Goal: Task Accomplishment & Management: Manage account settings

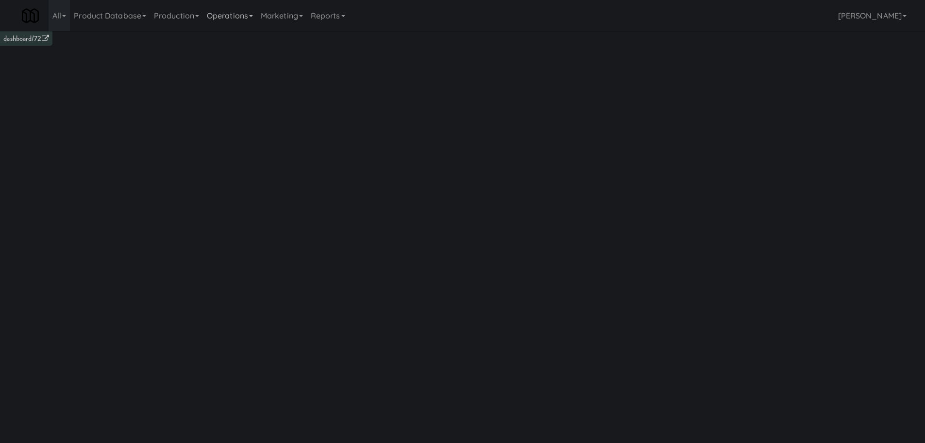
click at [232, 15] on link "Operations" at bounding box center [230, 15] width 54 height 31
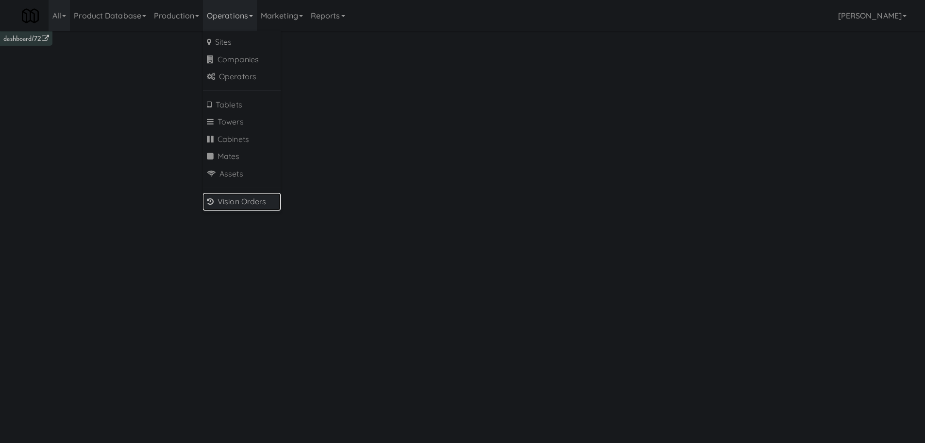
click at [239, 195] on link "Vision Orders" at bounding box center [242, 201] width 78 height 17
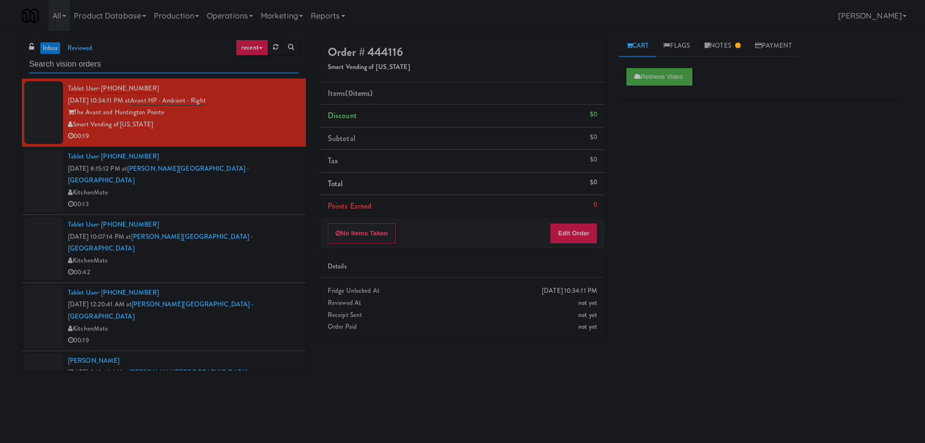
click at [169, 57] on input "text" at bounding box center [164, 64] width 270 height 18
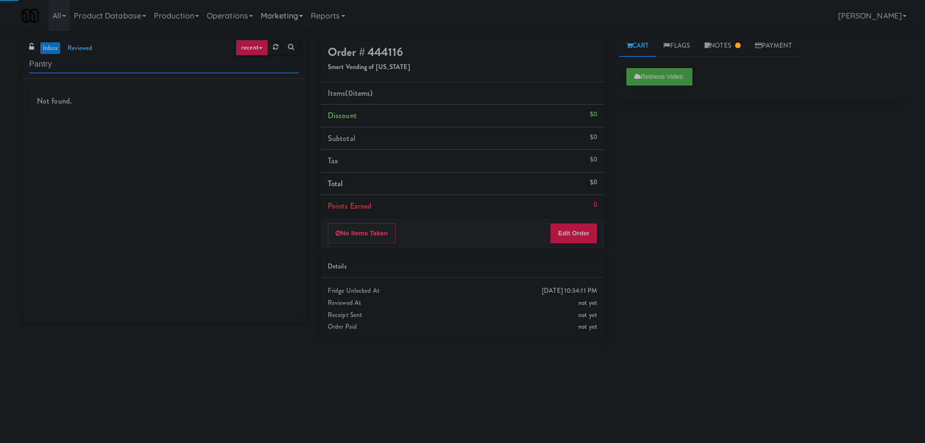
type input "Pantry"
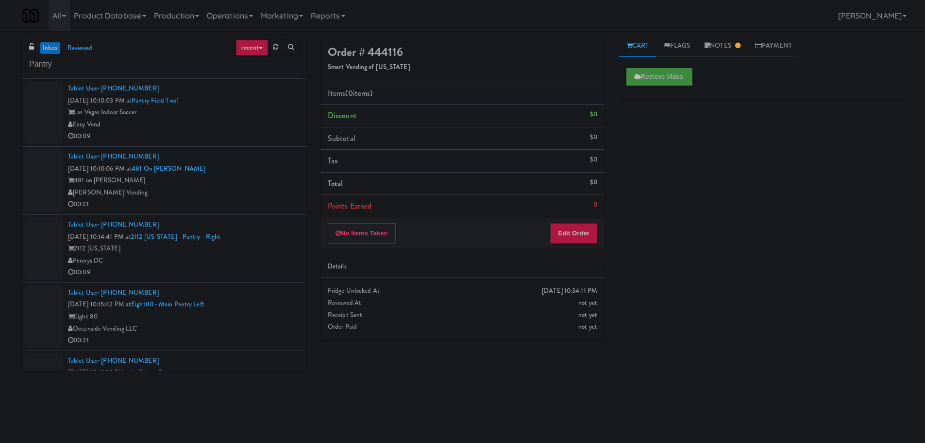
click at [266, 139] on div "00:09" at bounding box center [183, 136] width 231 height 12
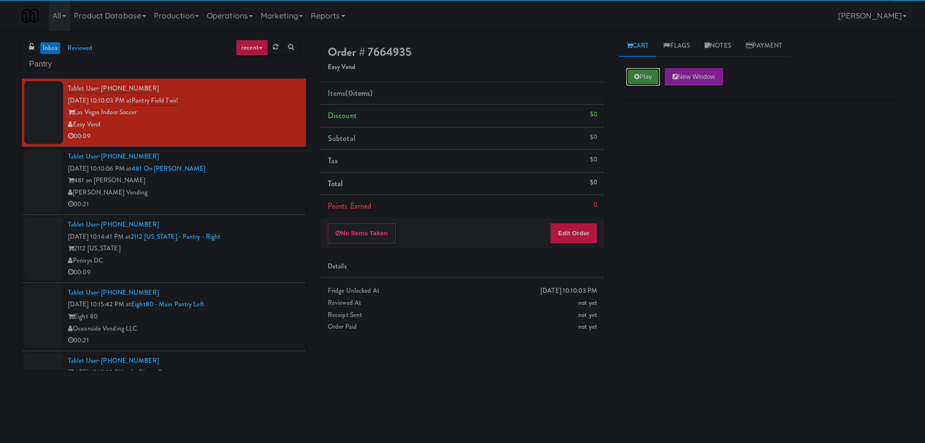
click at [638, 81] on button "Play" at bounding box center [644, 76] width 34 height 17
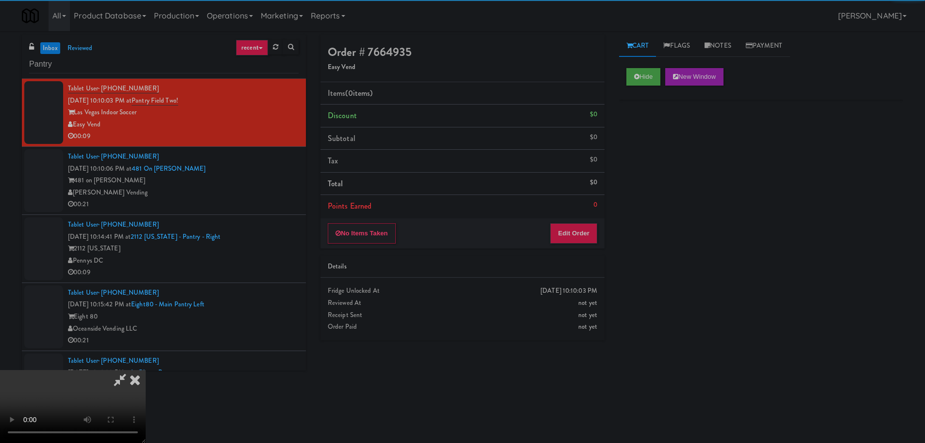
click at [574, 266] on div "Details" at bounding box center [463, 266] width 270 height 12
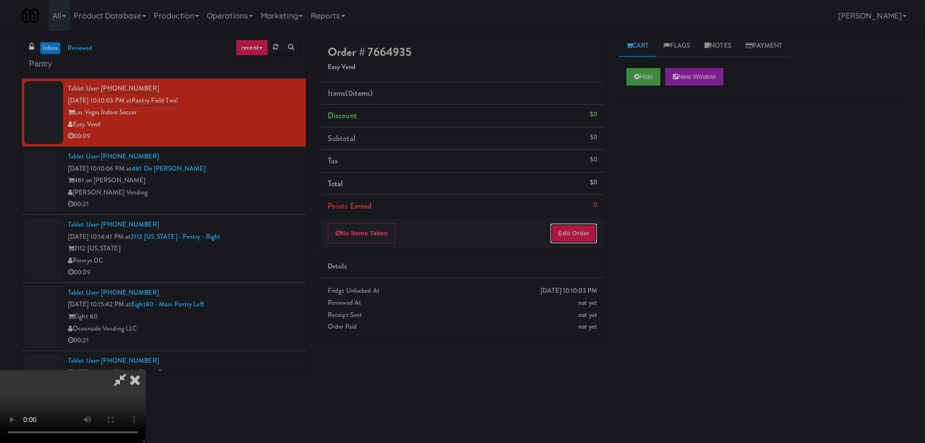
click at [582, 238] on button "Edit Order" at bounding box center [573, 233] width 47 height 20
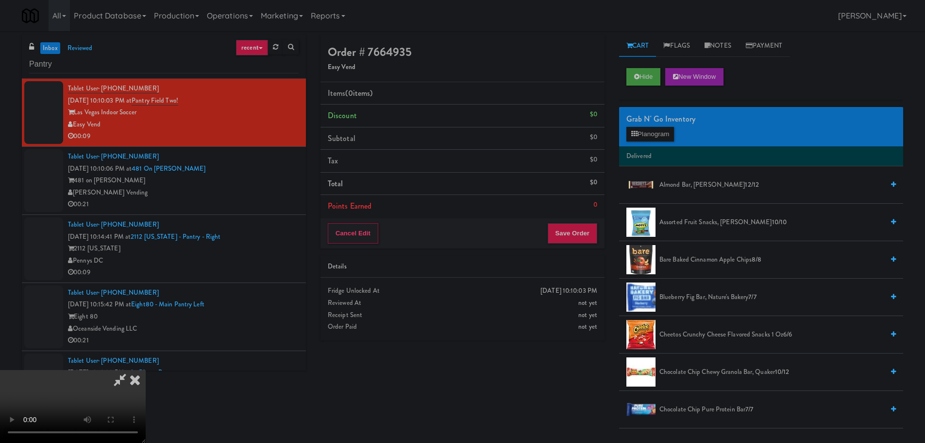
drag, startPoint x: 303, startPoint y: 260, endPoint x: 315, endPoint y: 260, distance: 12.6
click at [146, 370] on video at bounding box center [73, 406] width 146 height 73
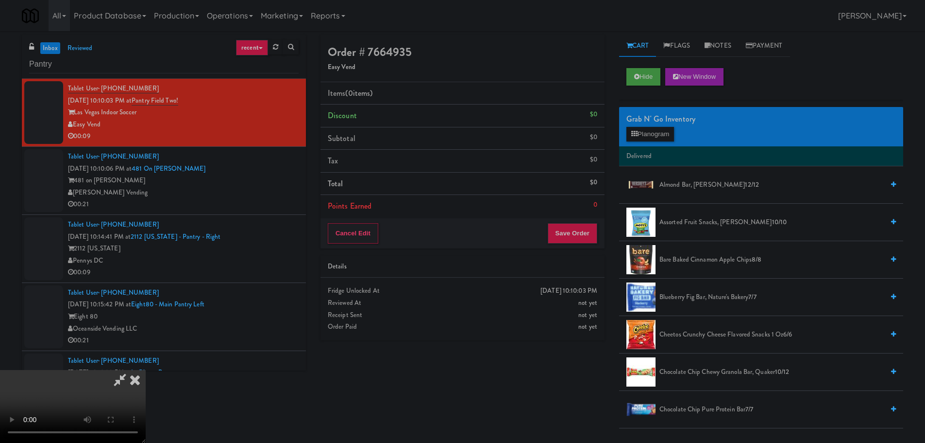
click at [146, 370] on video at bounding box center [73, 406] width 146 height 73
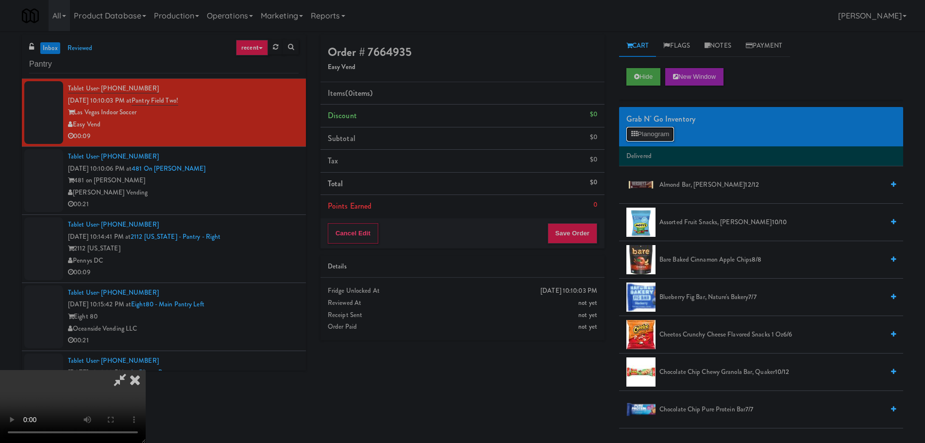
click at [651, 134] on button "Planogram" at bounding box center [651, 134] width 48 height 15
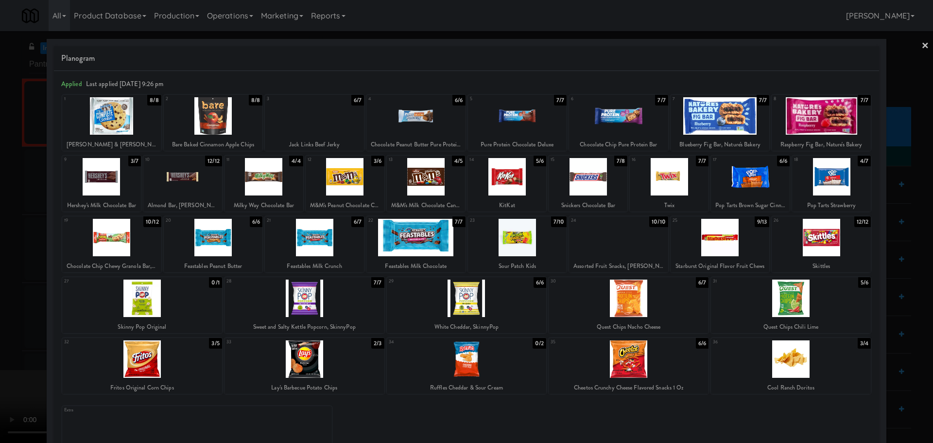
click at [434, 237] on div at bounding box center [415, 237] width 99 height 37
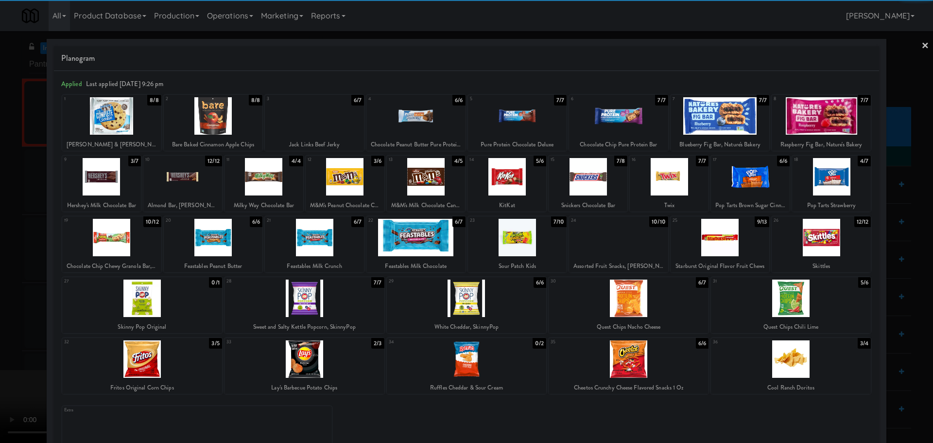
click at [0, 253] on div at bounding box center [466, 221] width 933 height 443
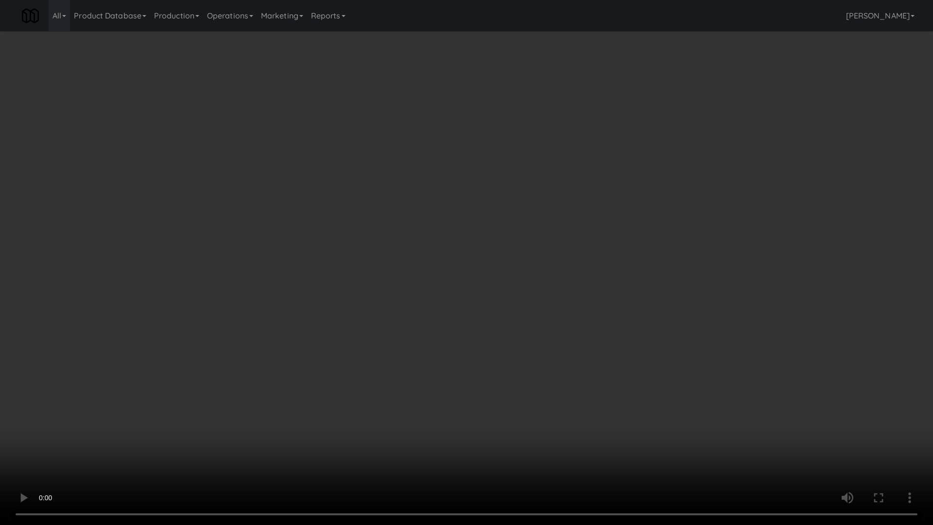
click at [474, 244] on video at bounding box center [466, 262] width 933 height 525
click at [484, 272] on video at bounding box center [466, 262] width 933 height 525
click at [476, 244] on video at bounding box center [466, 262] width 933 height 525
click at [486, 279] on video at bounding box center [466, 262] width 933 height 525
click at [477, 255] on video at bounding box center [466, 262] width 933 height 525
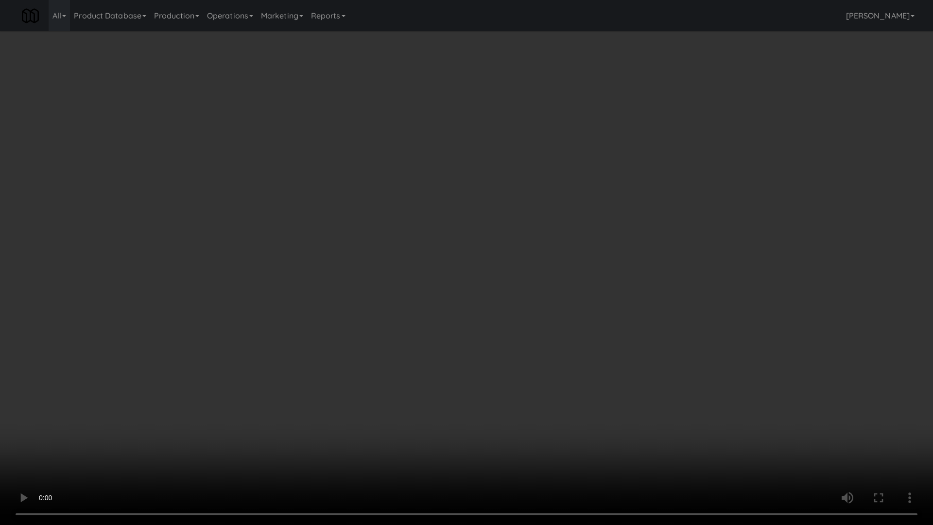
click at [480, 256] on video at bounding box center [466, 262] width 933 height 525
click at [480, 255] on video at bounding box center [466, 262] width 933 height 525
click at [480, 258] on video at bounding box center [466, 262] width 933 height 525
click at [495, 273] on video at bounding box center [466, 262] width 933 height 525
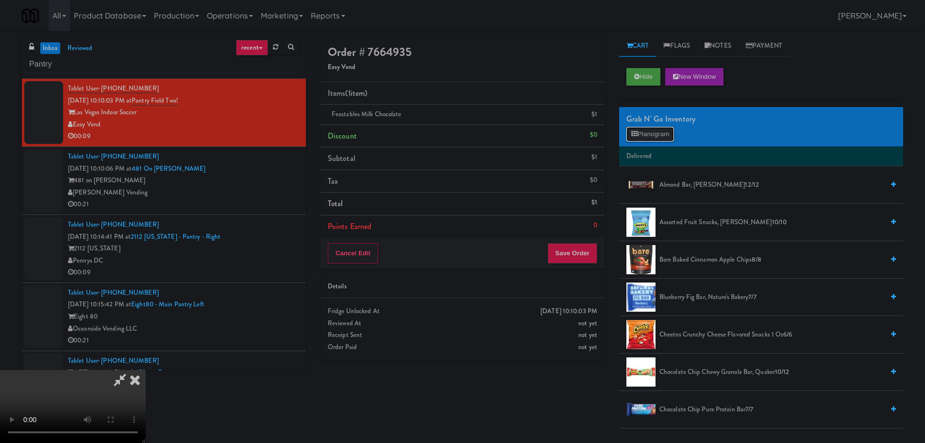
click at [639, 141] on button "Planogram" at bounding box center [651, 134] width 48 height 15
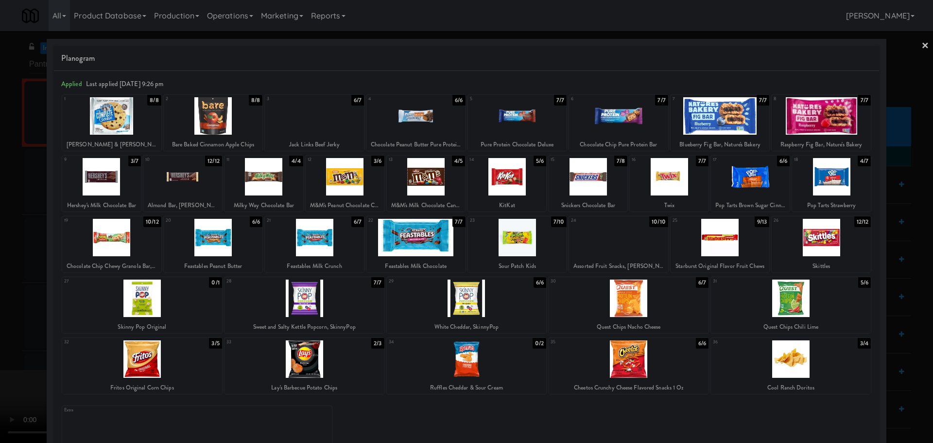
click at [411, 236] on div at bounding box center [415, 237] width 99 height 37
click at [0, 267] on div at bounding box center [466, 221] width 933 height 443
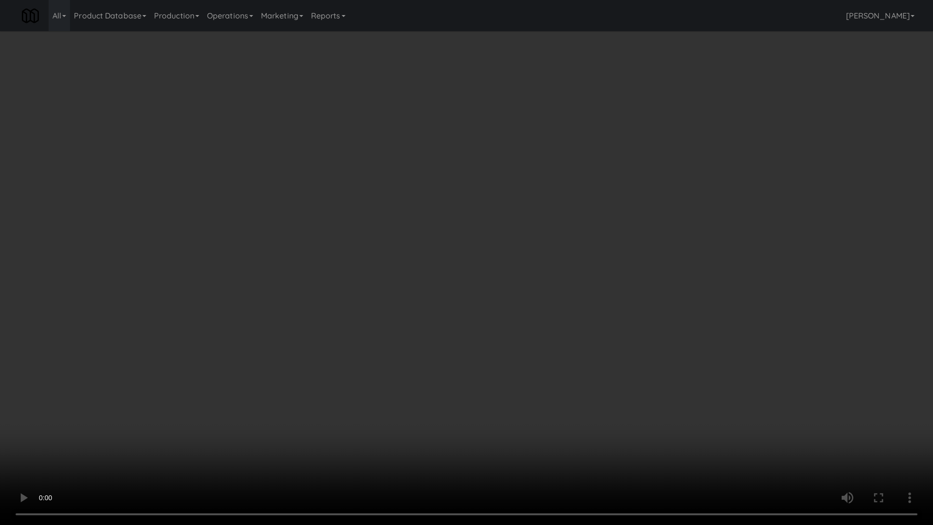
click at [466, 333] on video at bounding box center [466, 262] width 933 height 525
click at [444, 254] on video at bounding box center [466, 262] width 933 height 525
click at [432, 243] on video at bounding box center [466, 262] width 933 height 525
click at [436, 273] on video at bounding box center [466, 262] width 933 height 525
click at [415, 262] on video at bounding box center [466, 262] width 933 height 525
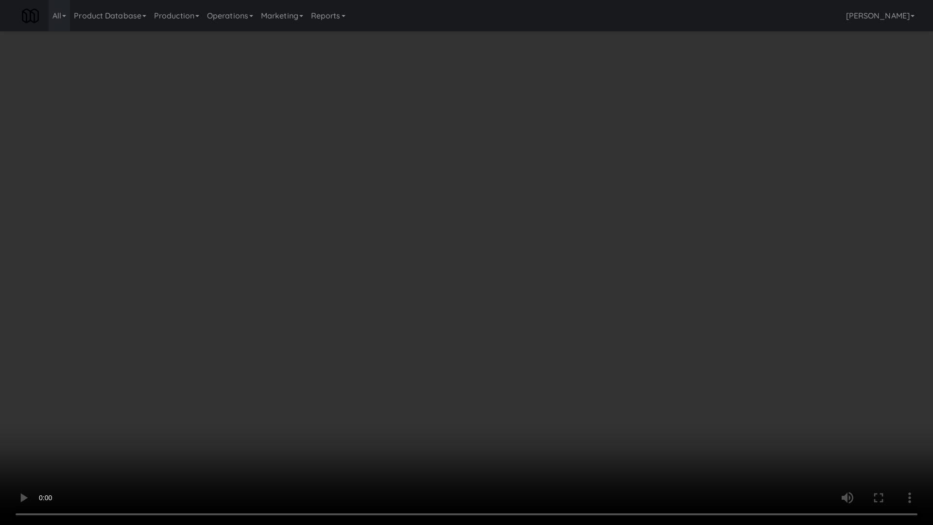
click at [407, 275] on video at bounding box center [466, 262] width 933 height 525
click at [420, 250] on video at bounding box center [466, 262] width 933 height 525
click at [420, 282] on video at bounding box center [466, 262] width 933 height 525
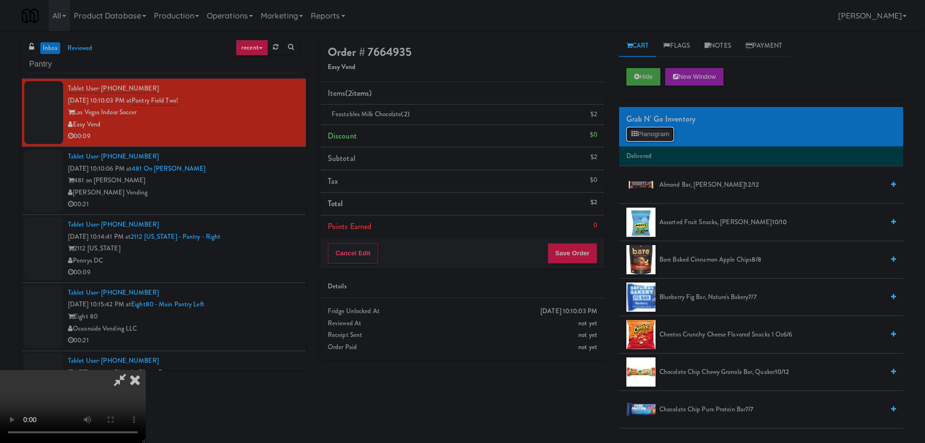
click at [666, 135] on button "Planogram" at bounding box center [651, 134] width 48 height 15
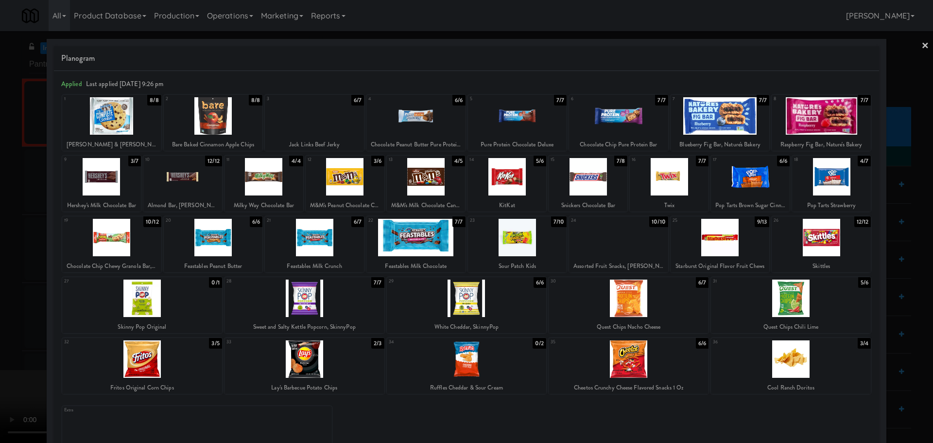
click at [0, 266] on div at bounding box center [466, 221] width 933 height 443
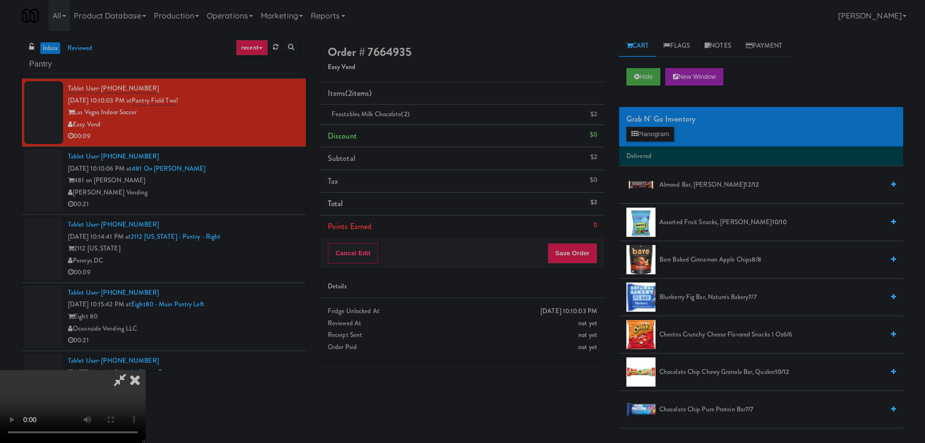
click at [146, 370] on video at bounding box center [73, 406] width 146 height 73
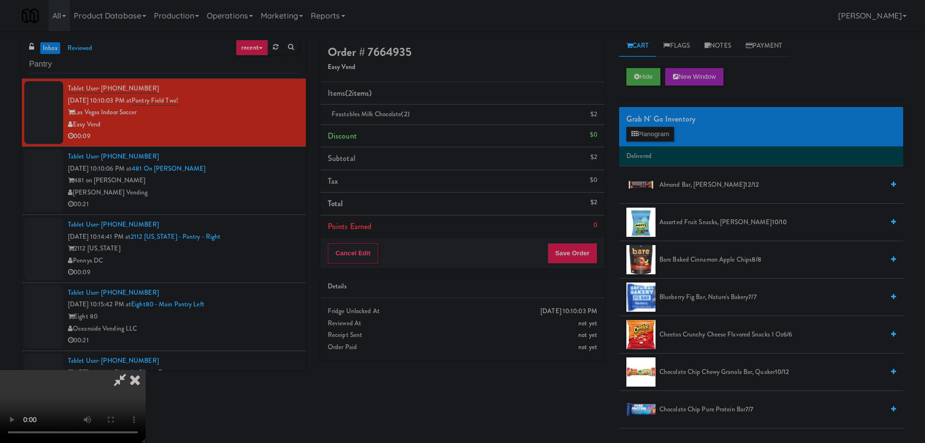
click at [146, 370] on video at bounding box center [73, 406] width 146 height 73
drag, startPoint x: 349, startPoint y: 261, endPoint x: 348, endPoint y: 254, distance: 6.9
click at [146, 370] on video at bounding box center [73, 406] width 146 height 73
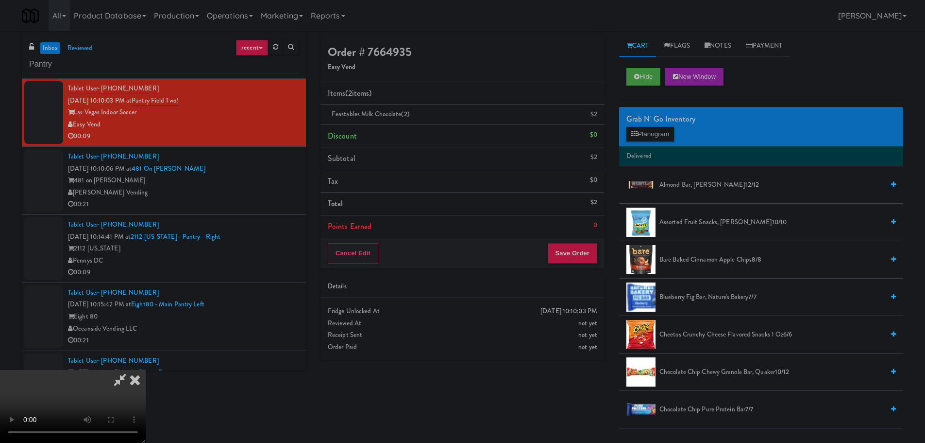
click at [146, 370] on video at bounding box center [73, 406] width 146 height 73
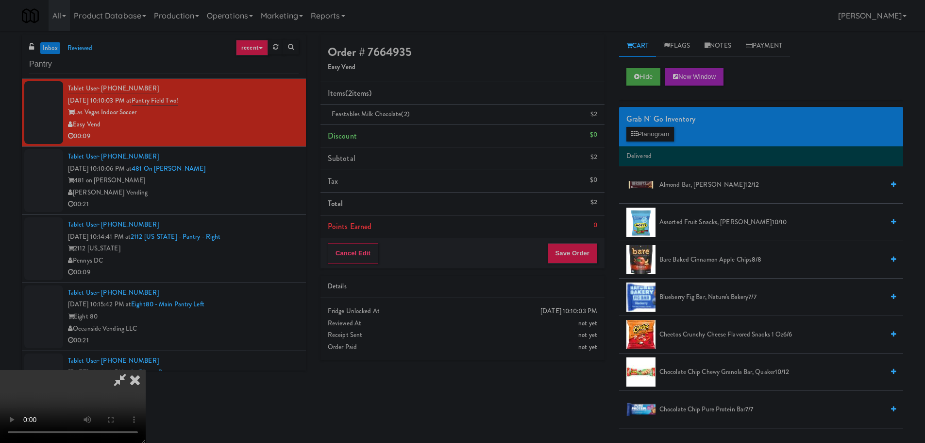
scroll to position [167, 0]
click at [146, 370] on video at bounding box center [73, 406] width 146 height 73
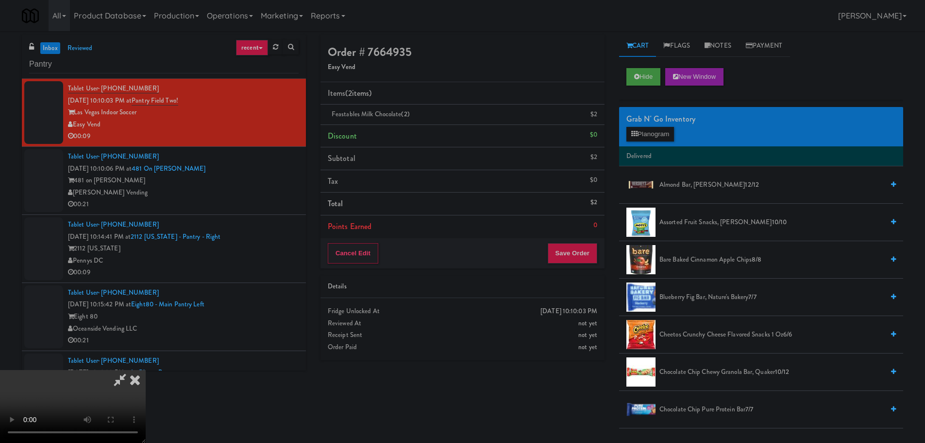
click at [146, 370] on video at bounding box center [73, 406] width 146 height 73
drag, startPoint x: 340, startPoint y: 254, endPoint x: 346, endPoint y: 253, distance: 6.4
click at [146, 370] on video at bounding box center [73, 406] width 146 height 73
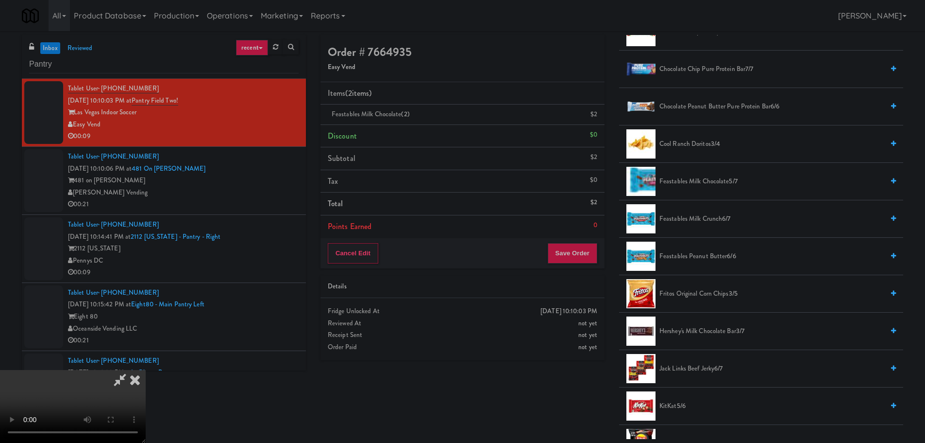
scroll to position [0, 0]
click at [131, 370] on icon at bounding box center [120, 379] width 22 height 19
click at [146, 370] on video at bounding box center [73, 406] width 146 height 73
click at [131, 370] on icon at bounding box center [120, 379] width 22 height 19
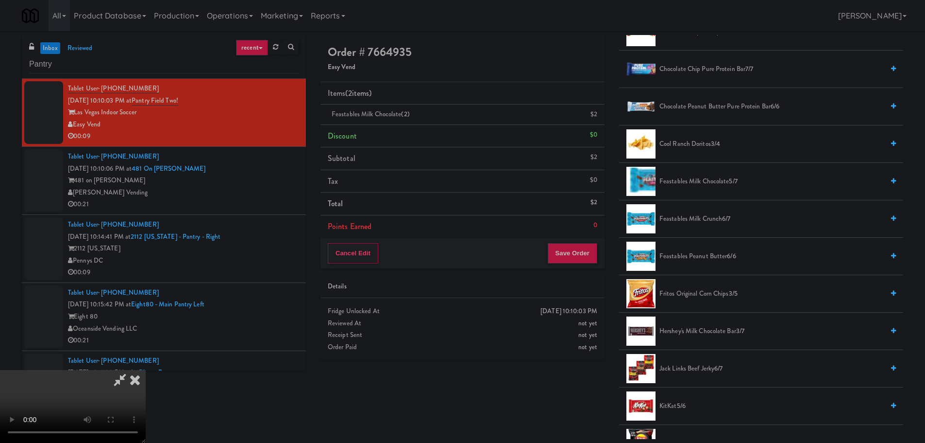
click at [146, 370] on video at bounding box center [73, 406] width 146 height 73
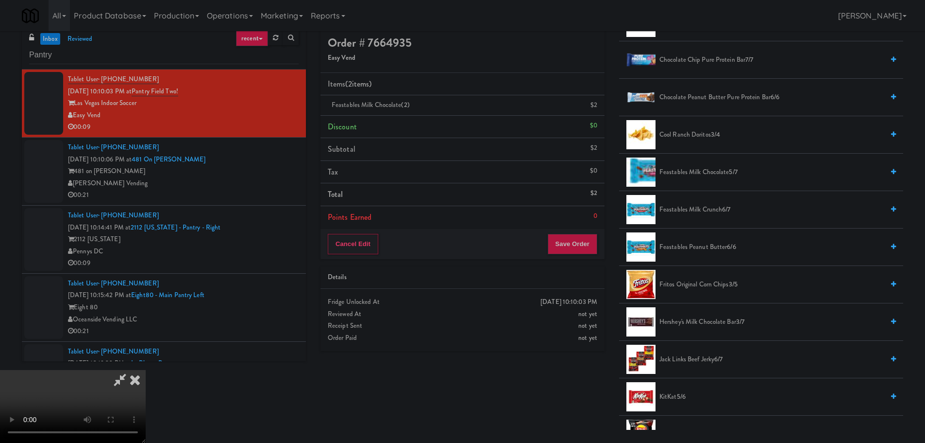
scroll to position [31, 0]
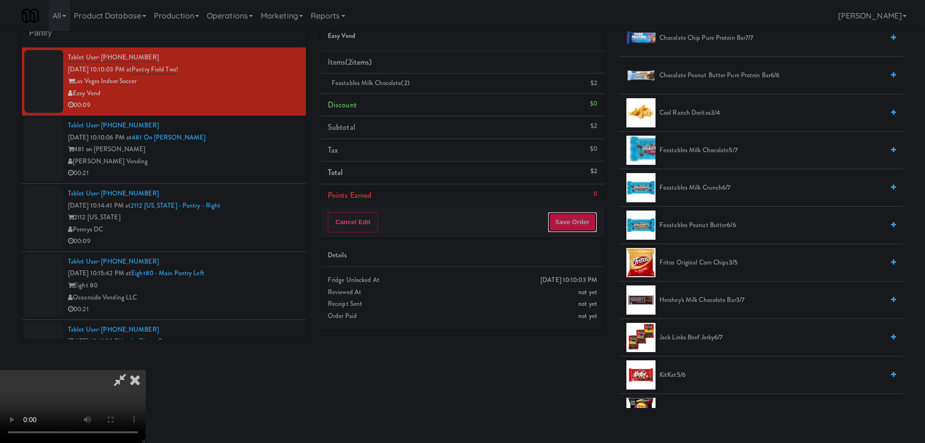
click at [584, 229] on button "Save Order" at bounding box center [573, 222] width 50 height 20
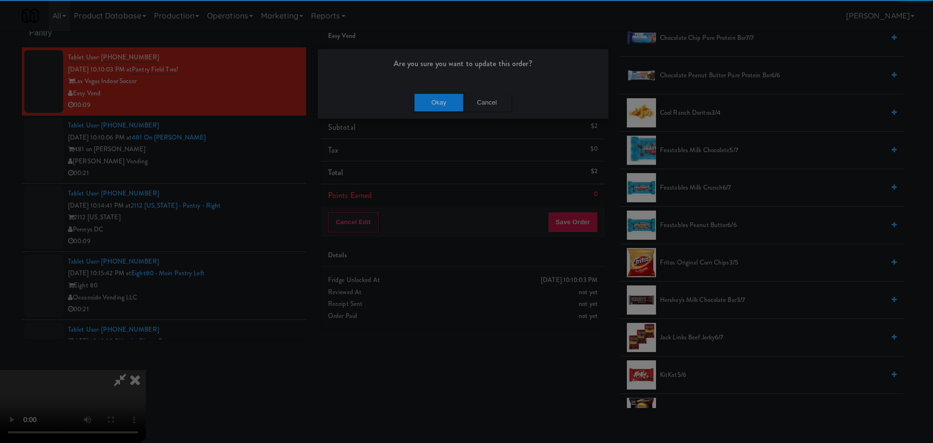
drag, startPoint x: 444, startPoint y: 83, endPoint x: 440, endPoint y: 99, distance: 16.6
click at [444, 84] on div "Are you sure you want to update this order?" at bounding box center [463, 67] width 290 height 37
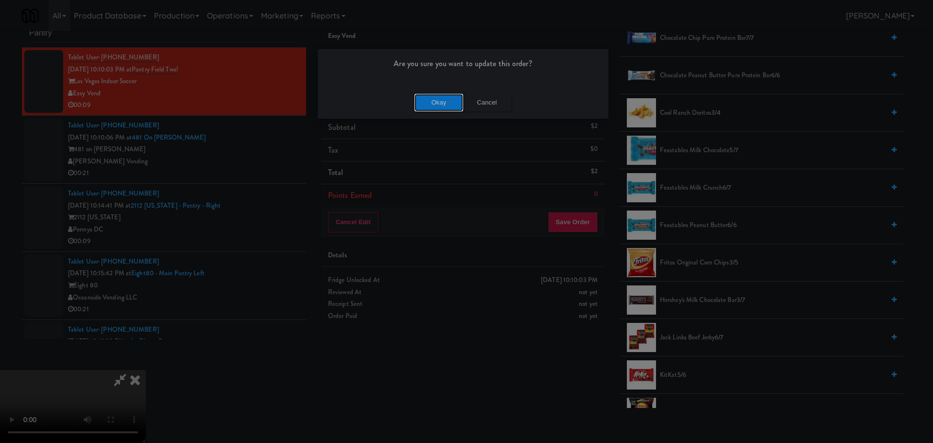
click at [440, 100] on button "Okay" at bounding box center [438, 102] width 49 height 17
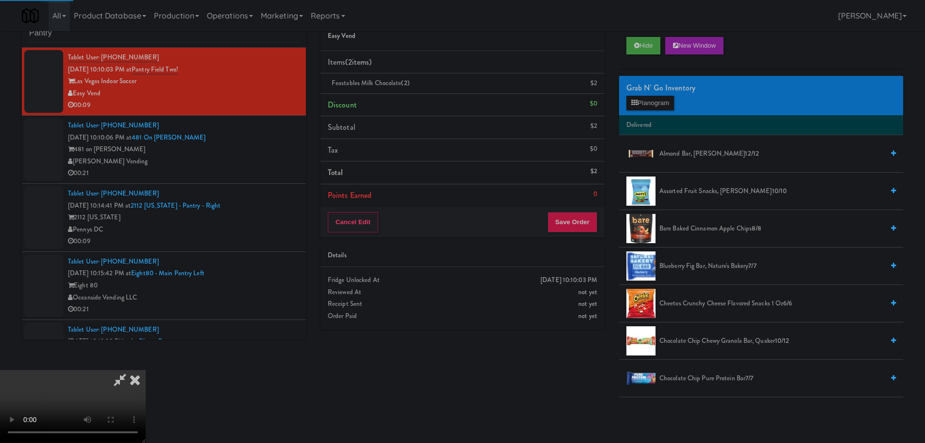
scroll to position [0, 0]
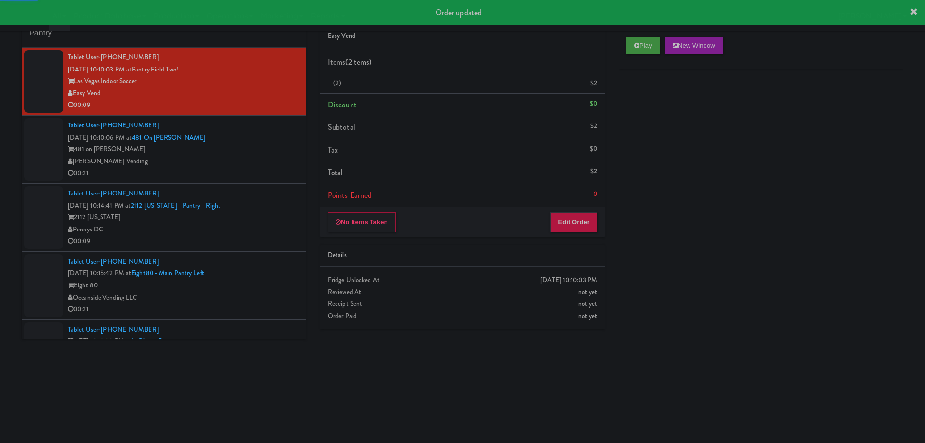
click at [267, 164] on div "[PERSON_NAME] Vending" at bounding box center [183, 161] width 231 height 12
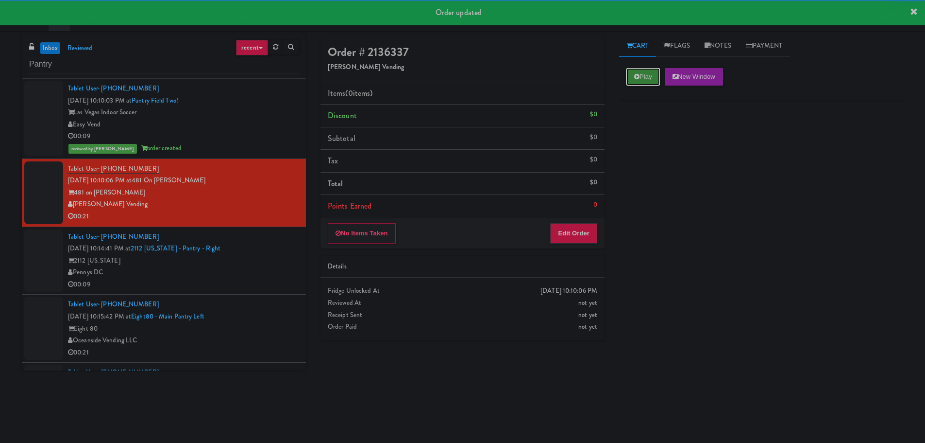
click at [633, 73] on button "Play" at bounding box center [644, 76] width 34 height 17
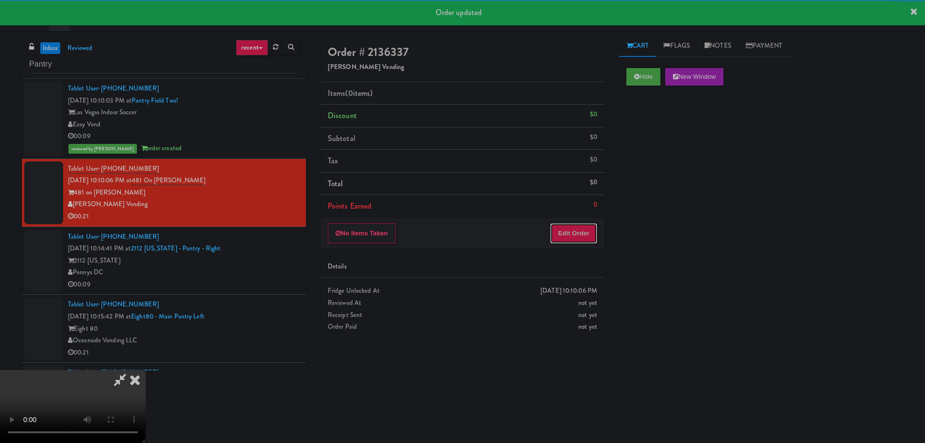
click at [588, 237] on button "Edit Order" at bounding box center [573, 233] width 47 height 20
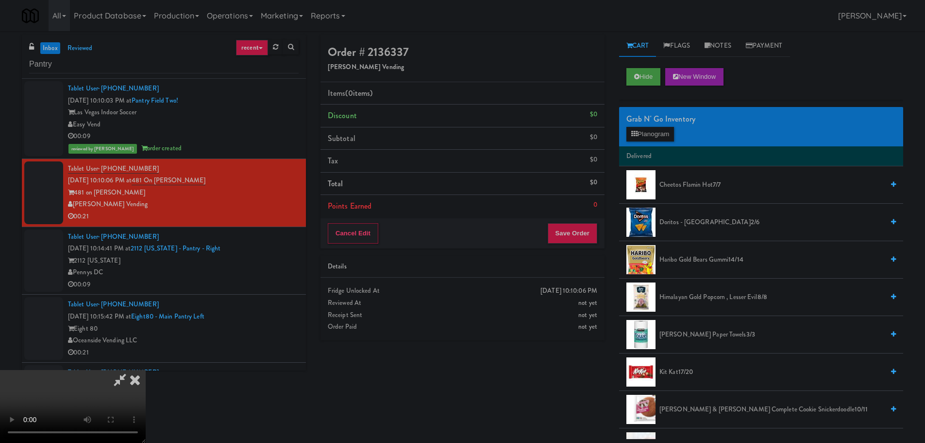
click at [146, 370] on video at bounding box center [73, 406] width 146 height 73
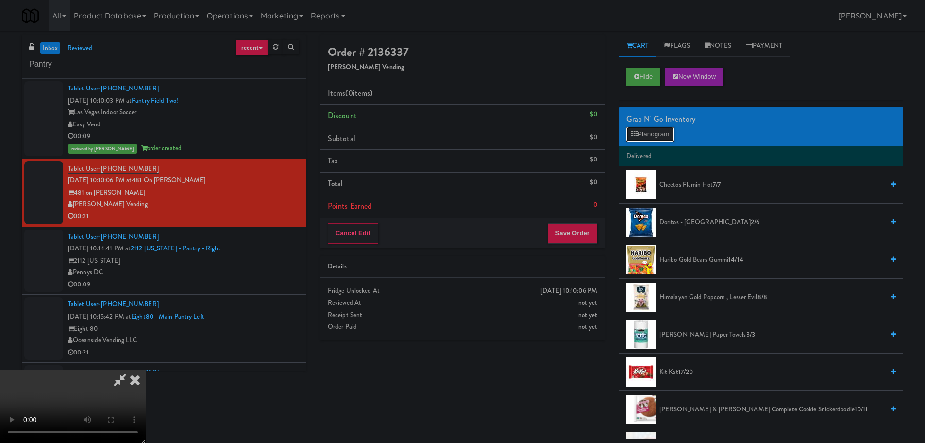
click at [628, 133] on button "Planogram" at bounding box center [651, 134] width 48 height 15
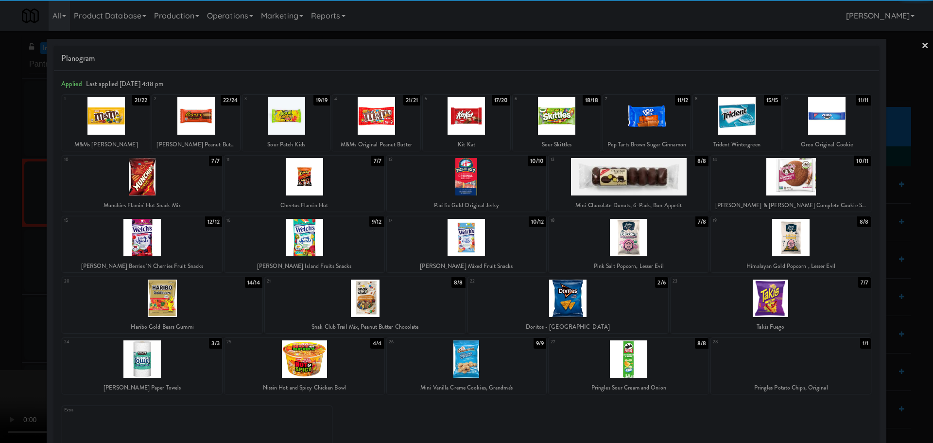
click at [315, 247] on div at bounding box center [304, 237] width 160 height 37
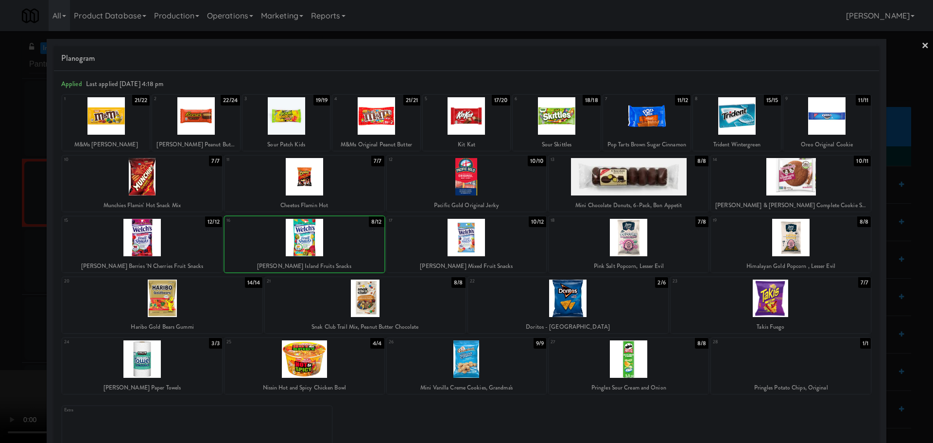
click at [301, 247] on div at bounding box center [304, 237] width 160 height 37
click at [0, 285] on div at bounding box center [466, 221] width 933 height 443
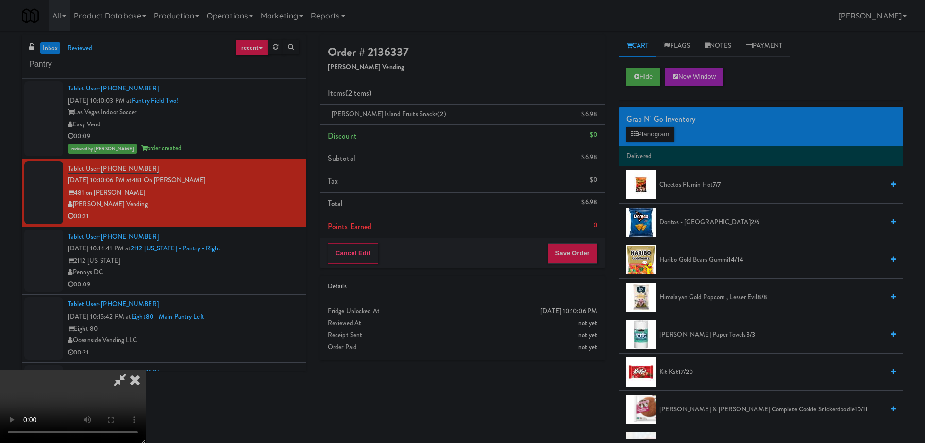
scroll to position [167, 0]
click at [146, 370] on video at bounding box center [73, 406] width 146 height 73
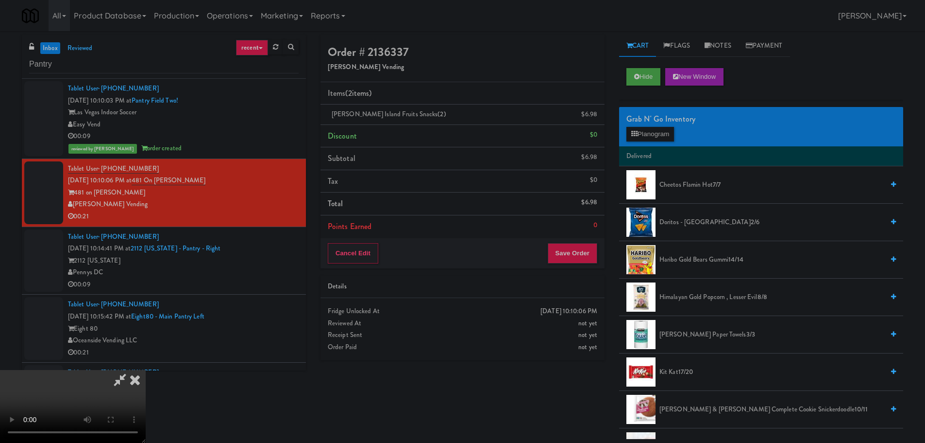
click at [146, 370] on video at bounding box center [73, 406] width 146 height 73
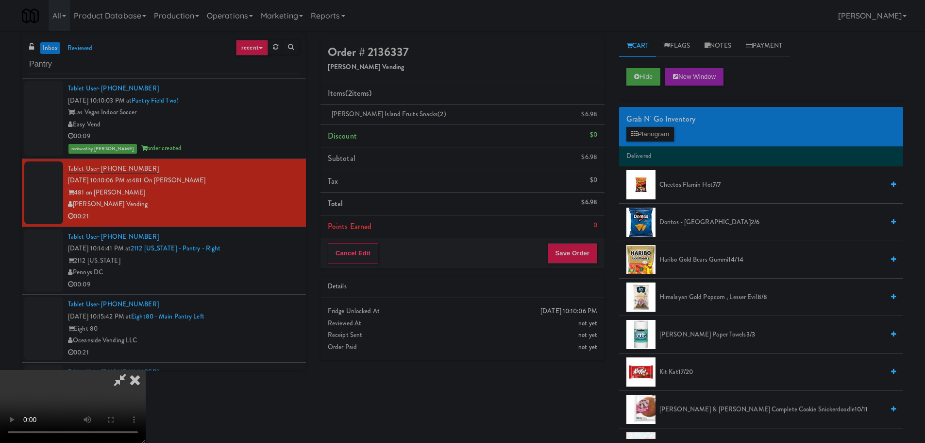
click at [146, 370] on video at bounding box center [73, 406] width 146 height 73
click at [656, 134] on button "Planogram" at bounding box center [651, 134] width 48 height 15
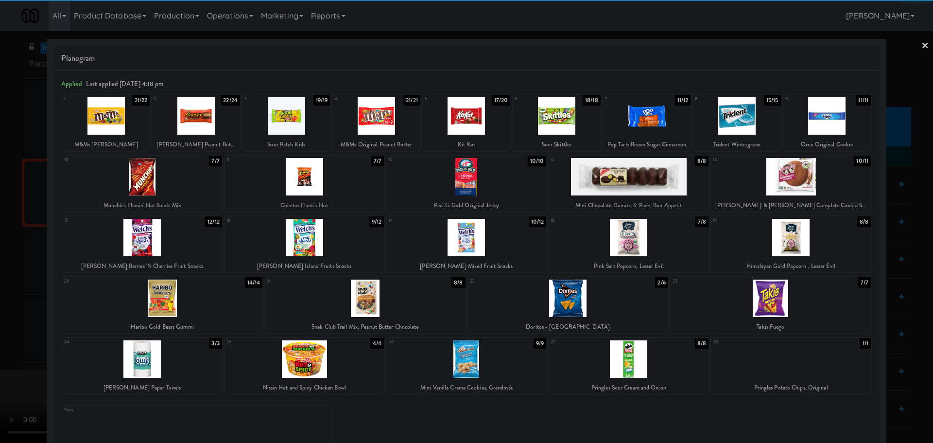
click at [763, 371] on div at bounding box center [791, 358] width 160 height 37
drag, startPoint x: 0, startPoint y: 315, endPoint x: 179, endPoint y: 202, distance: 211.4
click at [3, 313] on div at bounding box center [466, 221] width 933 height 443
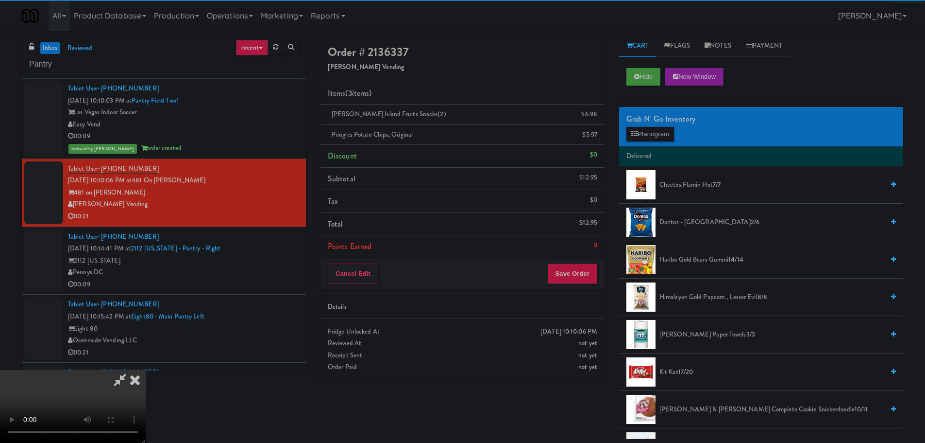
drag, startPoint x: 186, startPoint y: 200, endPoint x: 196, endPoint y: 193, distance: 11.6
click at [146, 370] on video at bounding box center [73, 406] width 146 height 73
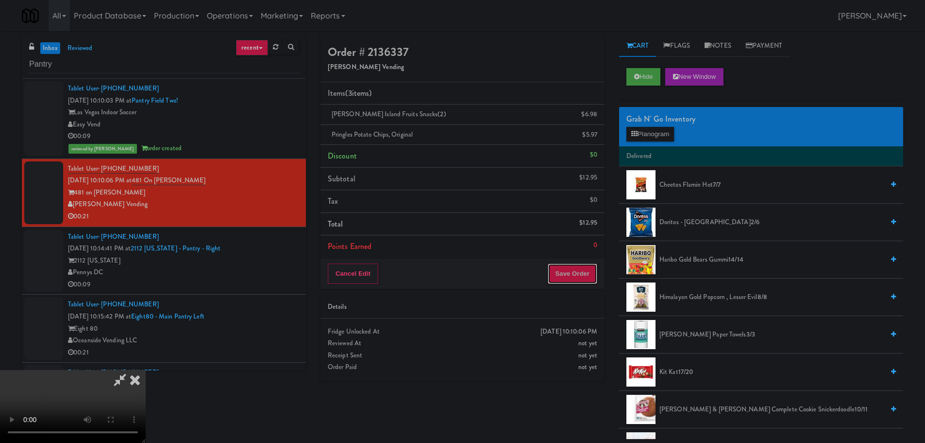
click at [561, 275] on button "Save Order" at bounding box center [573, 273] width 50 height 20
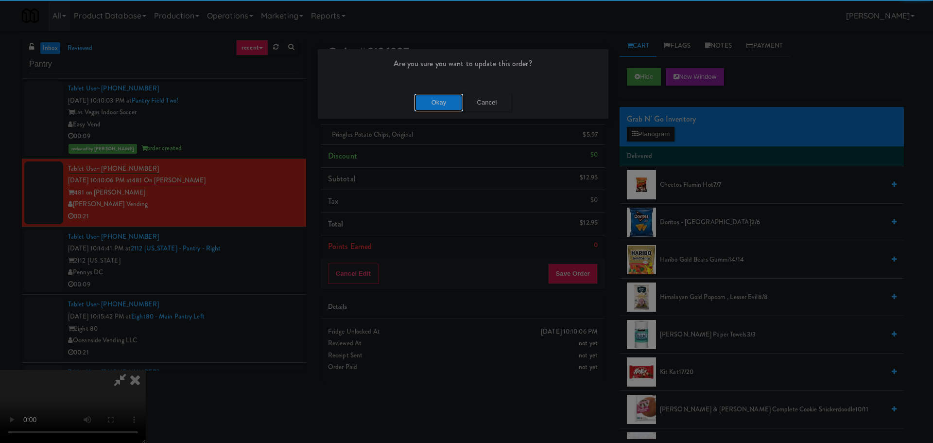
click at [442, 108] on button "Okay" at bounding box center [438, 102] width 49 height 17
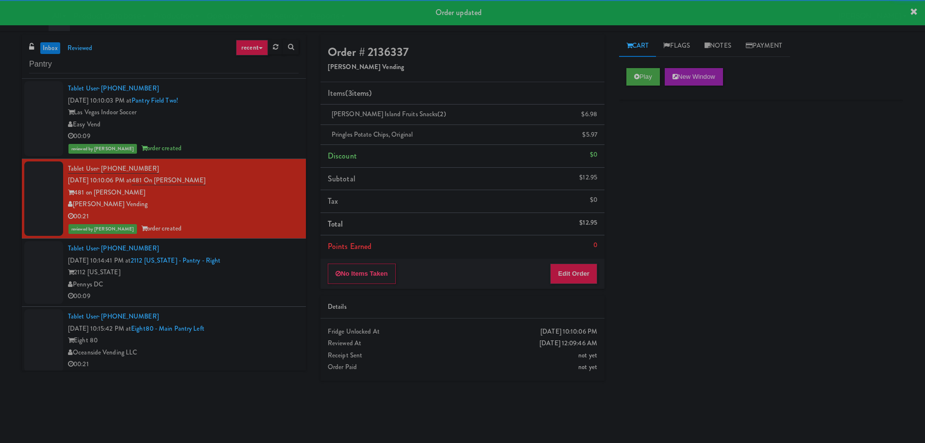
click at [250, 272] on div "2112 [US_STATE]" at bounding box center [183, 272] width 231 height 12
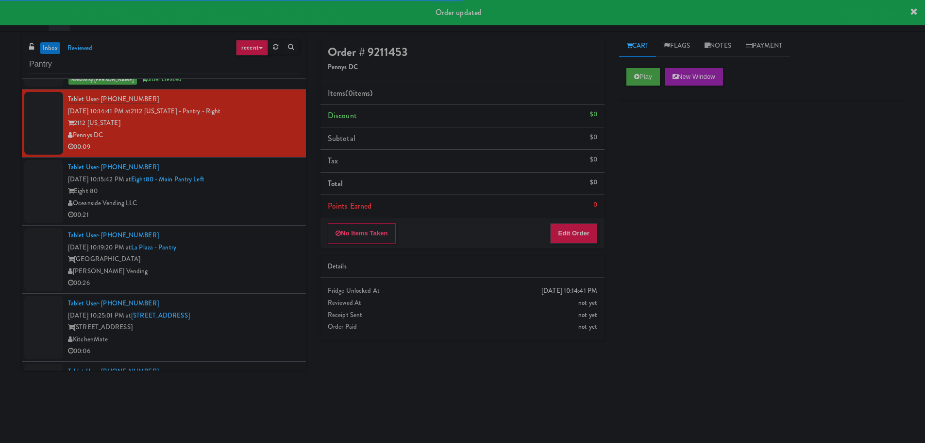
scroll to position [146, 0]
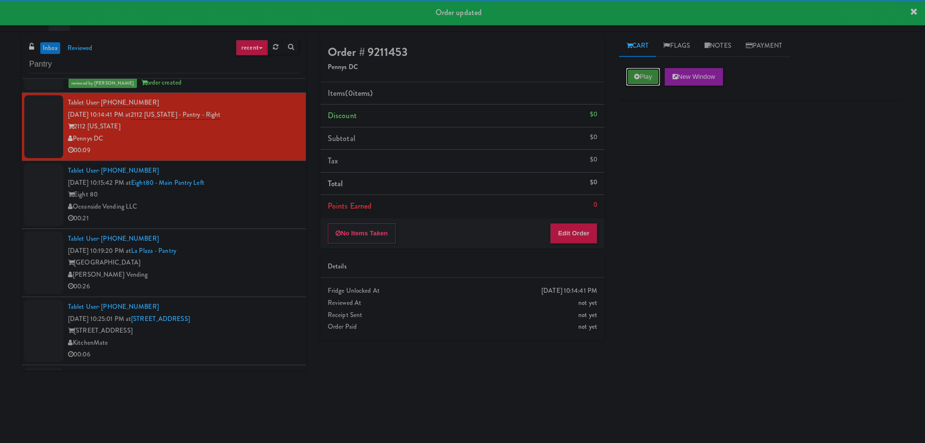
click at [649, 70] on button "Play" at bounding box center [644, 76] width 34 height 17
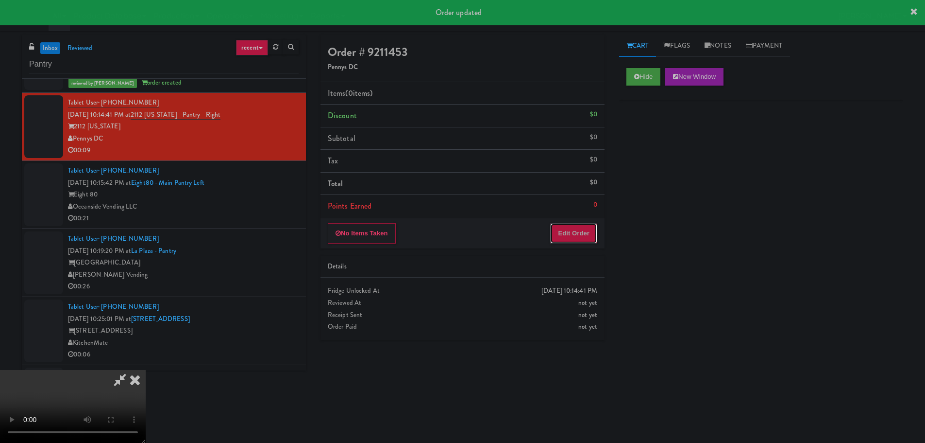
click at [565, 227] on button "Edit Order" at bounding box center [573, 233] width 47 height 20
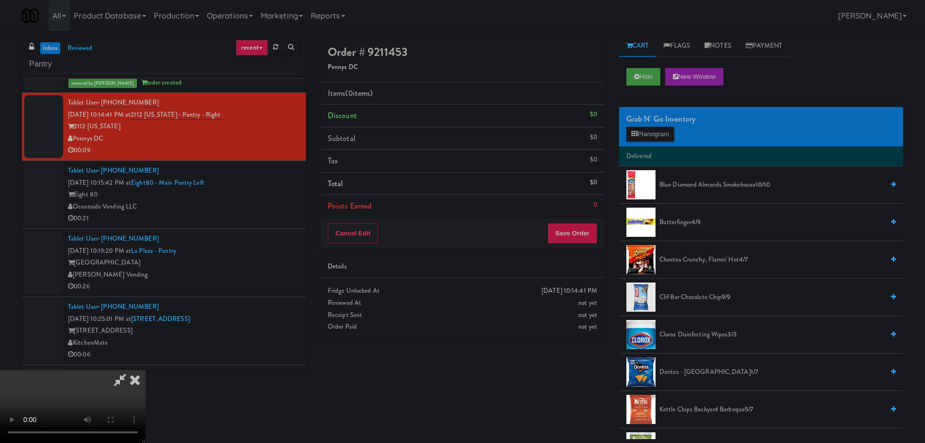
click at [146, 370] on video at bounding box center [73, 406] width 146 height 73
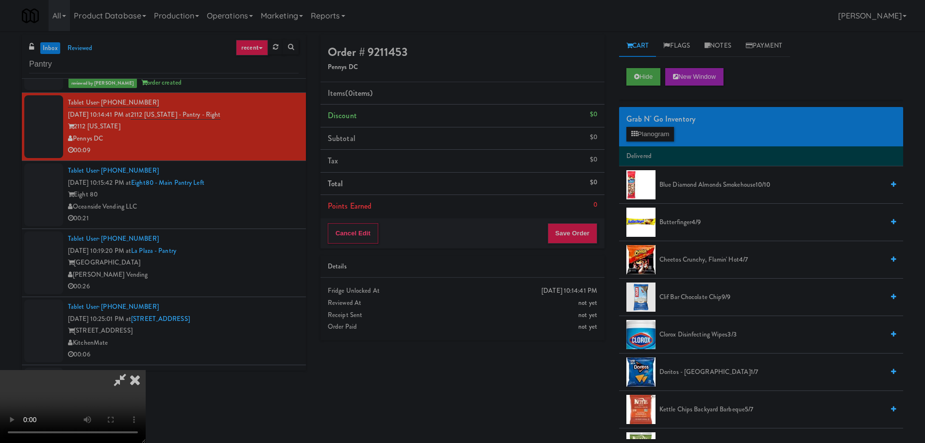
click at [146, 370] on video at bounding box center [73, 406] width 146 height 73
drag, startPoint x: 399, startPoint y: 263, endPoint x: 419, endPoint y: 264, distance: 20.0
click at [146, 370] on video at bounding box center [73, 406] width 146 height 73
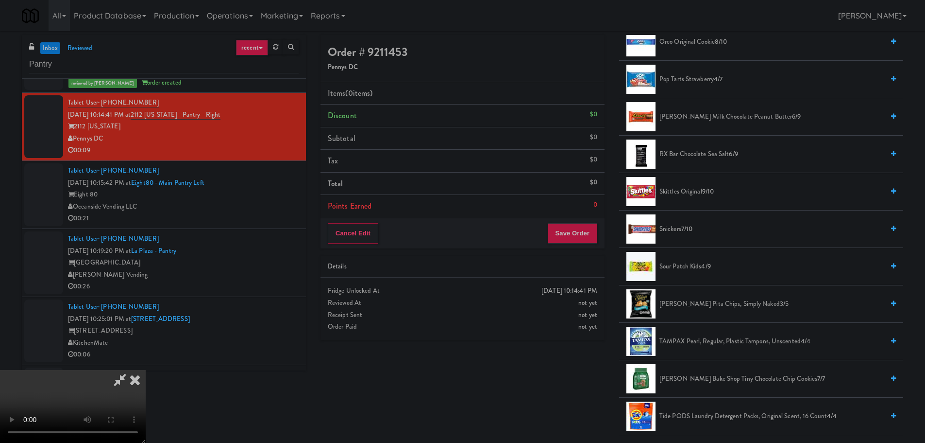
scroll to position [874, 0]
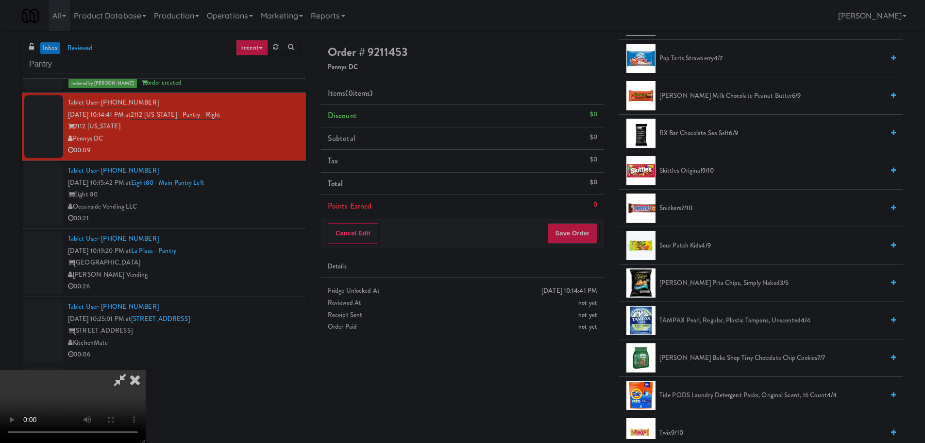
click at [702, 246] on span "4/9" at bounding box center [705, 244] width 9 height 9
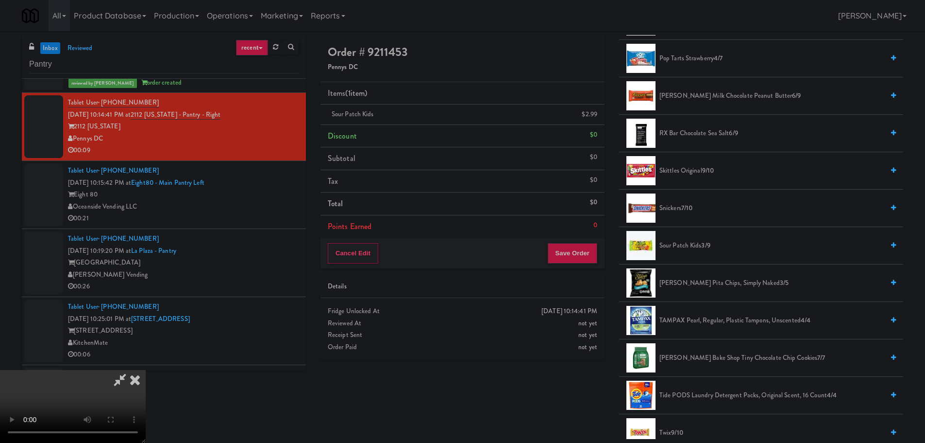
click at [146, 370] on video at bounding box center [73, 406] width 146 height 73
click at [585, 257] on button "Save Order" at bounding box center [573, 253] width 50 height 20
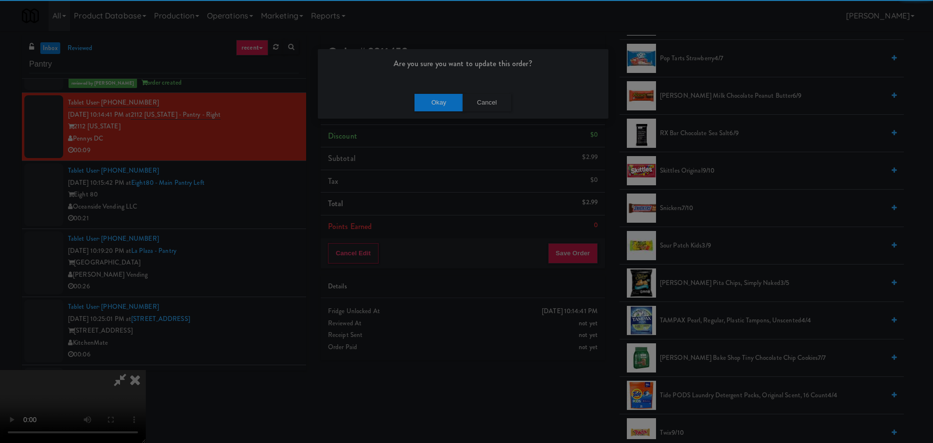
click at [434, 88] on div "Okay Cancel" at bounding box center [463, 102] width 290 height 33
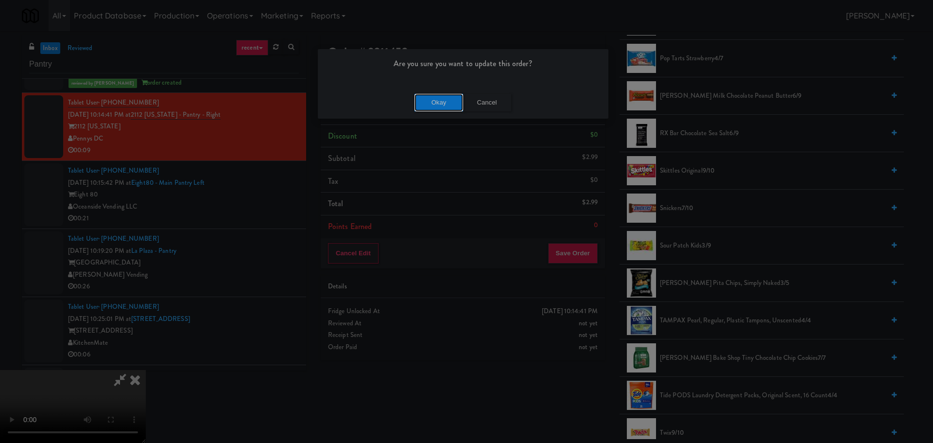
click at [434, 95] on button "Okay" at bounding box center [438, 102] width 49 height 17
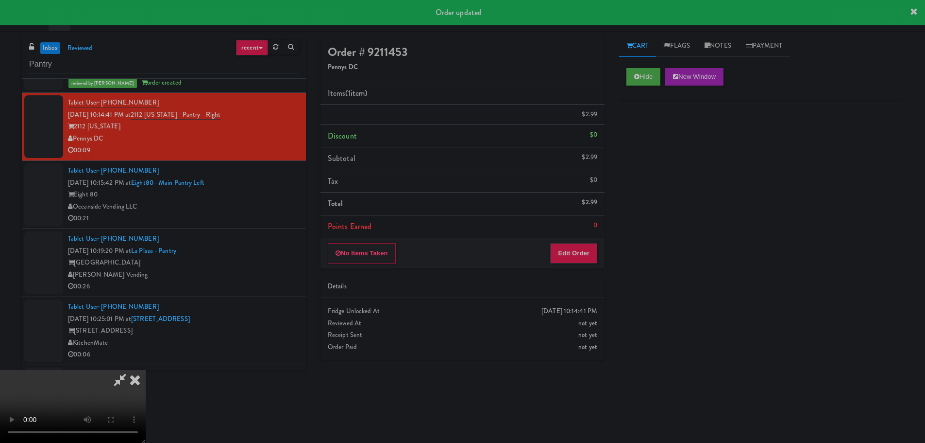
scroll to position [0, 0]
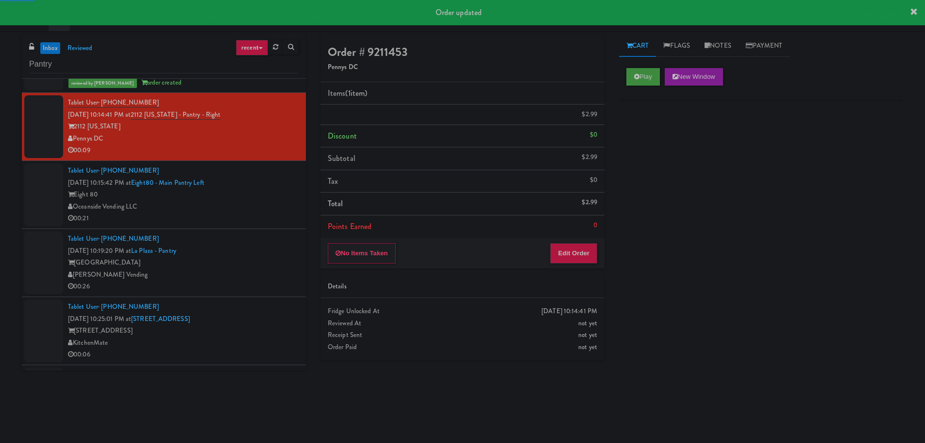
click at [274, 188] on div "Eight 80" at bounding box center [183, 194] width 231 height 12
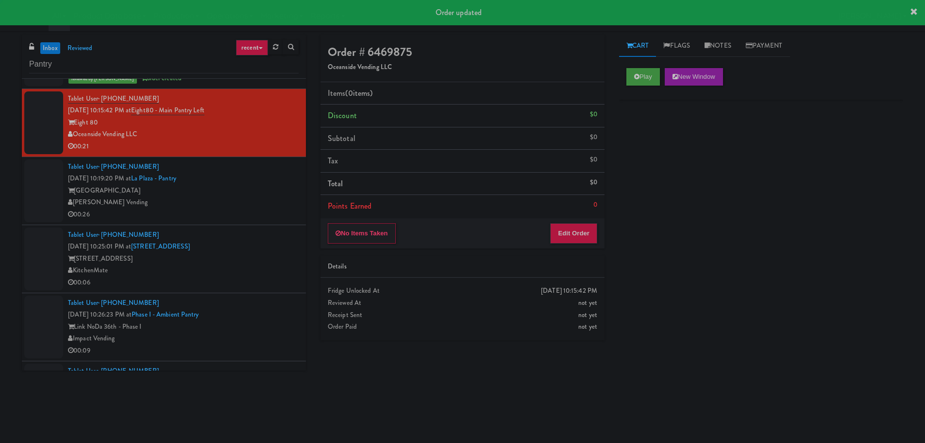
scroll to position [243, 0]
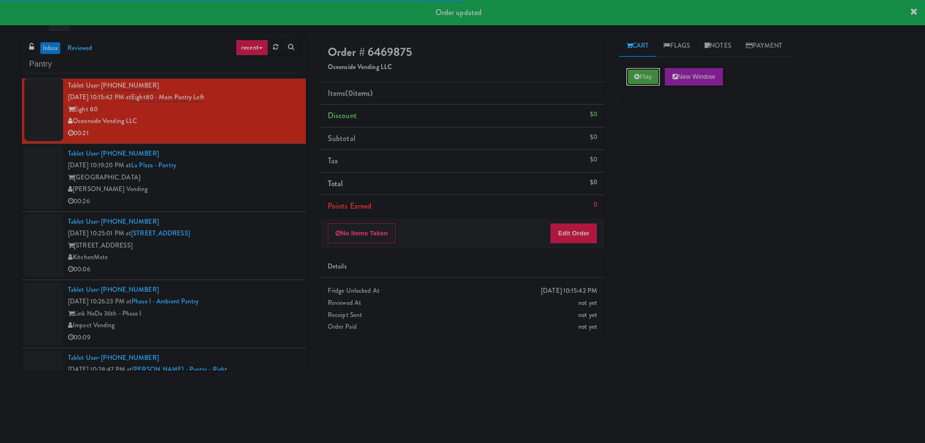
drag, startPoint x: 650, startPoint y: 79, endPoint x: 613, endPoint y: 152, distance: 81.9
click at [650, 79] on button "Play" at bounding box center [644, 76] width 34 height 17
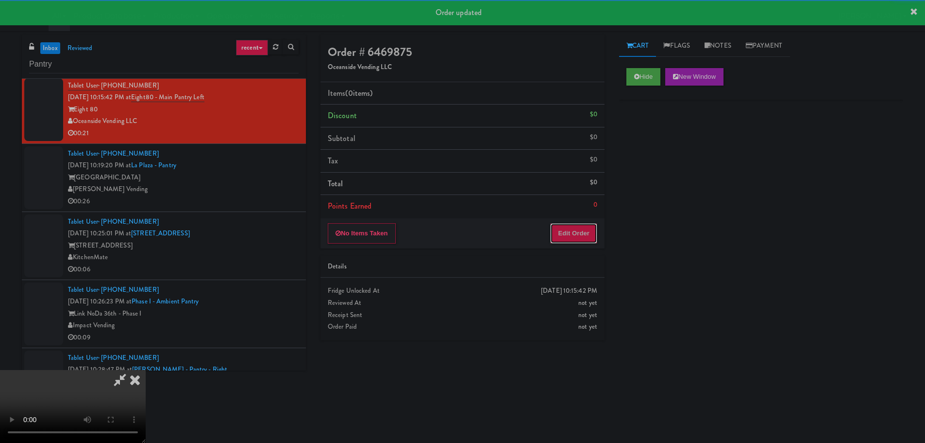
click at [580, 226] on button "Edit Order" at bounding box center [573, 233] width 47 height 20
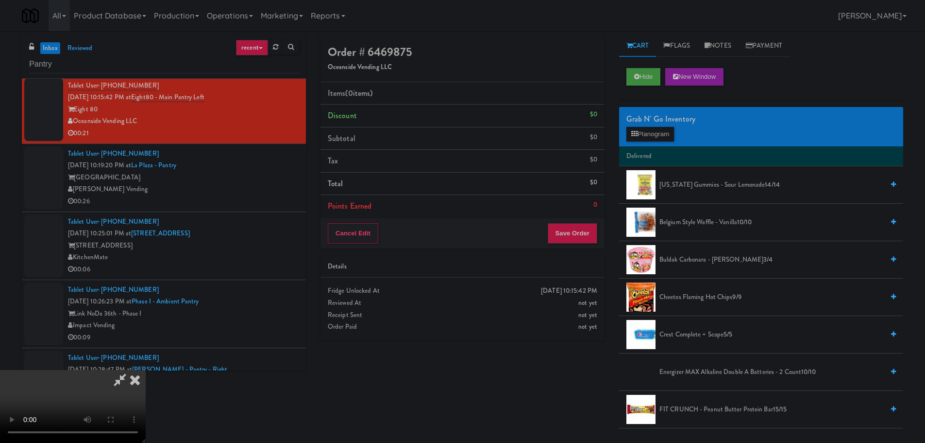
scroll to position [167, 0]
click at [146, 370] on video at bounding box center [73, 406] width 146 height 73
drag, startPoint x: 358, startPoint y: 281, endPoint x: 388, endPoint y: 298, distance: 34.8
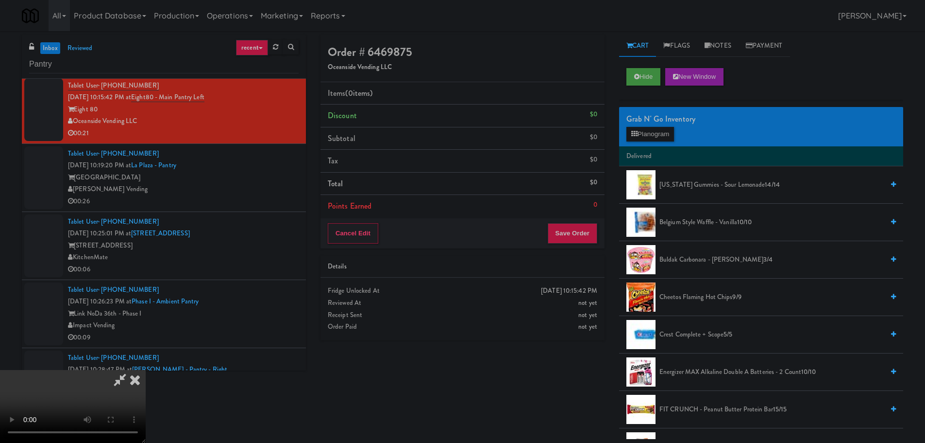
click at [146, 370] on video at bounding box center [73, 406] width 146 height 73
click at [632, 141] on div "Grab N' Go Inventory Planogram" at bounding box center [761, 126] width 284 height 39
click at [636, 135] on icon at bounding box center [634, 134] width 6 height 6
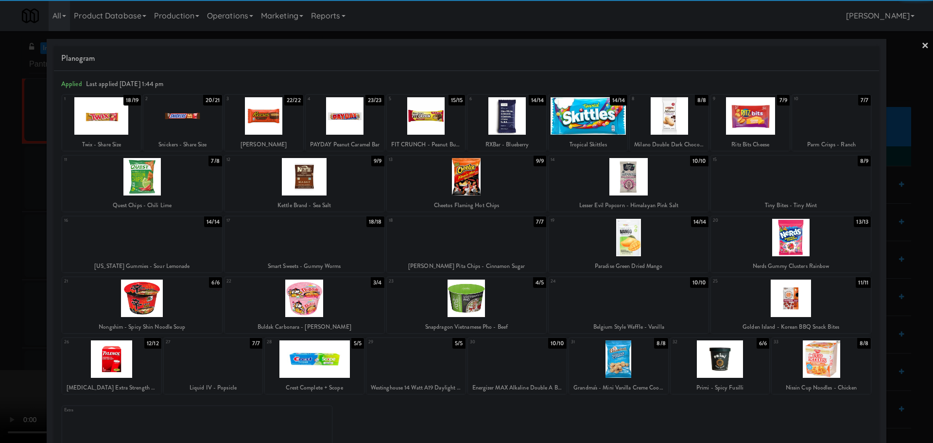
click at [353, 117] on div at bounding box center [345, 115] width 79 height 37
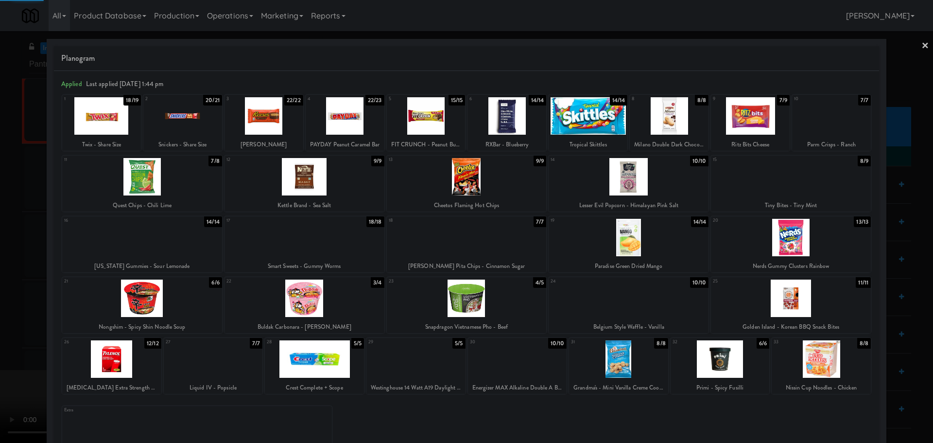
click at [0, 218] on div at bounding box center [466, 221] width 933 height 443
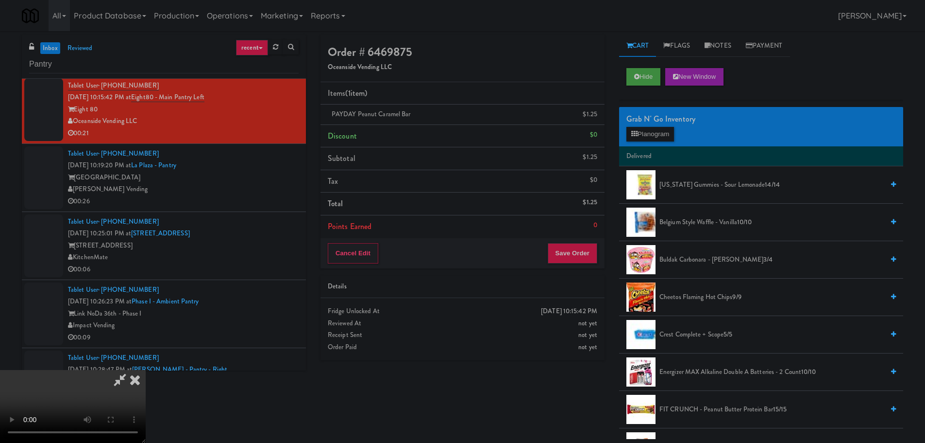
scroll to position [21, 0]
click at [146, 370] on video at bounding box center [73, 406] width 146 height 73
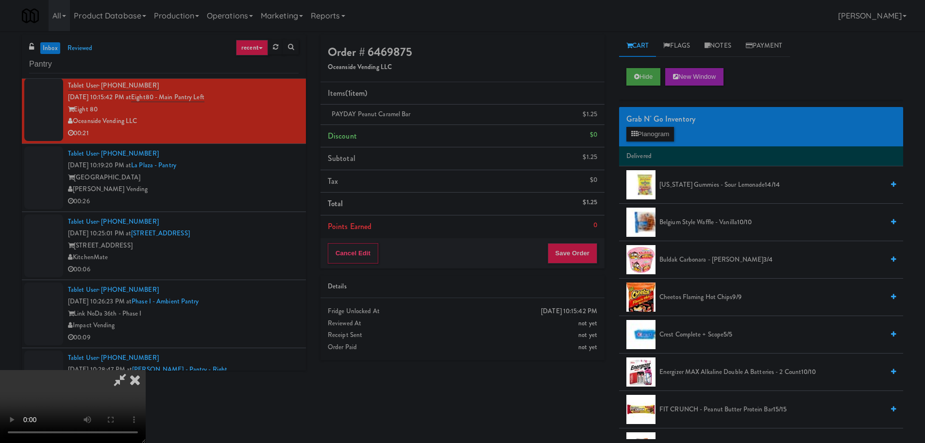
click at [642, 125] on div "Grab N' Go Inventory" at bounding box center [762, 119] width 270 height 15
click at [646, 131] on button "Planogram" at bounding box center [651, 134] width 48 height 15
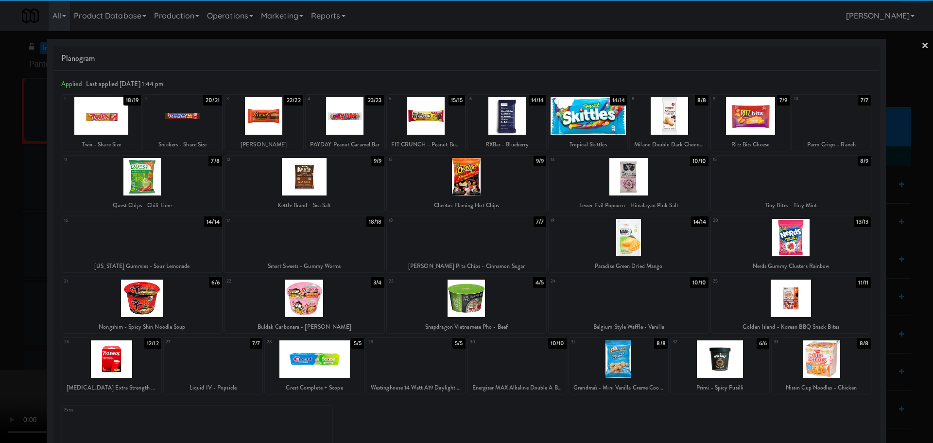
click at [634, 174] on div at bounding box center [628, 176] width 160 height 37
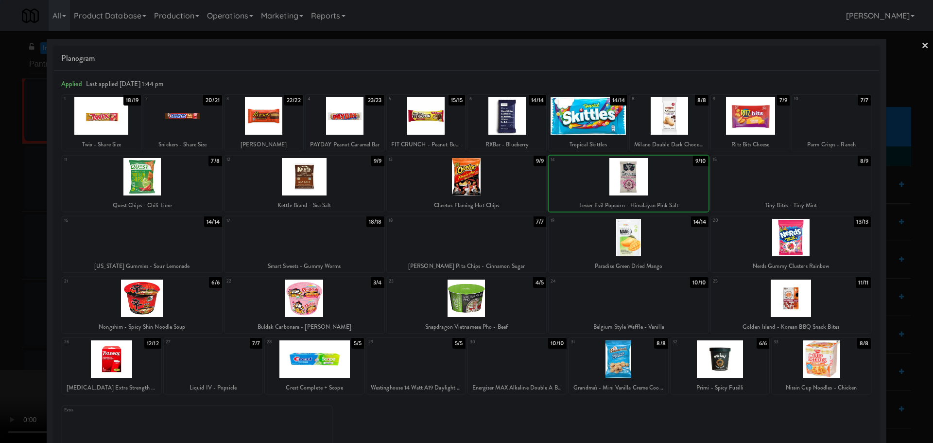
click at [0, 225] on div at bounding box center [466, 221] width 933 height 443
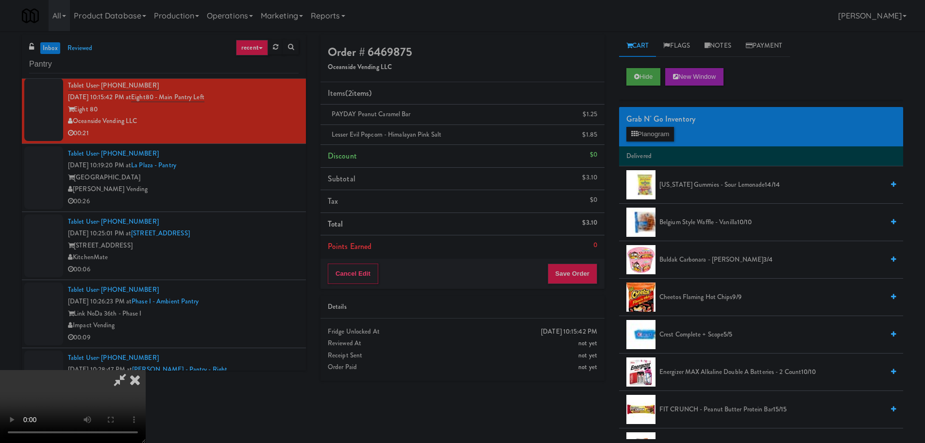
click at [146, 370] on video at bounding box center [73, 406] width 146 height 73
click at [659, 129] on button "Planogram" at bounding box center [651, 134] width 48 height 15
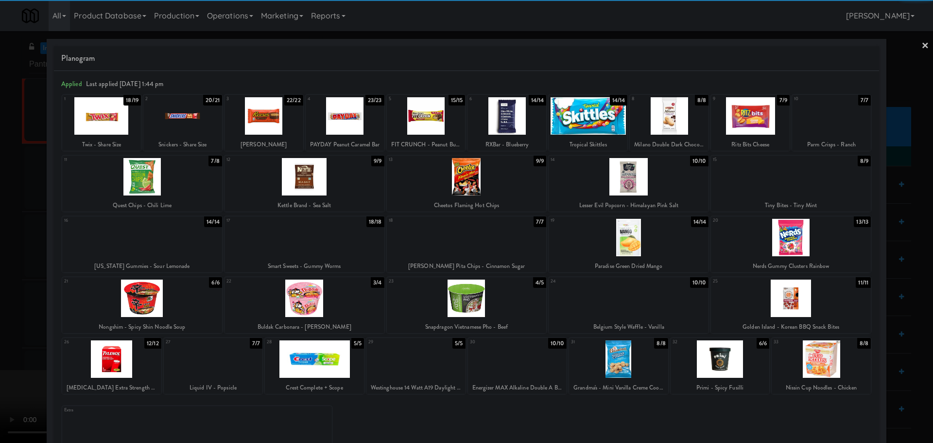
click at [483, 311] on div at bounding box center [467, 297] width 160 height 37
click at [0, 295] on div at bounding box center [466, 221] width 933 height 443
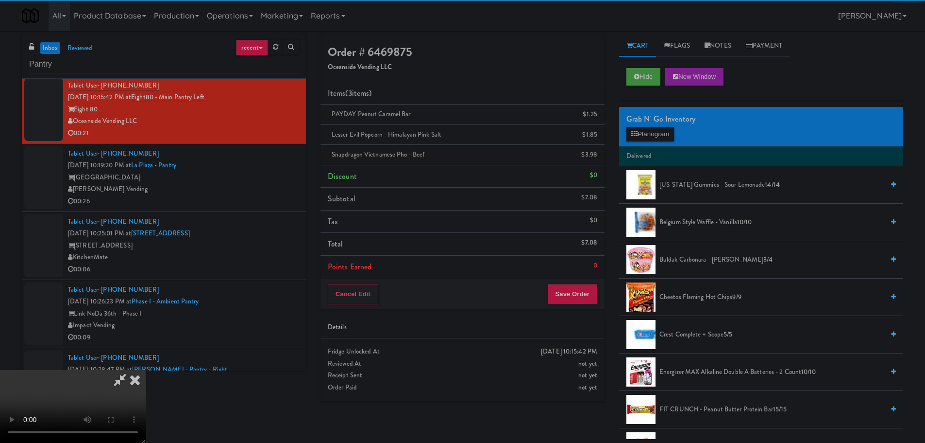
click at [146, 370] on video at bounding box center [73, 406] width 146 height 73
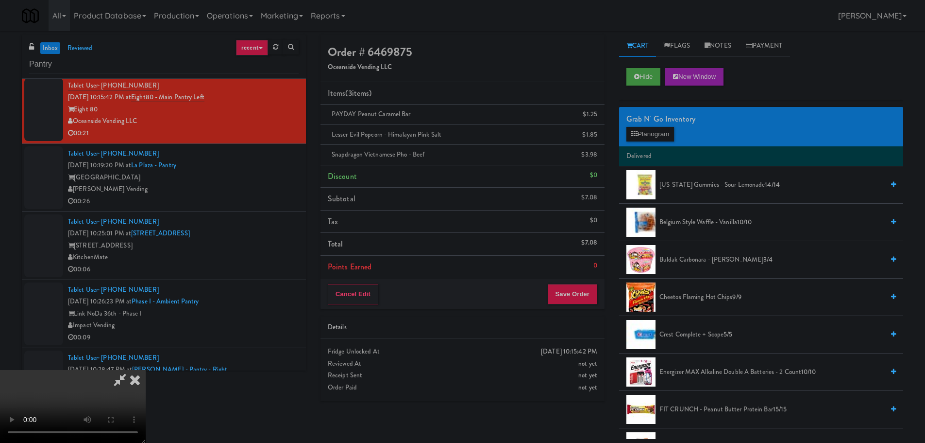
scroll to position [167, 0]
click at [580, 297] on button "Save Order" at bounding box center [573, 294] width 50 height 20
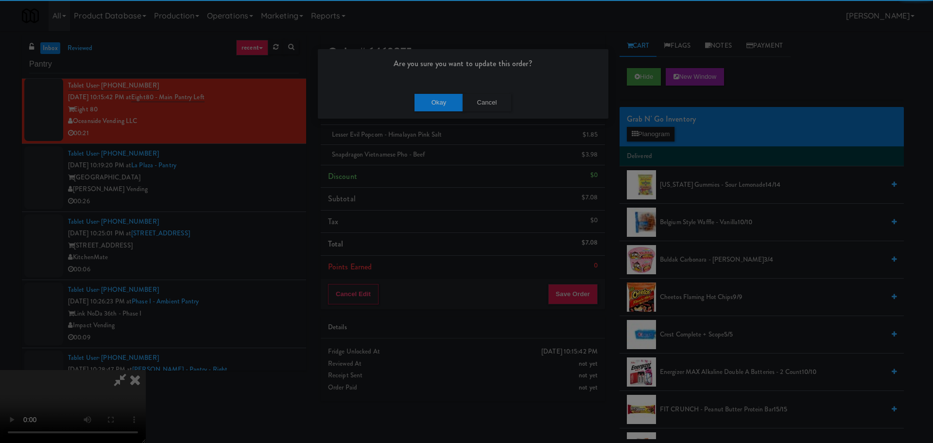
click at [444, 114] on div "Okay Cancel" at bounding box center [463, 102] width 290 height 33
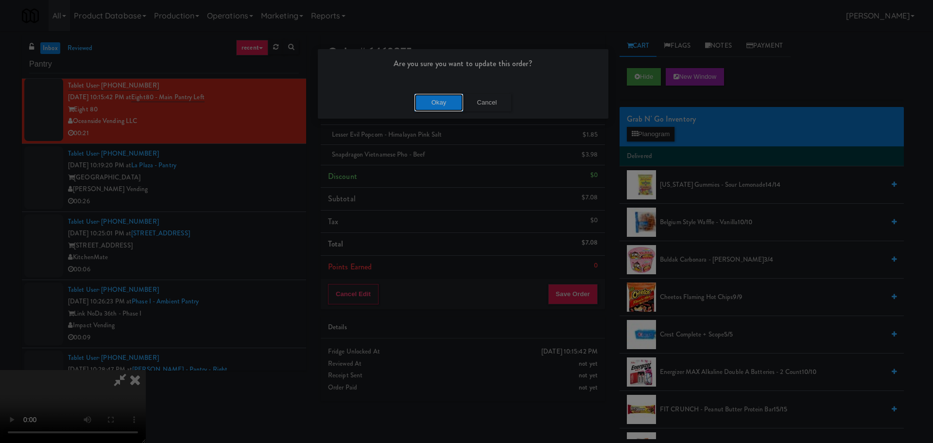
click at [448, 107] on button "Okay" at bounding box center [438, 102] width 49 height 17
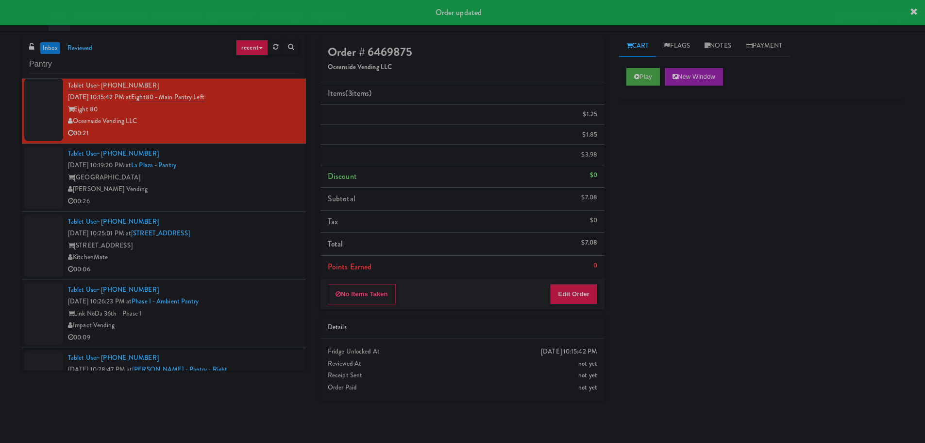
scroll to position [0, 0]
click at [232, 206] on div "00:26" at bounding box center [183, 201] width 231 height 12
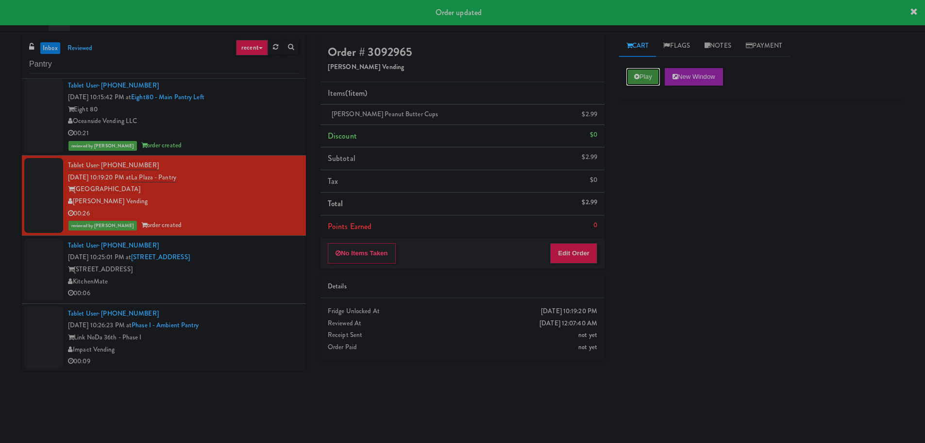
click at [642, 78] on button "Play" at bounding box center [644, 76] width 34 height 17
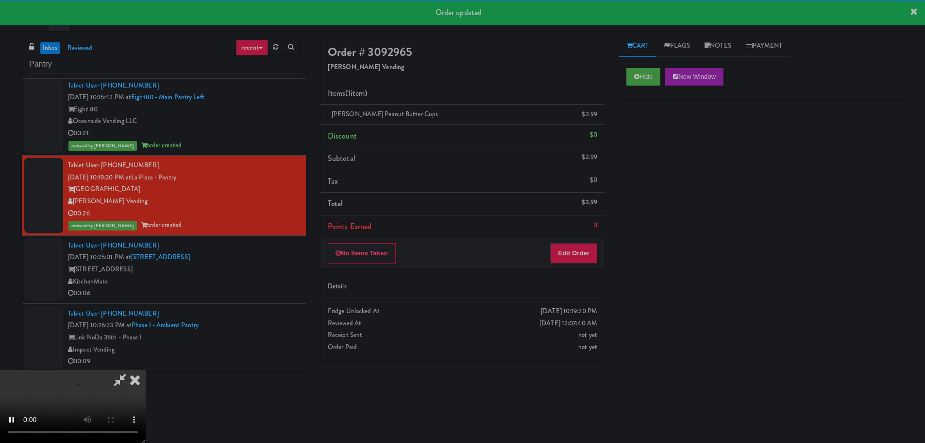
click at [141, 373] on icon at bounding box center [134, 379] width 21 height 19
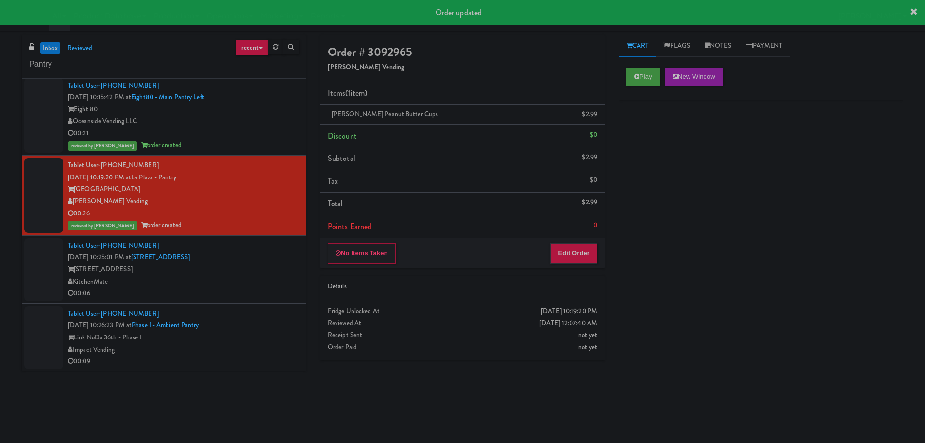
click at [226, 261] on div "Tablet User · (289) 890-0243 [DATE] 10:25:01 PM at [STREET_ADDRESS] [STREET_ADD…" at bounding box center [183, 269] width 231 height 60
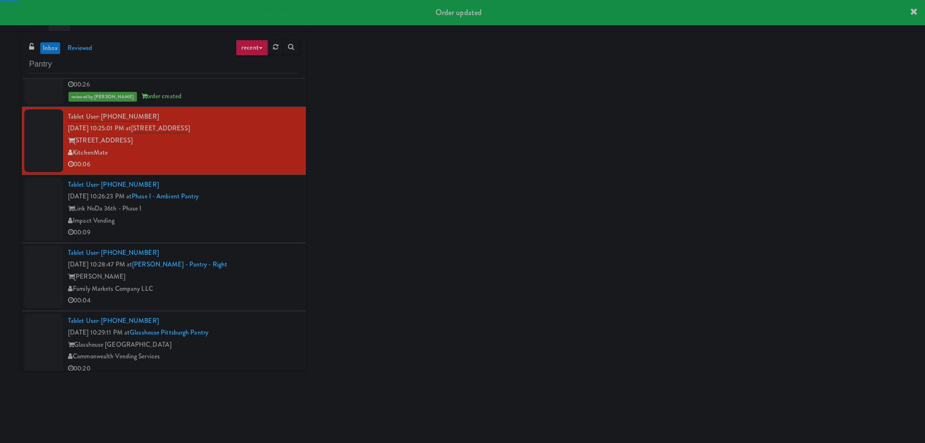
scroll to position [389, 0]
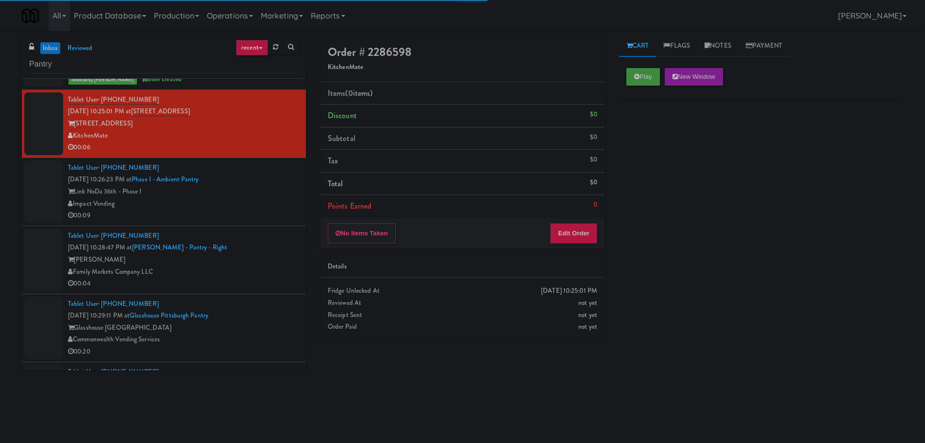
click at [644, 86] on div "Play New Window" at bounding box center [761, 80] width 284 height 39
click at [643, 81] on button "Play" at bounding box center [644, 76] width 34 height 17
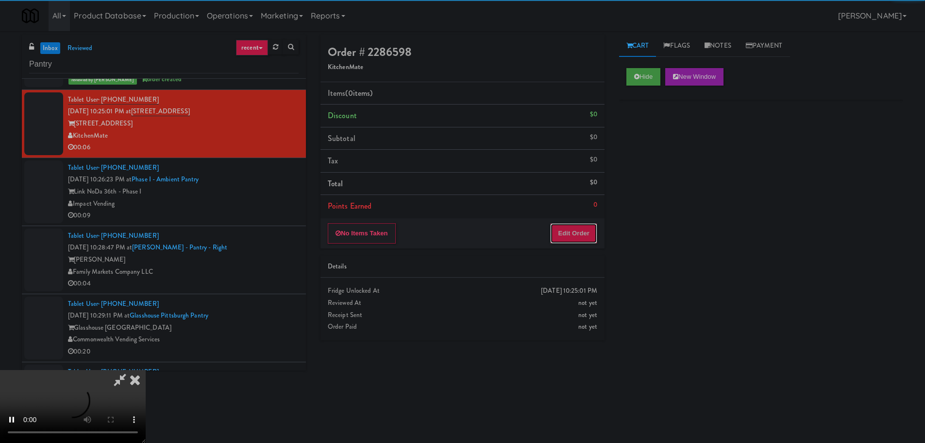
click at [570, 231] on button "Edit Order" at bounding box center [573, 233] width 47 height 20
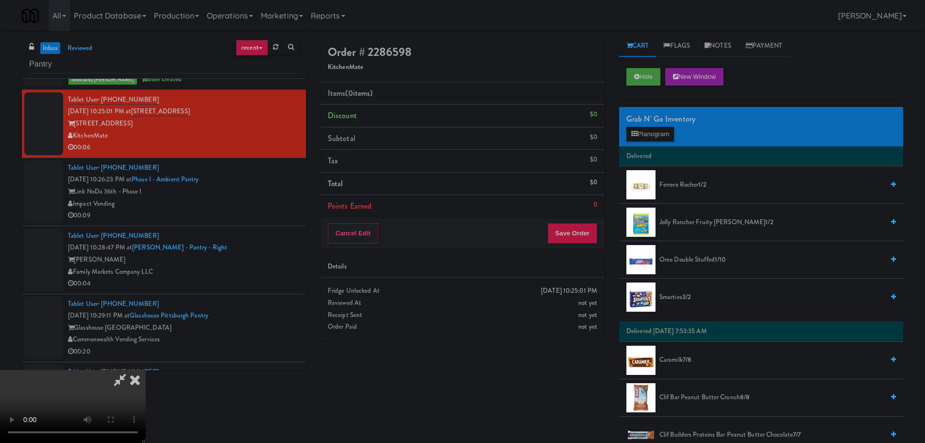
click at [146, 370] on video at bounding box center [73, 406] width 146 height 73
click at [663, 141] on div "Grab N' Go Inventory Planogram" at bounding box center [761, 126] width 284 height 39
click at [663, 137] on button "Planogram" at bounding box center [651, 134] width 48 height 15
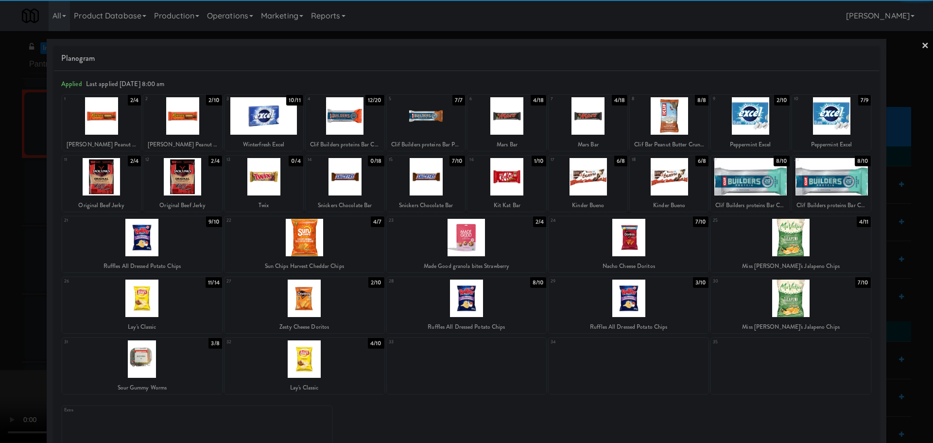
click at [106, 125] on div at bounding box center [101, 115] width 79 height 37
click at [0, 173] on div at bounding box center [466, 221] width 933 height 443
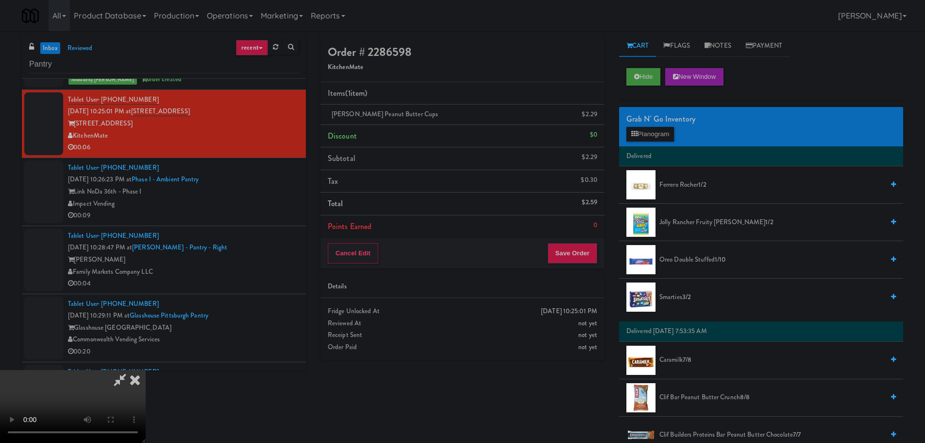
click at [146, 370] on video at bounding box center [73, 406] width 146 height 73
click at [572, 246] on button "Save Order" at bounding box center [573, 253] width 50 height 20
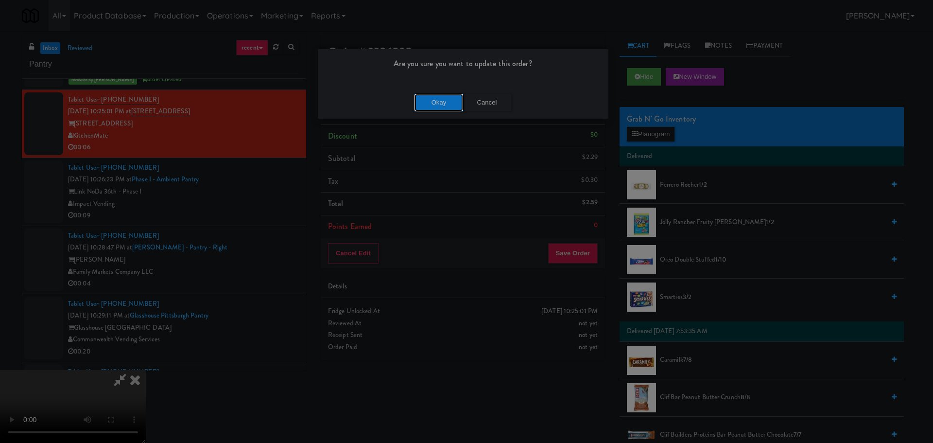
click at [441, 104] on button "Okay" at bounding box center [438, 102] width 49 height 17
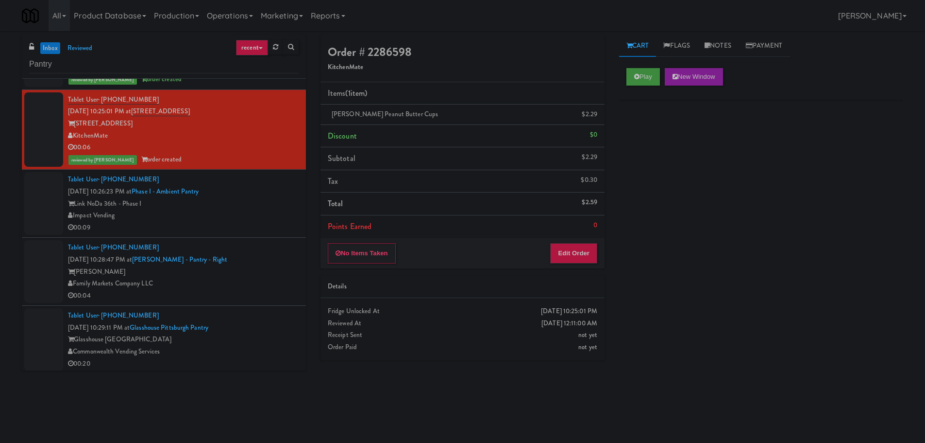
click at [269, 202] on div "Link NoDa 36th - Phase I" at bounding box center [183, 204] width 231 height 12
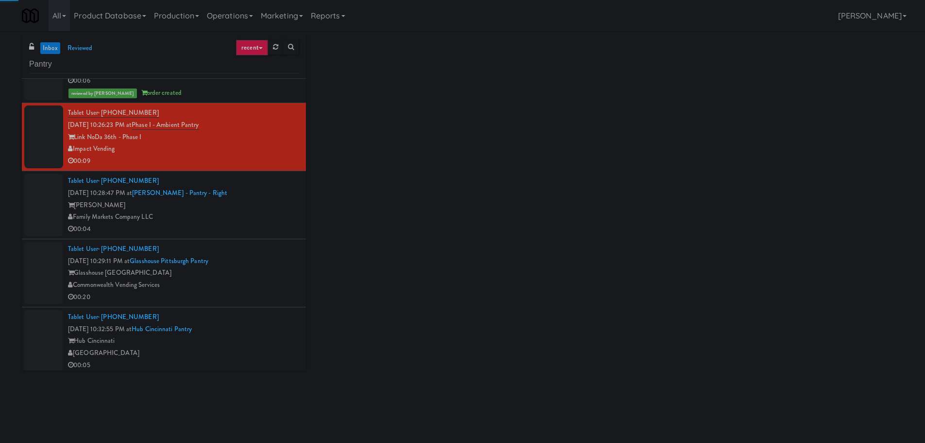
scroll to position [486, 0]
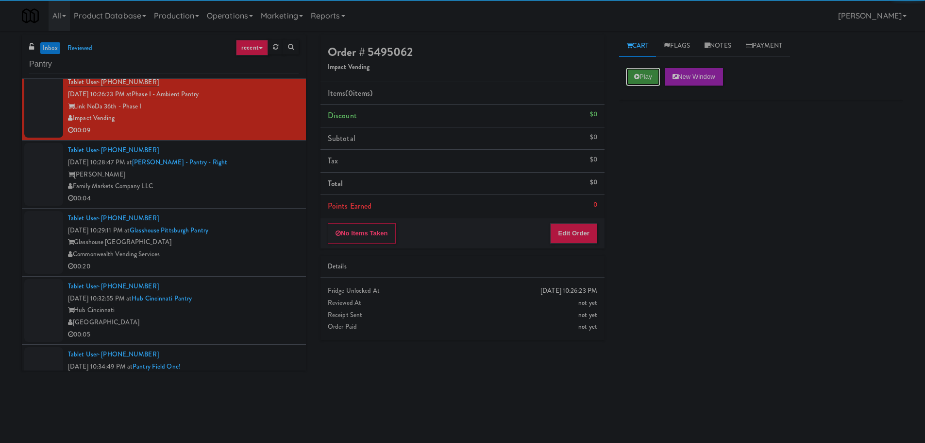
click at [628, 71] on button "Play" at bounding box center [644, 76] width 34 height 17
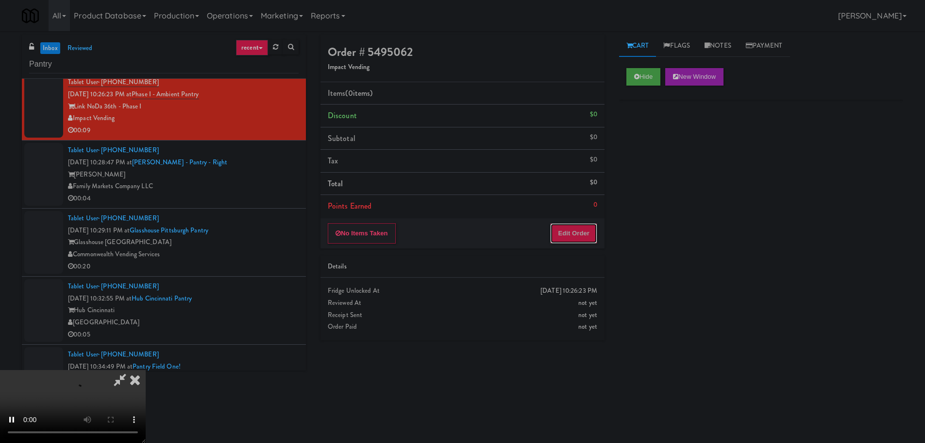
click at [566, 239] on button "Edit Order" at bounding box center [573, 233] width 47 height 20
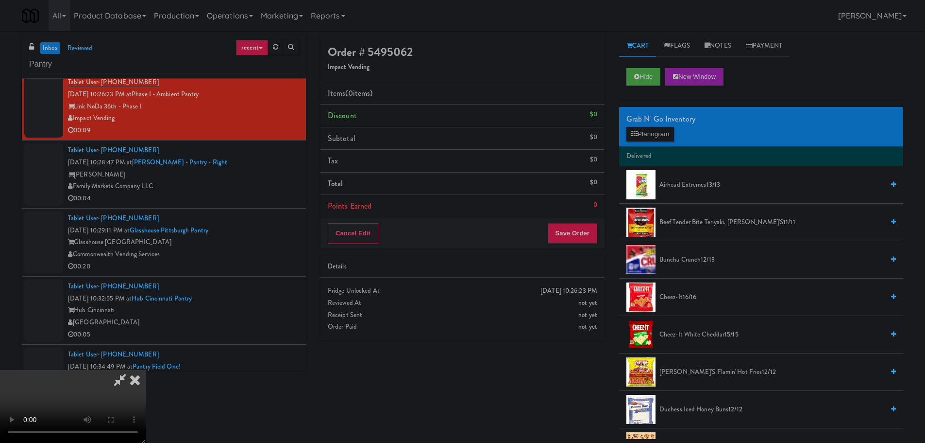
scroll to position [0, 0]
click at [146, 370] on video at bounding box center [73, 406] width 146 height 73
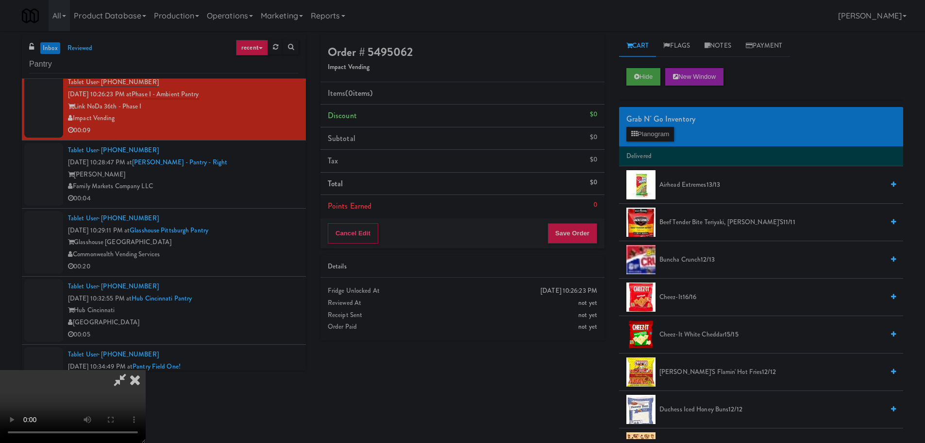
click at [146, 370] on video at bounding box center [73, 406] width 146 height 73
click at [666, 133] on button "Planogram" at bounding box center [651, 134] width 48 height 15
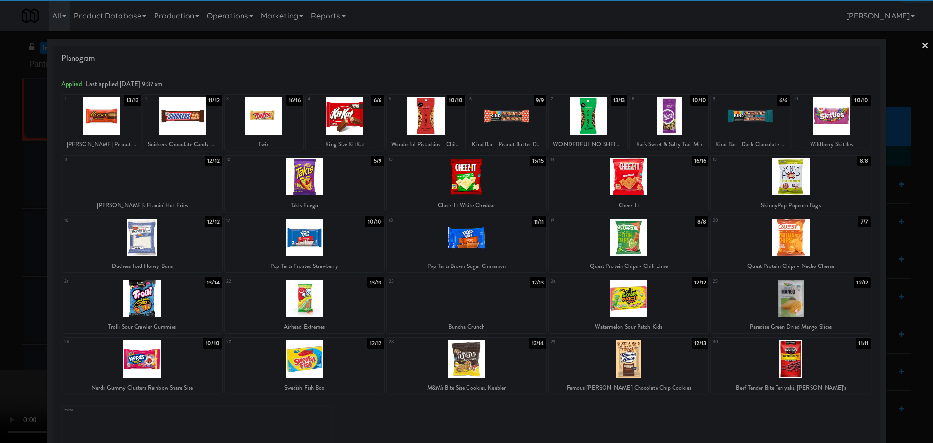
click at [823, 125] on div at bounding box center [831, 115] width 79 height 37
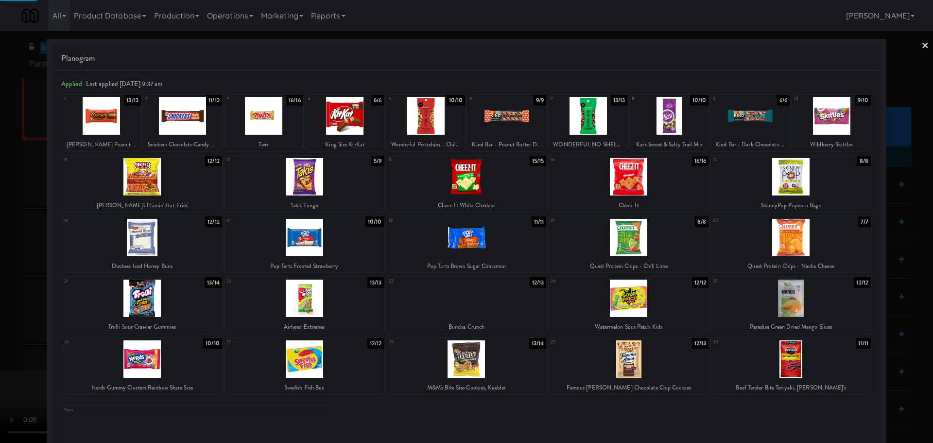
click at [0, 254] on div at bounding box center [466, 221] width 933 height 443
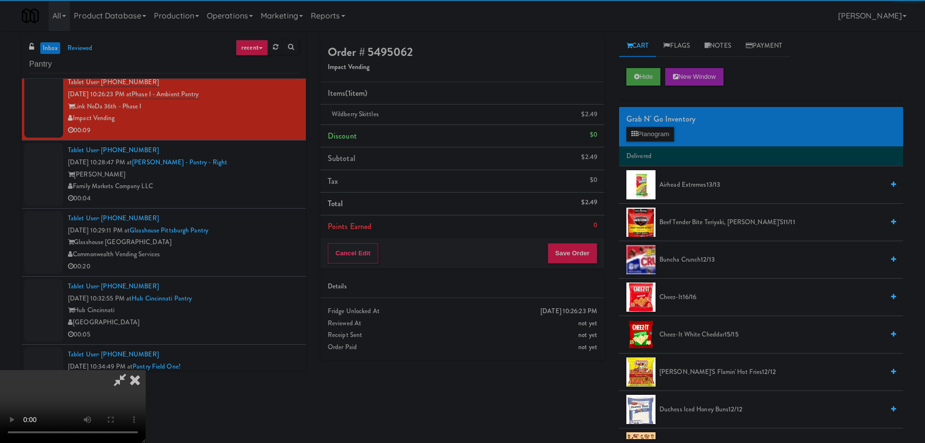
drag, startPoint x: 205, startPoint y: 198, endPoint x: 211, endPoint y: 198, distance: 6.8
click at [146, 370] on video at bounding box center [73, 406] width 146 height 73
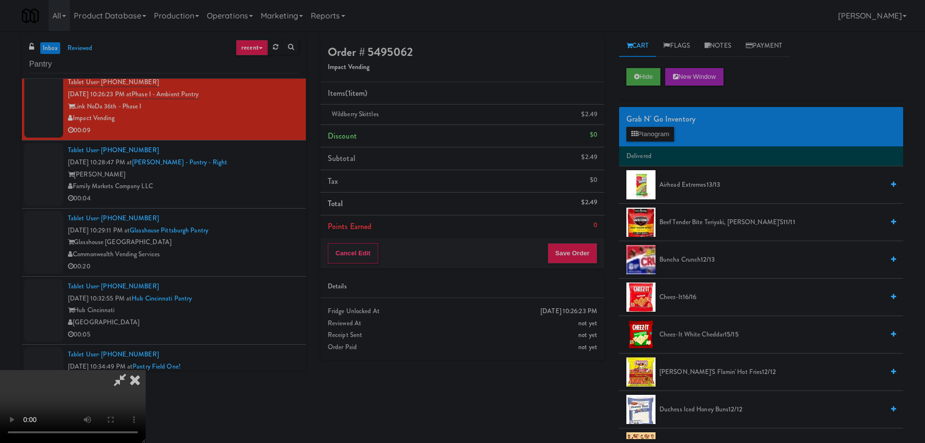
scroll to position [167, 0]
click at [564, 253] on button "Save Order" at bounding box center [573, 253] width 50 height 20
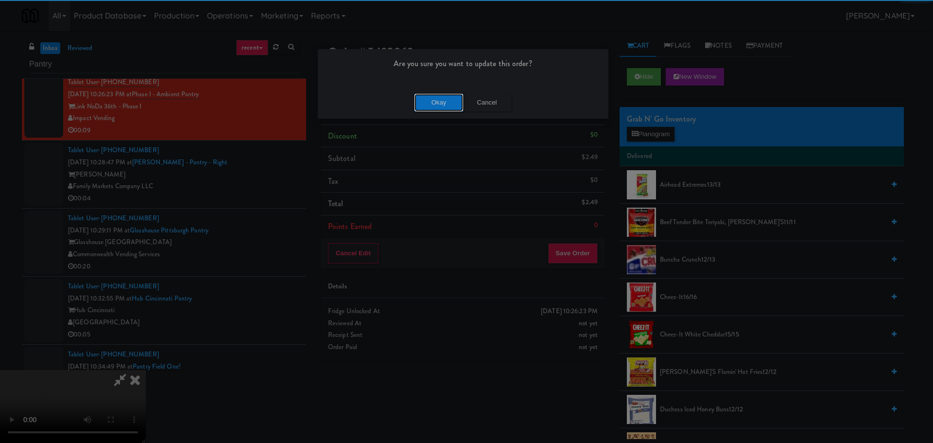
click at [425, 94] on button "Okay" at bounding box center [438, 102] width 49 height 17
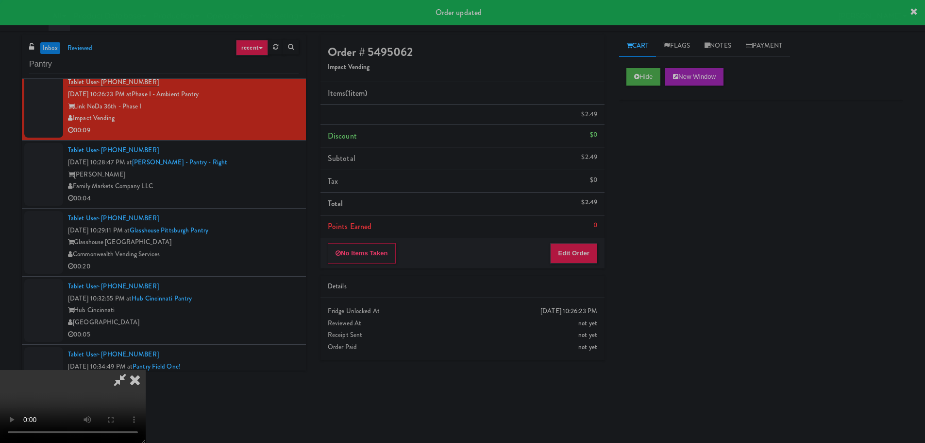
scroll to position [0, 0]
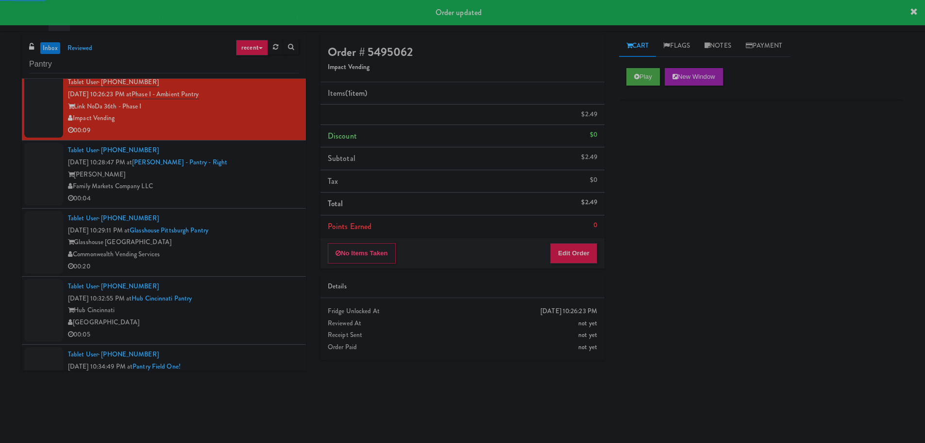
click at [264, 204] on div "00:04" at bounding box center [183, 198] width 231 height 12
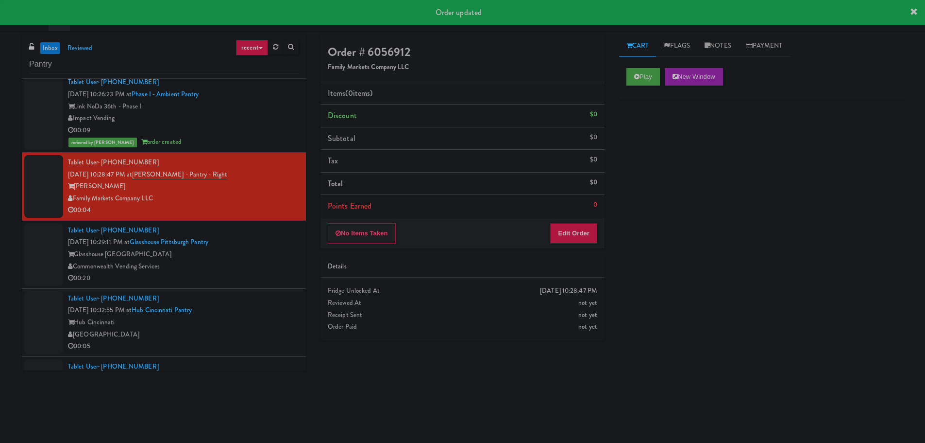
click at [664, 71] on div "Play New Window" at bounding box center [762, 76] width 270 height 17
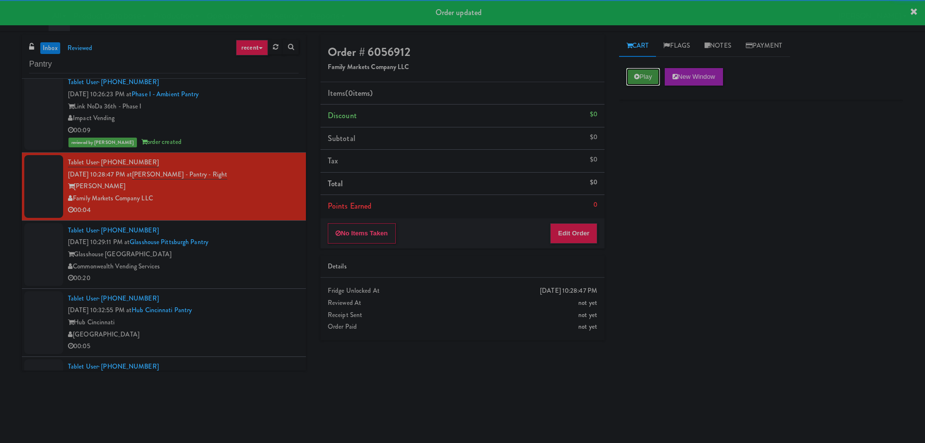
click at [650, 76] on button "Play" at bounding box center [644, 76] width 34 height 17
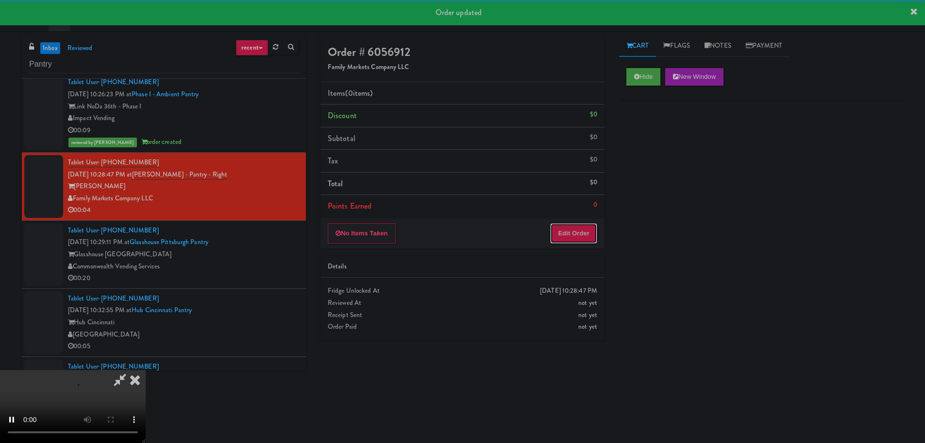
click at [575, 226] on button "Edit Order" at bounding box center [573, 233] width 47 height 20
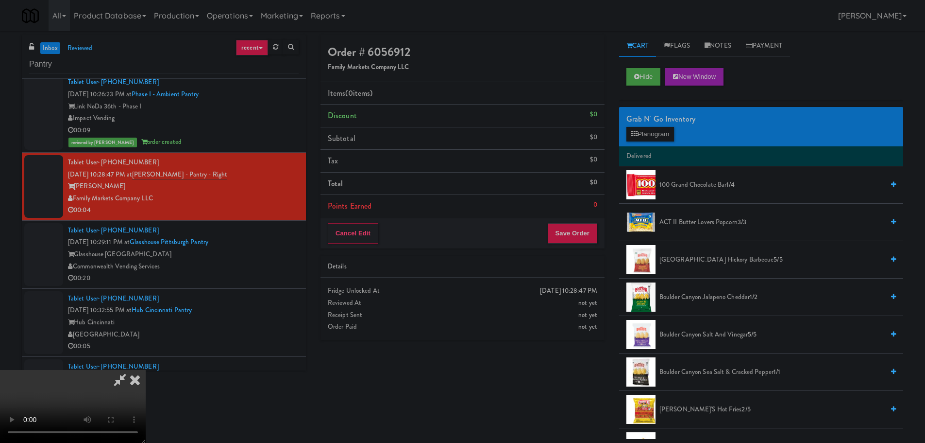
click at [146, 370] on video at bounding box center [73, 406] width 146 height 73
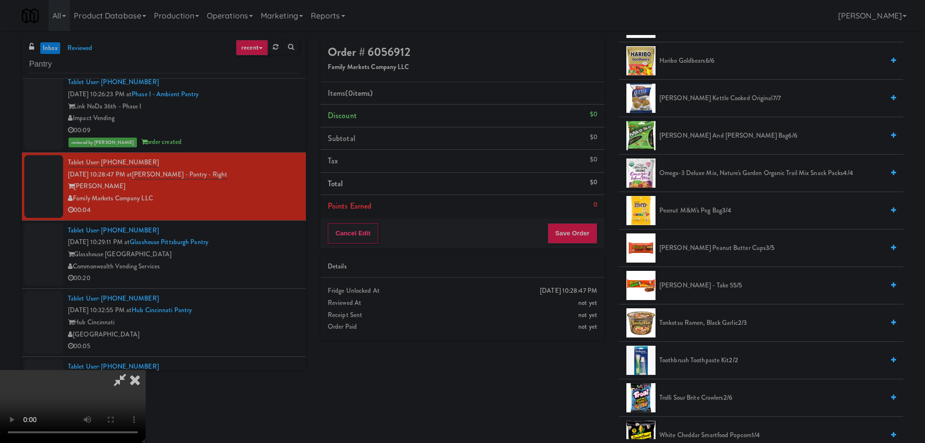
scroll to position [663, 0]
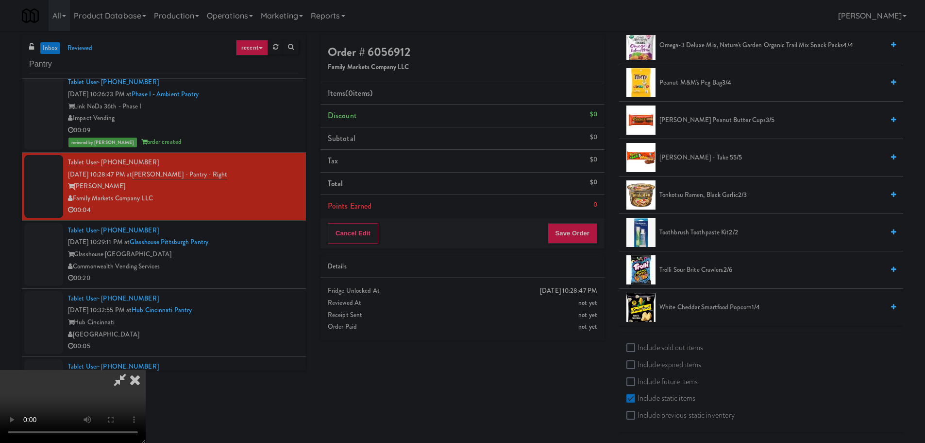
click at [697, 272] on span "Trolli Sour Brite Crawlers 2/6" at bounding box center [772, 270] width 224 height 12
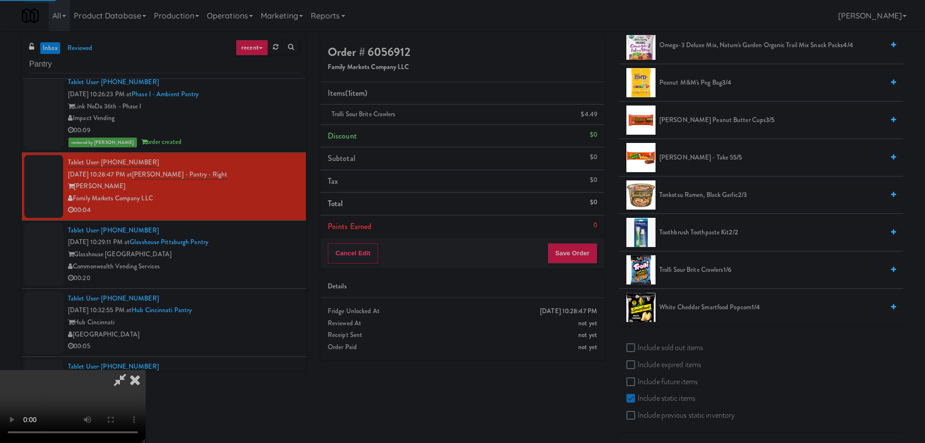
click at [146, 370] on video at bounding box center [73, 406] width 146 height 73
click at [581, 254] on button "Save Order" at bounding box center [573, 253] width 50 height 20
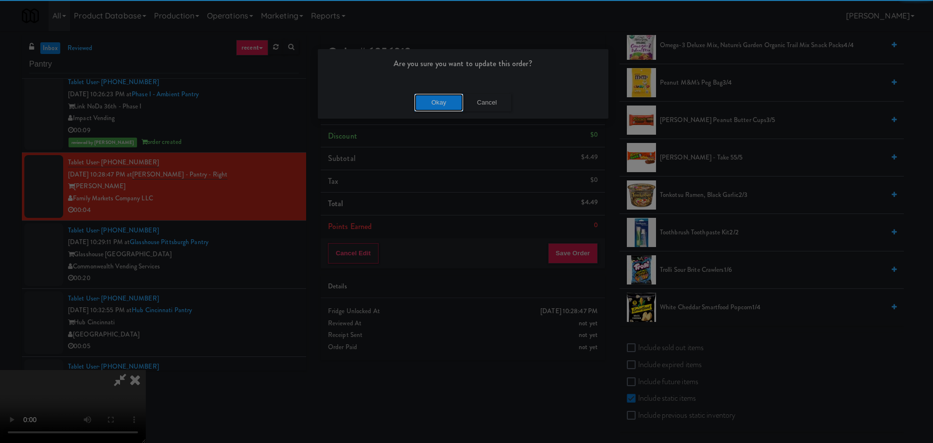
click at [457, 107] on button "Okay" at bounding box center [438, 102] width 49 height 17
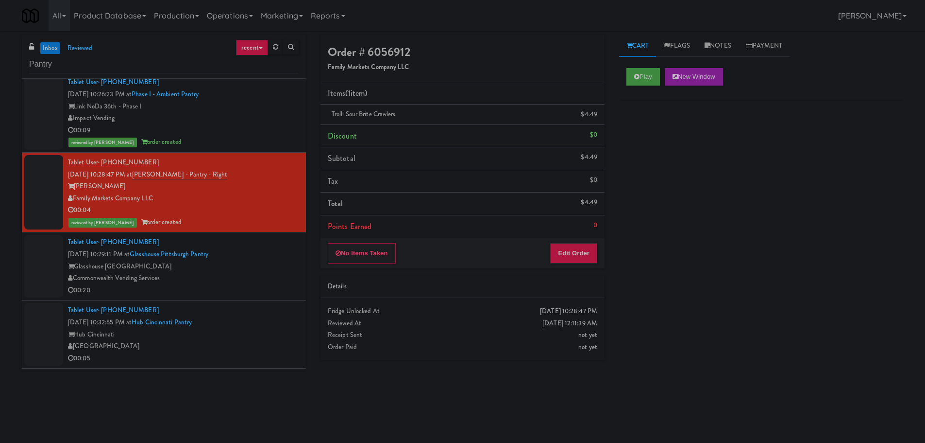
scroll to position [0, 0]
click at [240, 259] on div "Tablet User · (315) 679-2626 [DATE] 10:29:11 PM at [GEOGRAPHIC_DATA] Pantry Gla…" at bounding box center [183, 266] width 231 height 60
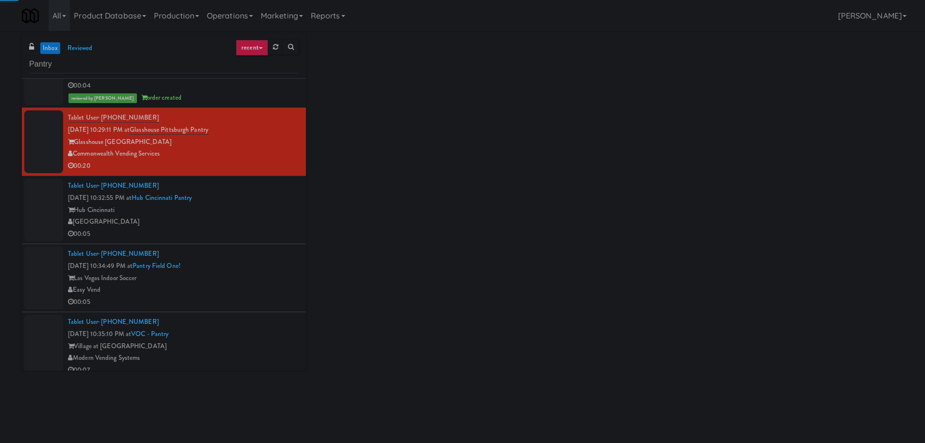
scroll to position [631, 0]
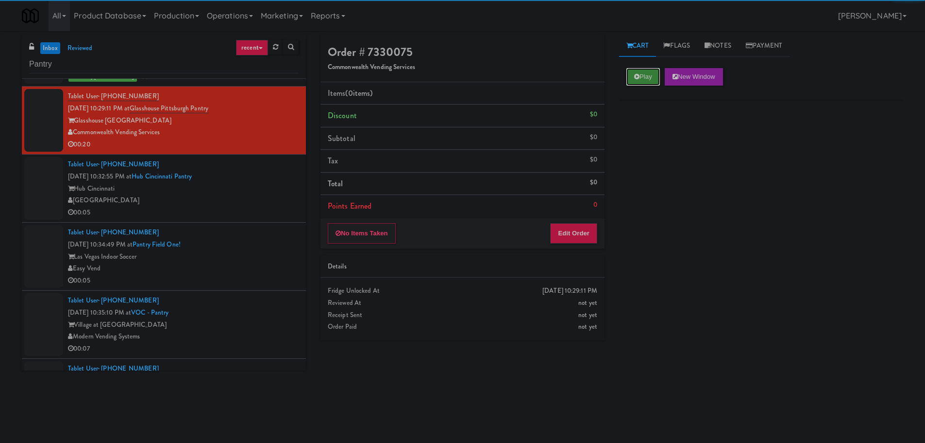
click at [639, 84] on button "Play" at bounding box center [644, 76] width 34 height 17
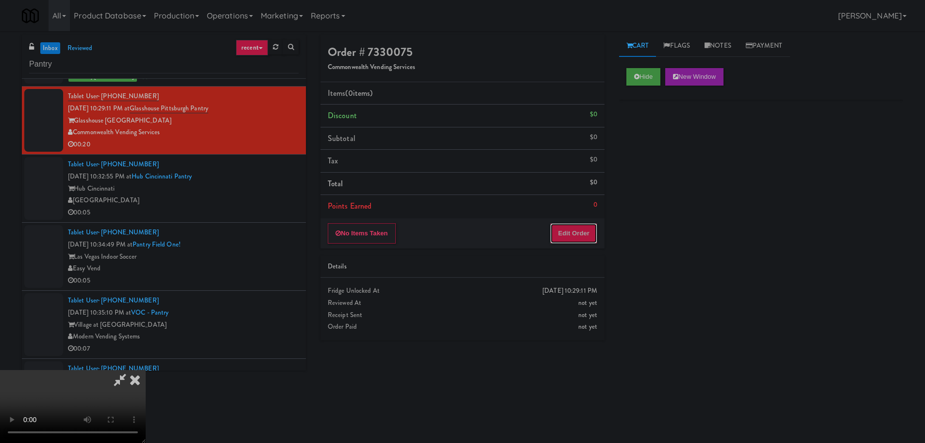
click at [580, 225] on button "Edit Order" at bounding box center [573, 233] width 47 height 20
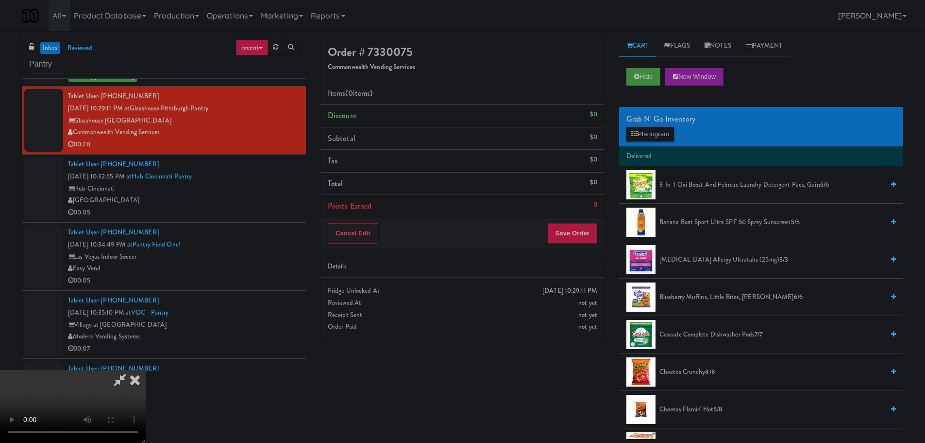
scroll to position [0, 0]
click at [146, 370] on video at bounding box center [73, 406] width 146 height 73
drag, startPoint x: 341, startPoint y: 238, endPoint x: 351, endPoint y: 239, distance: 9.7
click at [146, 370] on video at bounding box center [73, 406] width 146 height 73
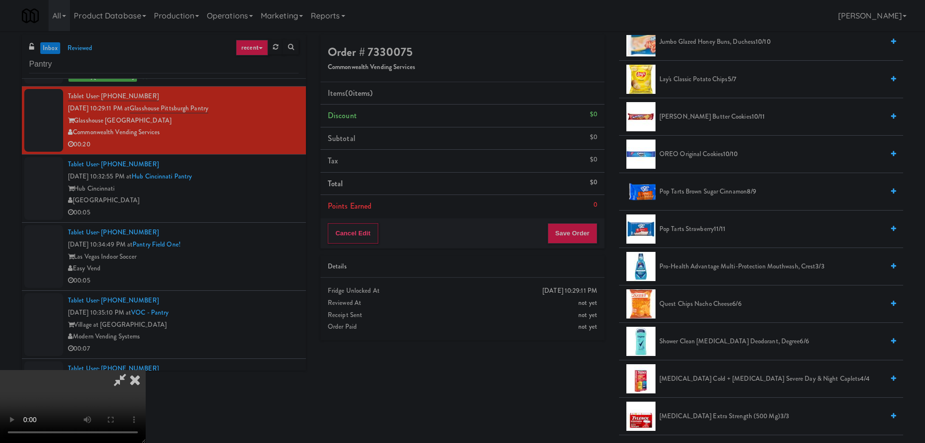
scroll to position [777, 0]
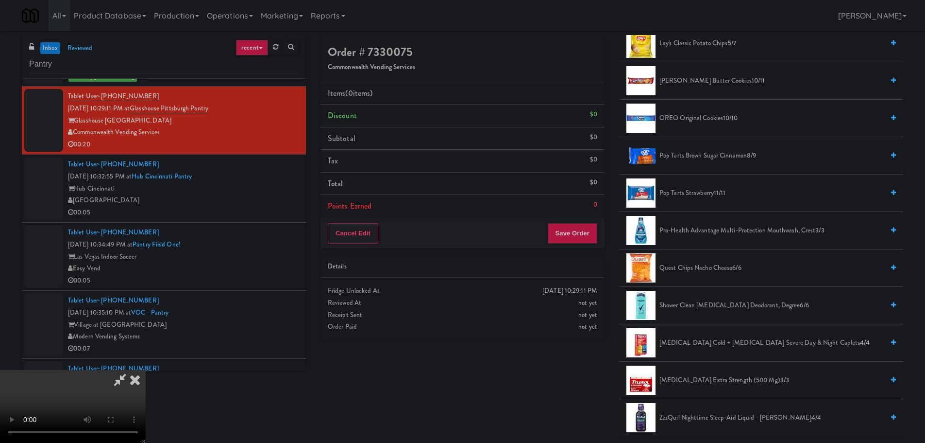
click at [717, 121] on span "OREO Original Cookies 10/10" at bounding box center [772, 118] width 224 height 12
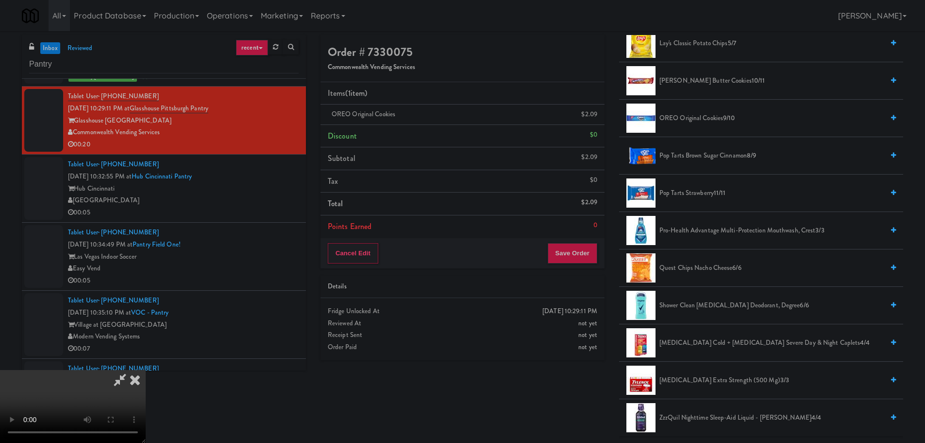
scroll to position [0, 0]
click at [146, 370] on video at bounding box center [73, 406] width 146 height 73
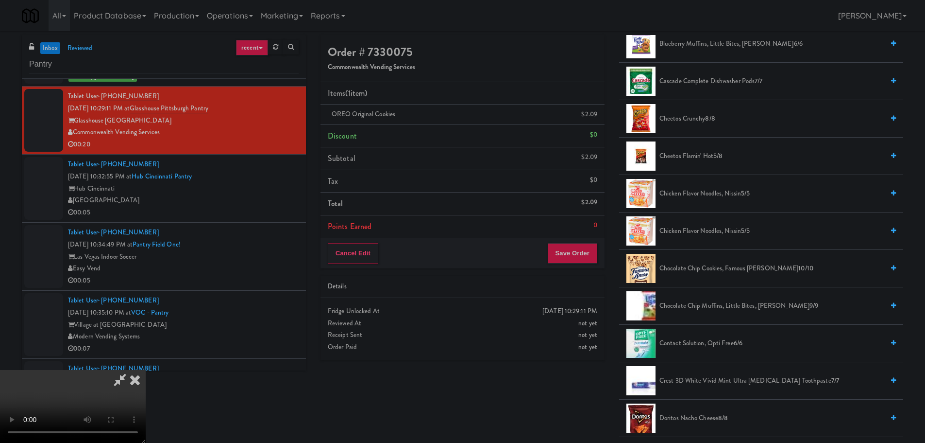
scroll to position [243, 0]
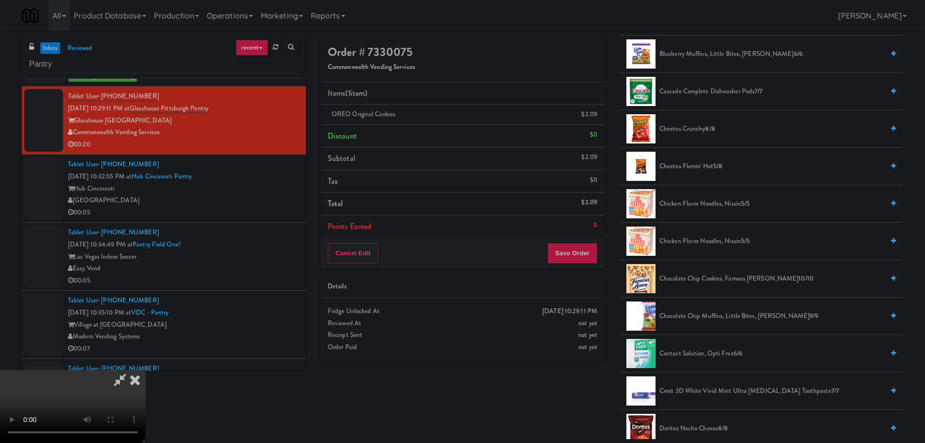
click at [708, 279] on span "Chocolate Chip Cookies, Famous [PERSON_NAME] 10/10" at bounding box center [772, 279] width 224 height 12
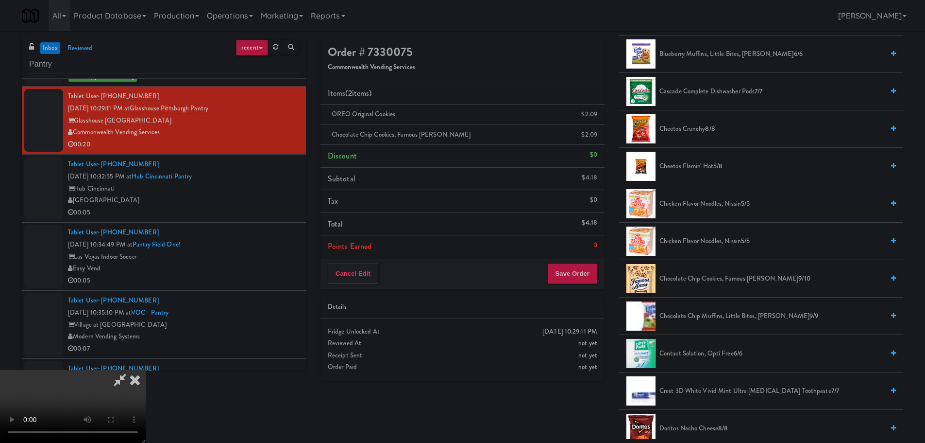
click at [146, 370] on video at bounding box center [73, 406] width 146 height 73
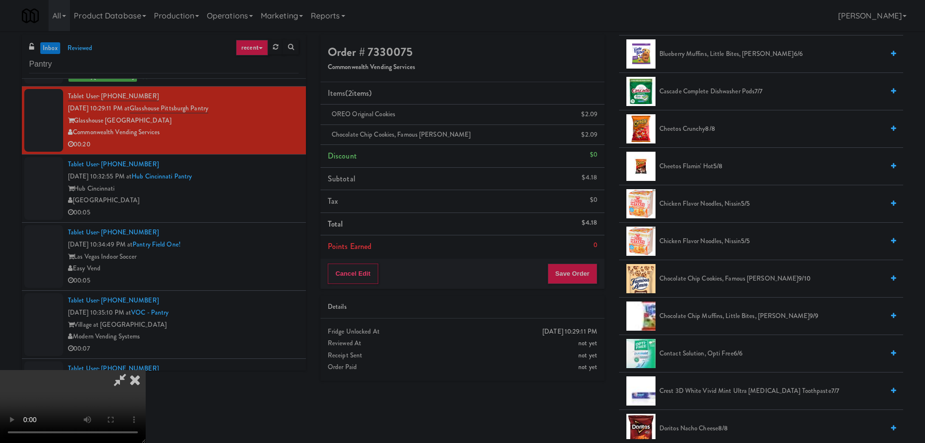
click at [146, 370] on video at bounding box center [73, 406] width 146 height 73
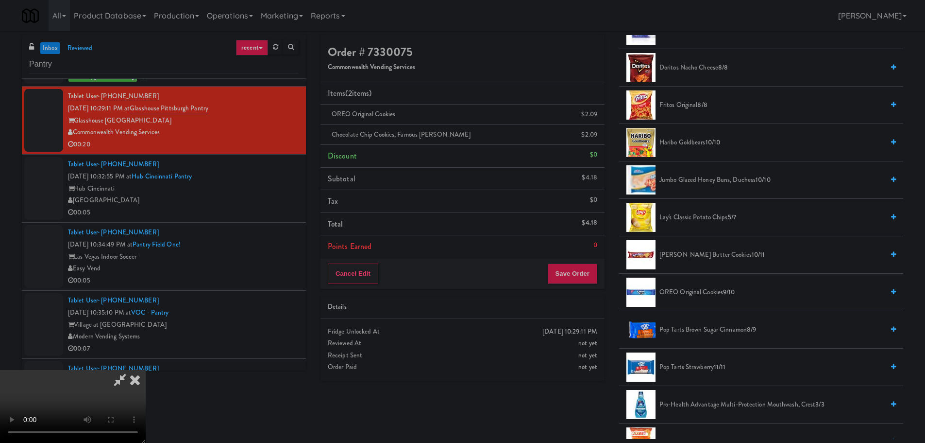
scroll to position [631, 0]
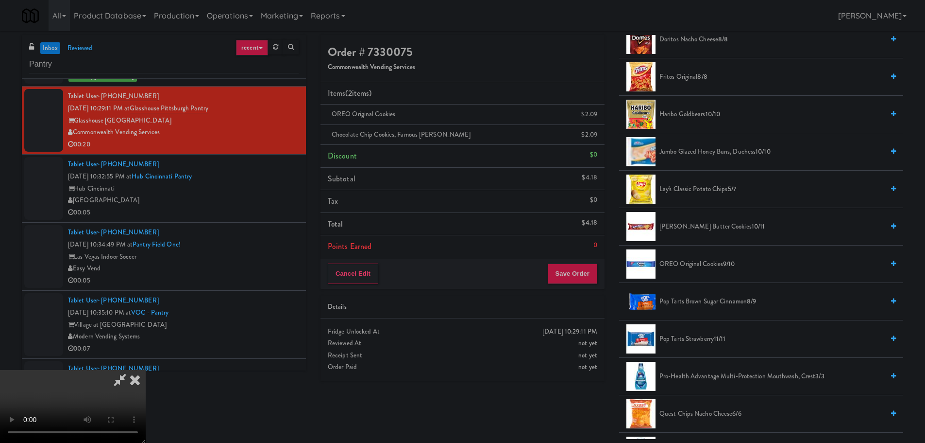
click at [710, 227] on span "[PERSON_NAME] Butter Cookies 10/11" at bounding box center [772, 227] width 224 height 12
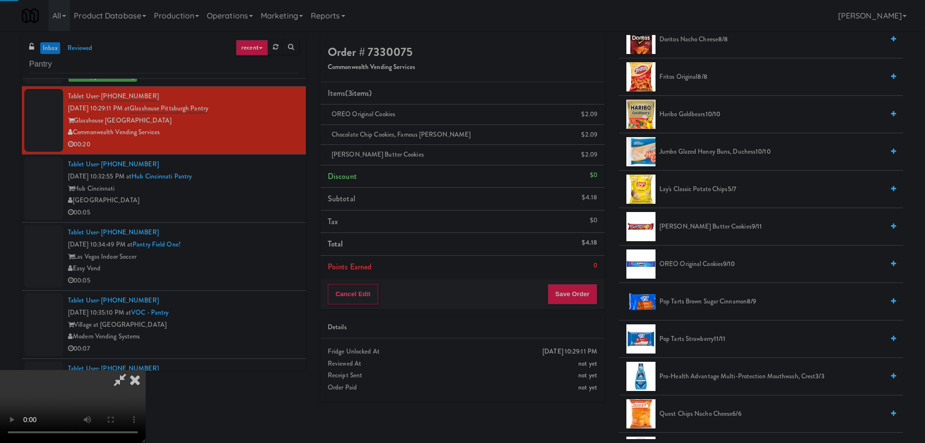
click at [146, 370] on video at bounding box center [73, 406] width 146 height 73
click at [576, 295] on button "Save Order" at bounding box center [573, 294] width 50 height 20
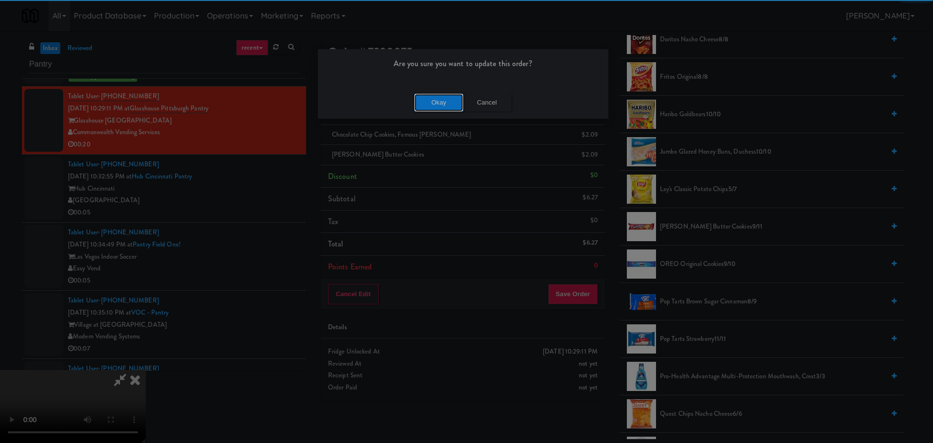
click at [439, 96] on button "Okay" at bounding box center [438, 102] width 49 height 17
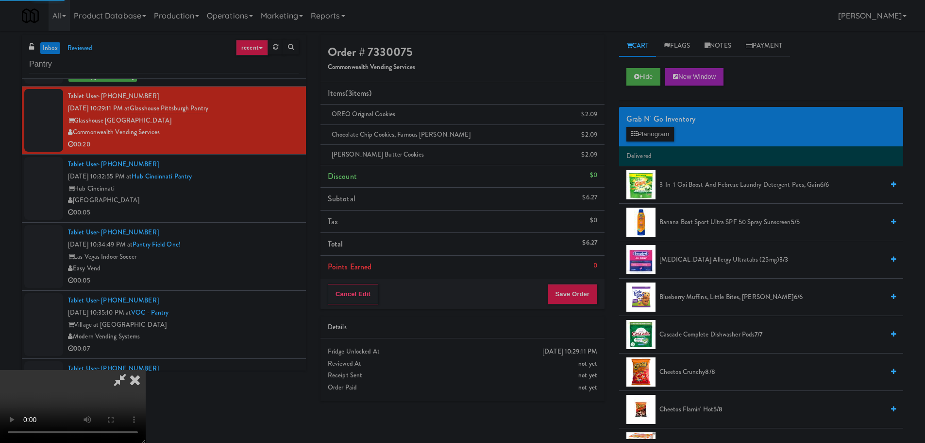
scroll to position [0, 0]
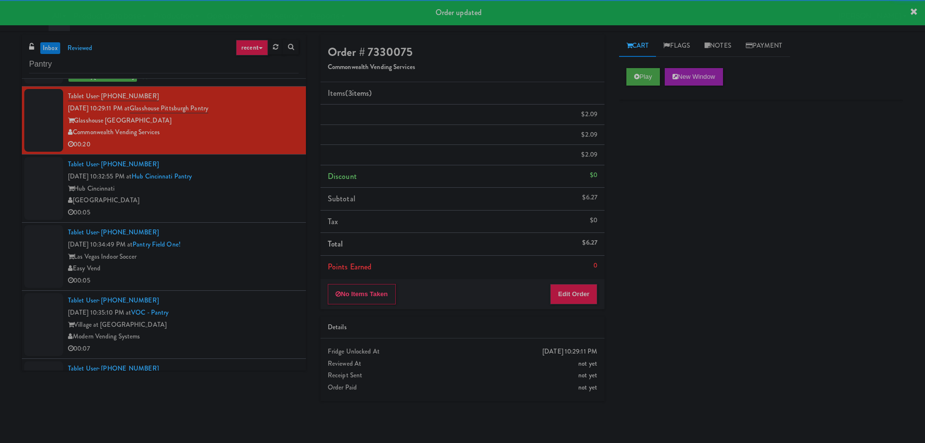
click at [267, 197] on div "[GEOGRAPHIC_DATA]" at bounding box center [183, 200] width 231 height 12
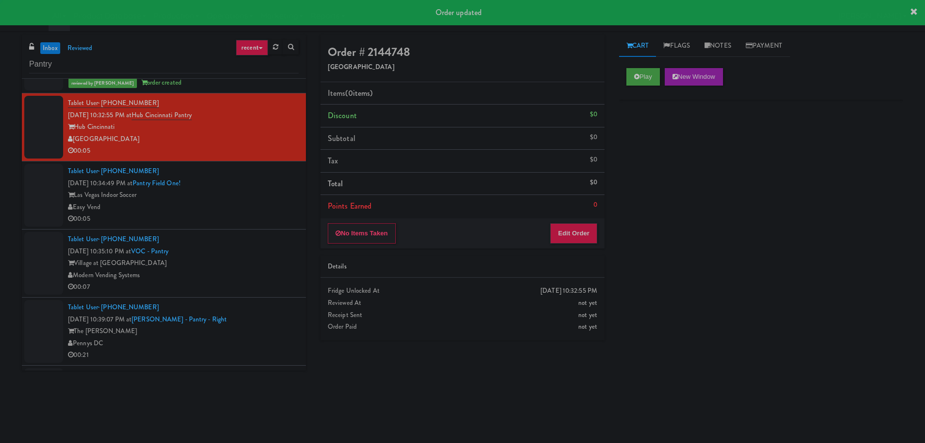
scroll to position [729, 0]
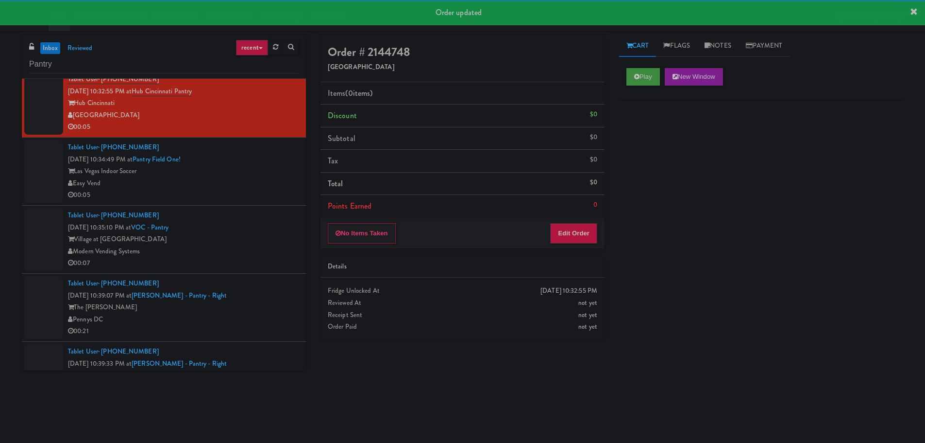
click at [634, 87] on div "Play New Window" at bounding box center [761, 80] width 284 height 39
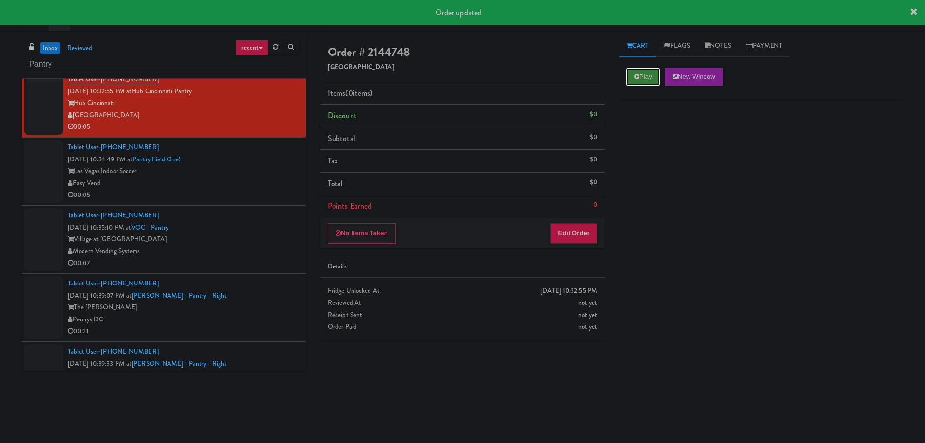
click at [640, 80] on button "Play" at bounding box center [644, 76] width 34 height 17
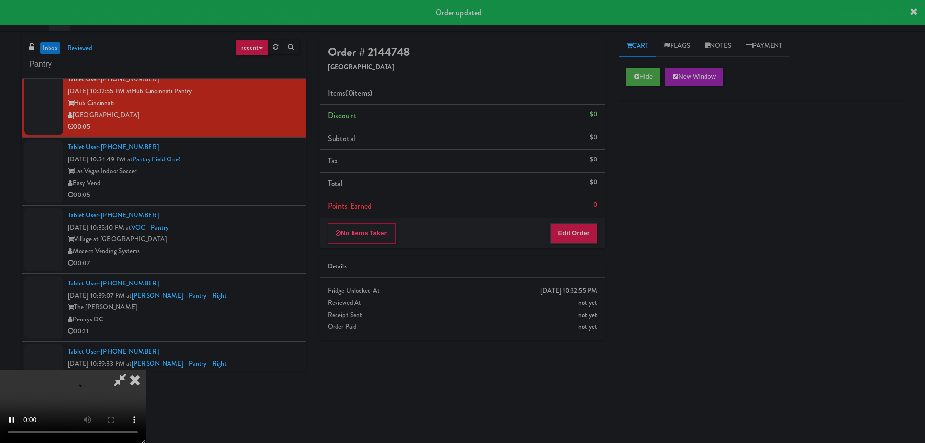
click at [573, 245] on div "No Items Taken Edit Order" at bounding box center [463, 233] width 284 height 30
click at [577, 231] on button "Edit Order" at bounding box center [573, 233] width 47 height 20
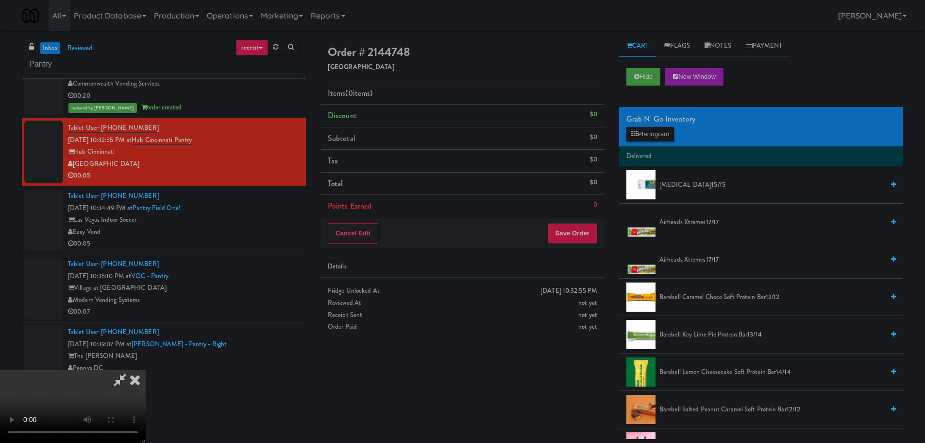
scroll to position [0, 0]
click at [146, 370] on video at bounding box center [73, 406] width 146 height 73
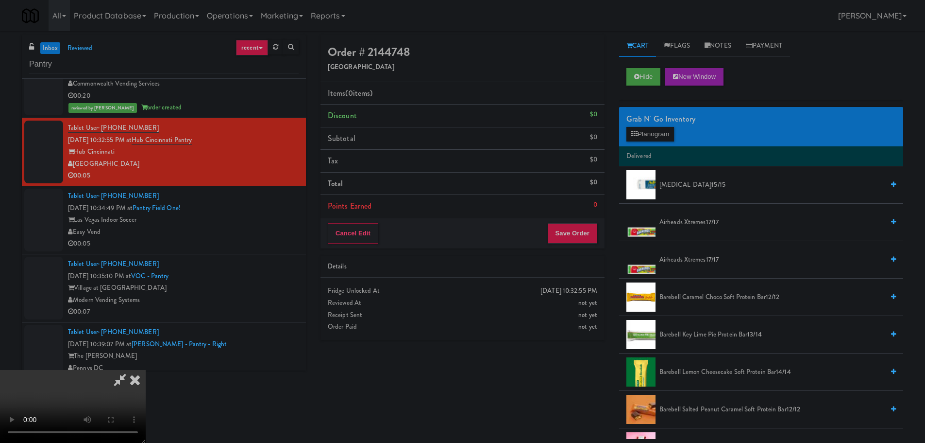
click at [146, 370] on video at bounding box center [73, 406] width 146 height 73
click at [651, 135] on button "Planogram" at bounding box center [651, 134] width 48 height 15
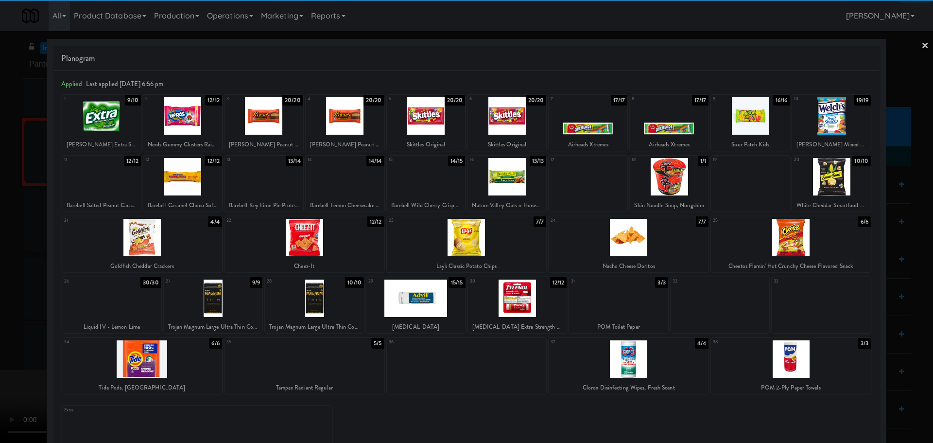
click at [512, 312] on div at bounding box center [517, 297] width 99 height 37
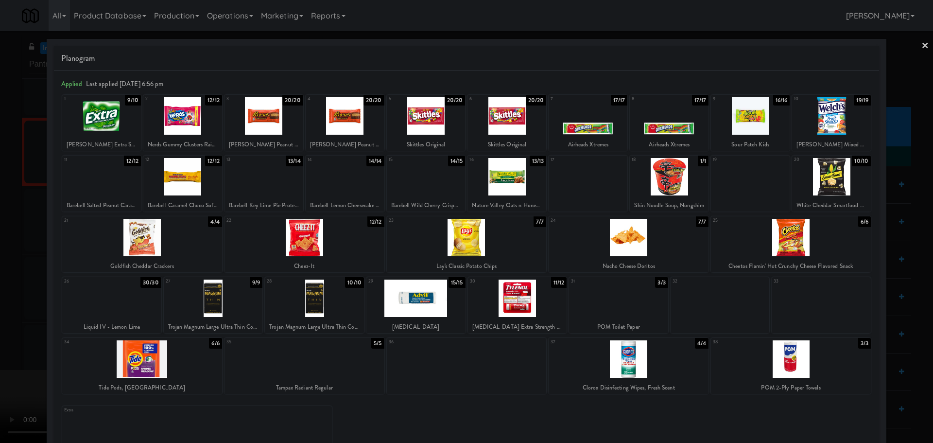
click at [0, 300] on div at bounding box center [466, 221] width 933 height 443
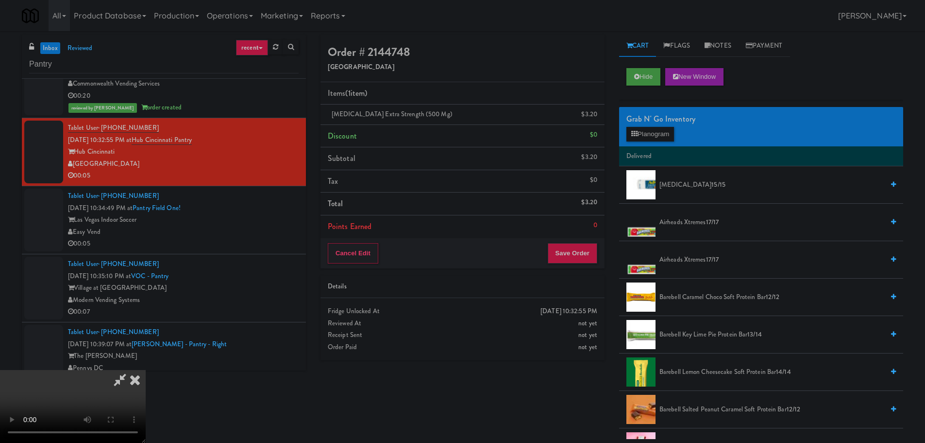
scroll to position [70, 0]
click at [146, 370] on video at bounding box center [73, 406] width 146 height 73
click at [578, 251] on button "Save Order" at bounding box center [573, 253] width 50 height 20
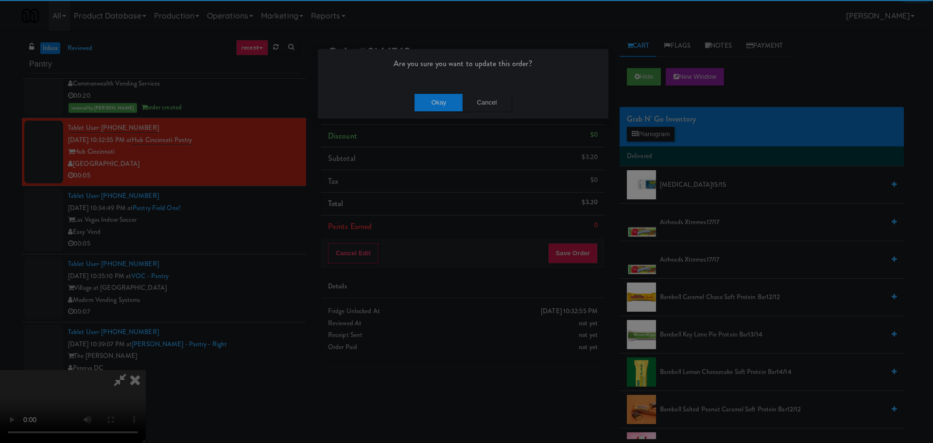
click at [439, 116] on div "Okay Cancel" at bounding box center [463, 102] width 290 height 33
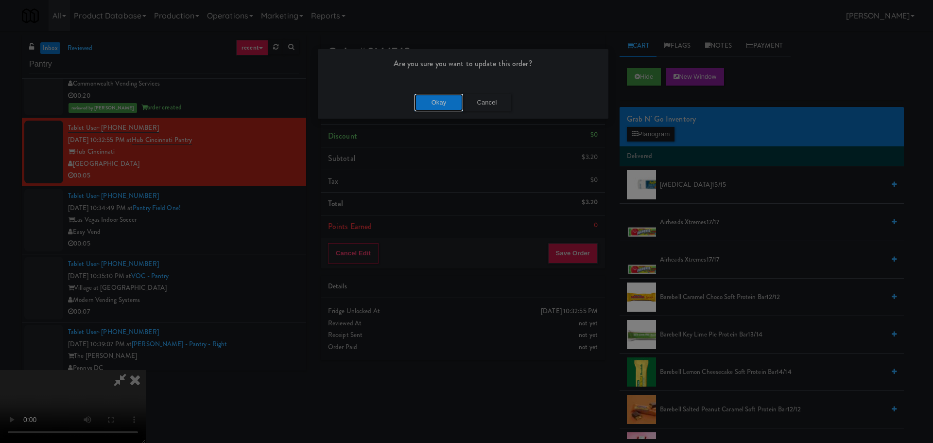
click at [440, 103] on button "Okay" at bounding box center [438, 102] width 49 height 17
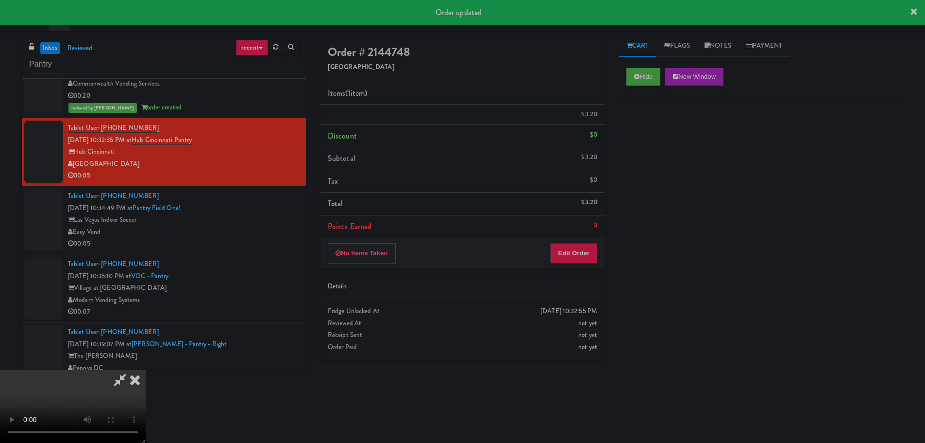
scroll to position [0, 0]
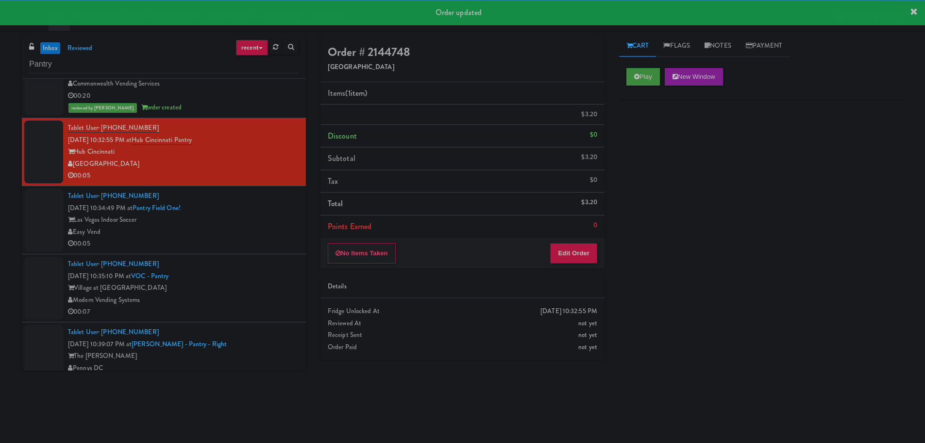
click at [256, 218] on div "Las Vegas Indoor Soccer" at bounding box center [183, 220] width 231 height 12
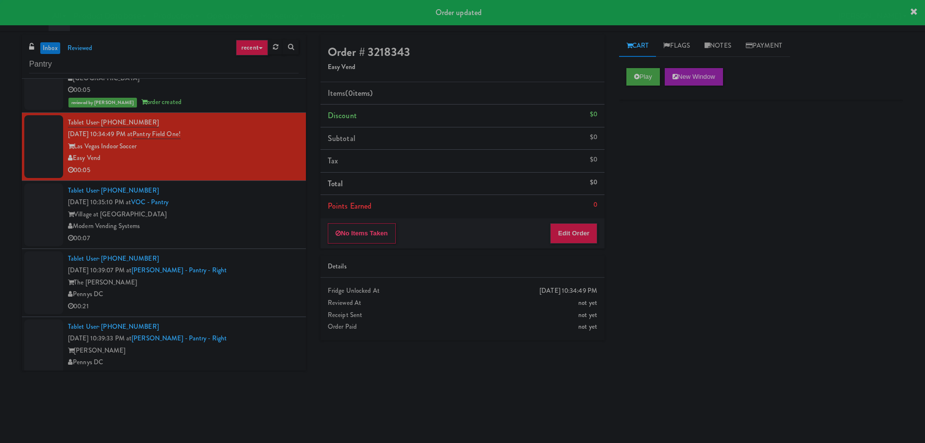
scroll to position [777, 0]
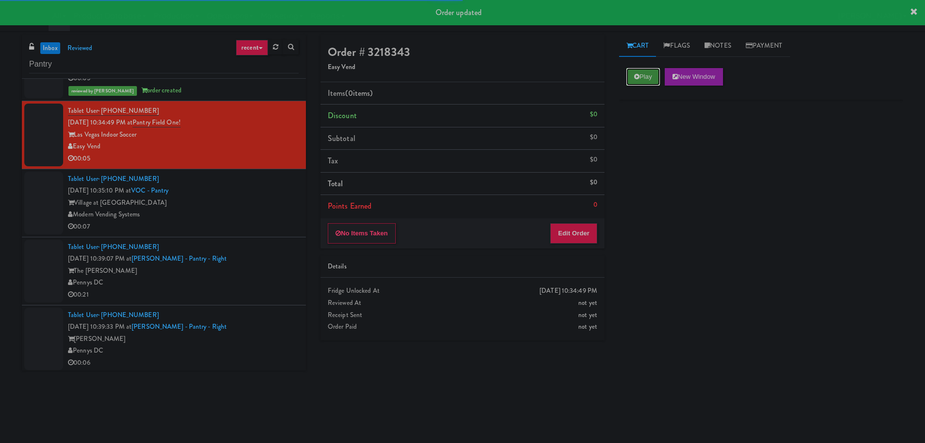
click at [645, 74] on button "Play" at bounding box center [644, 76] width 34 height 17
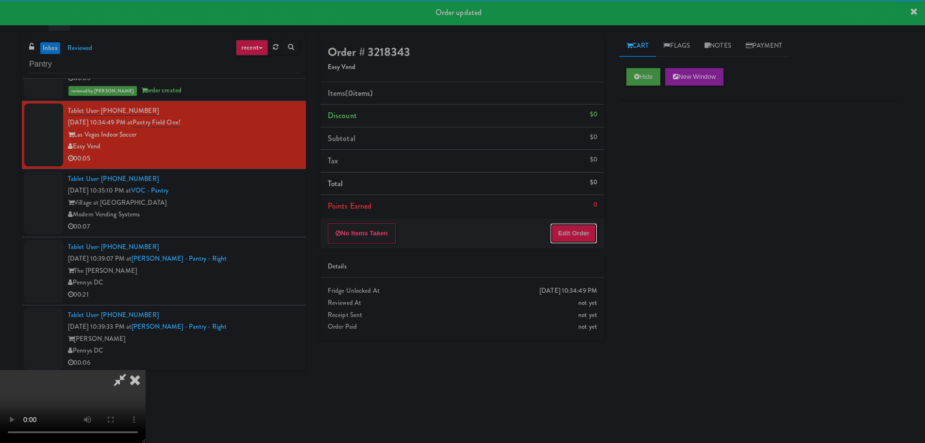
click at [573, 232] on button "Edit Order" at bounding box center [573, 233] width 47 height 20
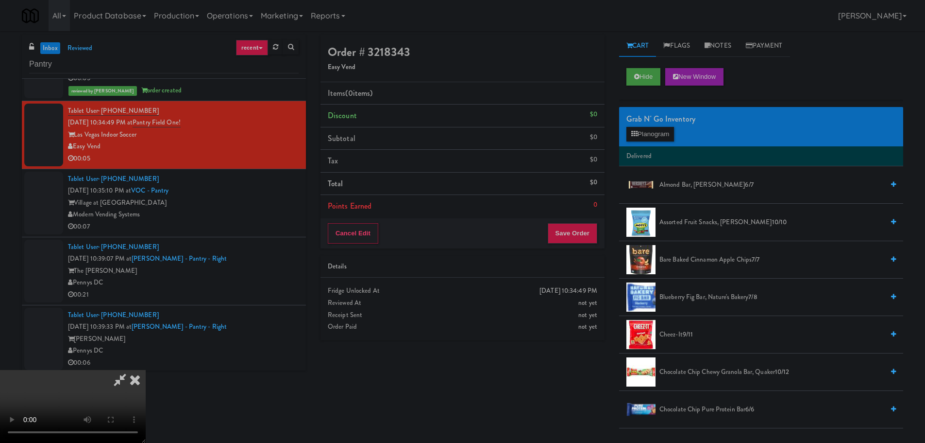
scroll to position [0, 0]
click at [146, 370] on video at bounding box center [73, 406] width 146 height 73
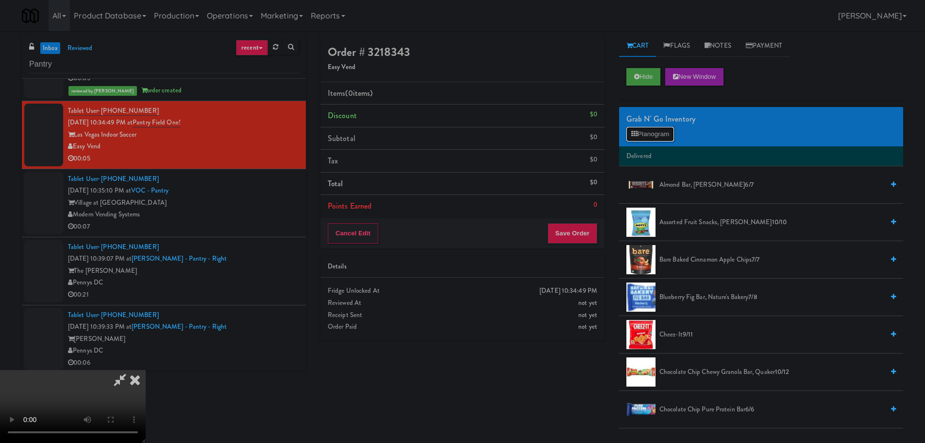
click at [643, 131] on button "Planogram" at bounding box center [651, 134] width 48 height 15
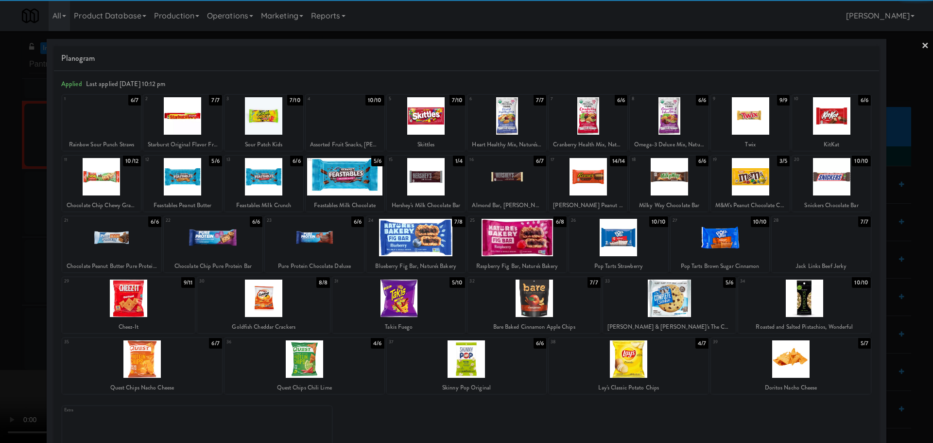
click at [284, 297] on div at bounding box center [263, 297] width 133 height 37
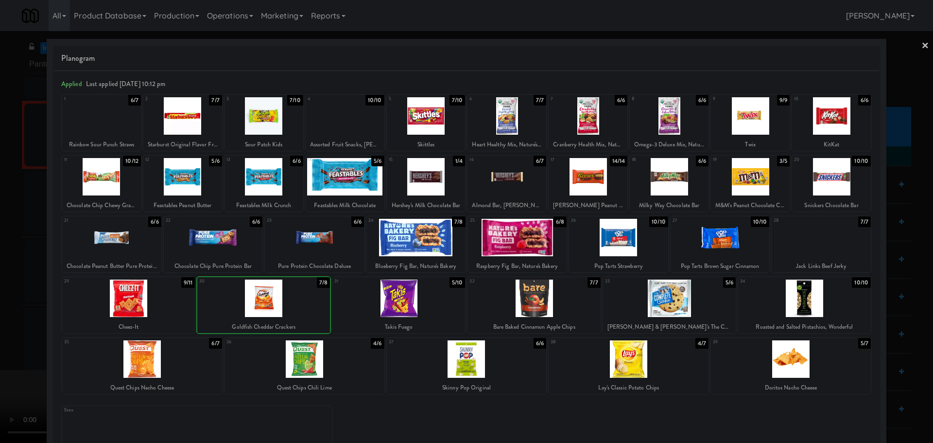
click at [7, 285] on div at bounding box center [466, 221] width 933 height 443
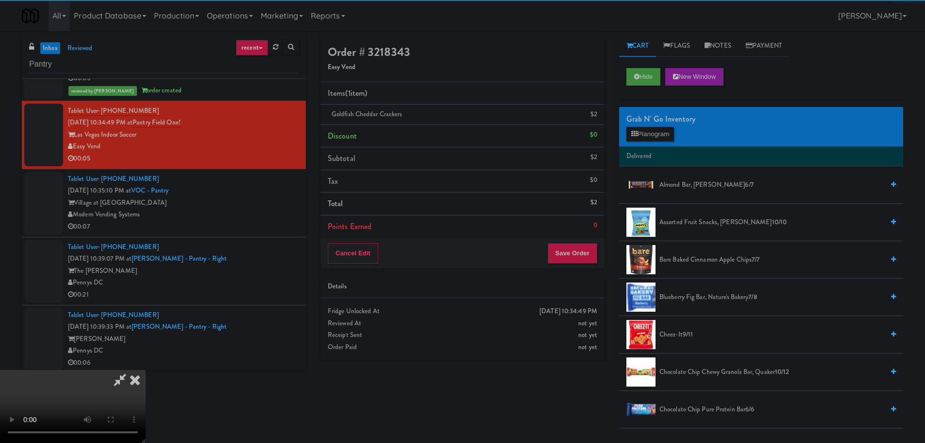
drag, startPoint x: 297, startPoint y: 228, endPoint x: 353, endPoint y: 235, distance: 56.3
click at [146, 370] on video at bounding box center [73, 406] width 146 height 73
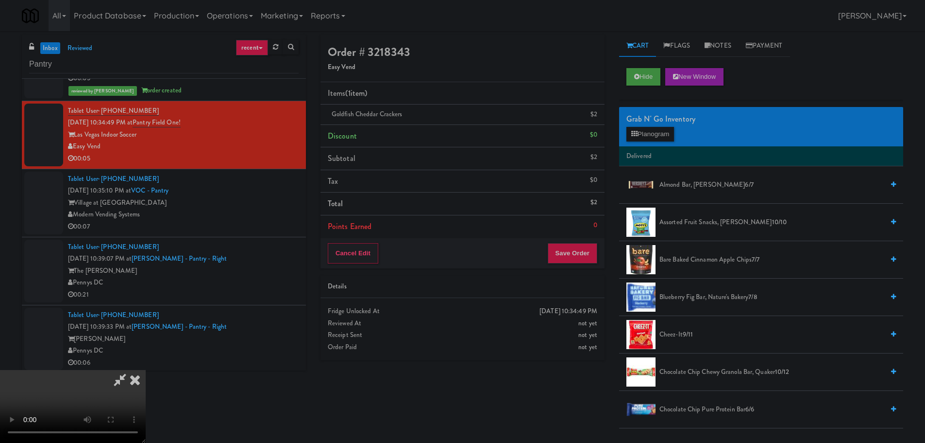
scroll to position [167, 0]
click at [578, 250] on button "Save Order" at bounding box center [573, 253] width 50 height 20
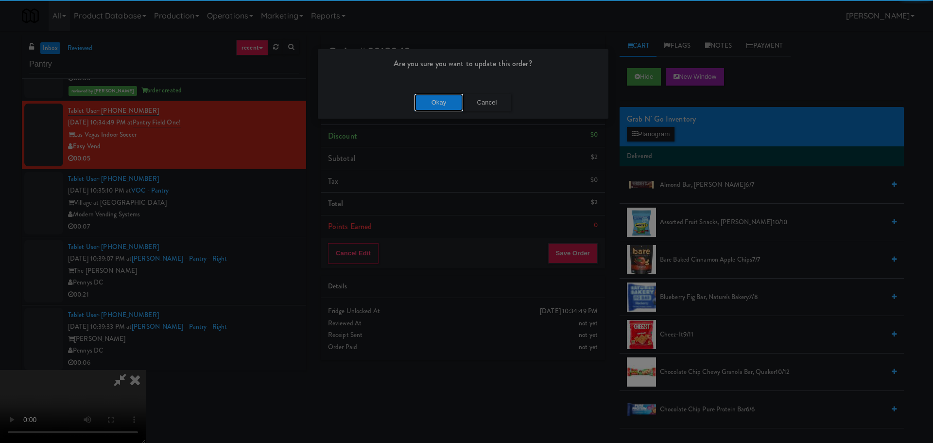
click at [443, 105] on button "Okay" at bounding box center [438, 102] width 49 height 17
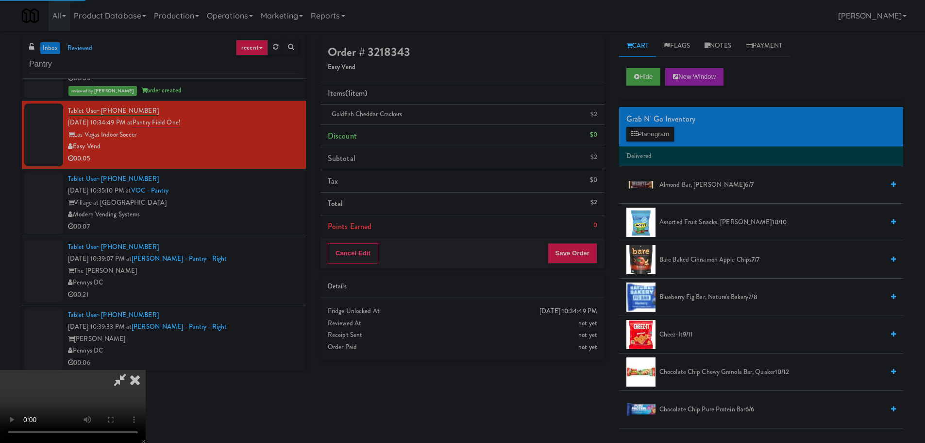
scroll to position [0, 0]
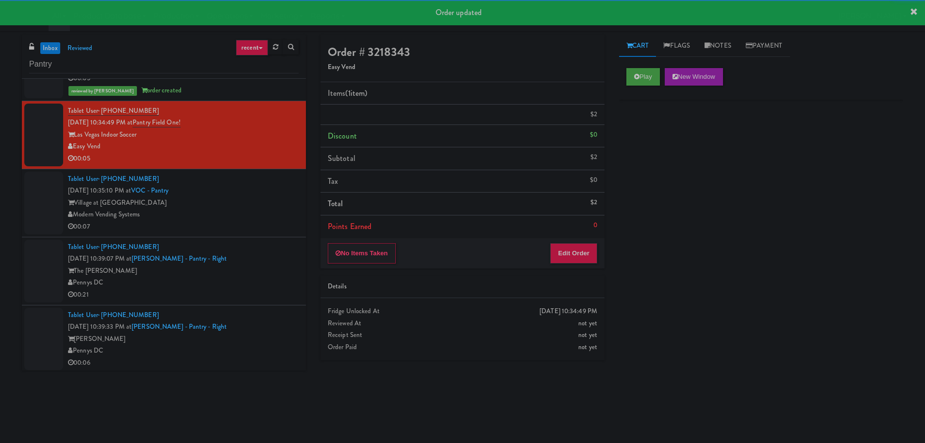
click at [251, 218] on div "Modern Vending Systems" at bounding box center [183, 214] width 231 height 12
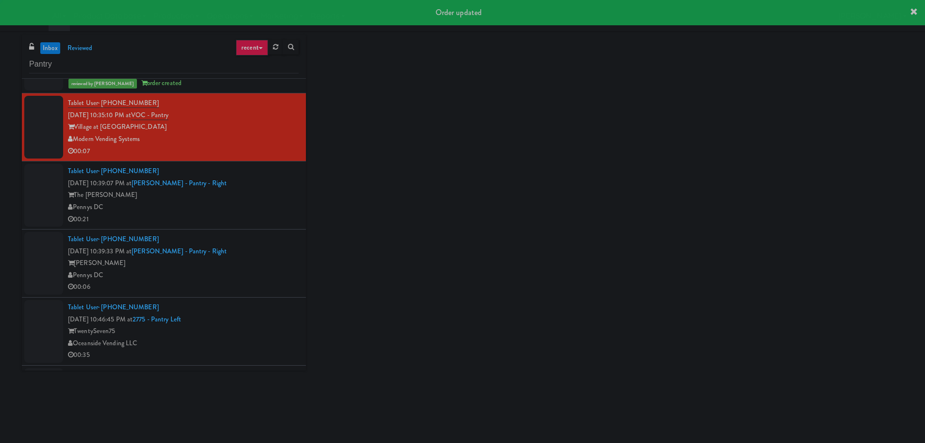
scroll to position [874, 0]
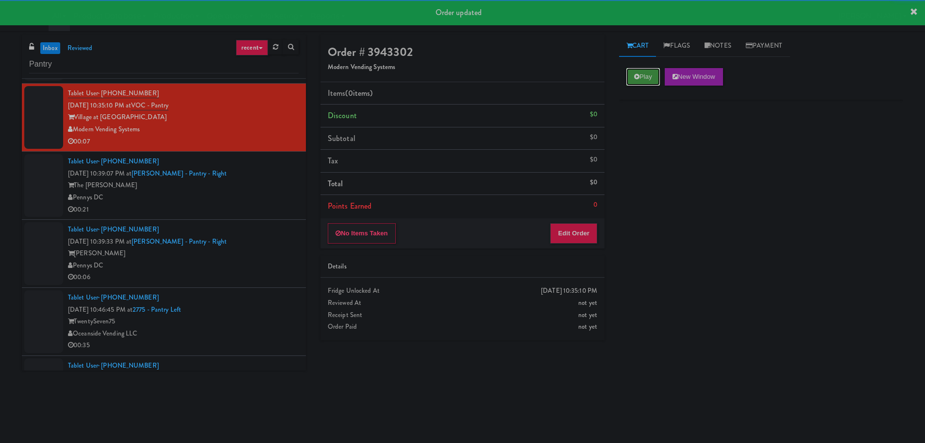
click at [635, 78] on icon at bounding box center [636, 76] width 5 height 6
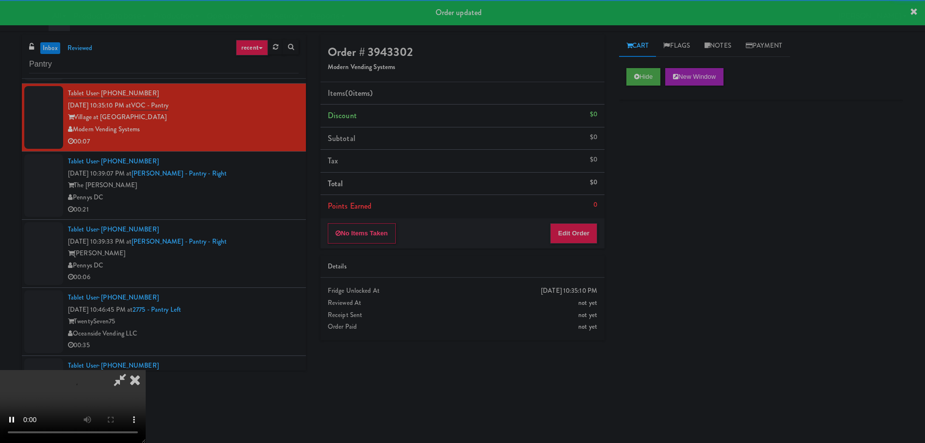
click at [568, 211] on li "Points Earned 0" at bounding box center [463, 206] width 284 height 22
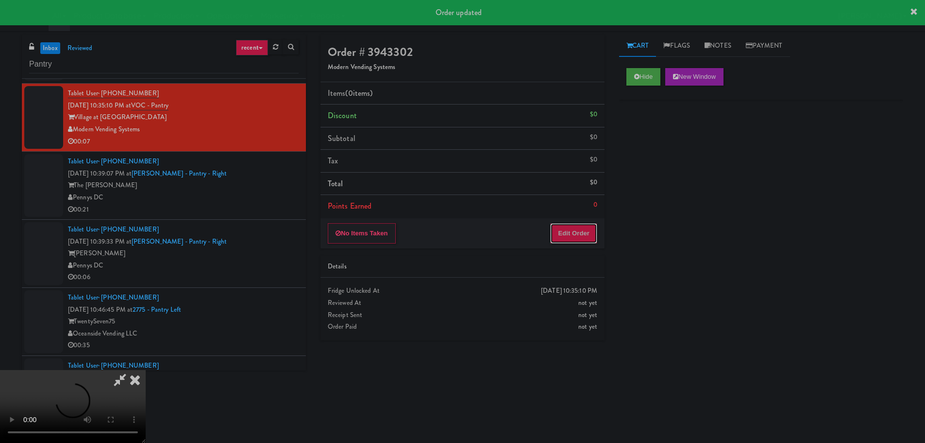
click at [569, 229] on button "Edit Order" at bounding box center [573, 233] width 47 height 20
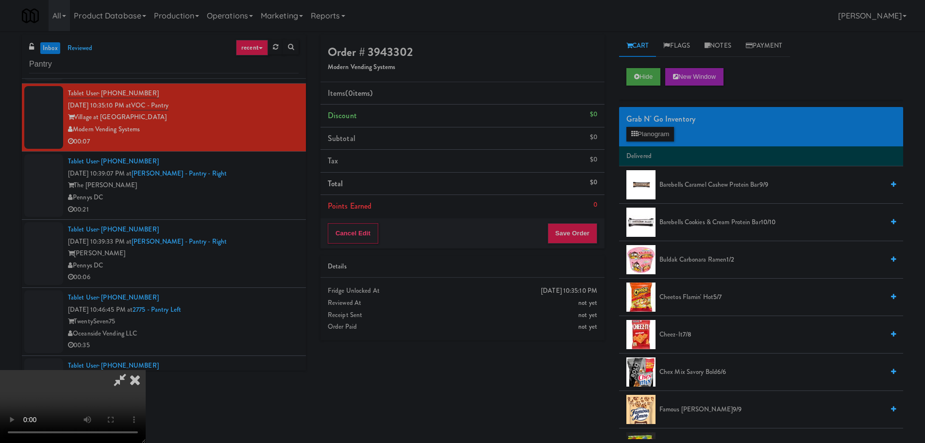
click at [146, 370] on video at bounding box center [73, 406] width 146 height 73
click at [660, 135] on button "Planogram" at bounding box center [651, 134] width 48 height 15
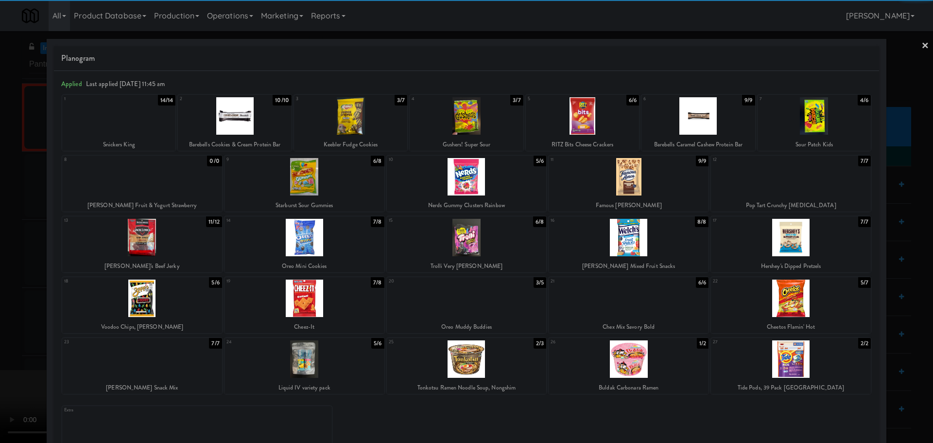
click at [330, 306] on div at bounding box center [304, 297] width 160 height 37
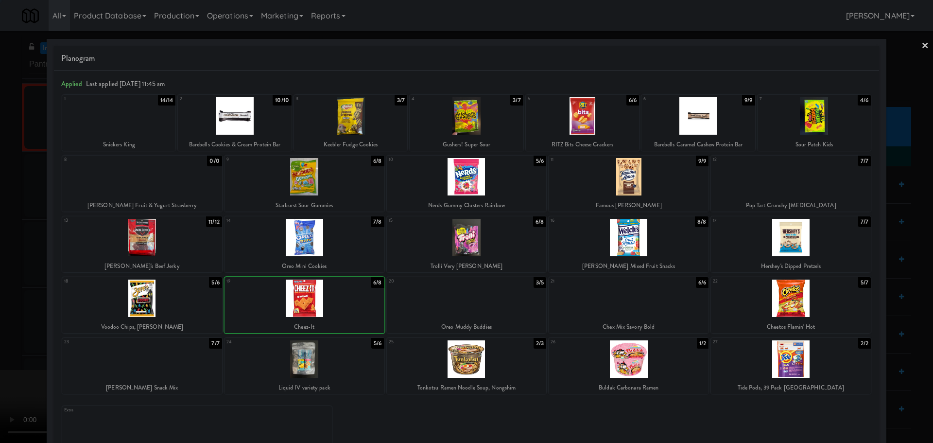
click at [0, 309] on div at bounding box center [466, 221] width 933 height 443
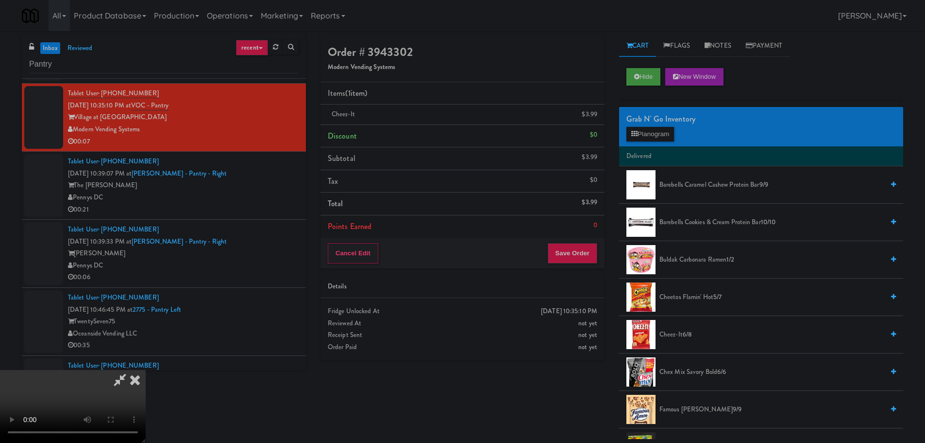
drag, startPoint x: 279, startPoint y: 280, endPoint x: 289, endPoint y: 276, distance: 10.3
click at [146, 370] on video at bounding box center [73, 406] width 146 height 73
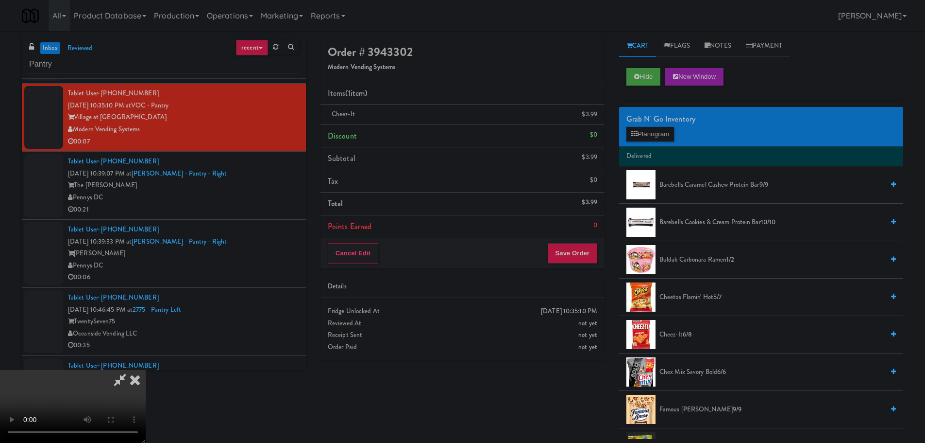
click at [146, 370] on video at bounding box center [73, 406] width 146 height 73
click at [667, 132] on button "Planogram" at bounding box center [651, 134] width 48 height 15
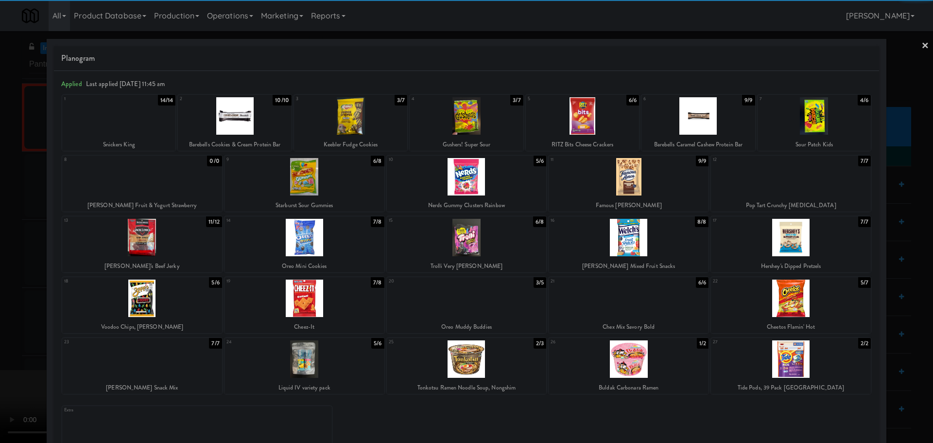
click at [327, 248] on div at bounding box center [304, 237] width 160 height 37
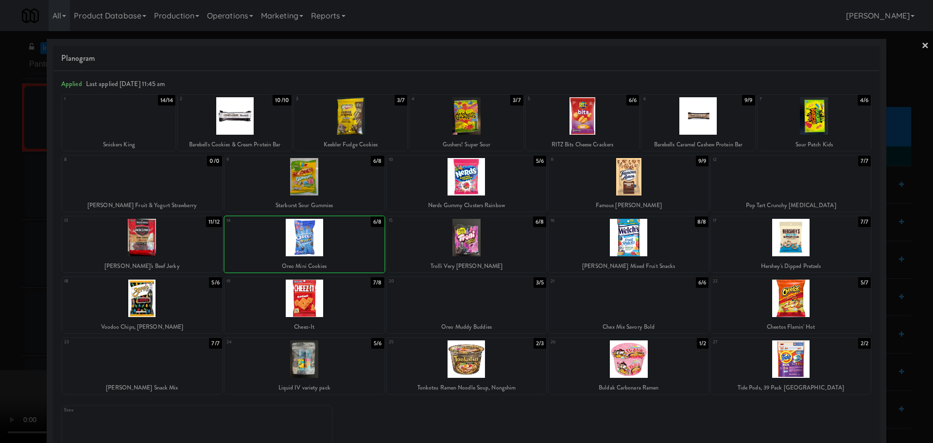
click at [0, 294] on div at bounding box center [466, 221] width 933 height 443
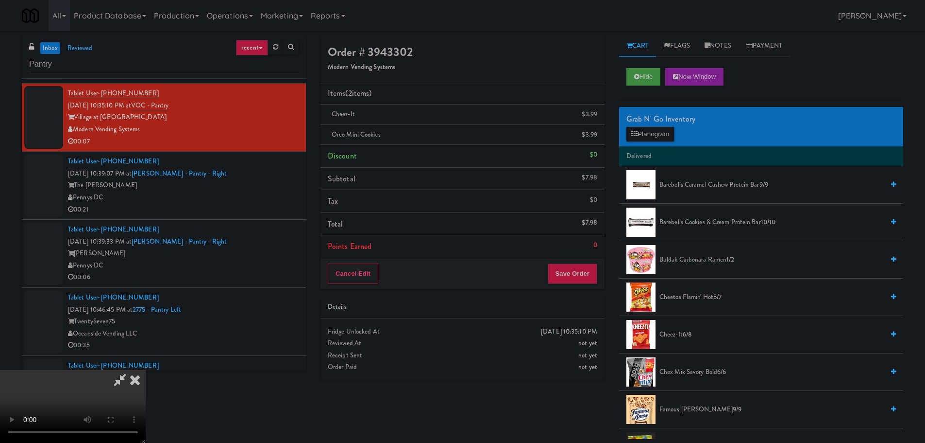
click at [126, 370] on video at bounding box center [73, 406] width 146 height 73
click at [572, 272] on button "Save Order" at bounding box center [573, 273] width 50 height 20
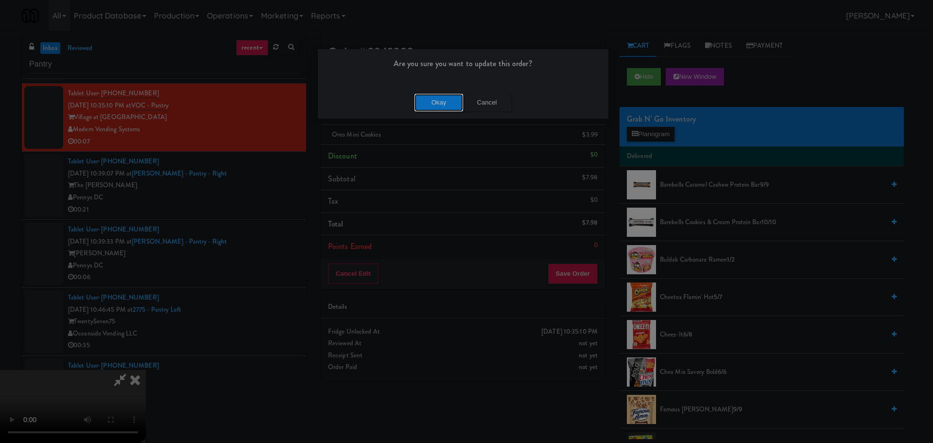
click at [441, 94] on button "Okay" at bounding box center [438, 102] width 49 height 17
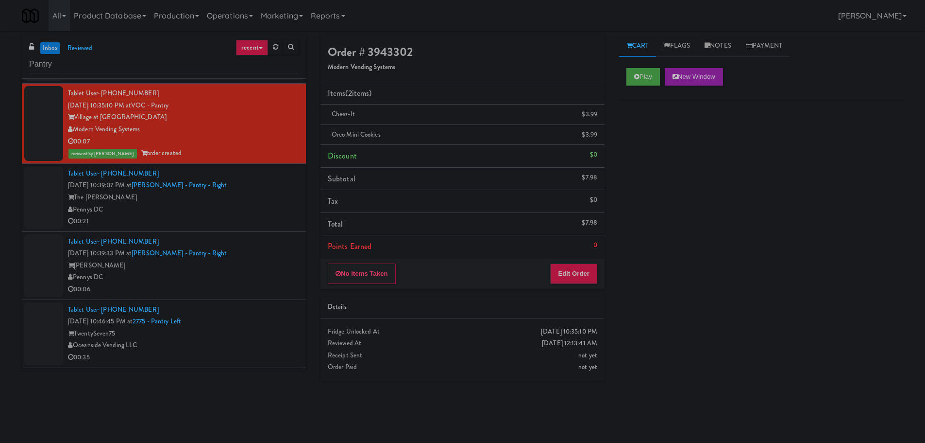
click at [256, 211] on div "Pennys DC" at bounding box center [183, 210] width 231 height 12
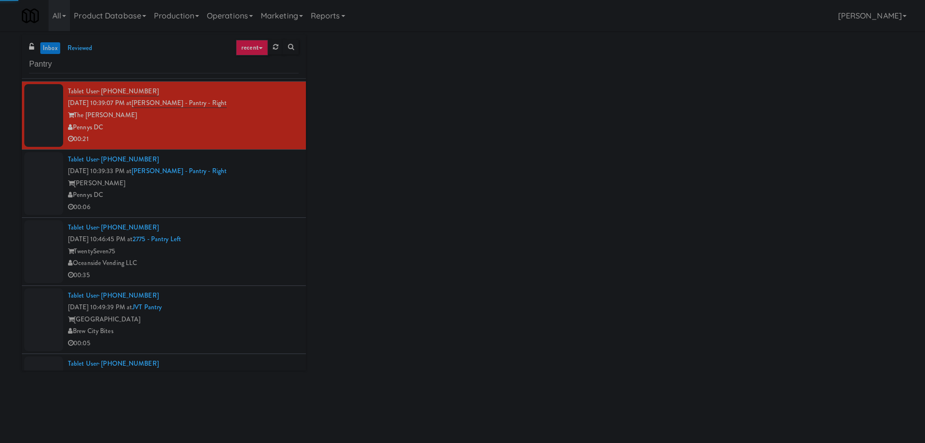
scroll to position [972, 0]
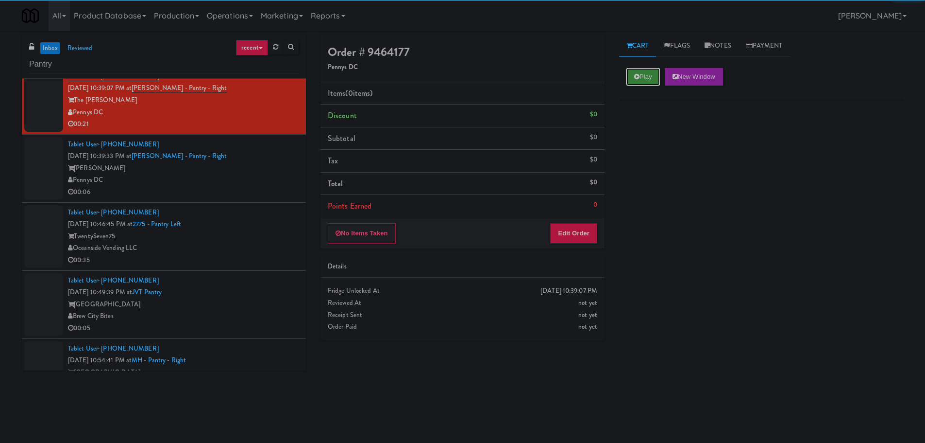
click at [631, 72] on button "Play" at bounding box center [644, 76] width 34 height 17
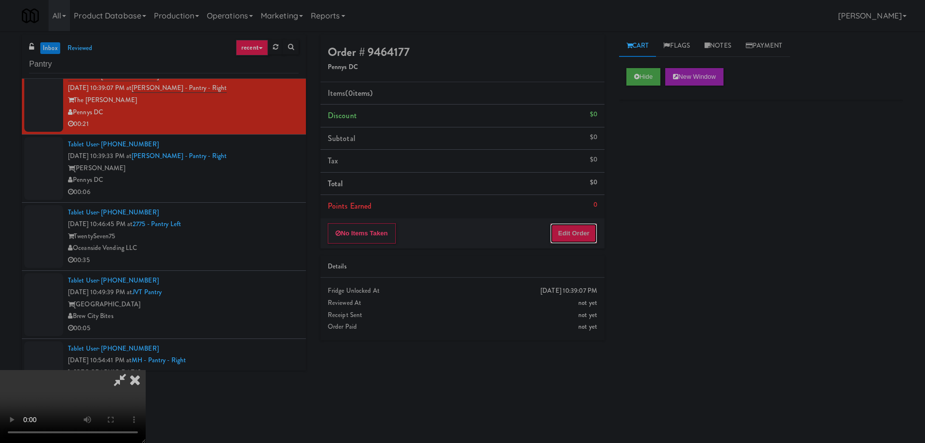
click at [588, 223] on button "Edit Order" at bounding box center [573, 233] width 47 height 20
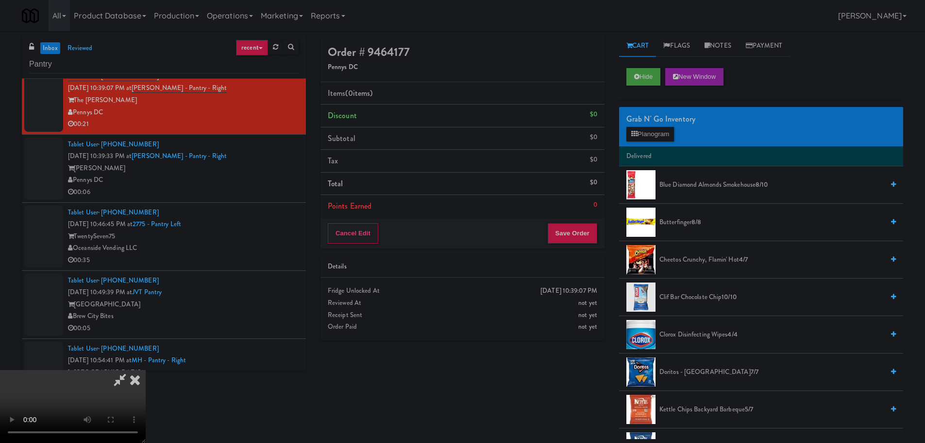
click at [146, 370] on video at bounding box center [73, 406] width 146 height 73
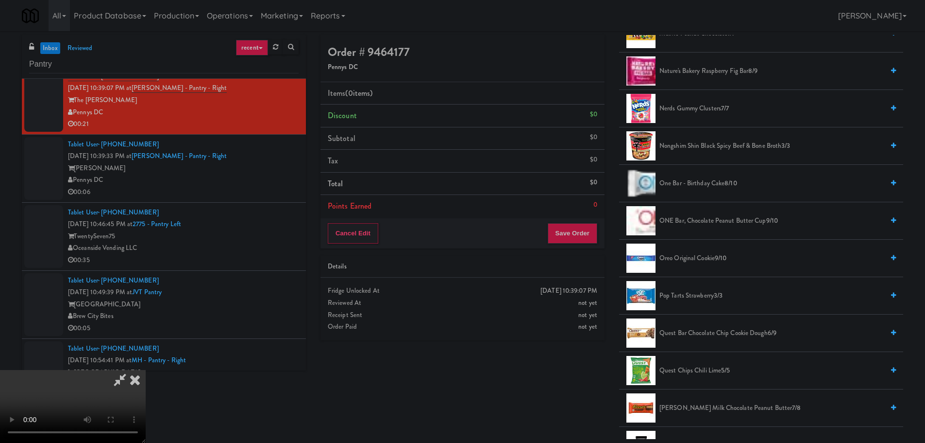
scroll to position [680, 0]
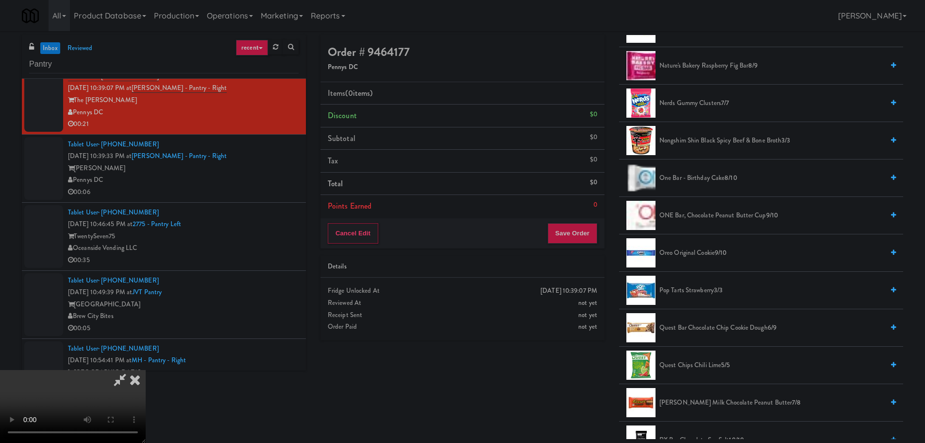
click at [699, 253] on span "Oreo Original Cookie 9/10" at bounding box center [772, 253] width 224 height 12
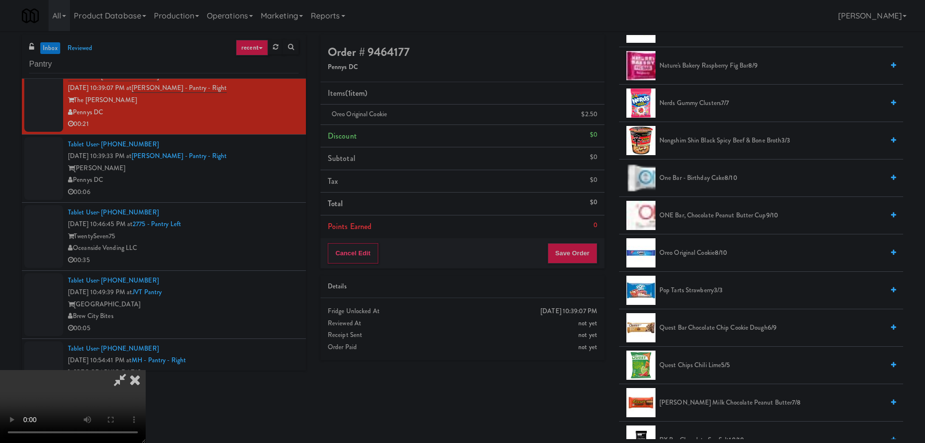
click at [146, 370] on video at bounding box center [73, 406] width 146 height 73
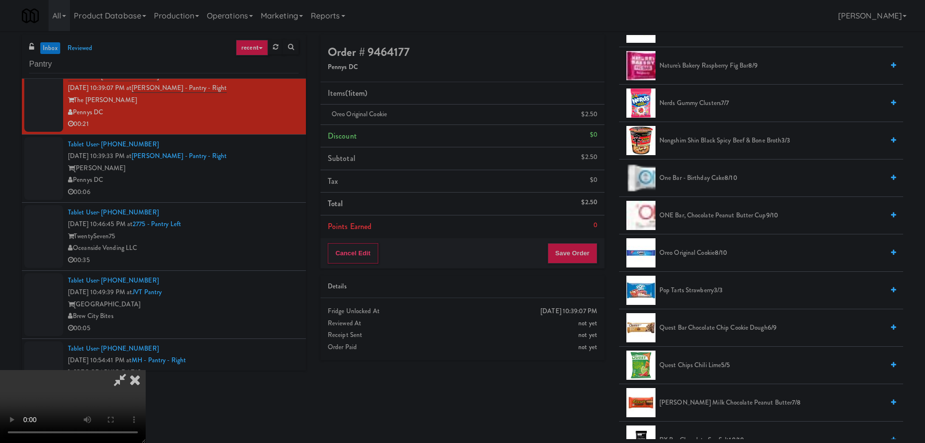
click at [146, 370] on video at bounding box center [73, 406] width 146 height 73
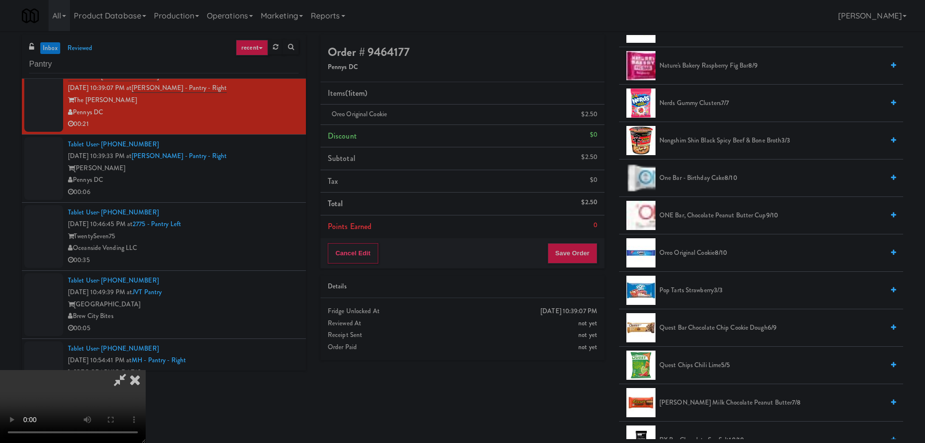
click at [146, 370] on video at bounding box center [73, 406] width 146 height 73
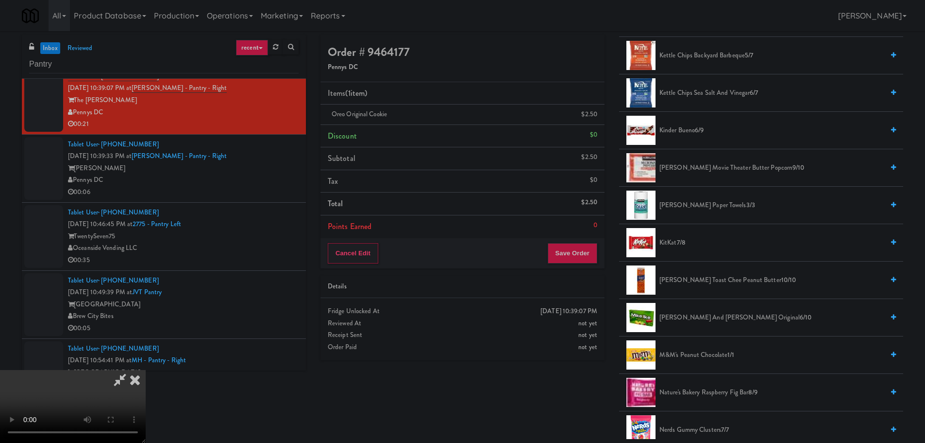
scroll to position [340, 0]
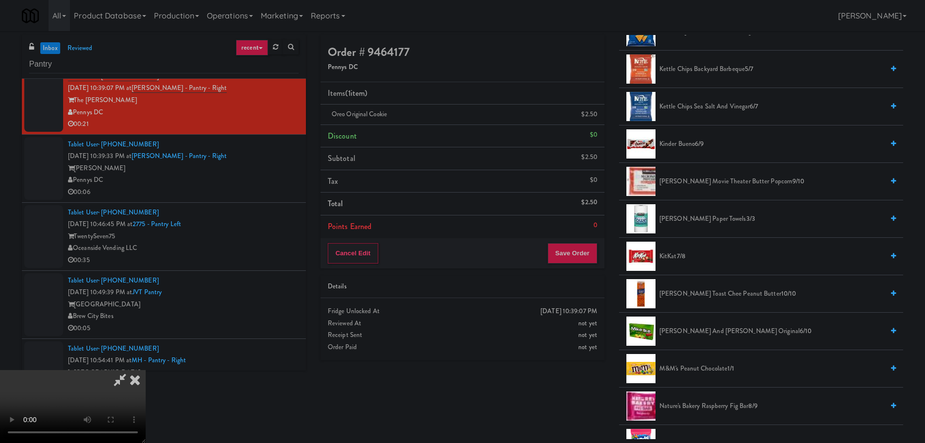
click at [721, 106] on span "Kettle Chips Sea Salt and Vinegar 6/7" at bounding box center [772, 107] width 224 height 12
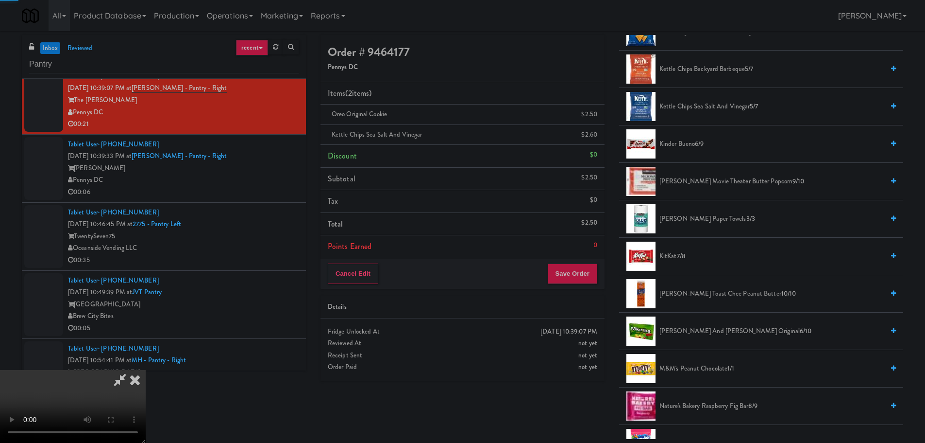
click at [146, 370] on video at bounding box center [73, 406] width 146 height 73
click at [567, 280] on button "Save Order" at bounding box center [573, 273] width 50 height 20
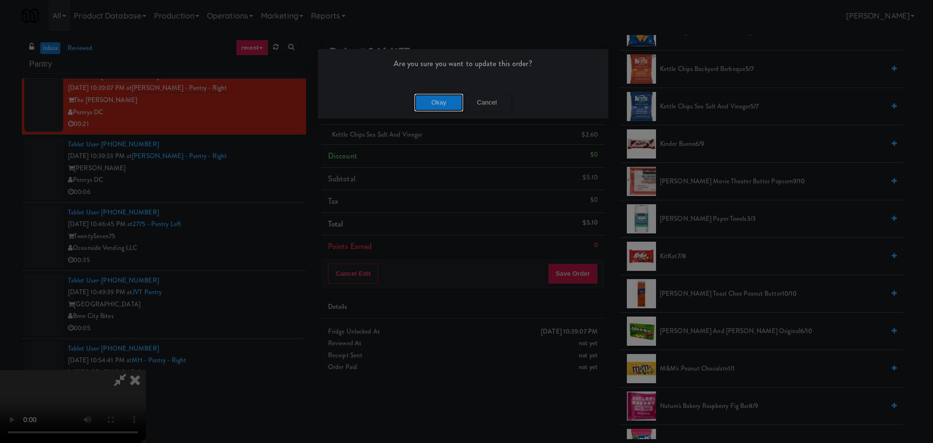
click at [441, 107] on button "Okay" at bounding box center [438, 102] width 49 height 17
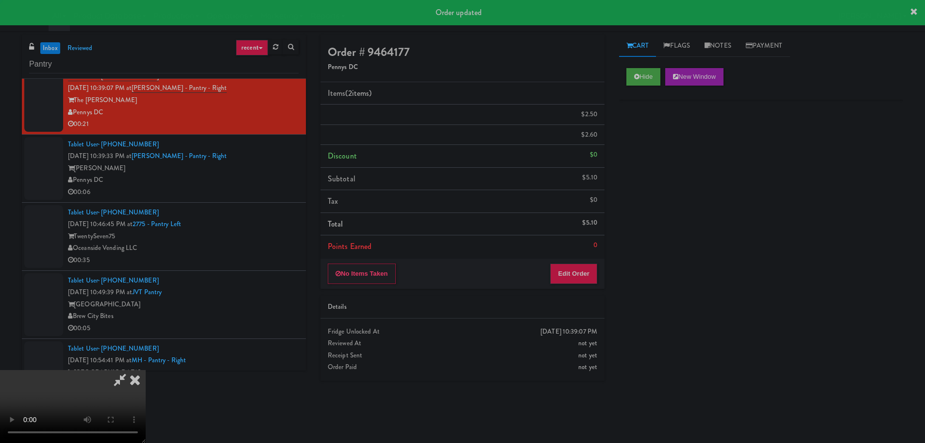
scroll to position [0, 0]
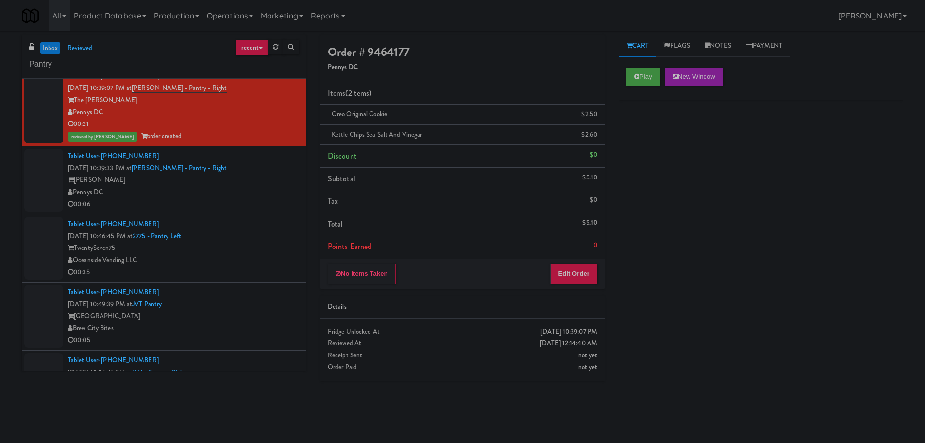
click at [255, 184] on div "[PERSON_NAME]" at bounding box center [183, 180] width 231 height 12
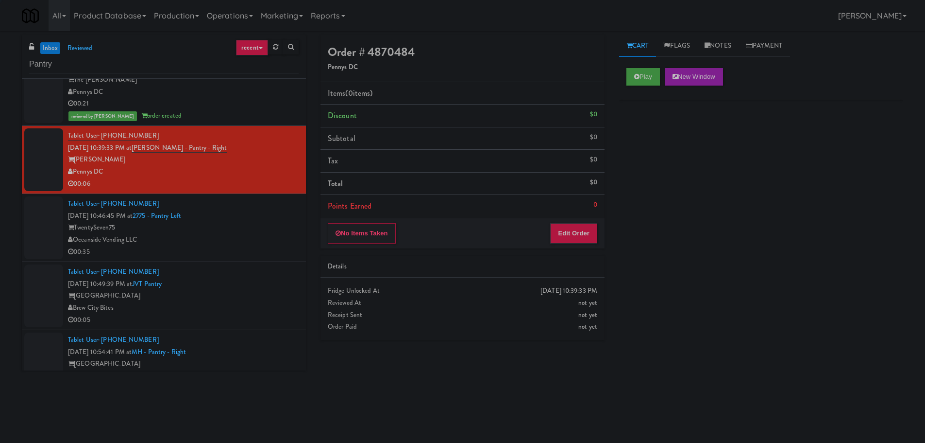
scroll to position [1020, 0]
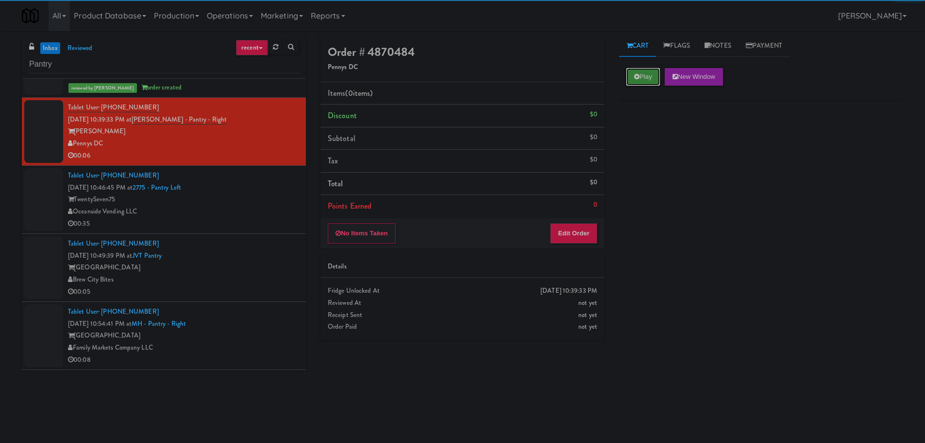
click at [642, 77] on button "Play" at bounding box center [644, 76] width 34 height 17
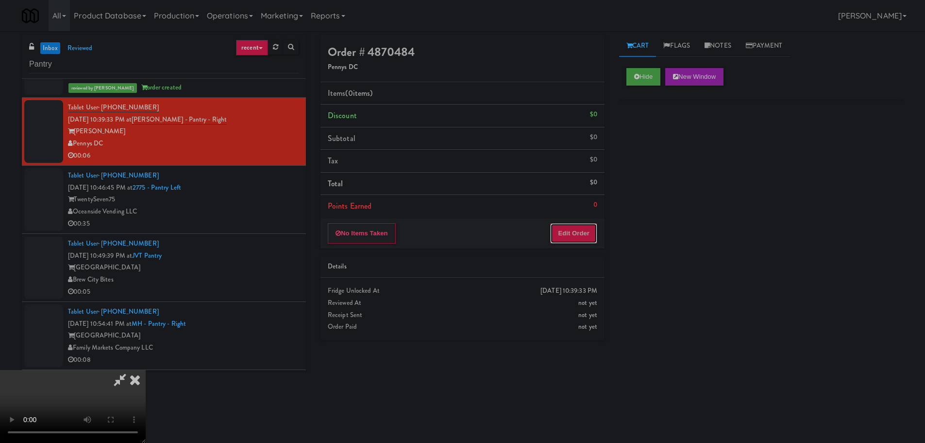
click at [572, 226] on button "Edit Order" at bounding box center [573, 233] width 47 height 20
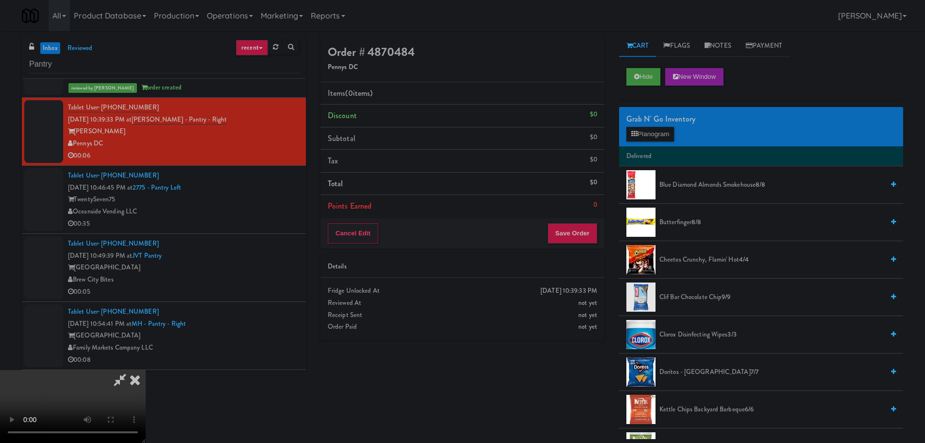
scroll to position [0, 0]
click at [146, 370] on video at bounding box center [73, 406] width 146 height 73
drag, startPoint x: 349, startPoint y: 282, endPoint x: 366, endPoint y: 279, distance: 16.9
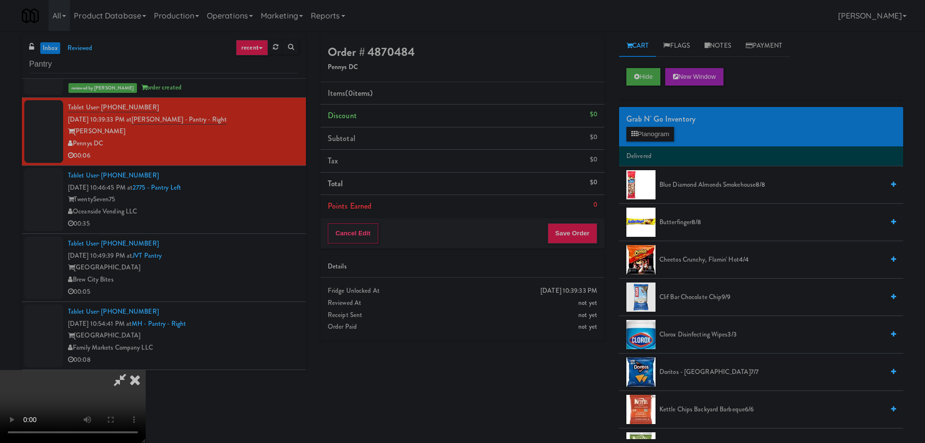
click at [146, 370] on video at bounding box center [73, 406] width 146 height 73
click at [673, 134] on button "Planogram" at bounding box center [651, 134] width 48 height 15
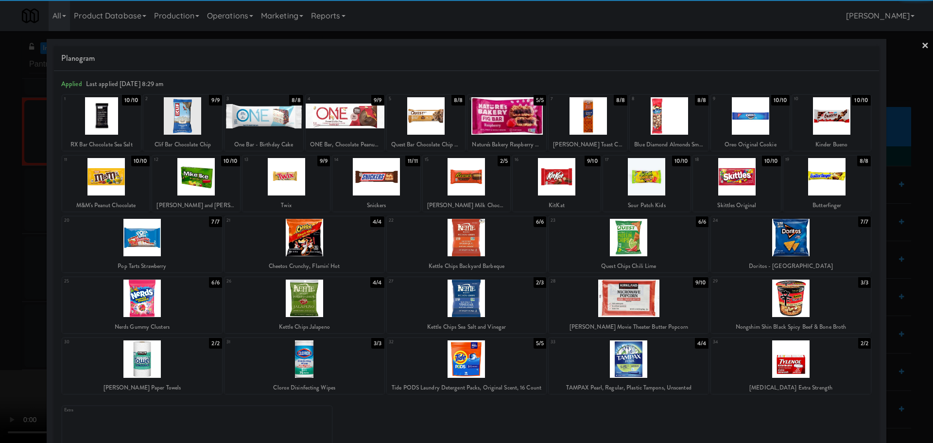
click at [517, 357] on div at bounding box center [467, 358] width 160 height 37
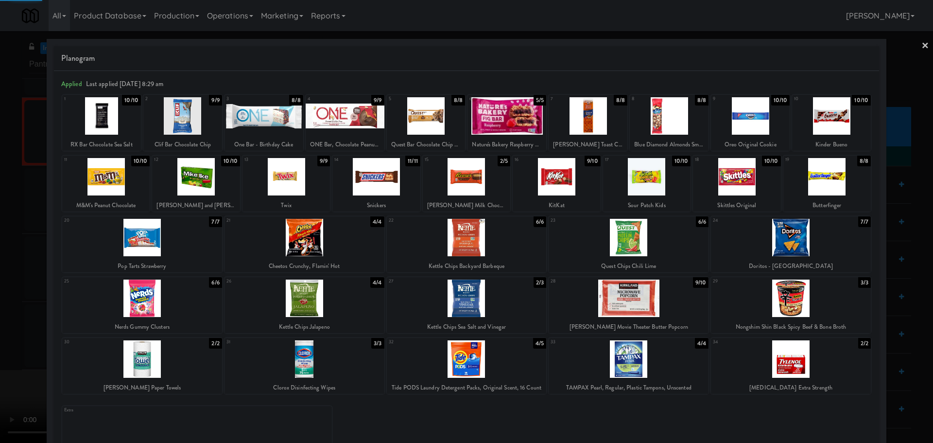
drag, startPoint x: 0, startPoint y: 299, endPoint x: 225, endPoint y: 233, distance: 235.0
click at [0, 299] on div at bounding box center [466, 221] width 933 height 443
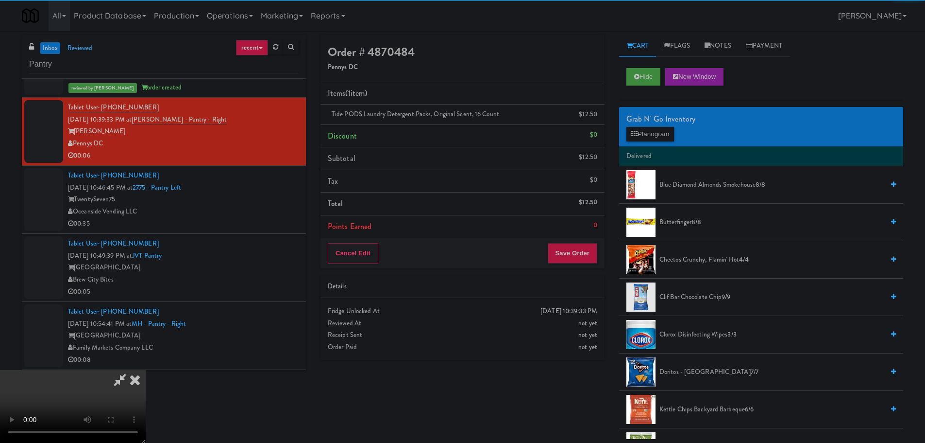
drag, startPoint x: 225, startPoint y: 233, endPoint x: 231, endPoint y: 231, distance: 6.0
click at [146, 370] on video at bounding box center [73, 406] width 146 height 73
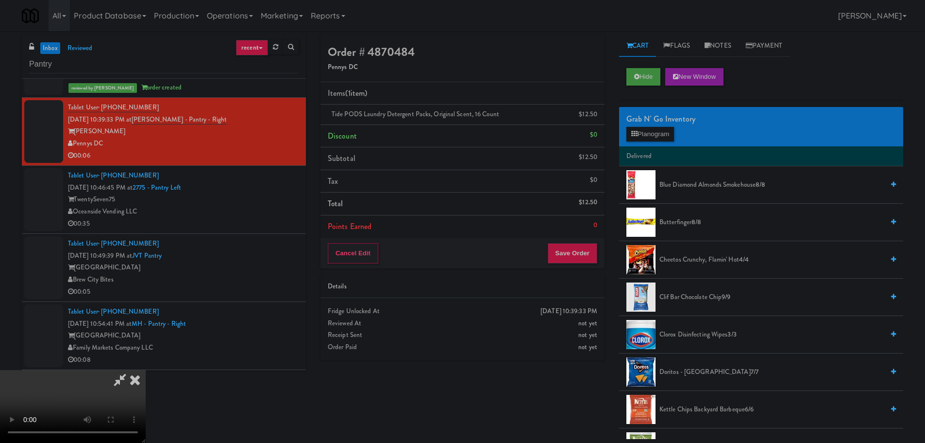
scroll to position [167, 0]
click at [572, 244] on button "Save Order" at bounding box center [573, 253] width 50 height 20
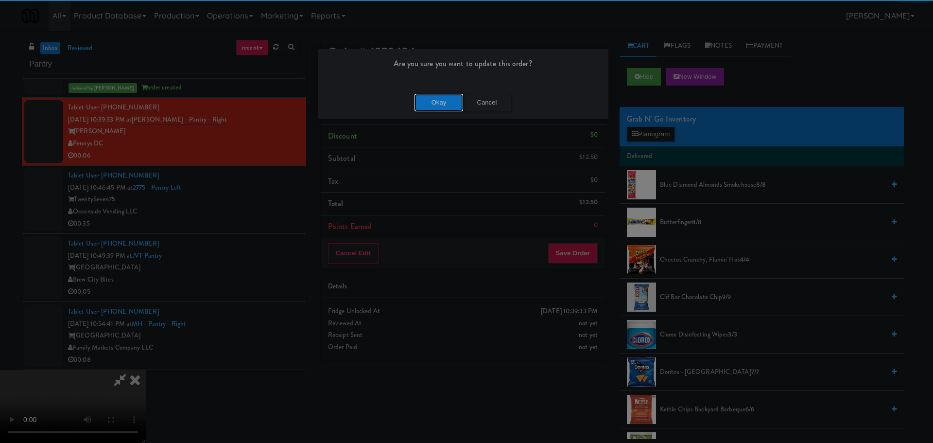
click at [437, 104] on button "Okay" at bounding box center [438, 102] width 49 height 17
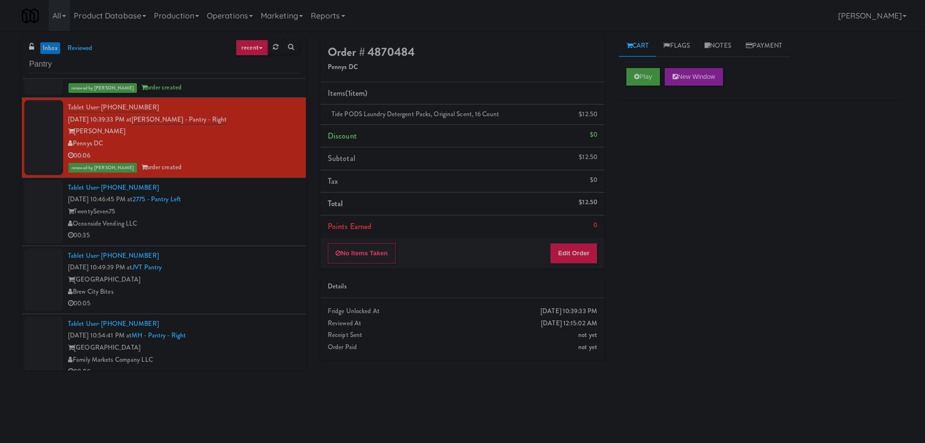
scroll to position [0, 0]
click at [252, 244] on li "Tablet User · (832) 888-5358 [DATE] 10:46:45 PM at 2775 - Pantry Left TwentySev…" at bounding box center [164, 212] width 284 height 68
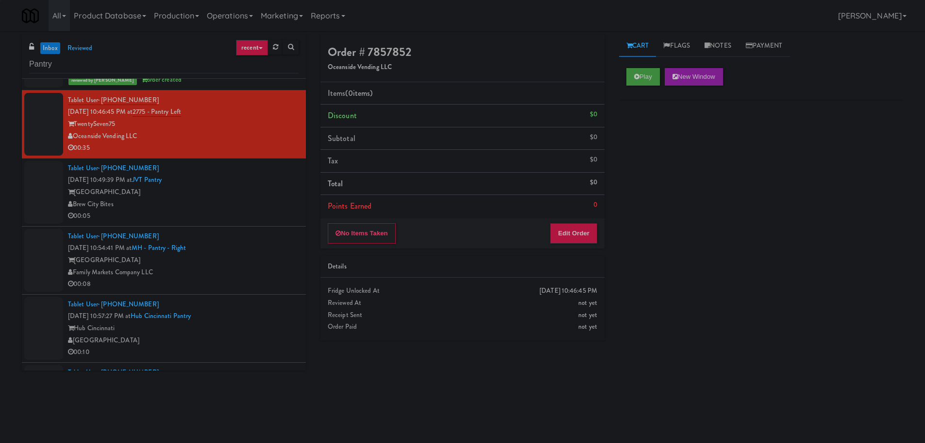
scroll to position [1117, 0]
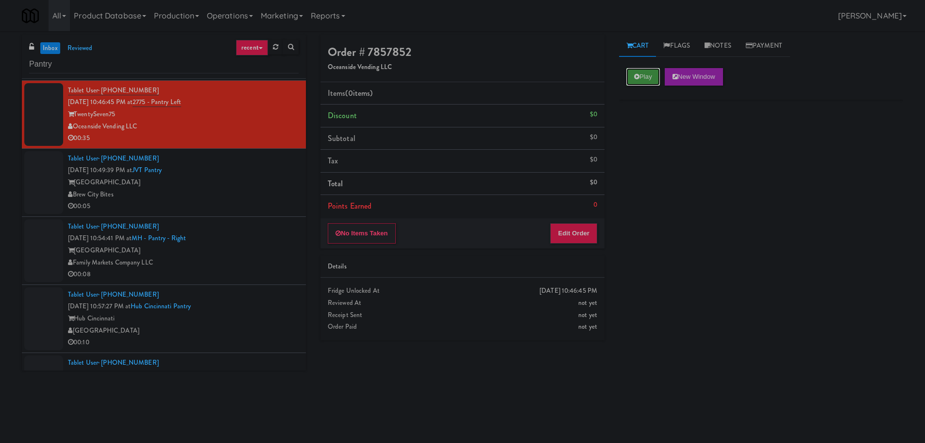
click at [646, 70] on button "Play" at bounding box center [644, 76] width 34 height 17
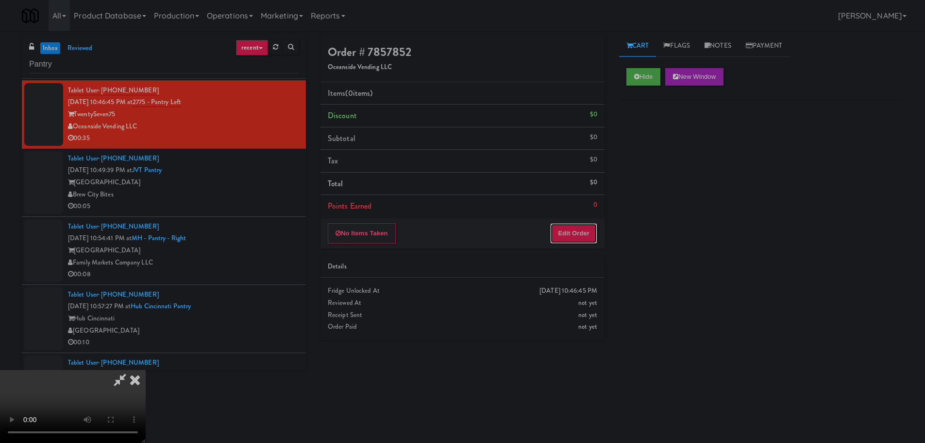
click at [583, 223] on button "Edit Order" at bounding box center [573, 233] width 47 height 20
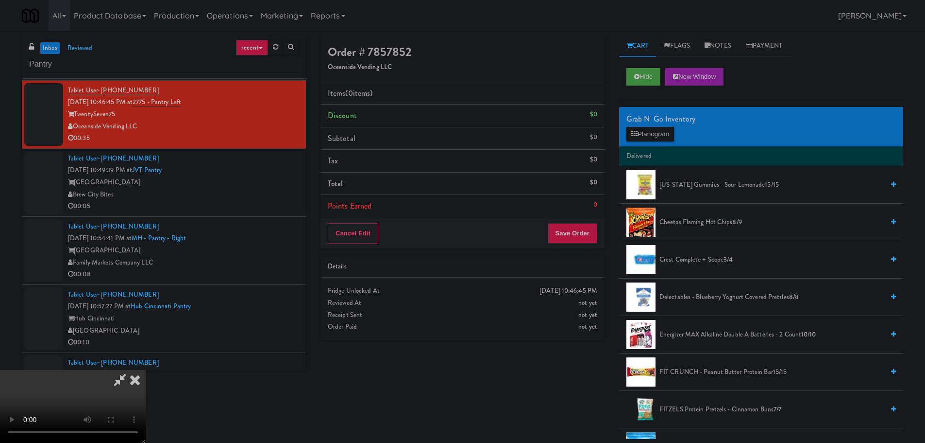
scroll to position [0, 0]
drag, startPoint x: 329, startPoint y: 217, endPoint x: 333, endPoint y: 220, distance: 5.0
click at [146, 370] on video at bounding box center [73, 406] width 146 height 73
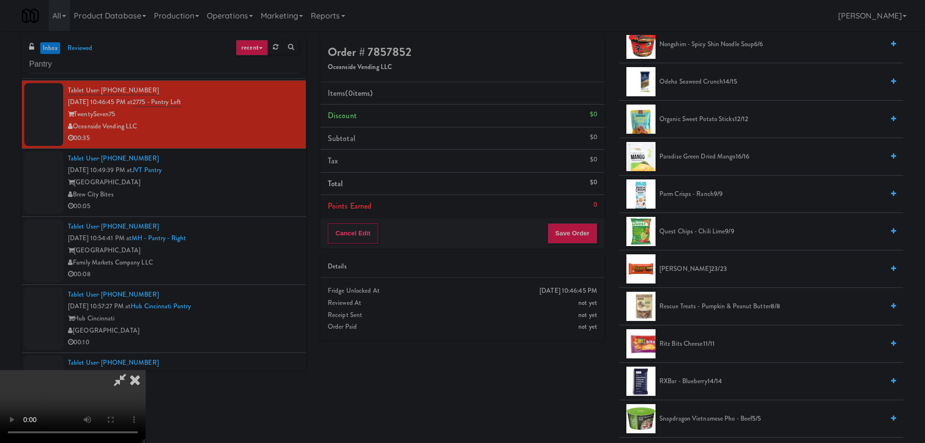
scroll to position [729, 0]
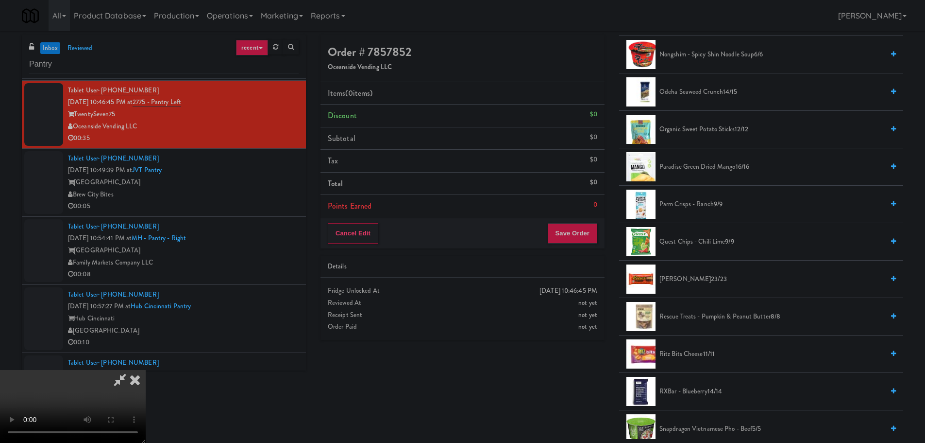
click at [713, 240] on span "Quest Chips - Chili Lime 9/9" at bounding box center [772, 242] width 224 height 12
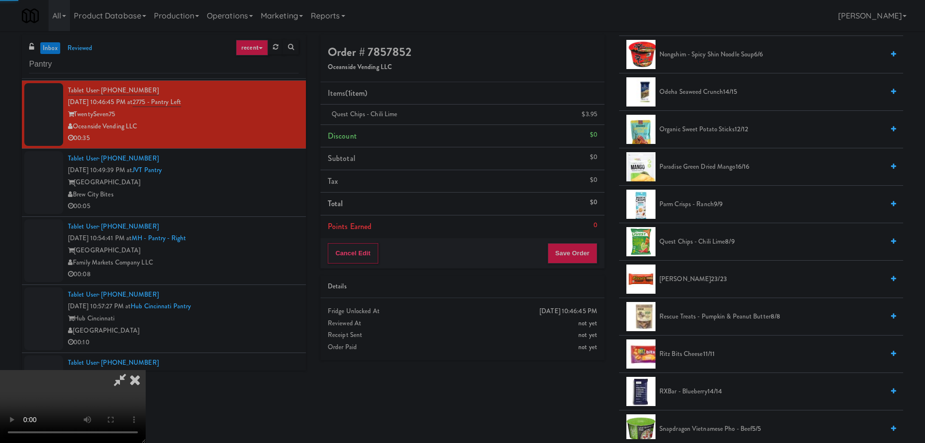
click at [146, 370] on video at bounding box center [73, 406] width 146 height 73
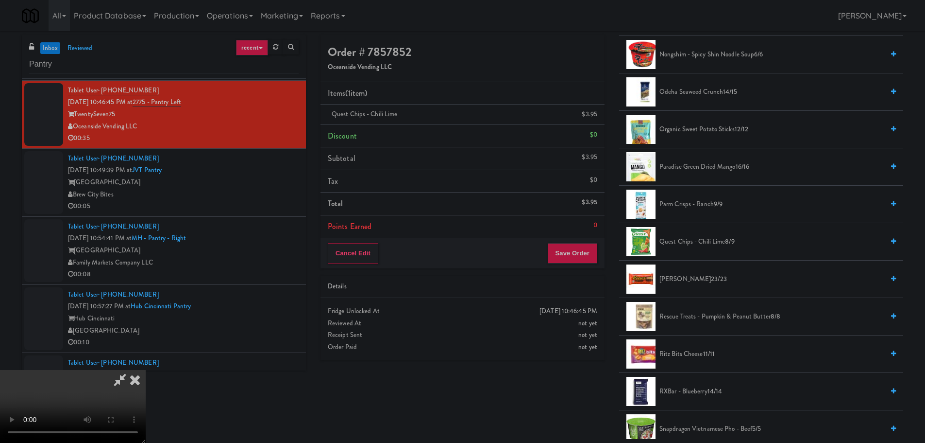
click at [146, 370] on video at bounding box center [73, 406] width 146 height 73
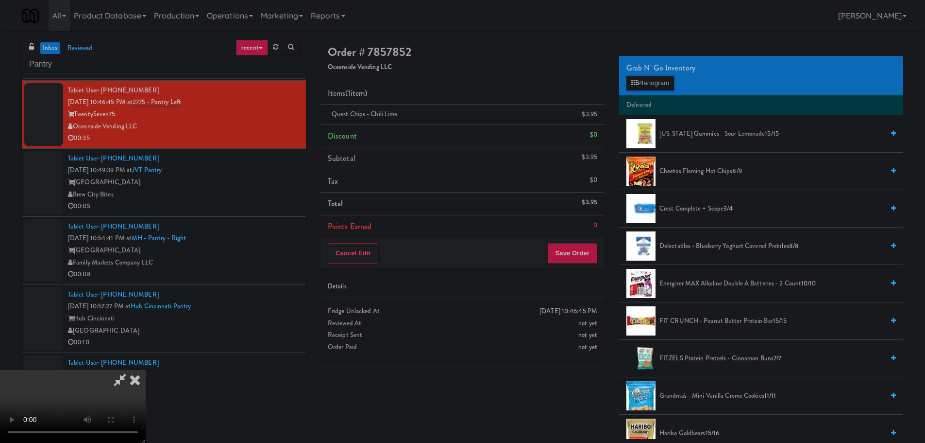
scroll to position [49, 0]
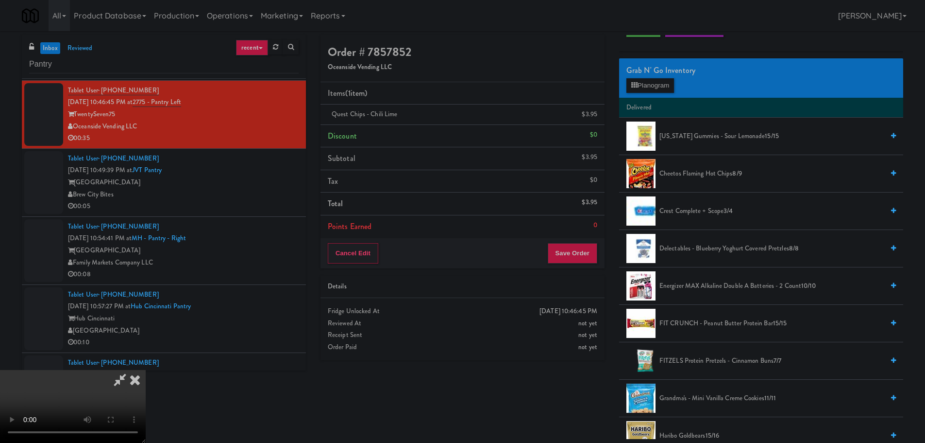
drag, startPoint x: 716, startPoint y: 175, endPoint x: 710, endPoint y: 177, distance: 6.0
click at [716, 175] on span "Cheetos Flaming Hot Chips 8/9" at bounding box center [772, 174] width 224 height 12
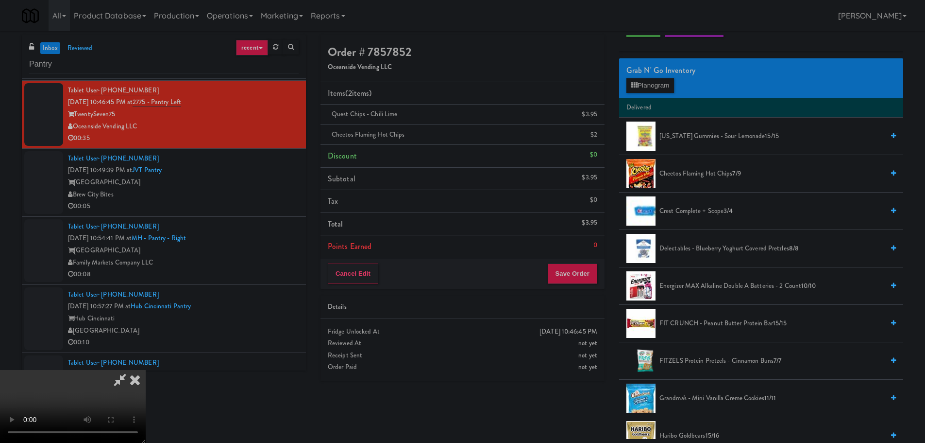
click at [693, 179] on span "Cheetos Flaming Hot Chips 7/9" at bounding box center [772, 174] width 224 height 12
click at [146, 370] on video at bounding box center [73, 406] width 146 height 73
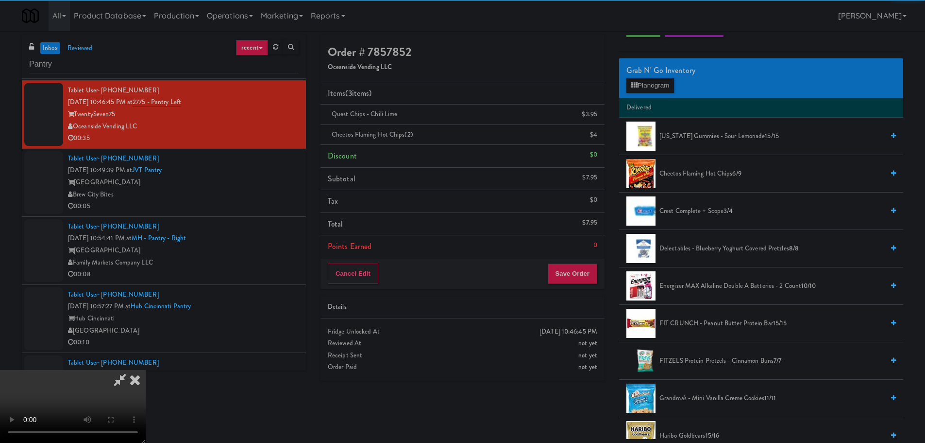
click at [146, 370] on video at bounding box center [73, 406] width 146 height 73
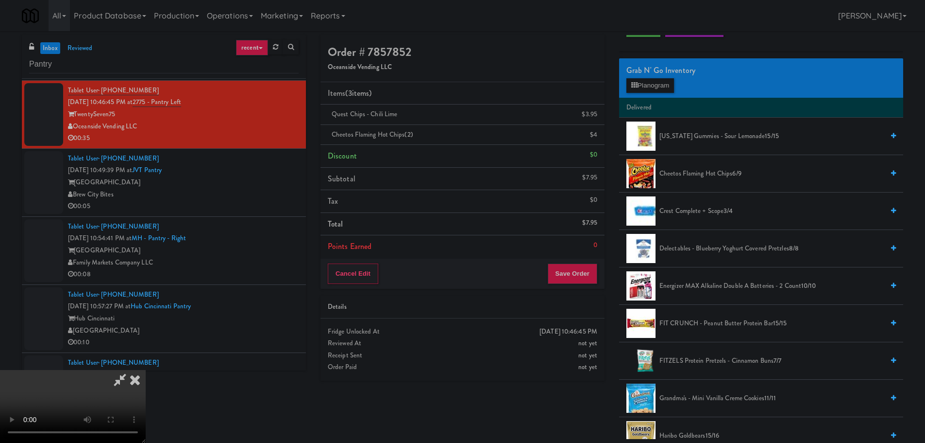
click at [146, 370] on video at bounding box center [73, 406] width 146 height 73
click at [654, 87] on button "Planogram" at bounding box center [651, 85] width 48 height 15
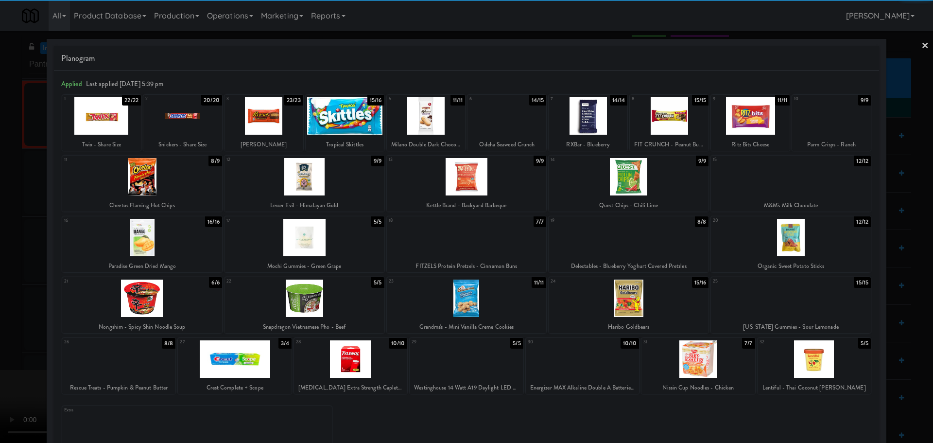
click at [480, 182] on div at bounding box center [467, 176] width 160 height 37
click at [0, 193] on div at bounding box center [466, 221] width 933 height 443
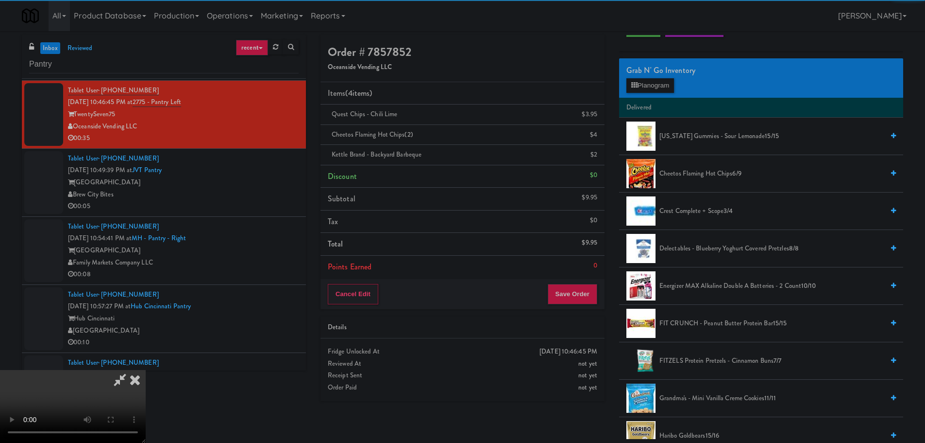
drag, startPoint x: 190, startPoint y: 183, endPoint x: 218, endPoint y: 187, distance: 28.0
click at [146, 370] on video at bounding box center [73, 406] width 146 height 73
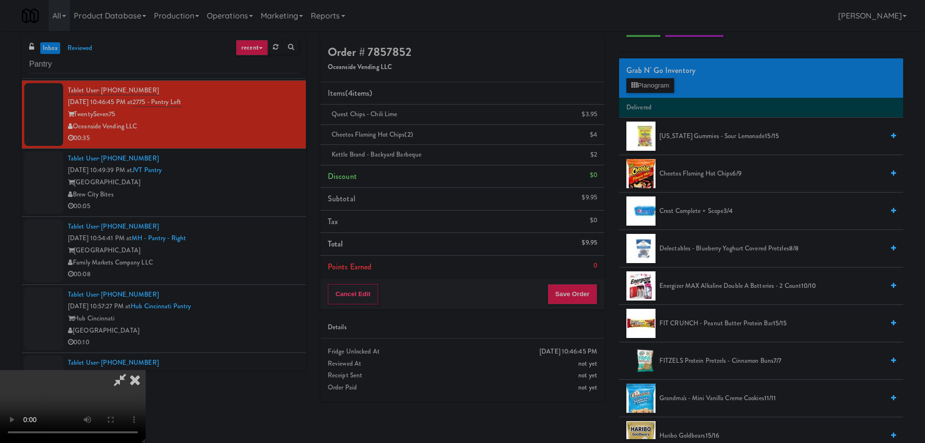
click at [146, 370] on video at bounding box center [73, 406] width 146 height 73
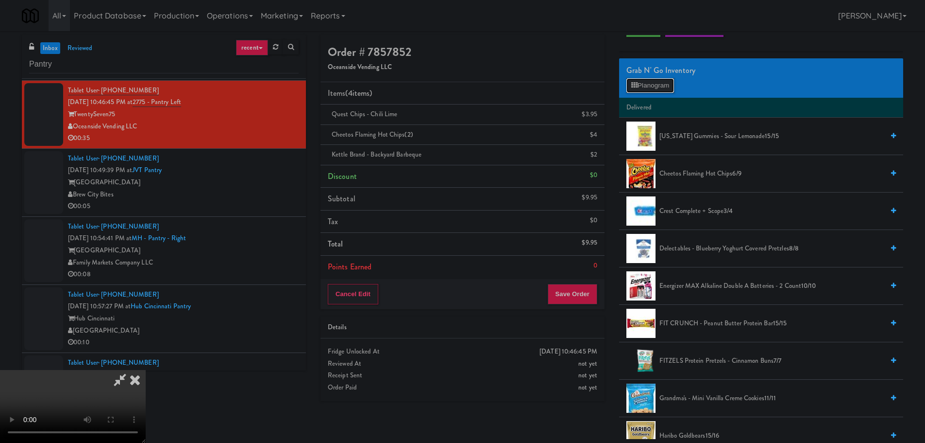
click at [652, 92] on button "Planogram" at bounding box center [651, 85] width 48 height 15
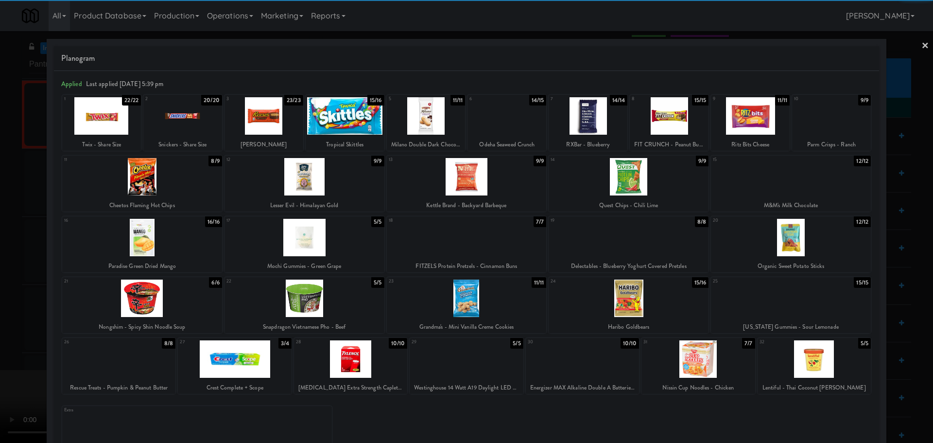
click at [822, 124] on div at bounding box center [831, 115] width 79 height 37
click at [0, 330] on div at bounding box center [466, 221] width 933 height 443
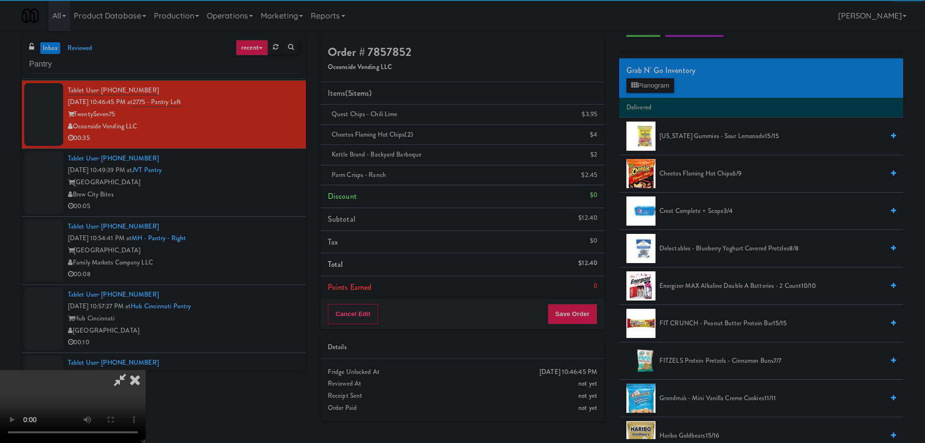
drag, startPoint x: 226, startPoint y: 258, endPoint x: 307, endPoint y: 261, distance: 81.7
click at [146, 370] on video at bounding box center [73, 406] width 146 height 73
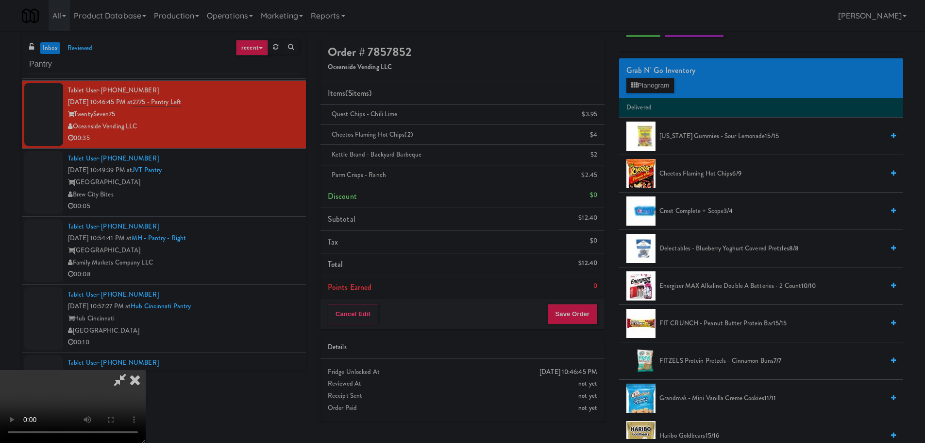
click at [146, 370] on video at bounding box center [73, 406] width 146 height 73
click at [131, 370] on icon at bounding box center [120, 379] width 22 height 19
click at [597, 181] on icon at bounding box center [598, 178] width 5 height 6
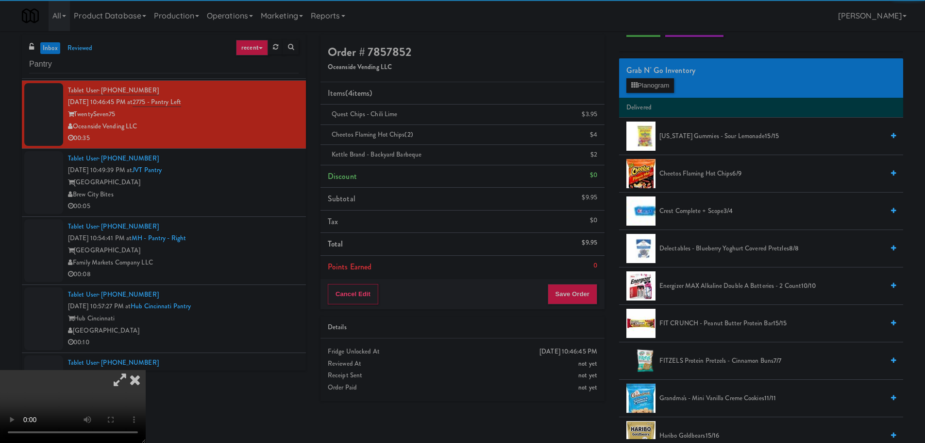
click at [131, 370] on icon at bounding box center [120, 379] width 22 height 19
click at [146, 370] on video at bounding box center [73, 406] width 146 height 73
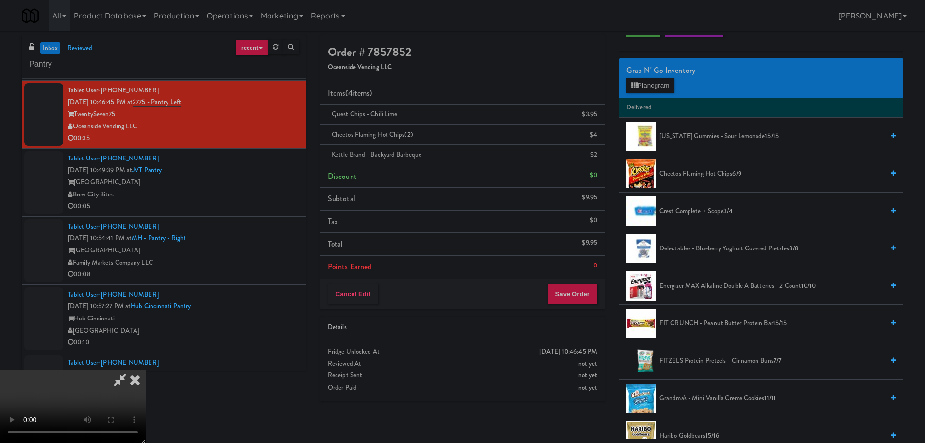
click at [146, 370] on video at bounding box center [73, 406] width 146 height 73
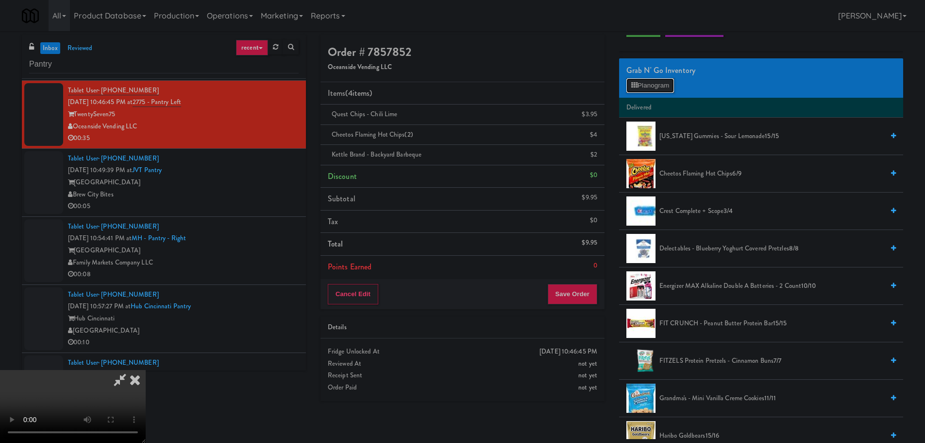
click at [649, 83] on button "Planogram" at bounding box center [651, 85] width 48 height 15
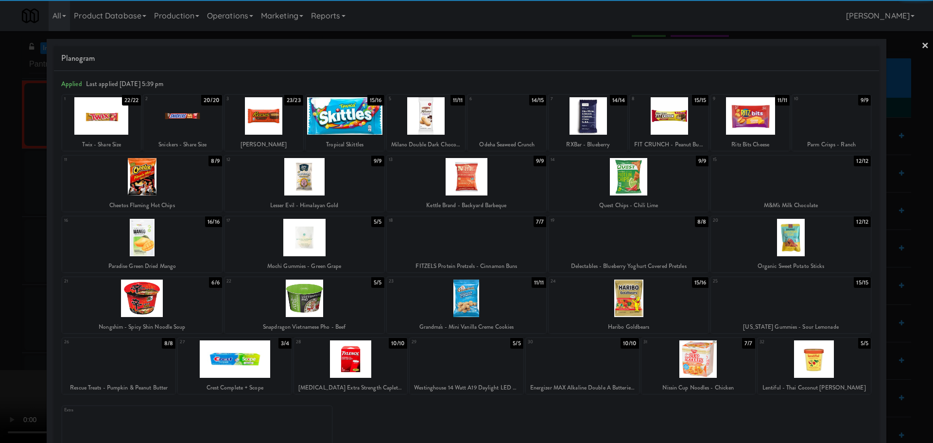
click at [756, 117] on div at bounding box center [750, 115] width 79 height 37
click at [0, 224] on div at bounding box center [466, 221] width 933 height 443
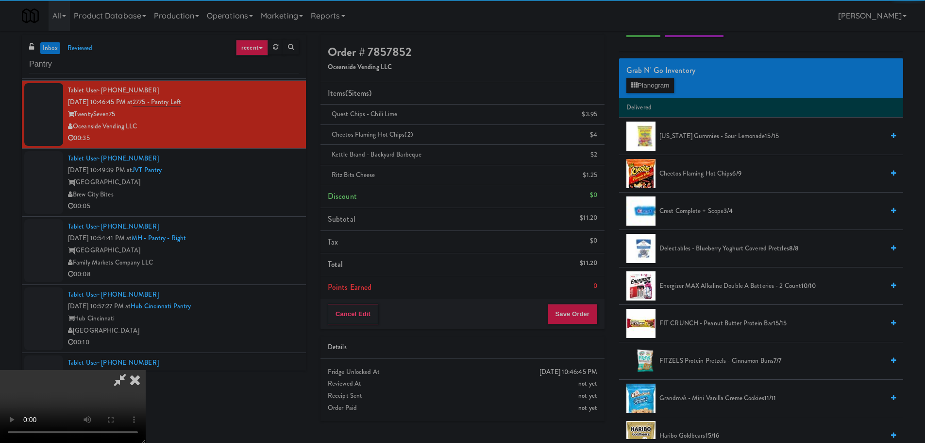
drag, startPoint x: 320, startPoint y: 153, endPoint x: 357, endPoint y: 148, distance: 36.8
click at [146, 370] on video at bounding box center [73, 406] width 146 height 73
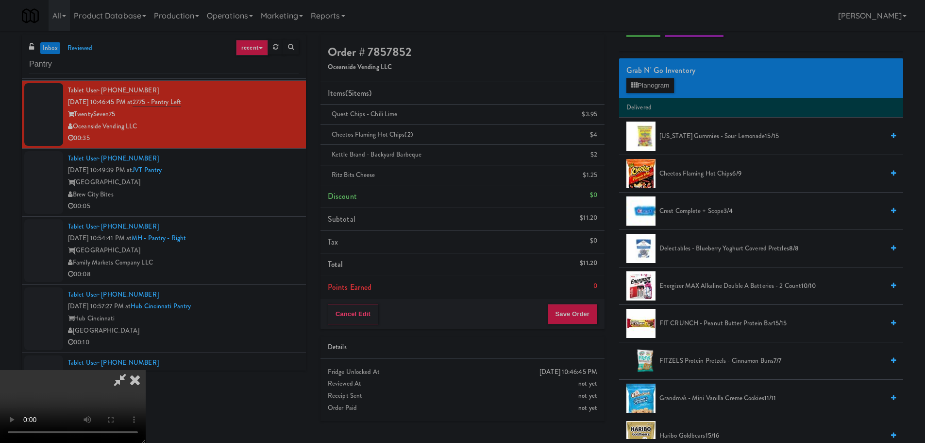
scroll to position [167, 0]
click at [571, 309] on button "Save Order" at bounding box center [573, 314] width 50 height 20
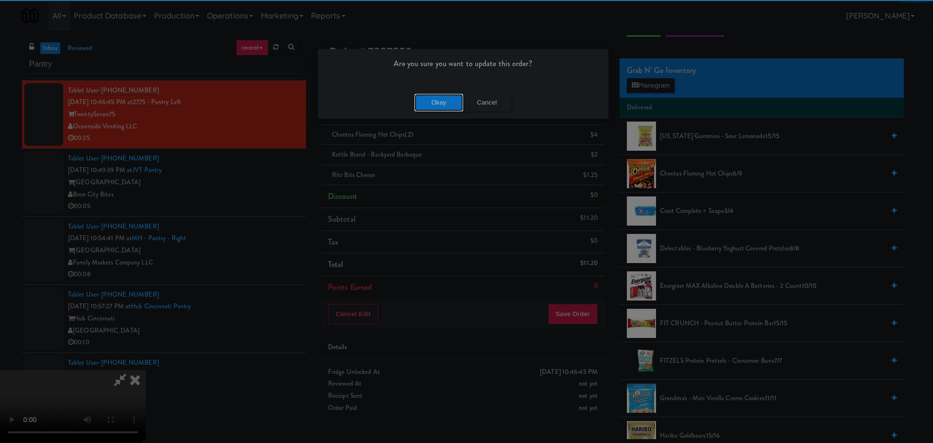
click at [436, 106] on button "Okay" at bounding box center [438, 102] width 49 height 17
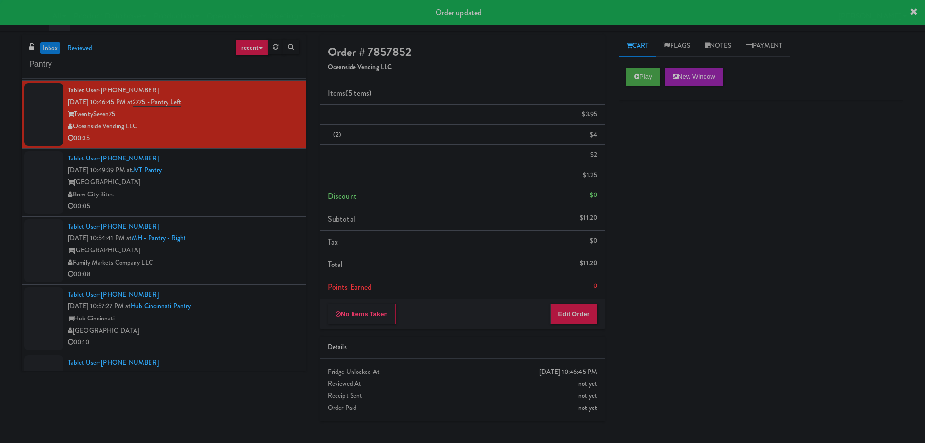
scroll to position [0, 0]
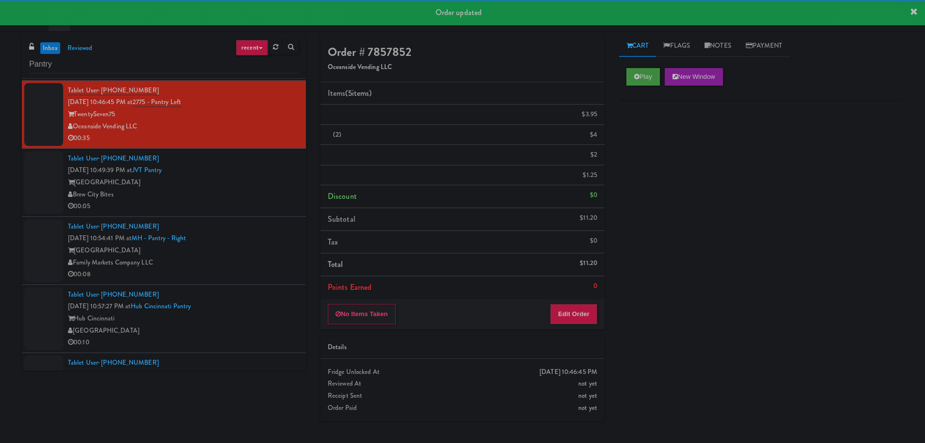
click at [253, 213] on li "Tablet User · (708) 567-9430 [DATE] 10:49:39 PM at [GEOGRAPHIC_DATA] [GEOGRAPHI…" at bounding box center [164, 183] width 284 height 68
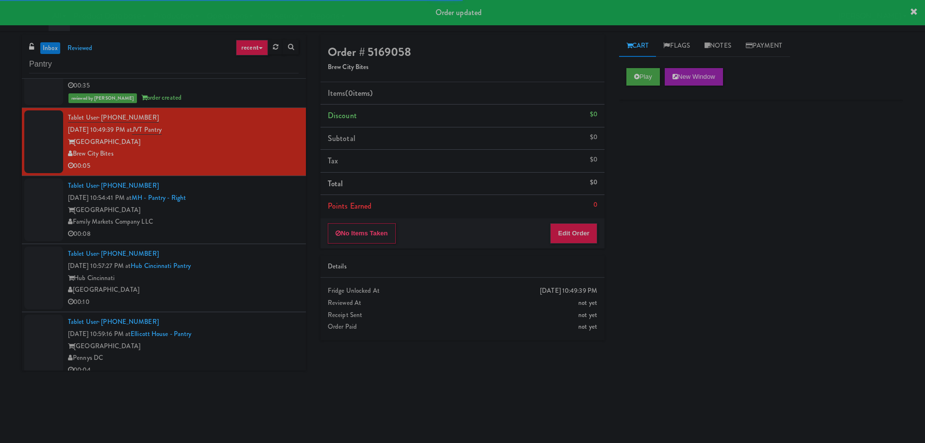
scroll to position [1166, 0]
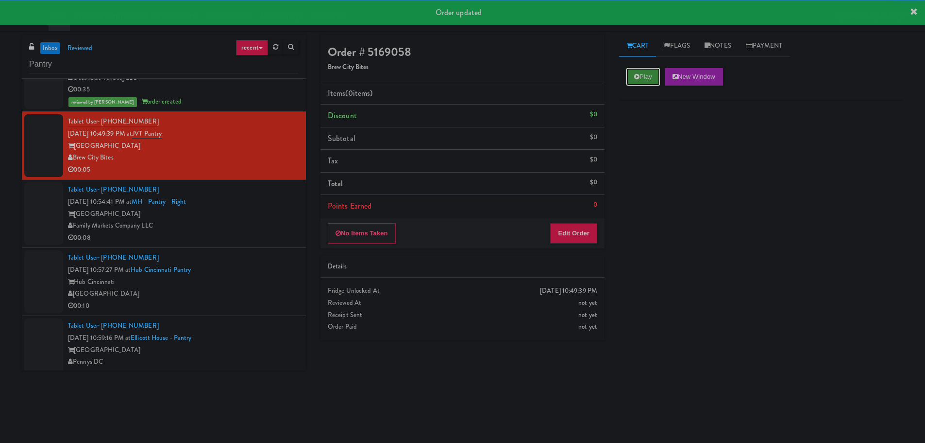
click at [650, 74] on button "Play" at bounding box center [644, 76] width 34 height 17
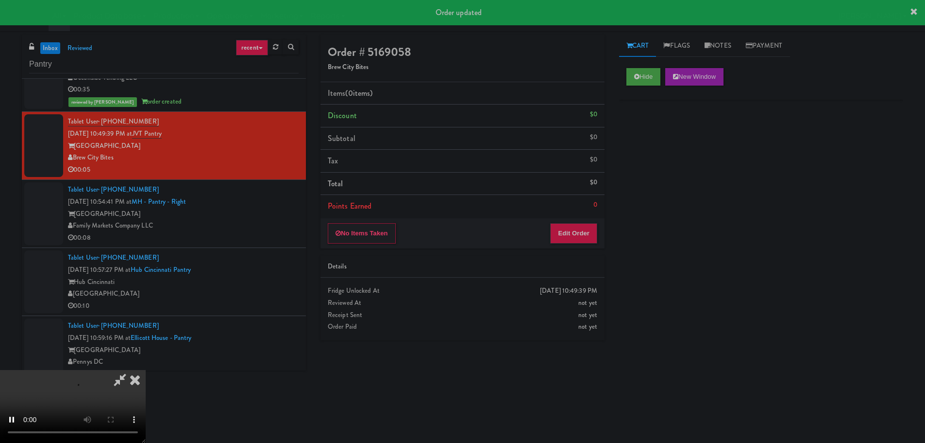
click at [566, 271] on div "Details" at bounding box center [463, 266] width 270 height 12
click at [580, 230] on button "Edit Order" at bounding box center [573, 233] width 47 height 20
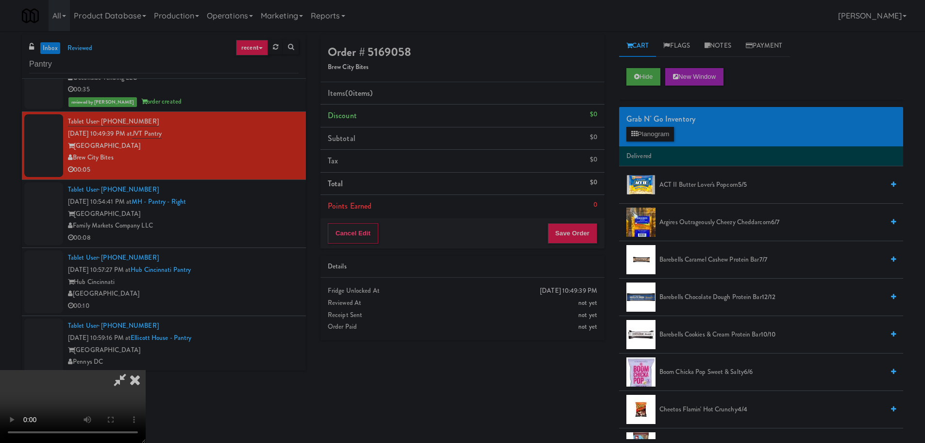
scroll to position [0, 0]
click at [146, 370] on video at bounding box center [73, 406] width 146 height 73
click at [667, 125] on div "Grab N' Go Inventory" at bounding box center [762, 119] width 270 height 15
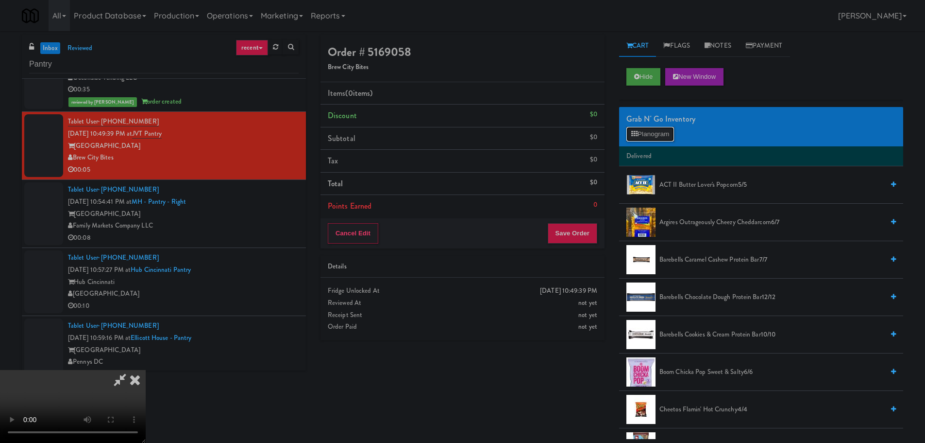
click at [669, 131] on button "Planogram" at bounding box center [651, 134] width 48 height 15
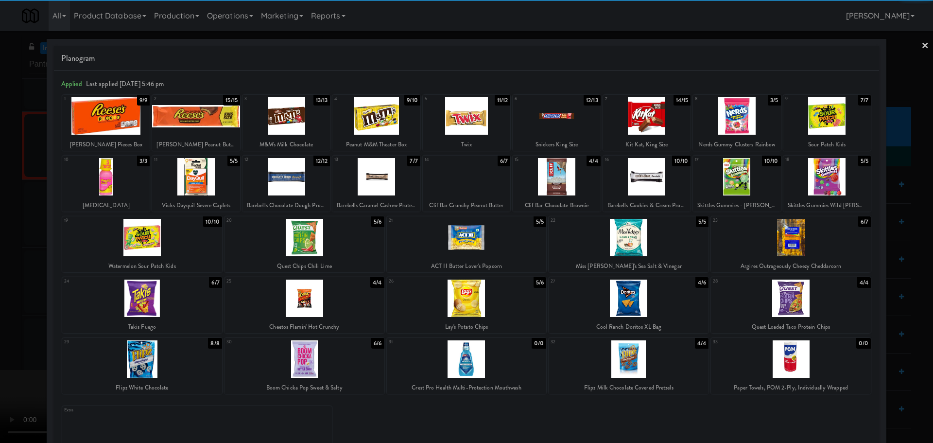
click at [649, 125] on div at bounding box center [646, 115] width 87 height 37
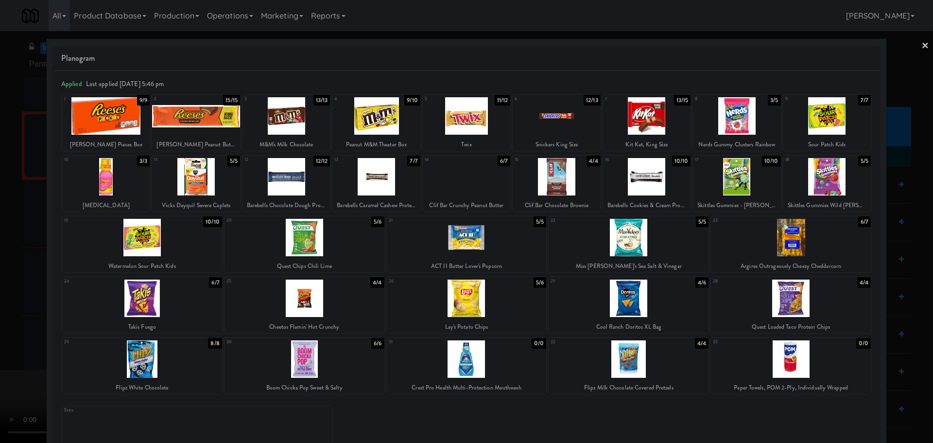
click at [0, 221] on div at bounding box center [466, 221] width 933 height 443
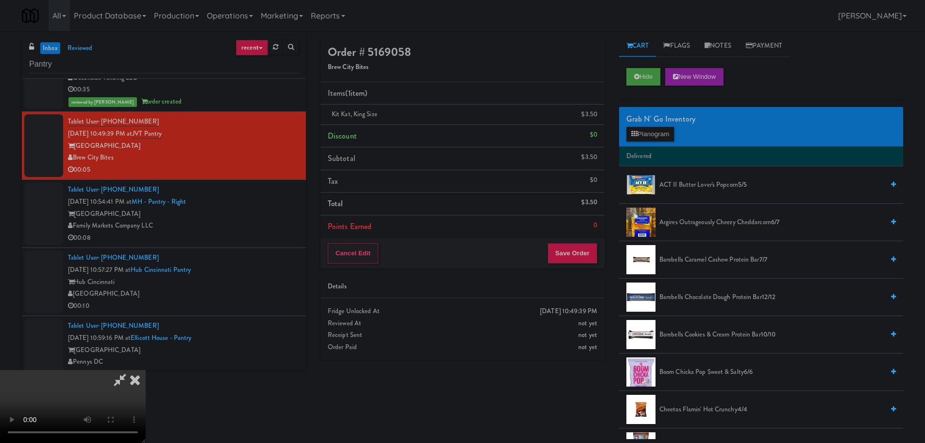
drag, startPoint x: 286, startPoint y: 174, endPoint x: 405, endPoint y: 201, distance: 122.0
click at [146, 370] on video at bounding box center [73, 406] width 146 height 73
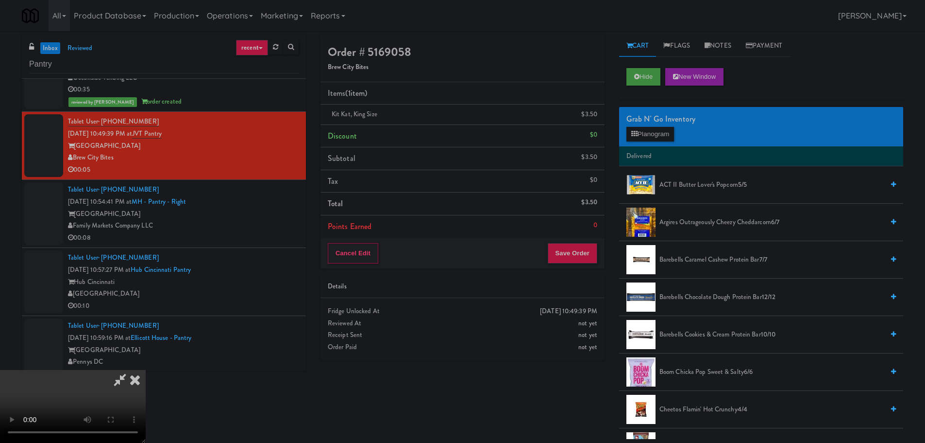
click at [146, 370] on video at bounding box center [73, 406] width 146 height 73
click at [574, 256] on button "Save Order" at bounding box center [573, 253] width 50 height 20
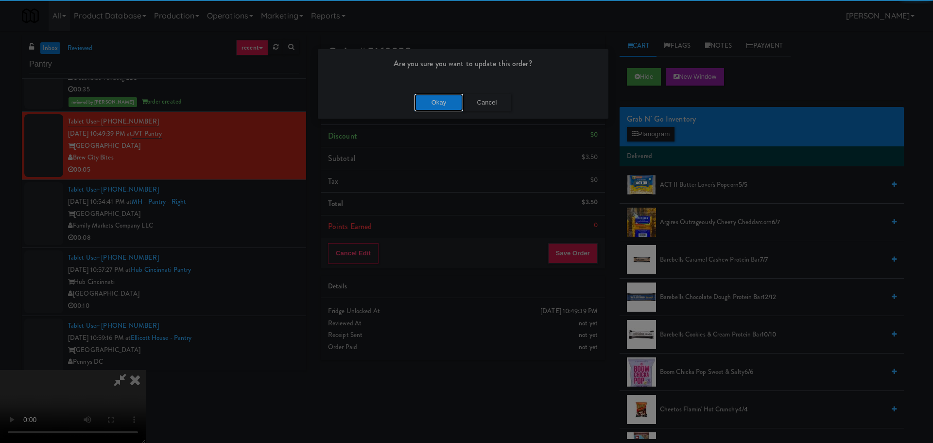
click at [430, 94] on button "Okay" at bounding box center [438, 102] width 49 height 17
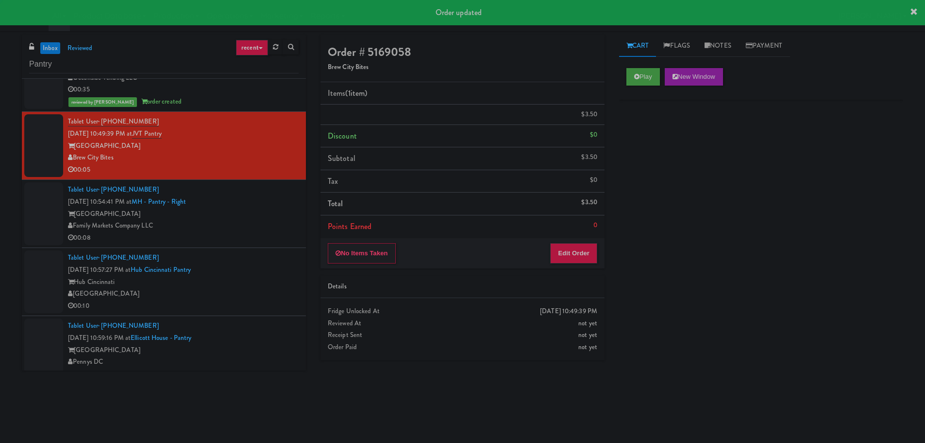
scroll to position [0, 0]
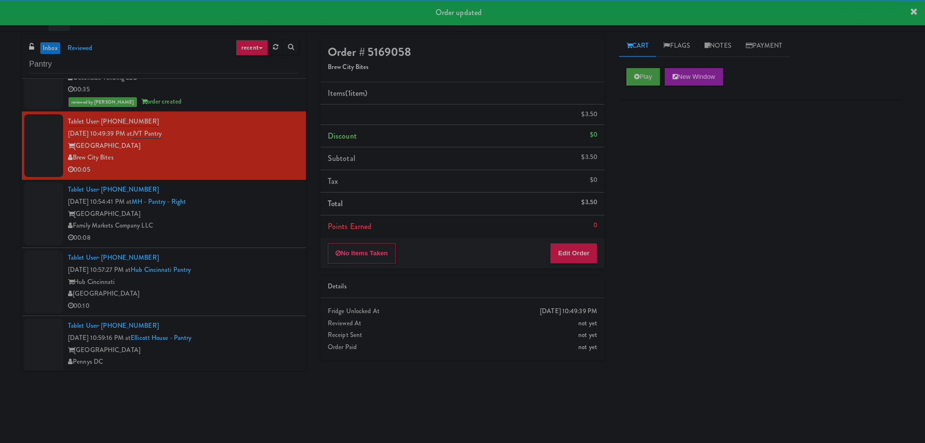
click at [264, 207] on div "Tablet User · (417) 894-4653 [DATE] 10:54:41 PM at MH - Pantry - Right Market H…" at bounding box center [183, 214] width 231 height 60
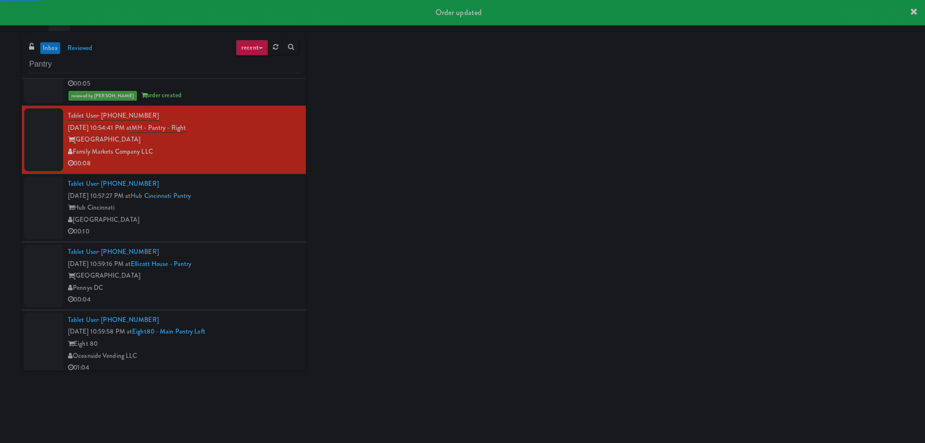
scroll to position [1263, 0]
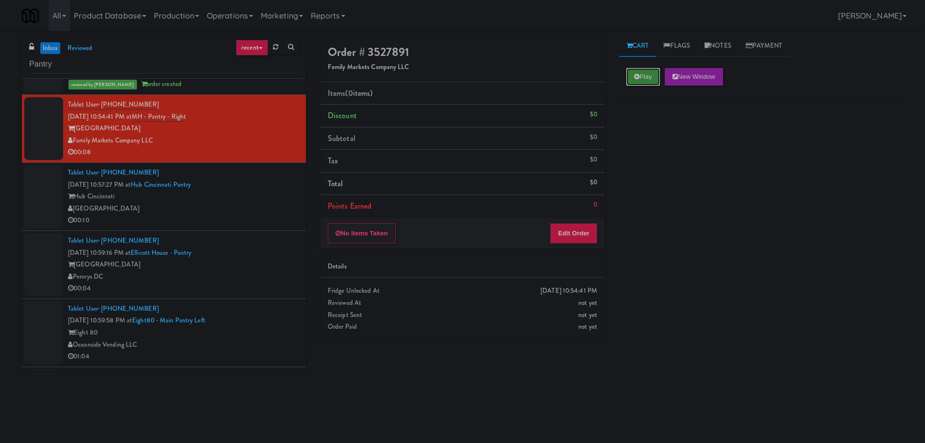
click at [633, 75] on button "Play" at bounding box center [644, 76] width 34 height 17
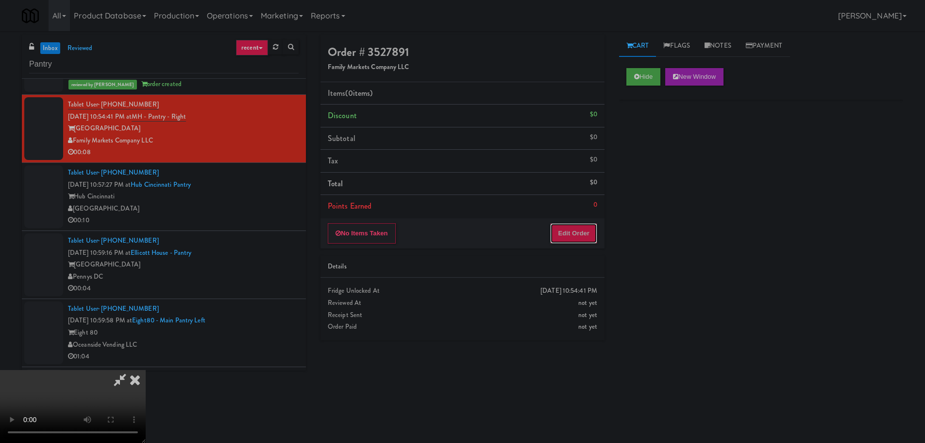
click at [579, 224] on button "Edit Order" at bounding box center [573, 233] width 47 height 20
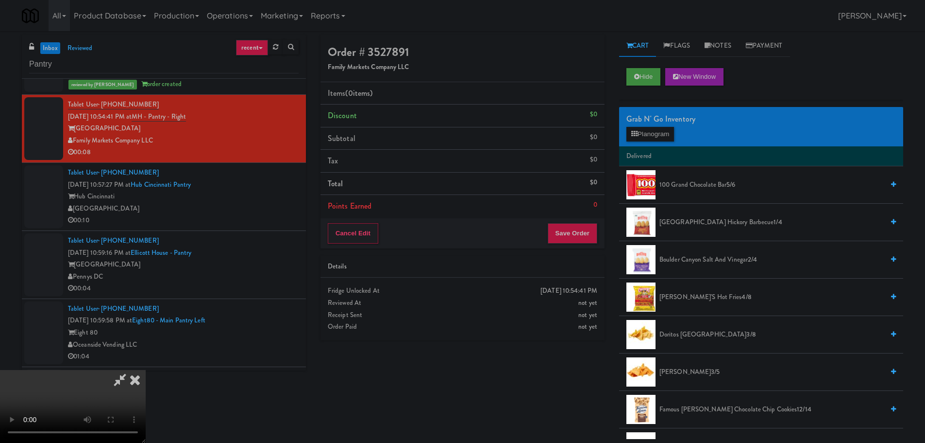
click at [146, 370] on video at bounding box center [73, 406] width 146 height 73
click at [665, 138] on button "Planogram" at bounding box center [651, 134] width 48 height 15
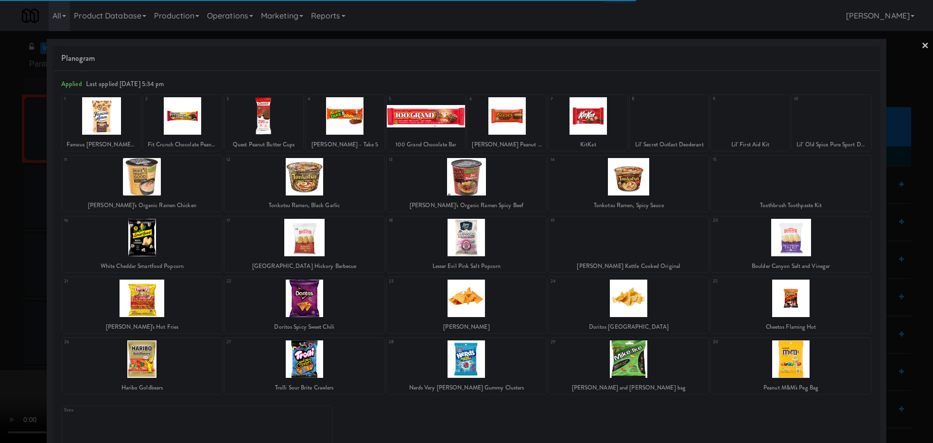
click at [606, 352] on div at bounding box center [628, 358] width 160 height 37
click at [0, 317] on div at bounding box center [466, 221] width 933 height 443
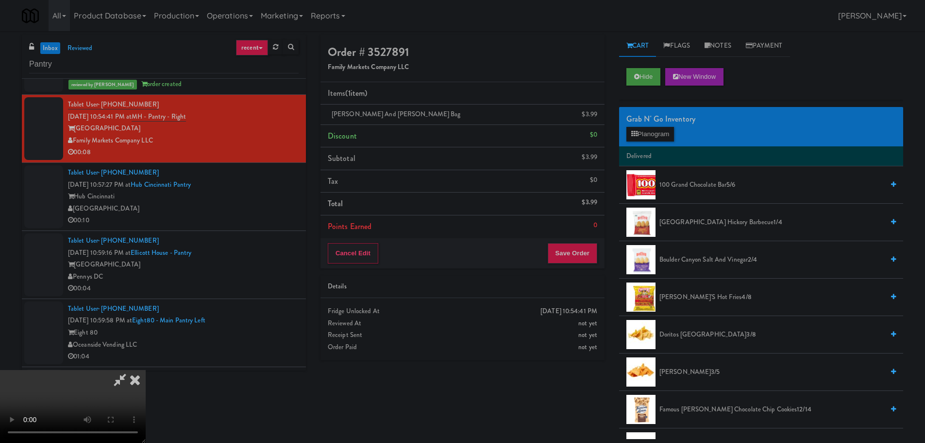
click at [131, 370] on icon at bounding box center [120, 379] width 22 height 19
click at [146, 370] on video at bounding box center [73, 406] width 146 height 73
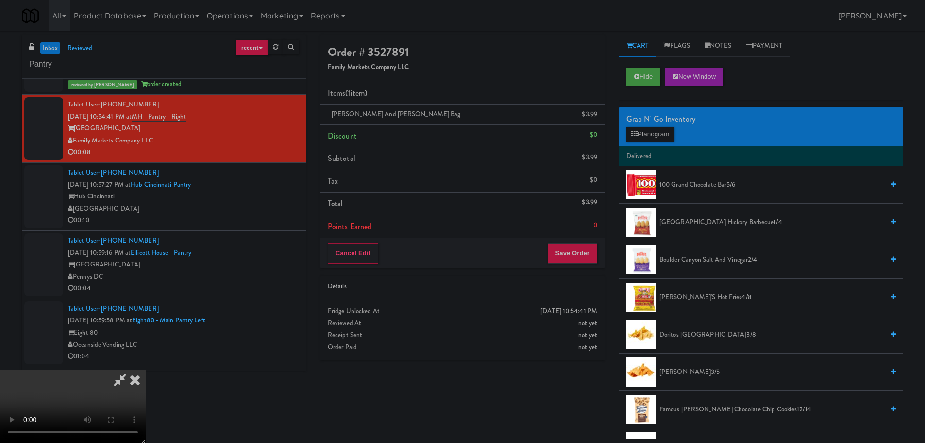
click at [146, 370] on video at bounding box center [73, 406] width 146 height 73
drag, startPoint x: 298, startPoint y: 275, endPoint x: 296, endPoint y: 296, distance: 20.5
click at [146, 370] on video at bounding box center [73, 406] width 146 height 73
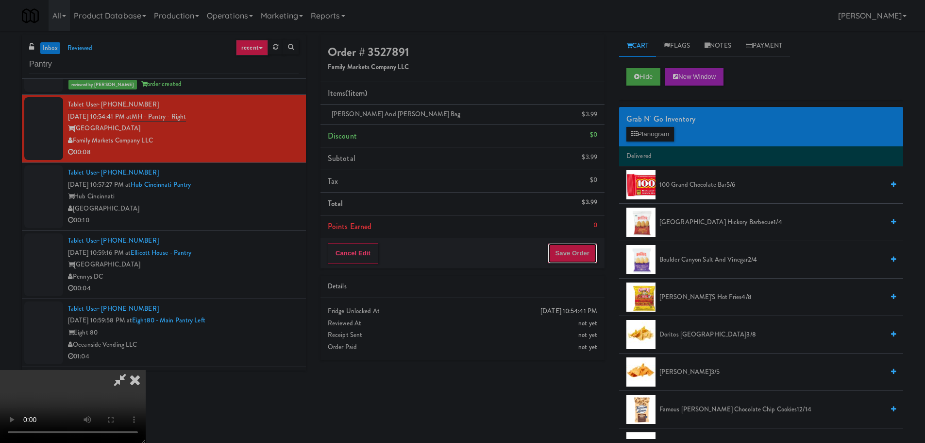
click at [579, 256] on button "Save Order" at bounding box center [573, 253] width 50 height 20
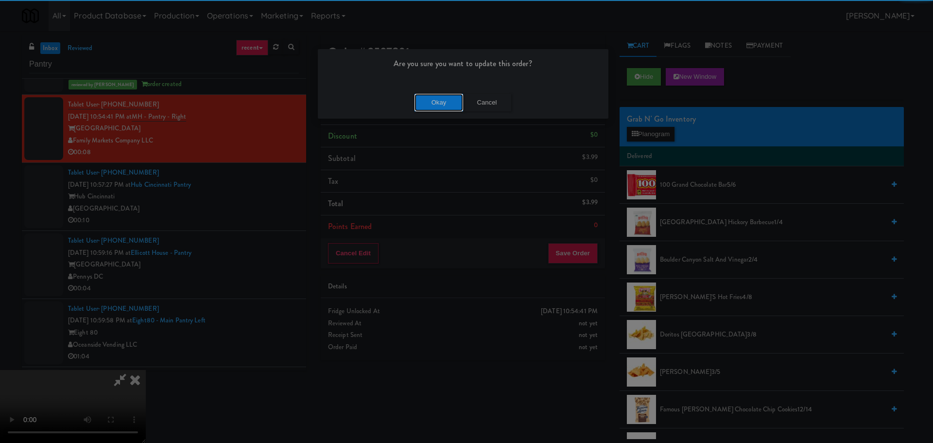
click at [433, 91] on div "Okay Cancel" at bounding box center [463, 102] width 290 height 33
click at [435, 101] on button "Okay" at bounding box center [438, 102] width 49 height 17
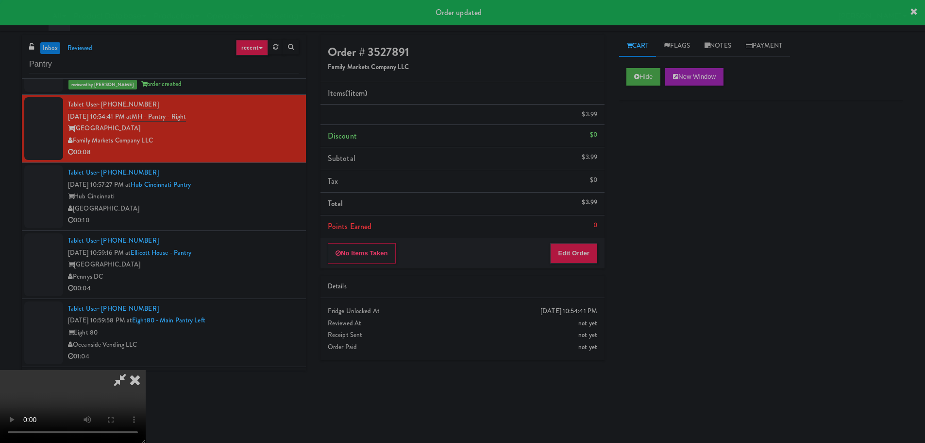
click at [265, 214] on div "[GEOGRAPHIC_DATA]" at bounding box center [183, 209] width 231 height 12
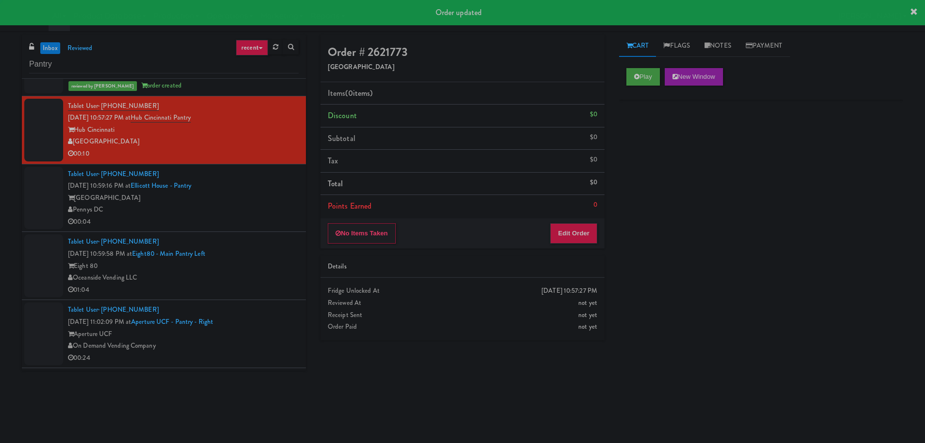
scroll to position [1360, 0]
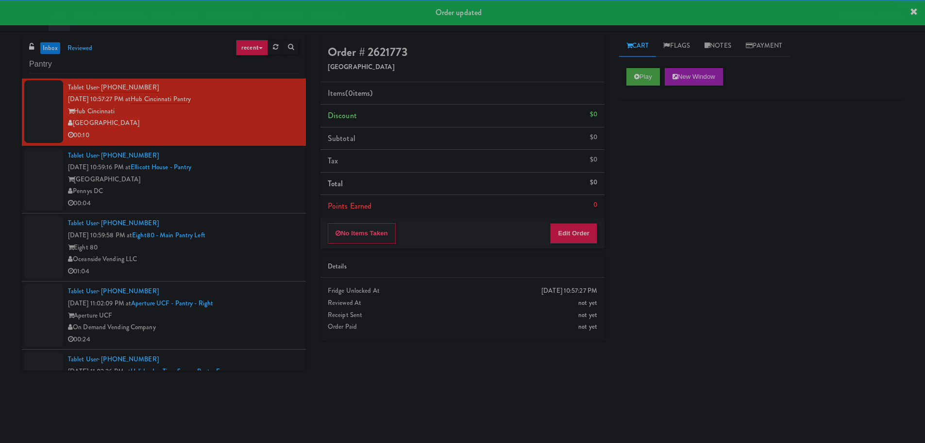
click at [662, 67] on div "Play New Window" at bounding box center [761, 80] width 284 height 39
click at [652, 76] on button "Play" at bounding box center [644, 76] width 34 height 17
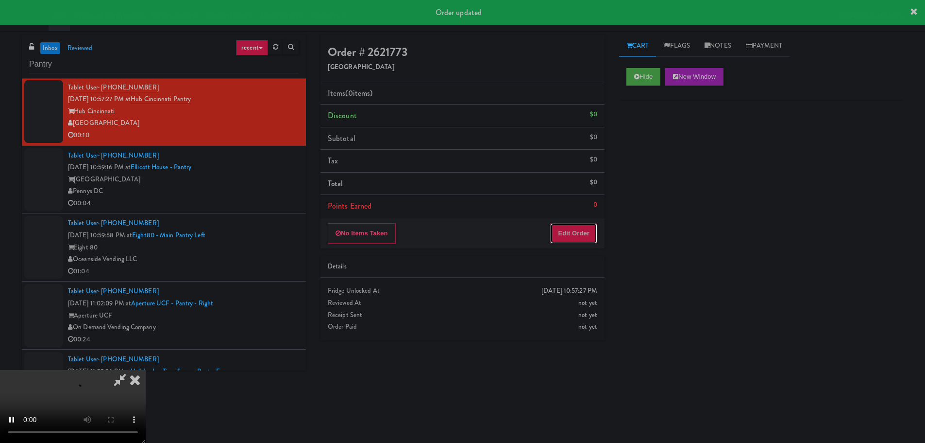
click at [580, 231] on button "Edit Order" at bounding box center [573, 233] width 47 height 20
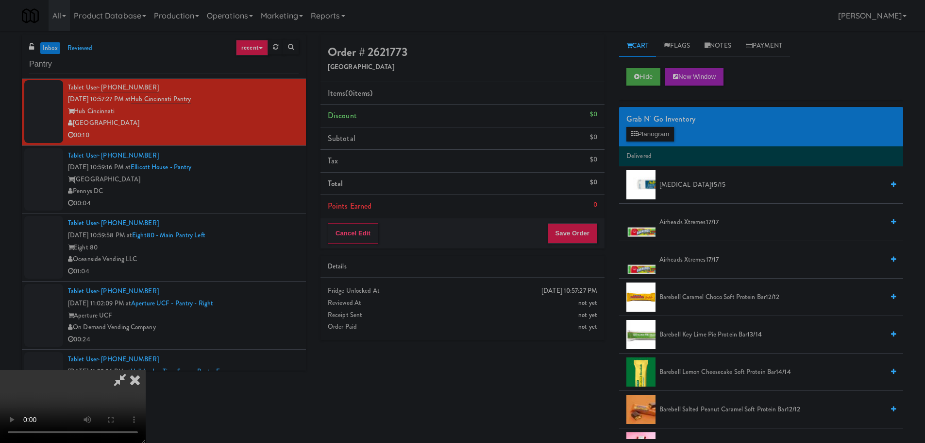
scroll to position [0, 0]
click at [146, 370] on video at bounding box center [73, 406] width 146 height 73
click at [642, 129] on button "Planogram" at bounding box center [651, 134] width 48 height 15
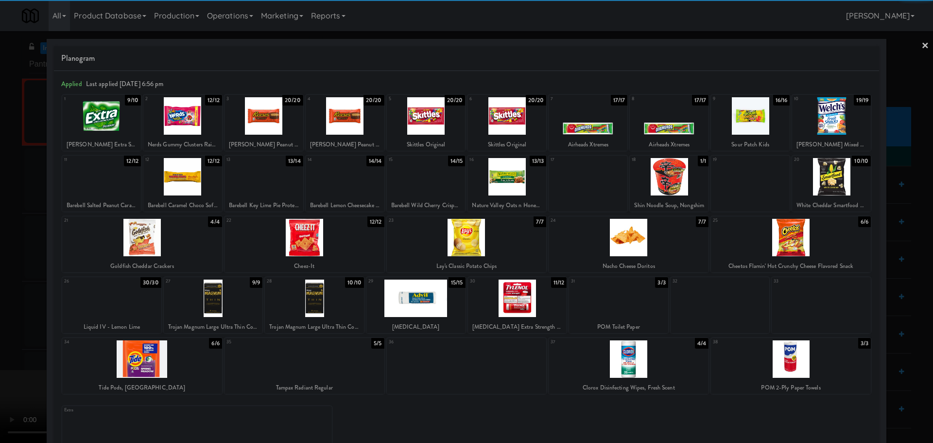
click at [741, 125] on div at bounding box center [750, 115] width 79 height 37
click at [0, 187] on div at bounding box center [466, 221] width 933 height 443
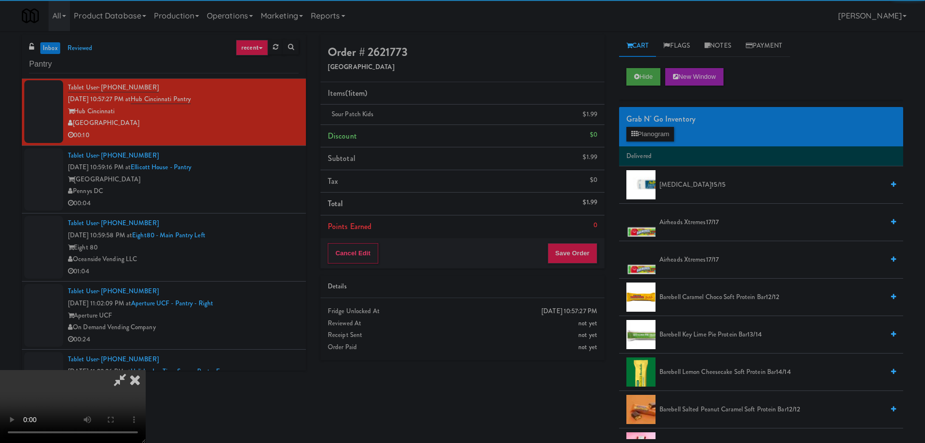
drag, startPoint x: 194, startPoint y: 174, endPoint x: 266, endPoint y: 183, distance: 72.9
click at [146, 370] on video at bounding box center [73, 406] width 146 height 73
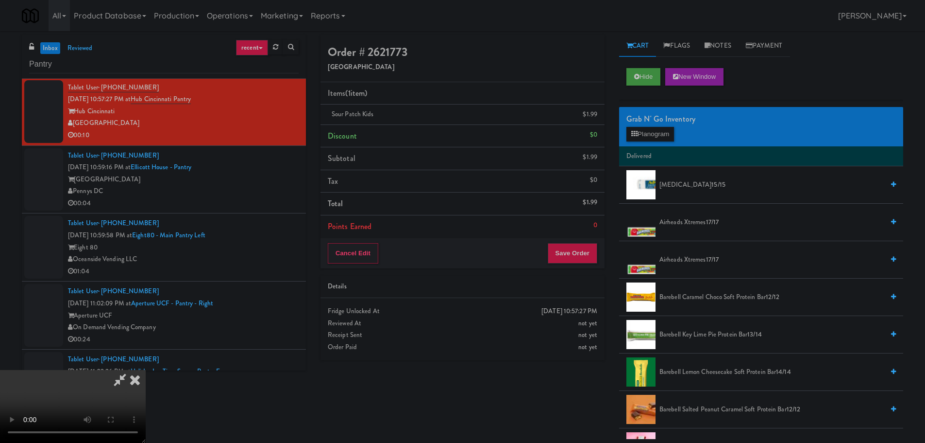
click at [146, 370] on video at bounding box center [73, 406] width 146 height 73
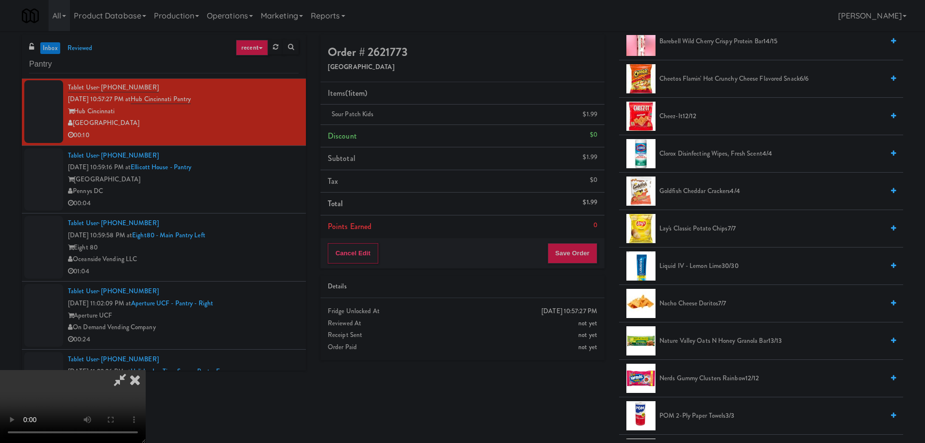
scroll to position [534, 0]
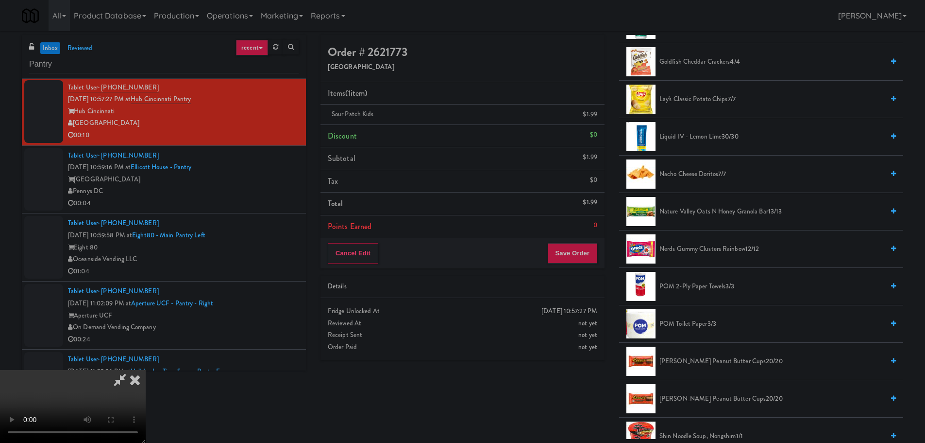
click at [697, 247] on span "Nerds Gummy Clusters Rainbow 12/12" at bounding box center [772, 249] width 224 height 12
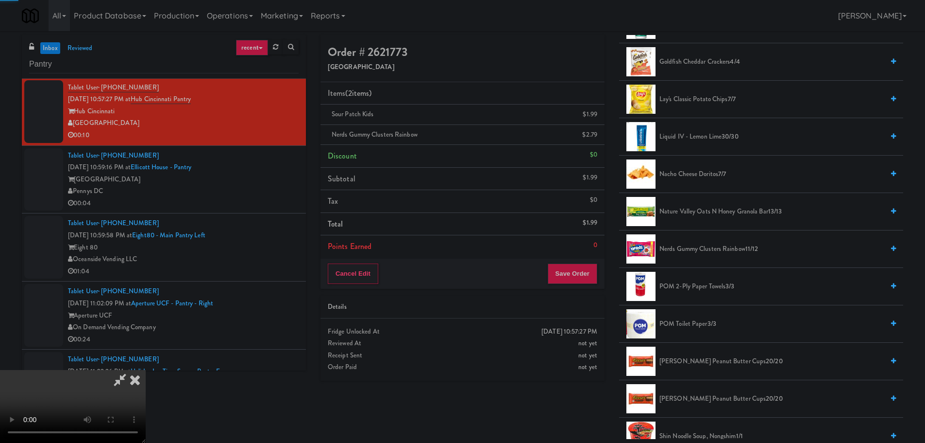
click at [146, 370] on video at bounding box center [73, 406] width 146 height 73
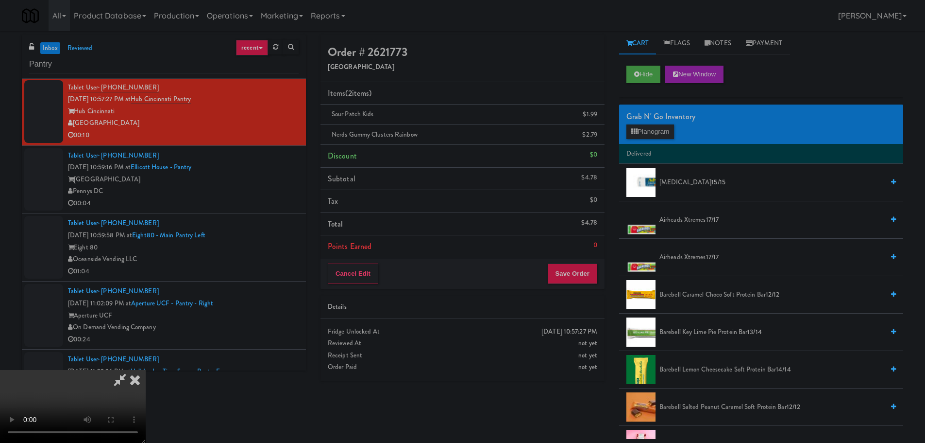
scroll to position [0, 0]
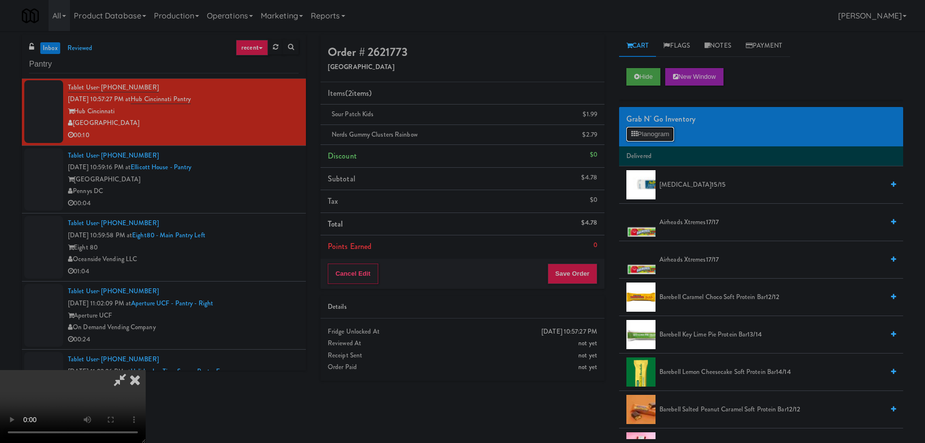
click at [670, 132] on button "Planogram" at bounding box center [651, 134] width 48 height 15
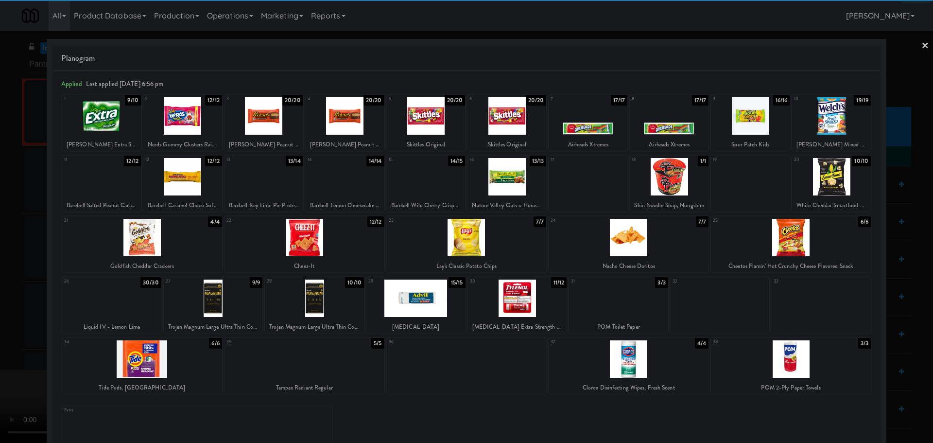
click at [498, 125] on div at bounding box center [506, 115] width 79 height 37
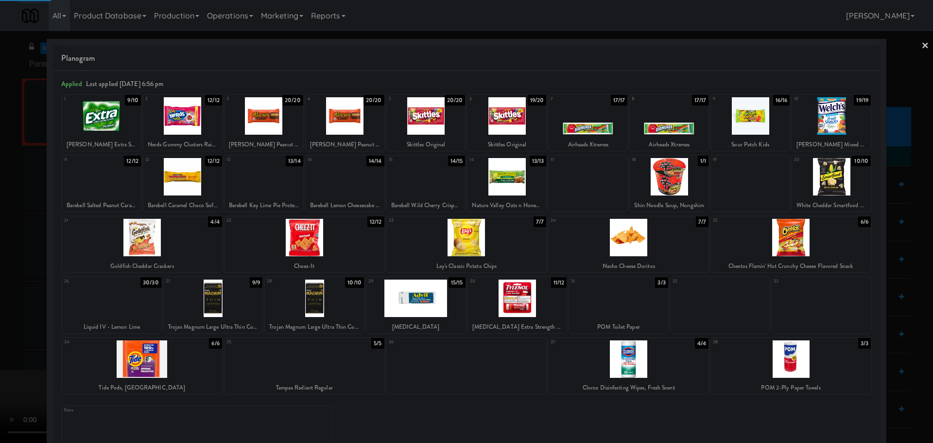
drag, startPoint x: 0, startPoint y: 283, endPoint x: 233, endPoint y: 227, distance: 239.8
click at [0, 283] on div at bounding box center [466, 221] width 933 height 443
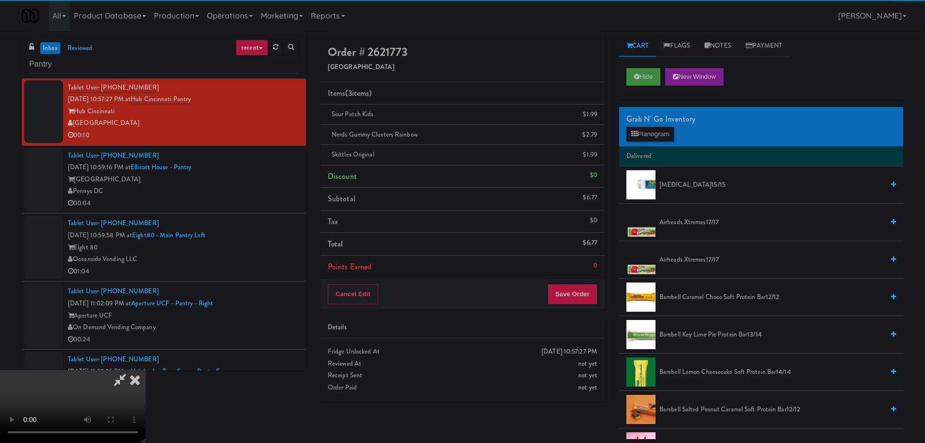
click at [146, 370] on video at bounding box center [73, 406] width 146 height 73
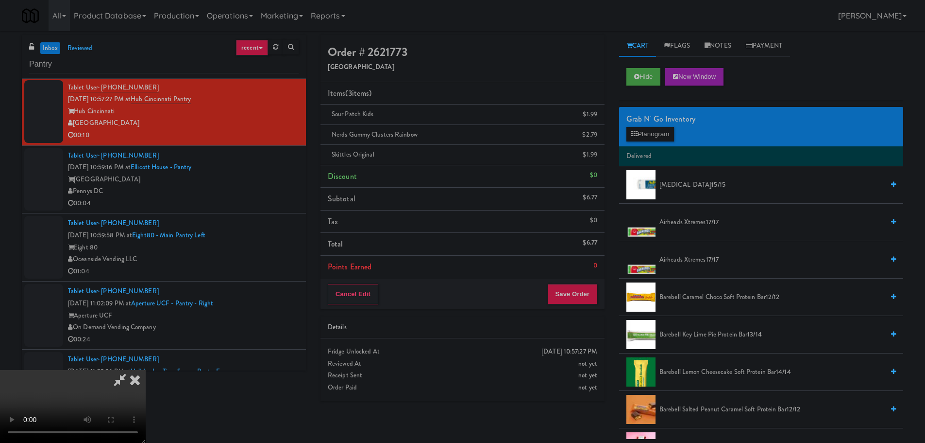
scroll to position [167, 0]
click at [582, 299] on button "Save Order" at bounding box center [573, 294] width 50 height 20
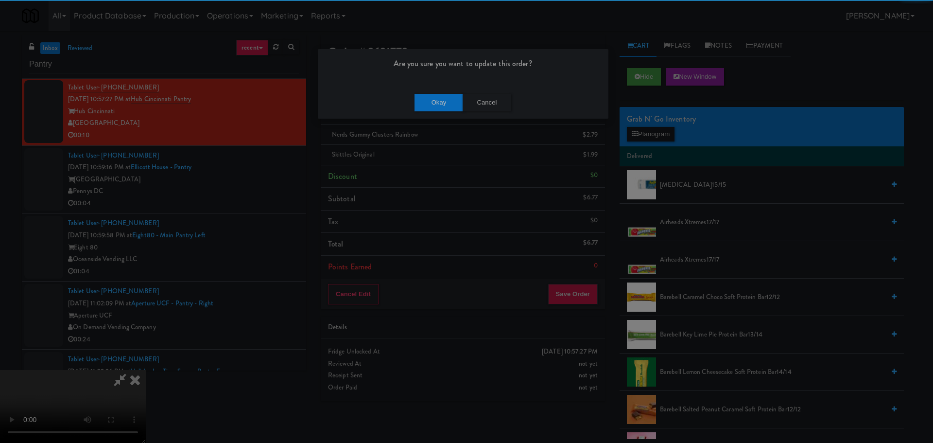
click at [440, 110] on div "Okay Cancel" at bounding box center [463, 102] width 290 height 33
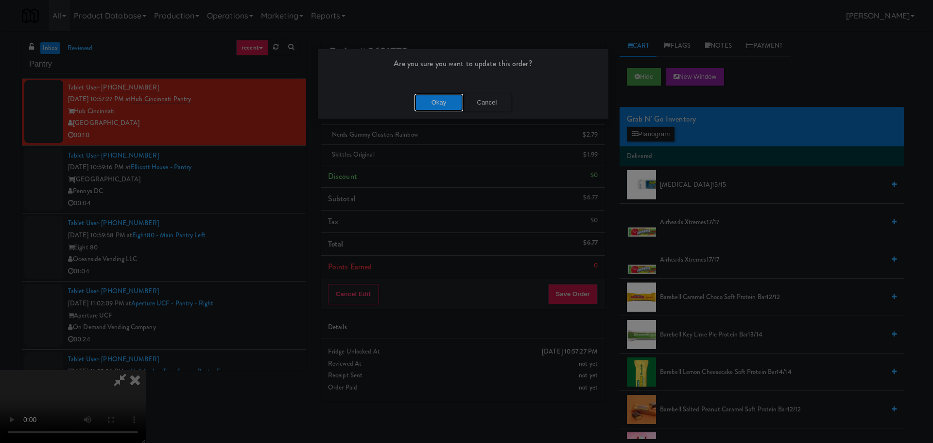
click at [440, 109] on button "Okay" at bounding box center [438, 102] width 49 height 17
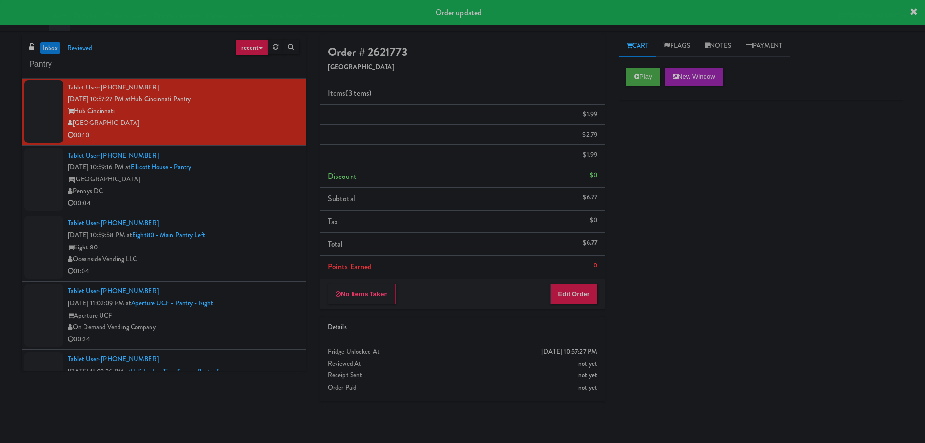
scroll to position [0, 0]
click at [272, 189] on div "Pennys DC" at bounding box center [183, 191] width 231 height 12
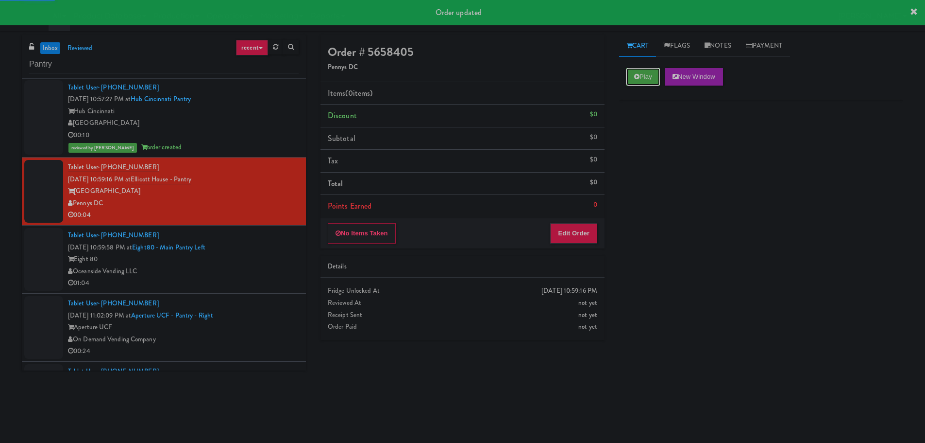
drag, startPoint x: 639, startPoint y: 82, endPoint x: 572, endPoint y: 203, distance: 138.3
click at [640, 82] on button "Play" at bounding box center [644, 76] width 34 height 17
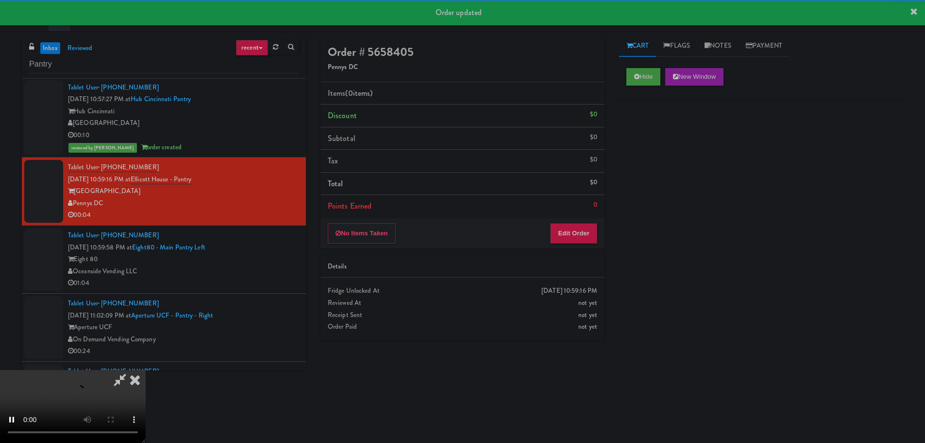
click at [567, 218] on div "No Items Taken Edit Order" at bounding box center [463, 233] width 284 height 30
click at [565, 225] on button "Edit Order" at bounding box center [573, 233] width 47 height 20
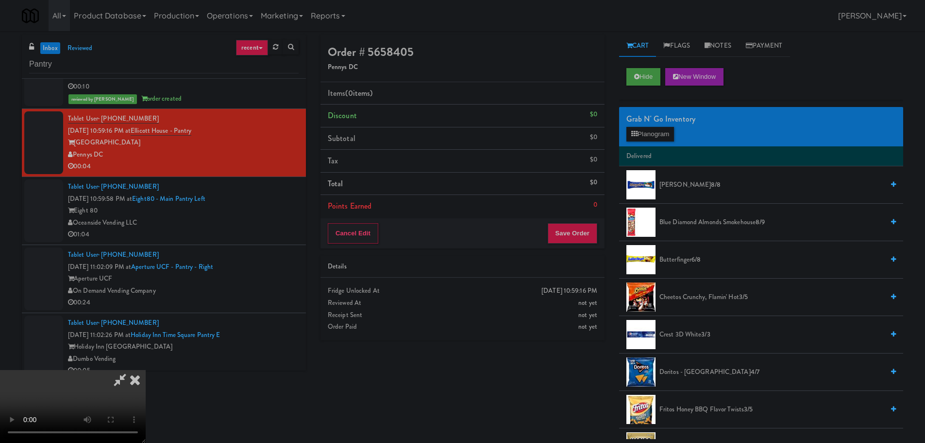
scroll to position [21, 0]
click at [146, 370] on video at bounding box center [73, 406] width 146 height 73
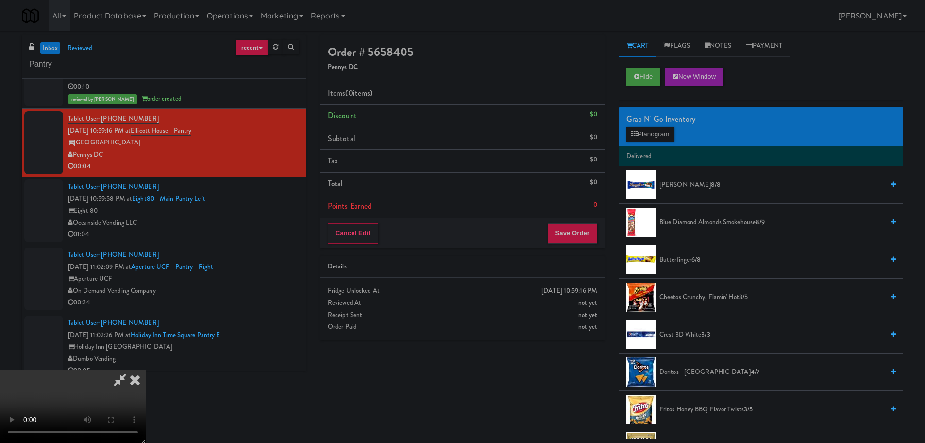
click at [146, 370] on video at bounding box center [73, 406] width 146 height 73
click at [634, 139] on button "Planogram" at bounding box center [651, 134] width 48 height 15
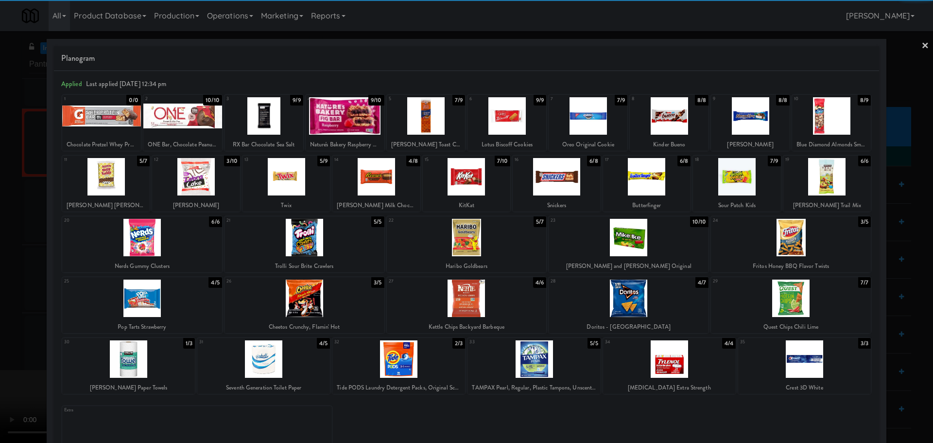
click at [542, 176] on div at bounding box center [555, 176] width 87 height 37
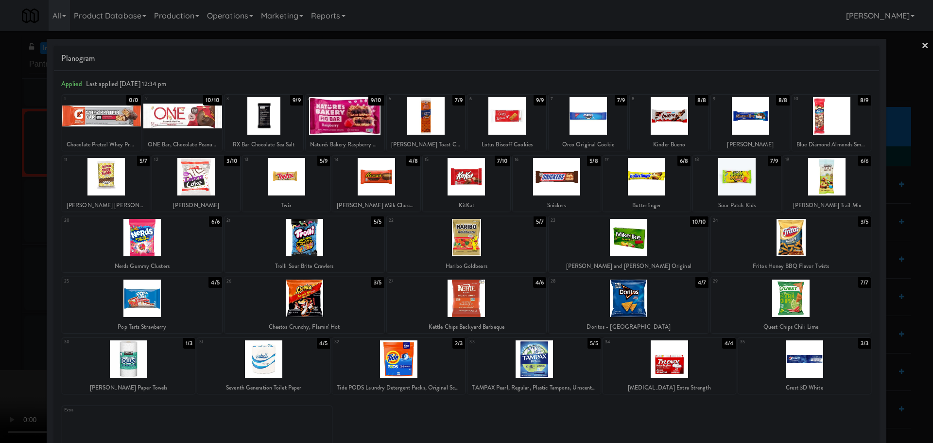
click at [0, 244] on div at bounding box center [466, 221] width 933 height 443
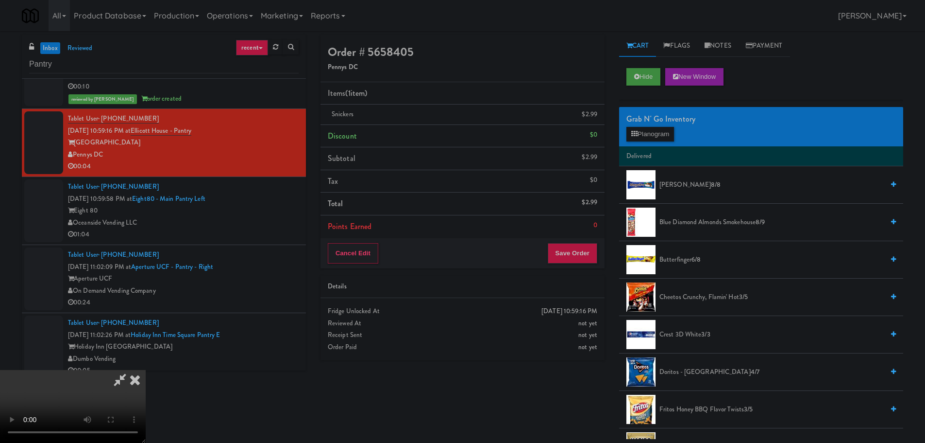
click at [146, 370] on video at bounding box center [73, 406] width 146 height 73
click at [578, 254] on button "Save Order" at bounding box center [573, 253] width 50 height 20
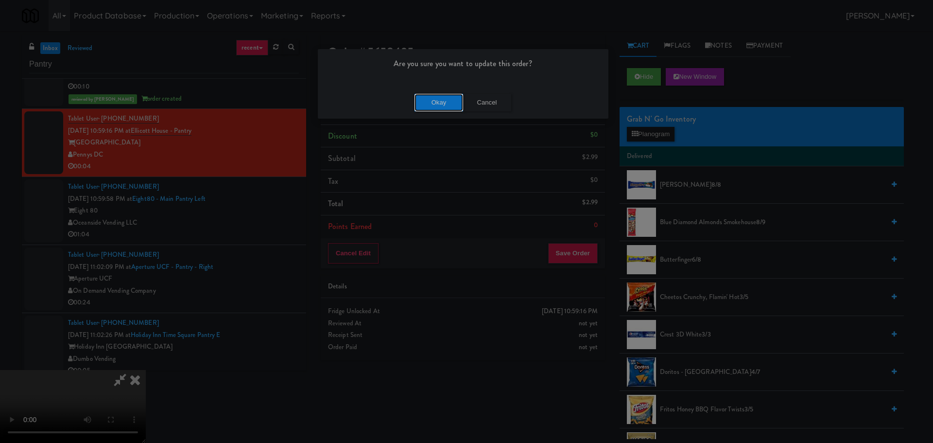
click at [434, 101] on button "Okay" at bounding box center [438, 102] width 49 height 17
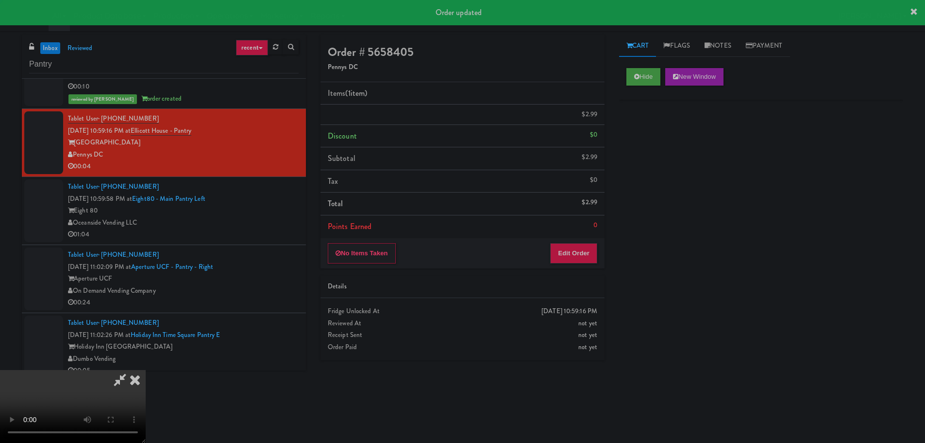
scroll to position [0, 0]
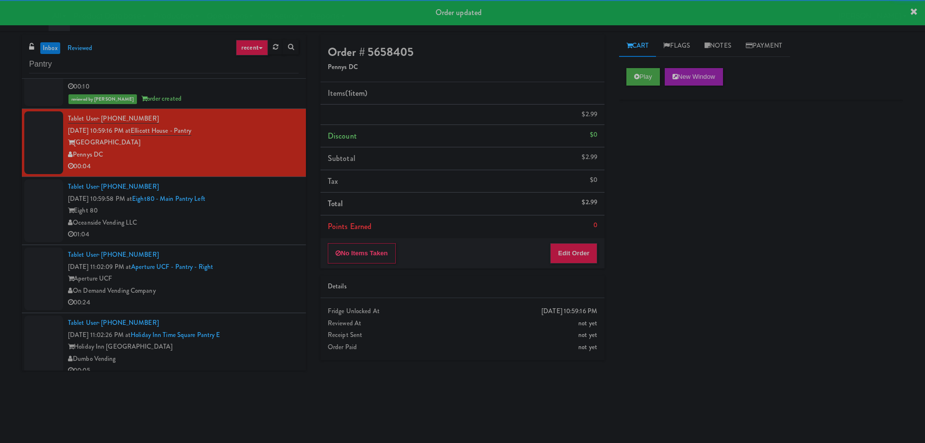
click at [256, 203] on div "Tablet User · (949) 701-6219 [DATE] 10:59:58 PM at Eight80 - Main Pantry Left E…" at bounding box center [183, 211] width 231 height 60
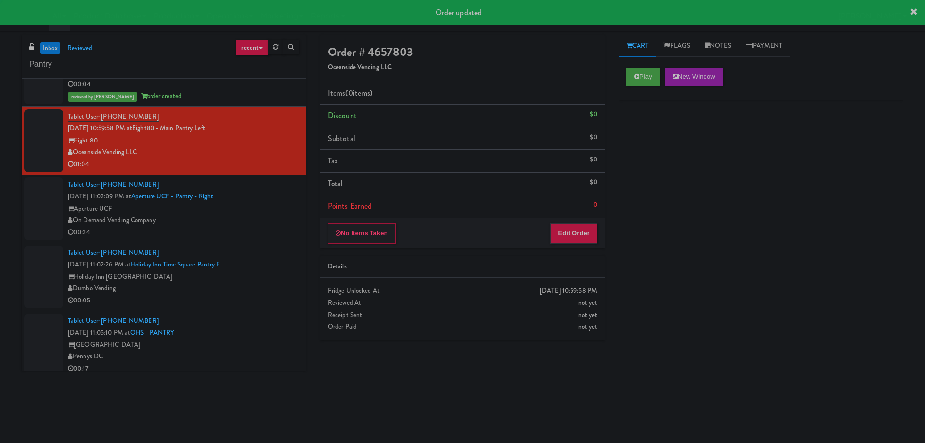
scroll to position [1506, 0]
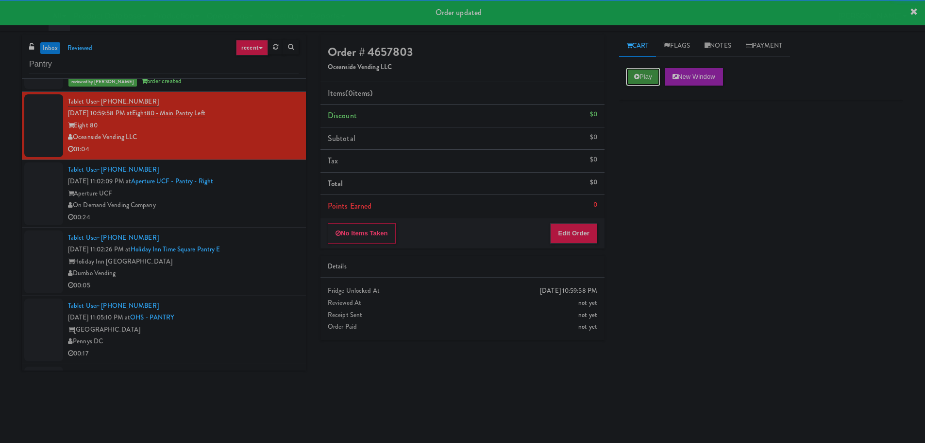
click at [637, 79] on icon at bounding box center [636, 76] width 5 height 6
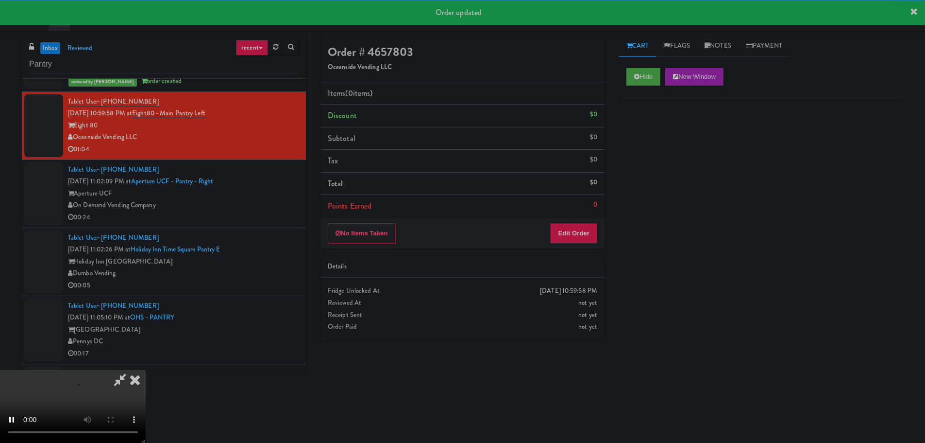
click at [588, 222] on div "No Items Taken Edit Order" at bounding box center [463, 233] width 284 height 30
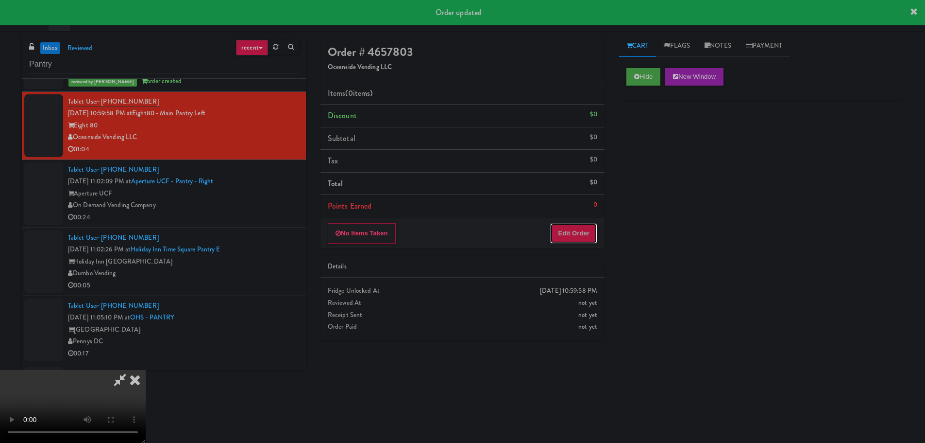
click at [589, 225] on button "Edit Order" at bounding box center [573, 233] width 47 height 20
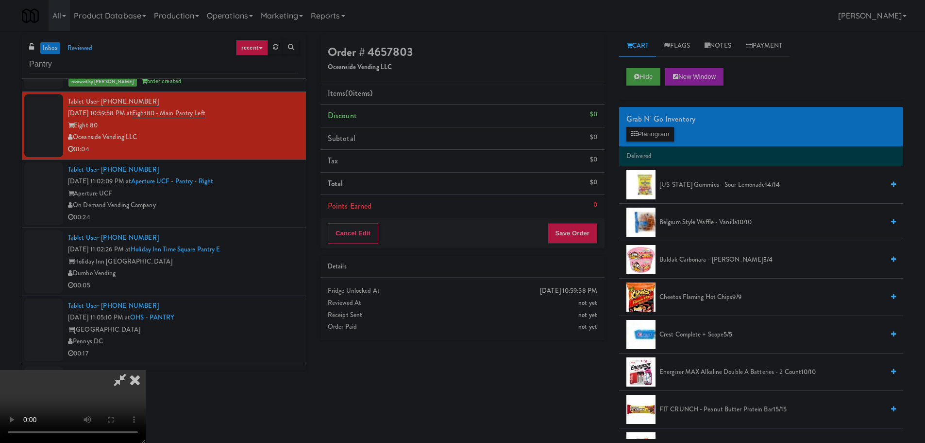
scroll to position [0, 0]
click at [146, 370] on video at bounding box center [73, 406] width 146 height 73
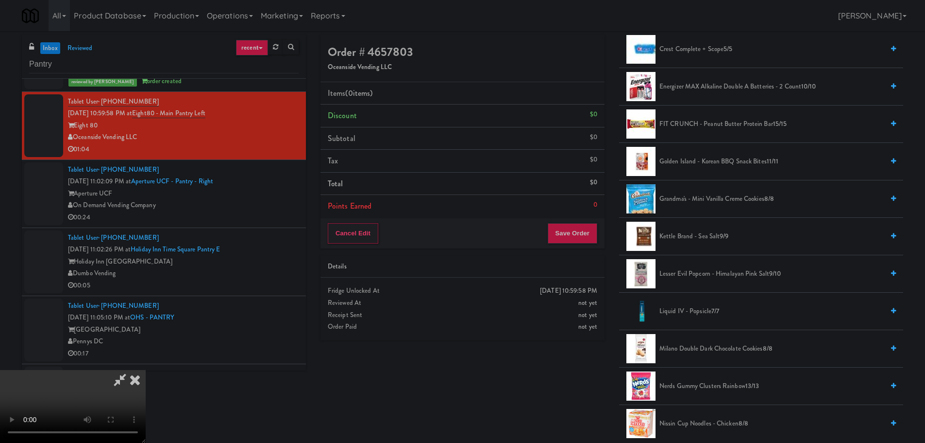
scroll to position [291, 0]
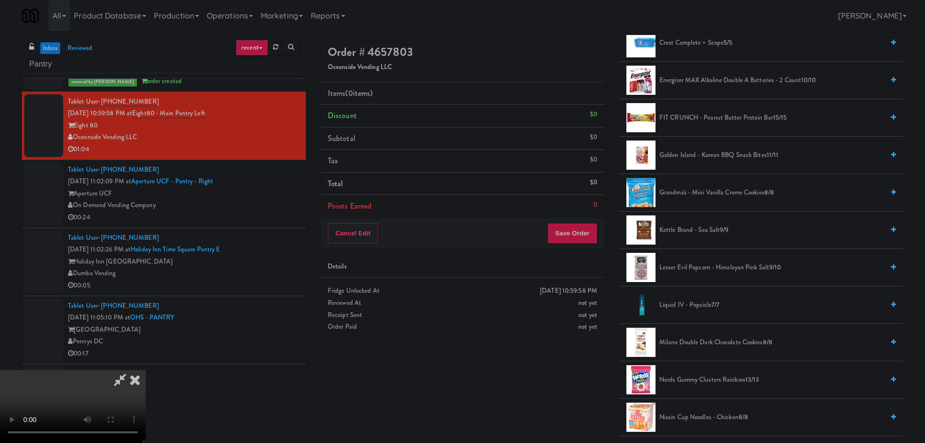
click at [692, 224] on span "Kettle Brand - Sea Salt 9/9" at bounding box center [772, 230] width 224 height 12
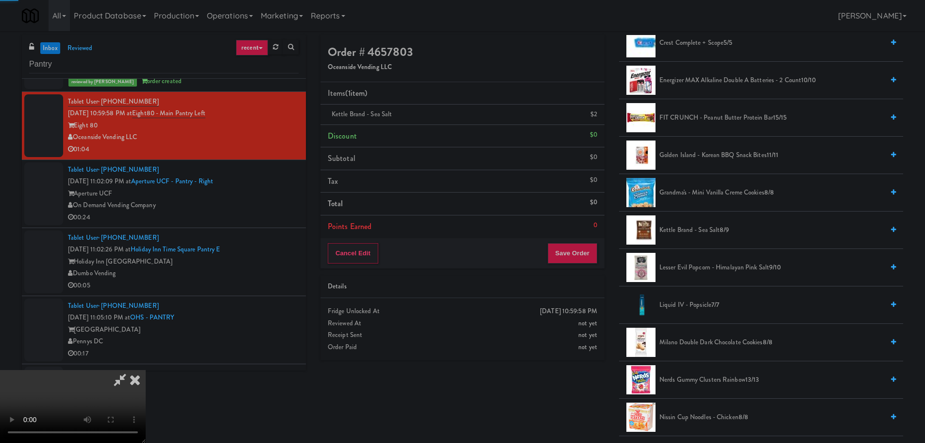
click at [146, 370] on video at bounding box center [73, 406] width 146 height 73
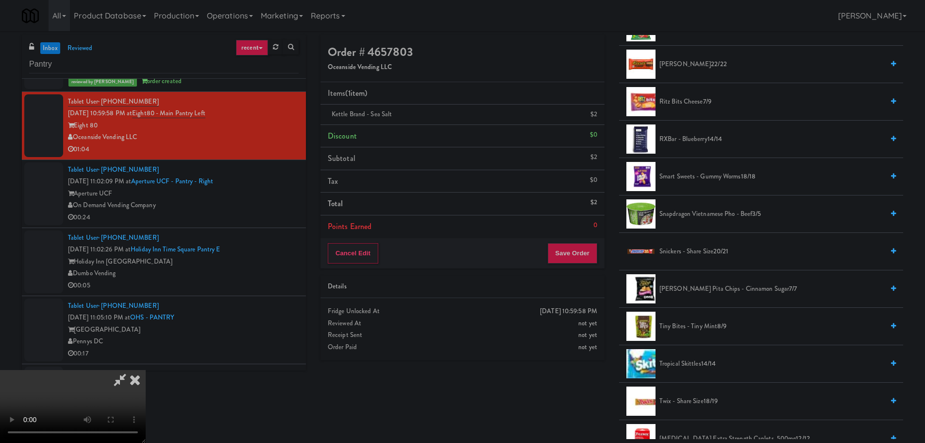
scroll to position [923, 0]
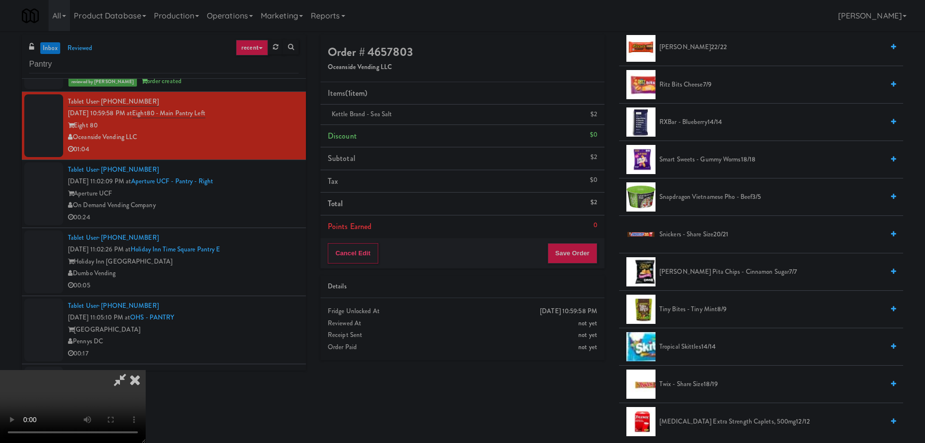
click at [698, 351] on span "Tropical Skittles 14/14" at bounding box center [772, 347] width 224 height 12
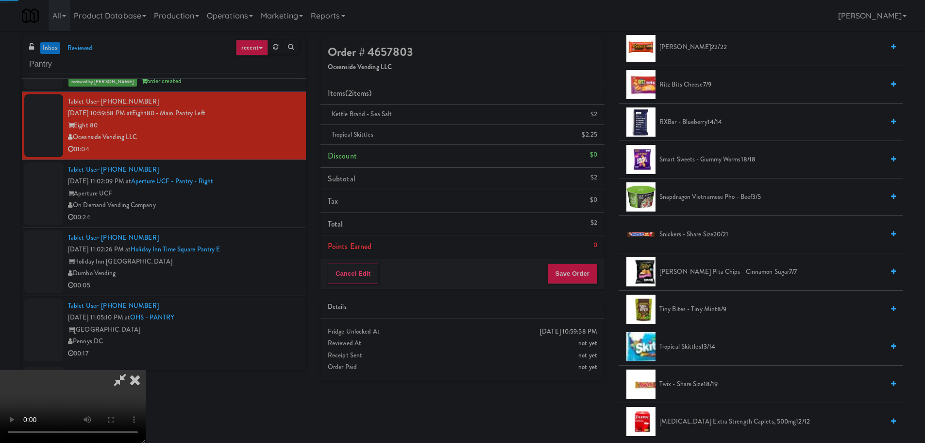
click at [146, 370] on video at bounding box center [73, 406] width 146 height 73
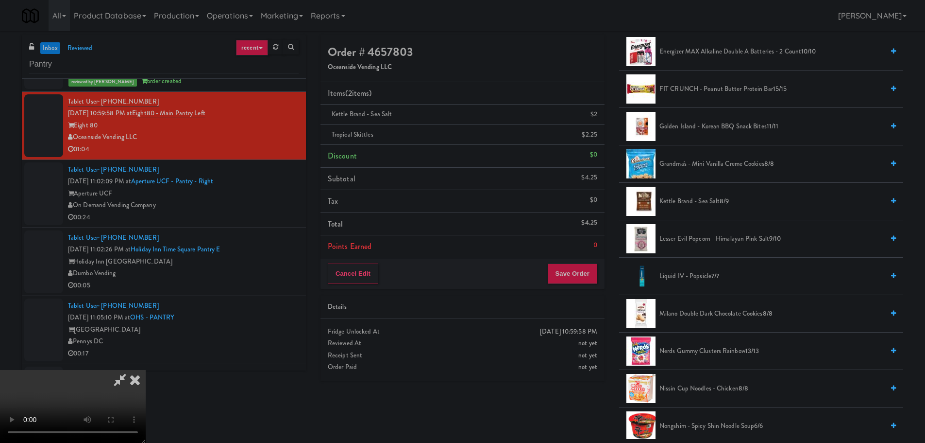
scroll to position [291, 0]
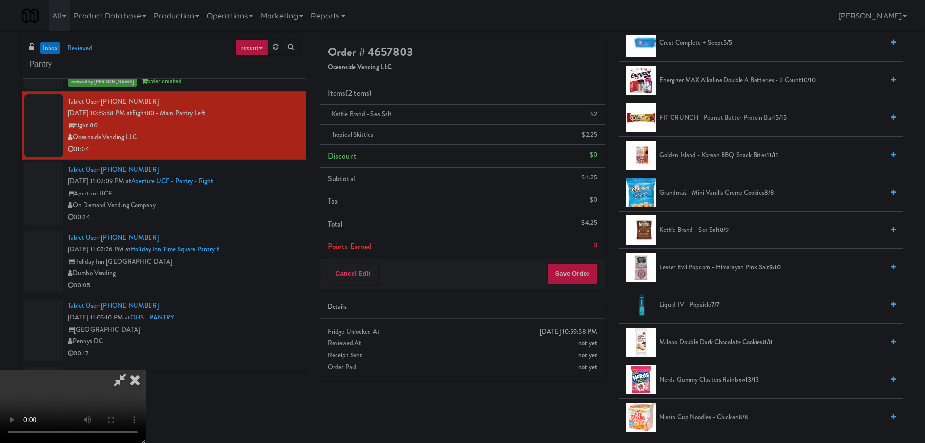
click at [710, 233] on span "Kettle Brand - Sea Salt 8/9" at bounding box center [772, 230] width 224 height 12
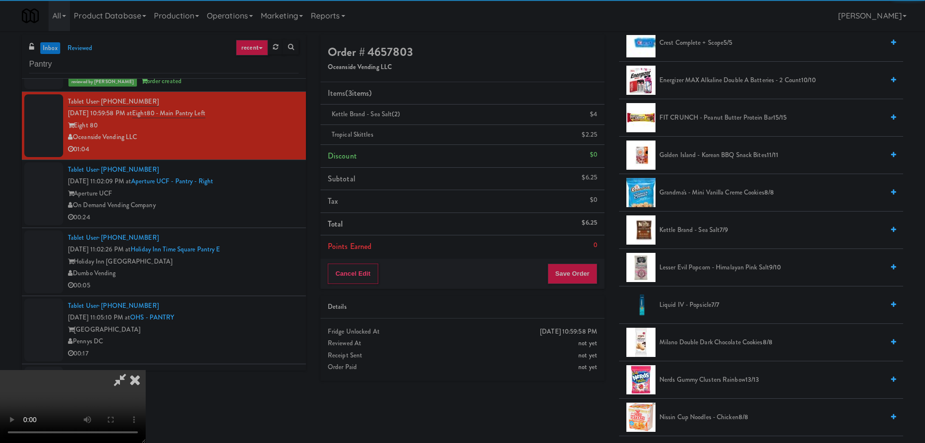
scroll to position [0, 0]
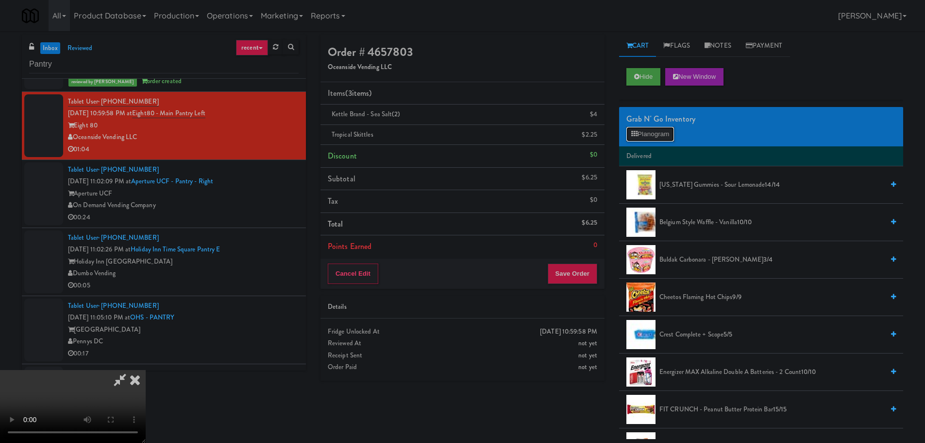
click at [649, 137] on button "Planogram" at bounding box center [651, 134] width 48 height 15
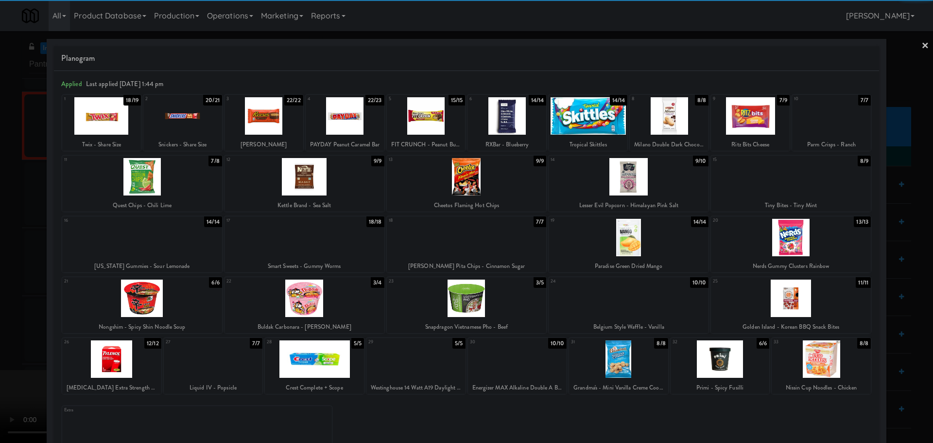
click at [1, 227] on div at bounding box center [466, 221] width 933 height 443
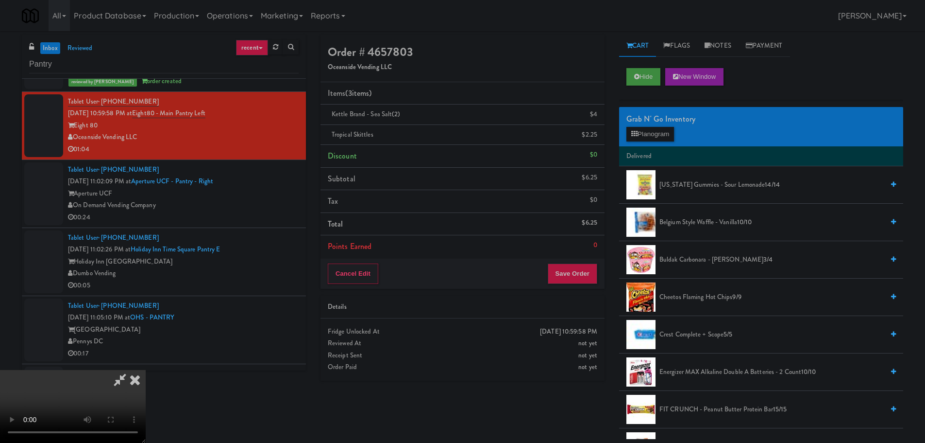
click at [146, 370] on video at bounding box center [73, 406] width 146 height 73
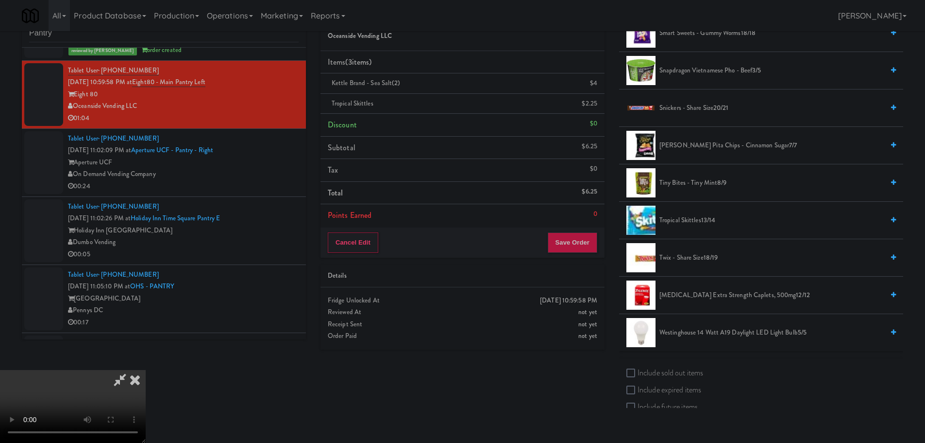
scroll to position [1020, 0]
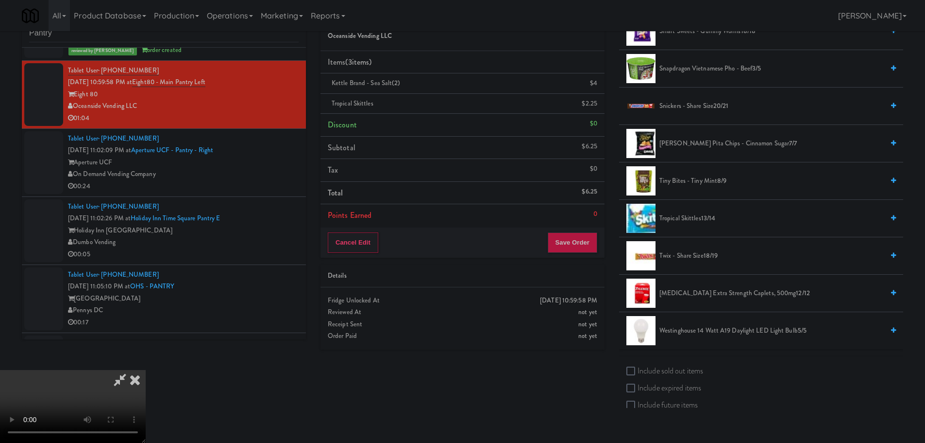
click at [687, 253] on span "Twix - Share Size 18/19" at bounding box center [772, 256] width 224 height 12
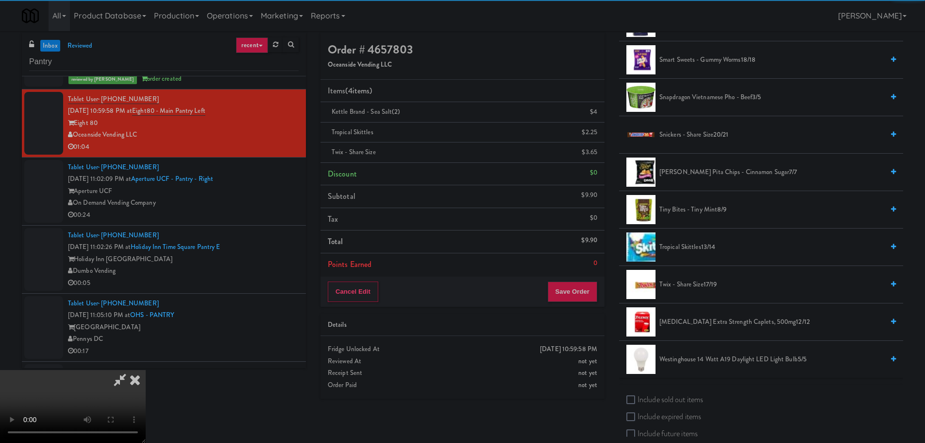
scroll to position [0, 0]
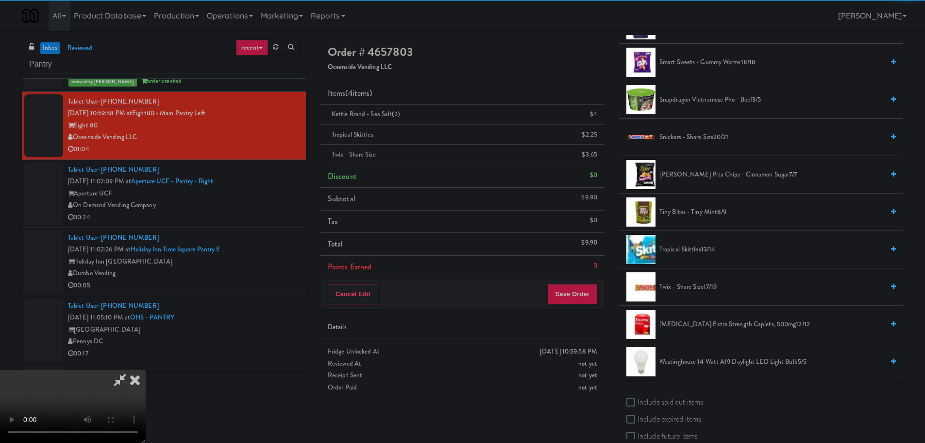
click at [146, 370] on video at bounding box center [73, 406] width 146 height 73
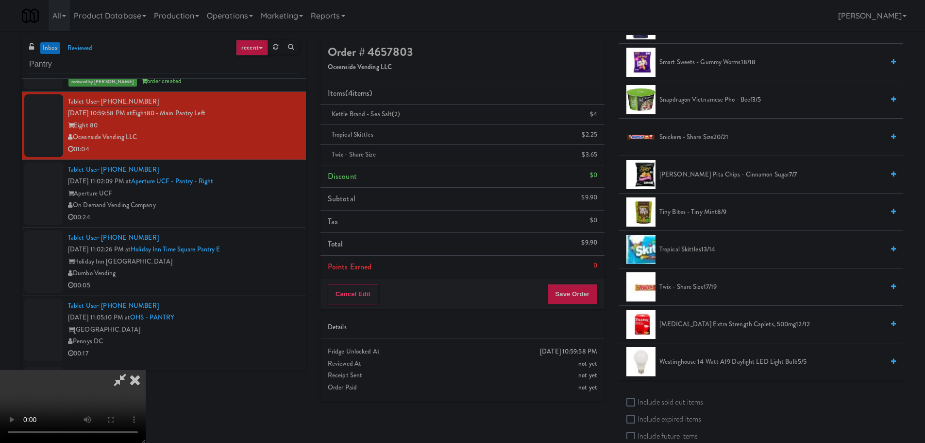
scroll to position [167, 0]
click at [577, 300] on button "Save Order" at bounding box center [573, 294] width 50 height 20
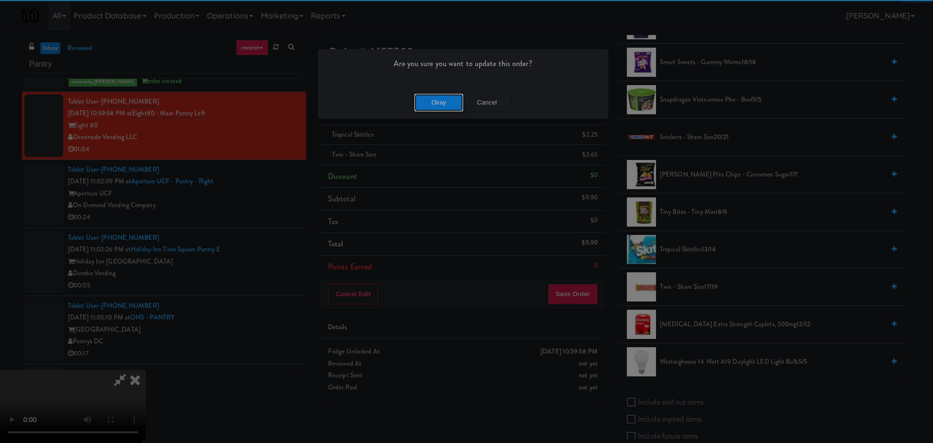
click at [443, 105] on button "Okay" at bounding box center [438, 102] width 49 height 17
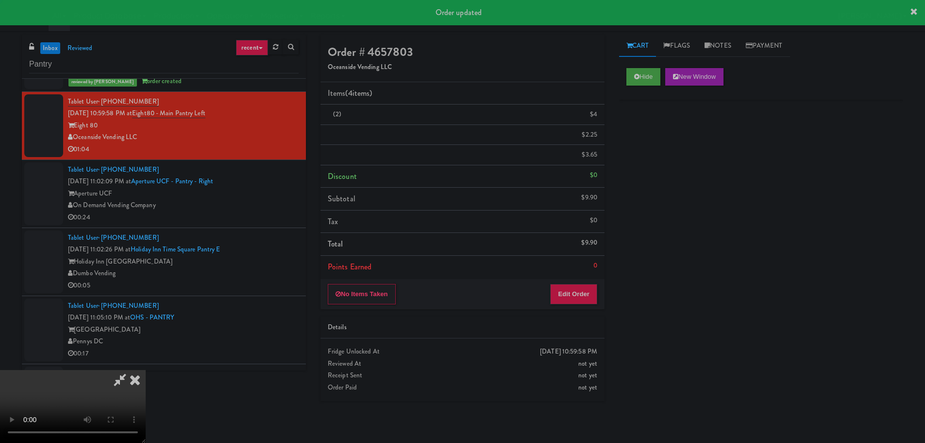
scroll to position [0, 0]
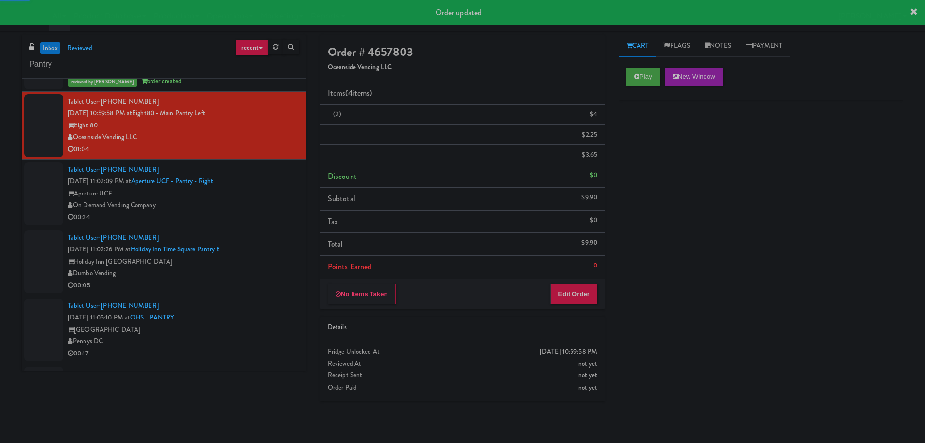
click at [246, 216] on div "00:24" at bounding box center [183, 217] width 231 height 12
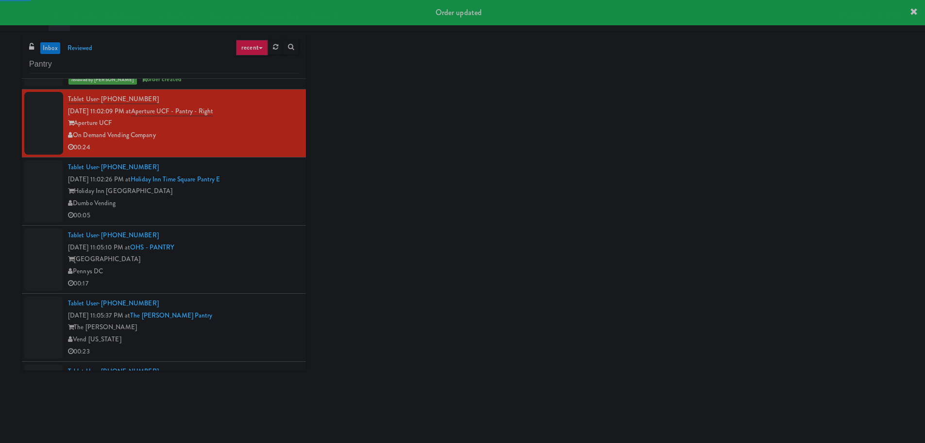
scroll to position [1603, 0]
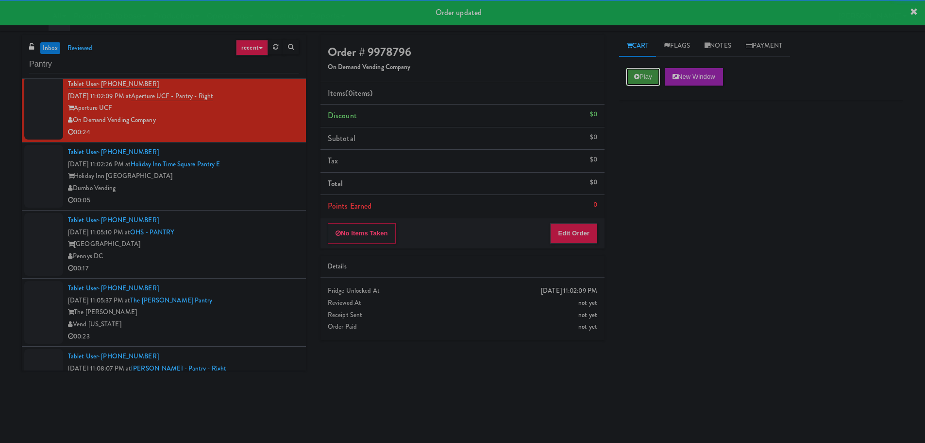
click at [639, 70] on button "Play" at bounding box center [644, 76] width 34 height 17
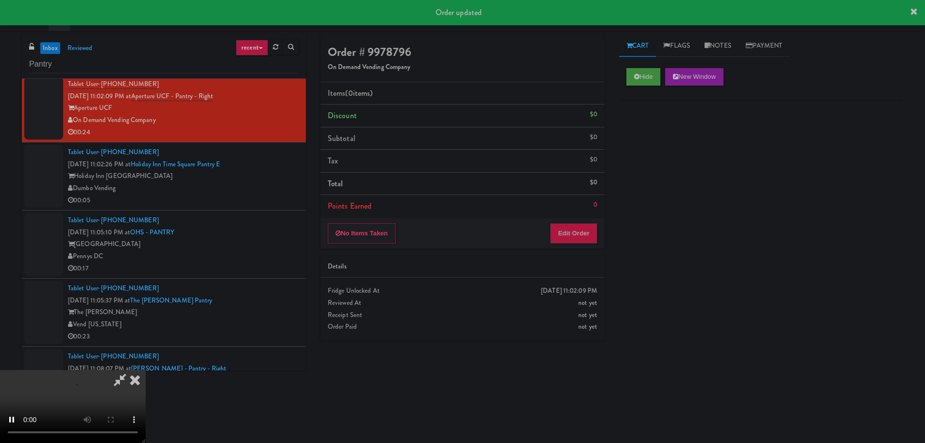
drag, startPoint x: 603, startPoint y: 263, endPoint x: 592, endPoint y: 233, distance: 32.6
click at [604, 263] on div "Details" at bounding box center [463, 267] width 284 height 22
click at [592, 232] on button "Edit Order" at bounding box center [573, 233] width 47 height 20
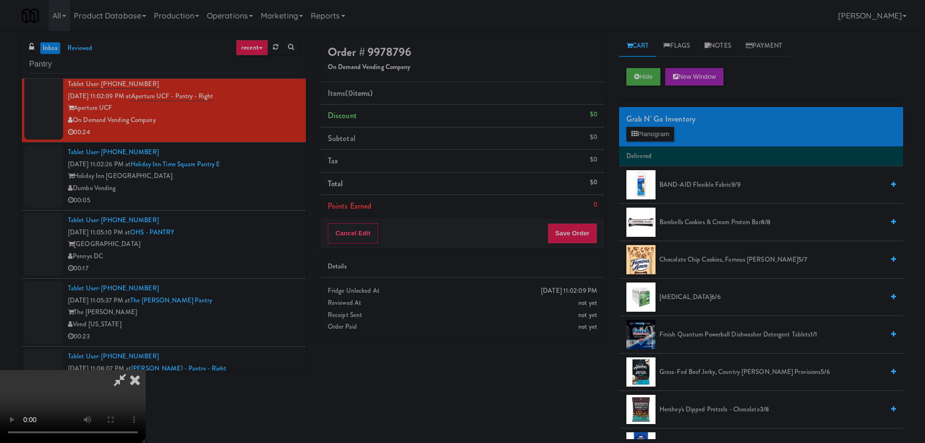
scroll to position [0, 0]
click at [146, 370] on video at bounding box center [73, 406] width 146 height 73
drag, startPoint x: 408, startPoint y: 274, endPoint x: 417, endPoint y: 274, distance: 8.8
click at [146, 370] on video at bounding box center [73, 406] width 146 height 73
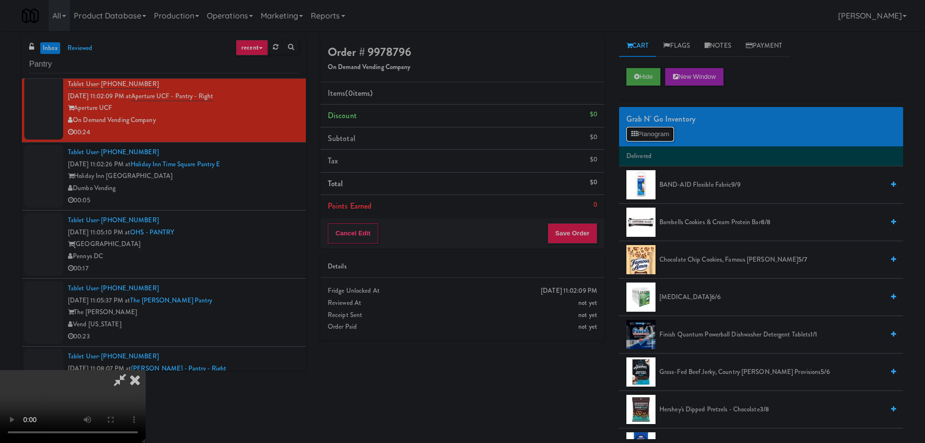
click at [641, 134] on button "Planogram" at bounding box center [651, 134] width 48 height 15
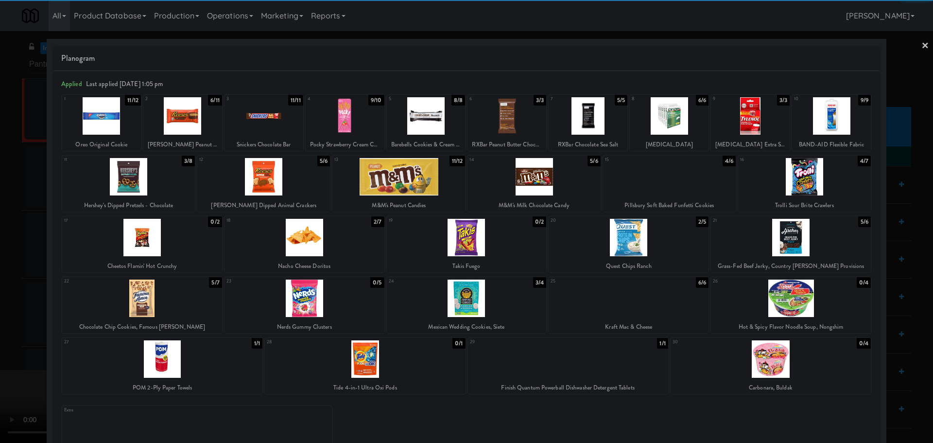
click at [651, 183] on div at bounding box center [669, 176] width 133 height 37
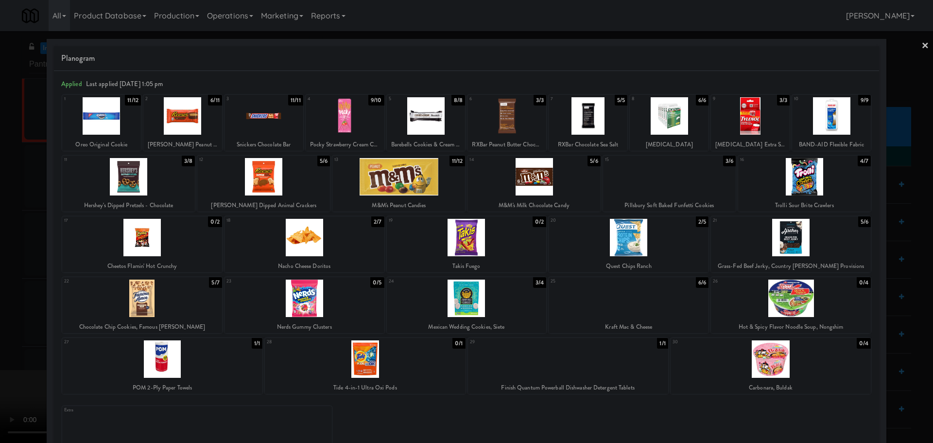
click at [0, 252] on div at bounding box center [466, 221] width 933 height 443
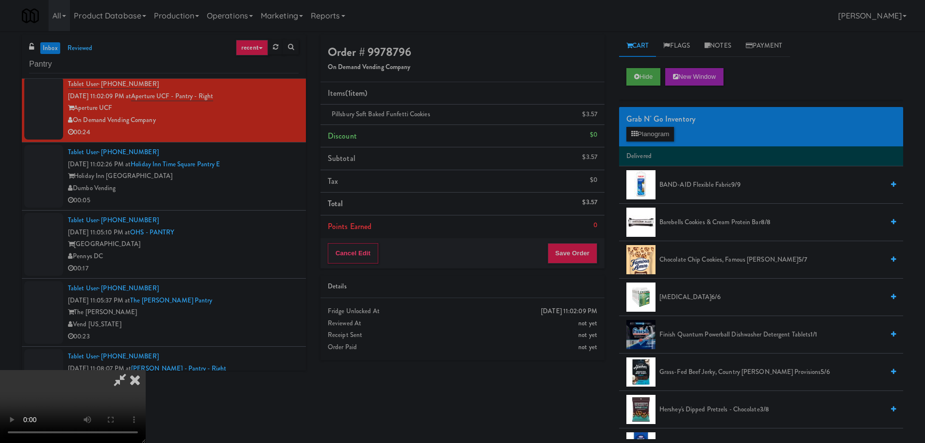
scroll to position [18, 0]
click at [146, 370] on video at bounding box center [73, 406] width 146 height 73
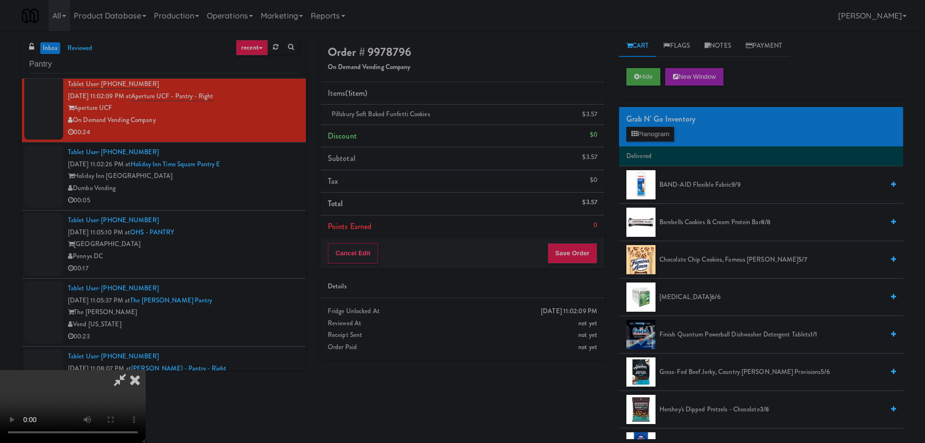
click at [146, 370] on video at bounding box center [73, 406] width 146 height 73
click at [652, 137] on button "Planogram" at bounding box center [651, 134] width 48 height 15
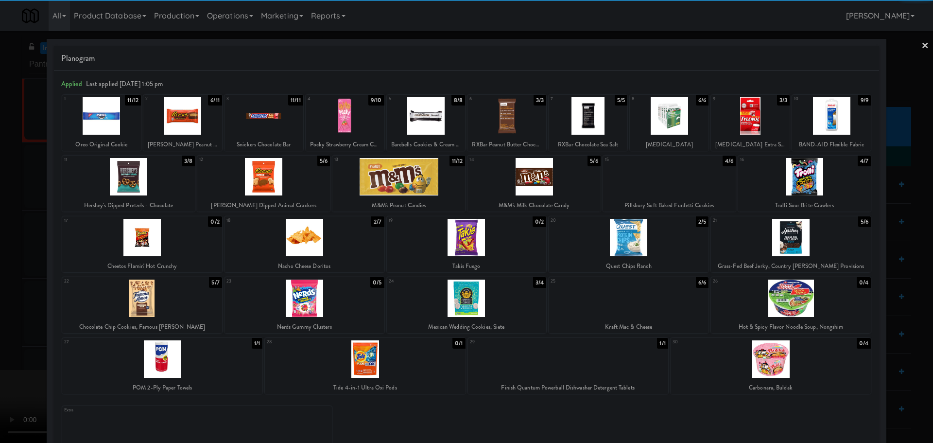
click at [142, 184] on div at bounding box center [128, 176] width 133 height 37
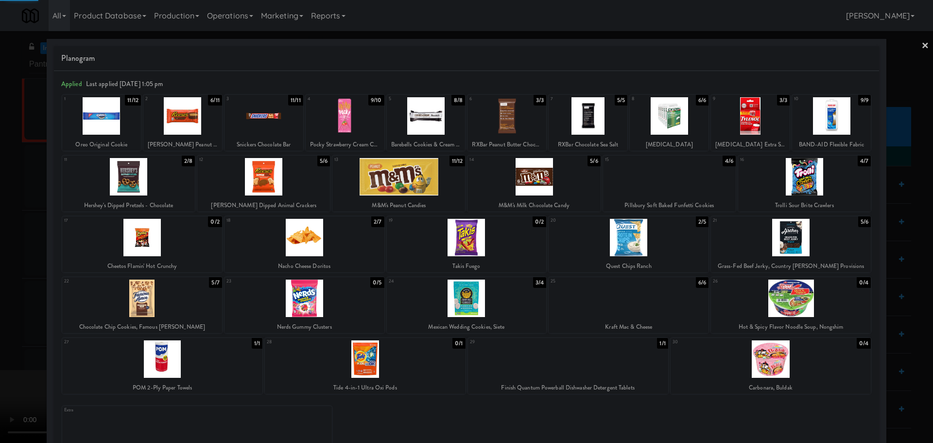
click at [0, 231] on div at bounding box center [466, 221] width 933 height 443
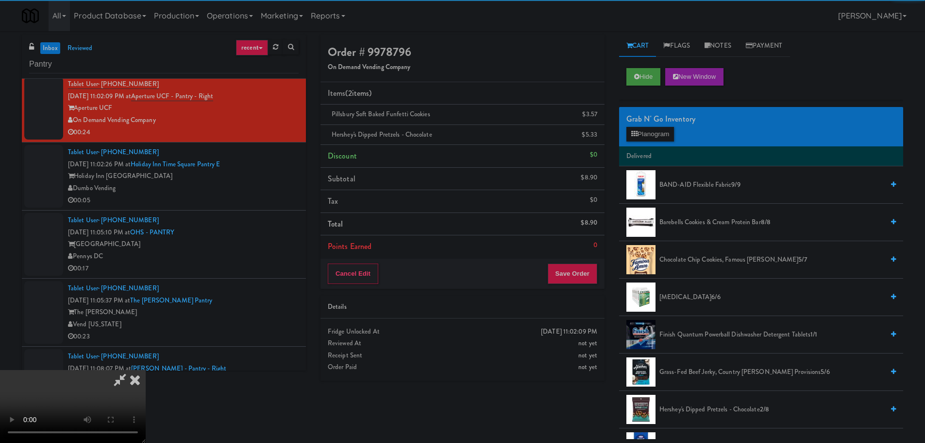
click at [146, 370] on video at bounding box center [73, 406] width 146 height 73
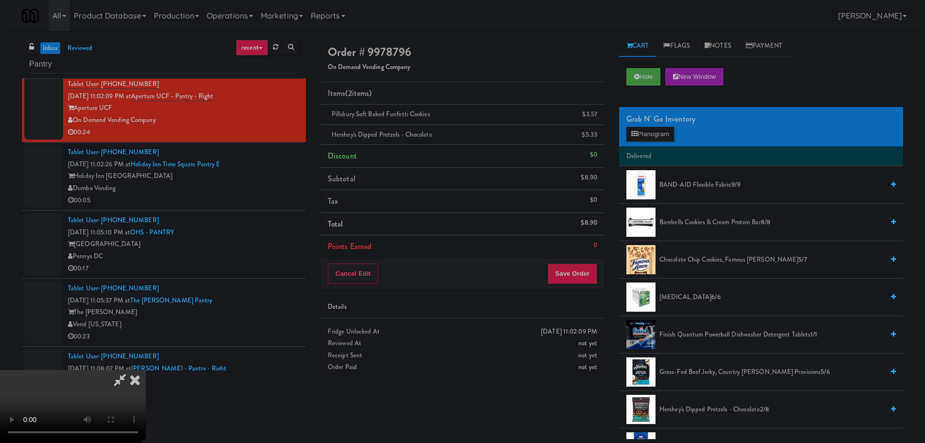
scroll to position [167, 0]
click at [579, 286] on div "Cancel Edit Save Order" at bounding box center [463, 273] width 284 height 30
click at [582, 276] on button "Save Order" at bounding box center [573, 273] width 50 height 20
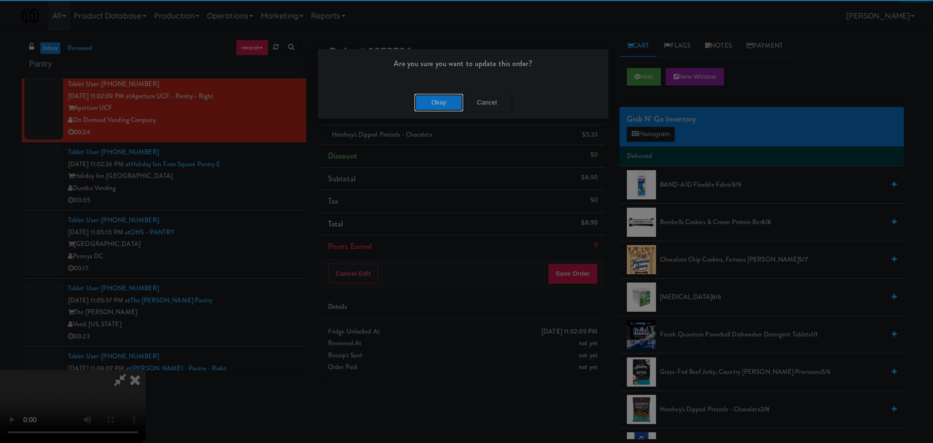
click at [425, 108] on button "Okay" at bounding box center [438, 102] width 49 height 17
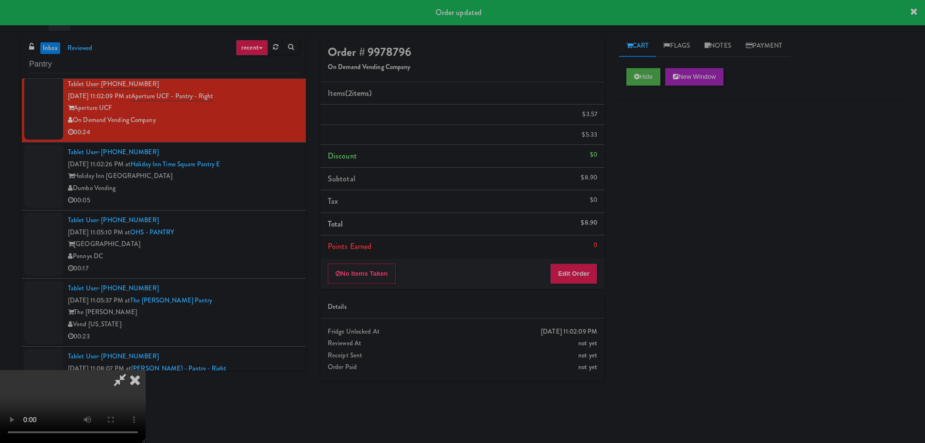
scroll to position [0, 0]
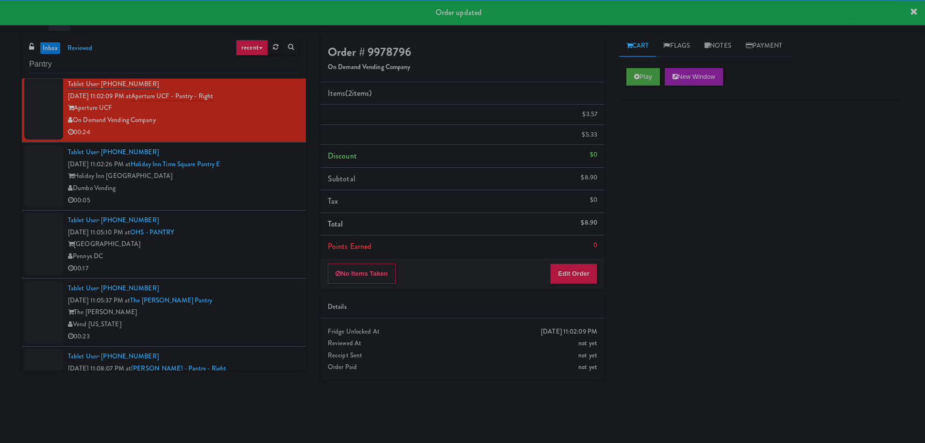
click at [250, 205] on div "00:05" at bounding box center [183, 200] width 231 height 12
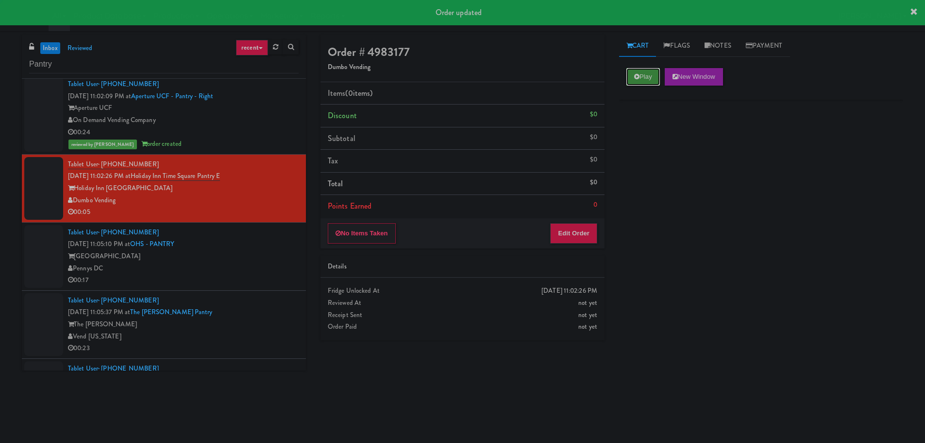
click at [648, 84] on button "Play" at bounding box center [644, 76] width 34 height 17
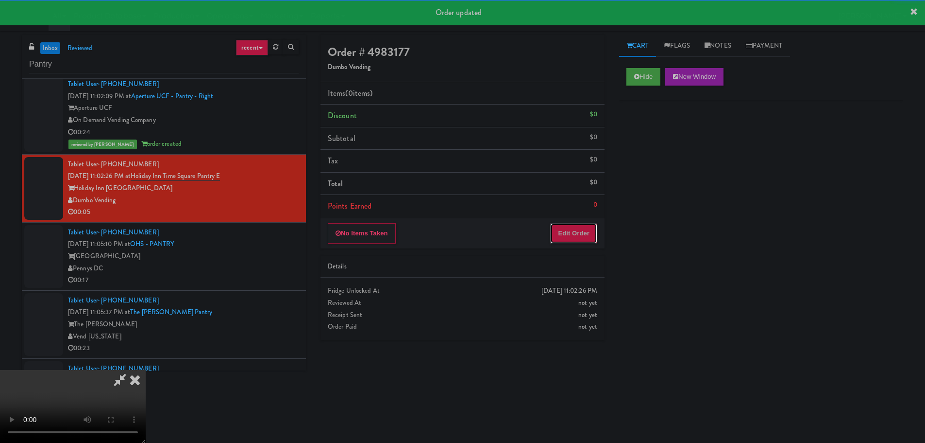
click at [583, 226] on button "Edit Order" at bounding box center [573, 233] width 47 height 20
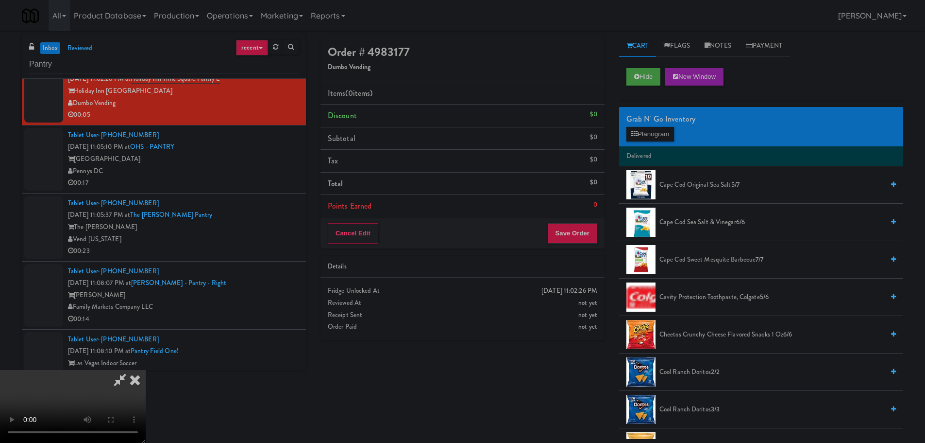
click at [146, 370] on video at bounding box center [73, 406] width 146 height 73
click at [655, 138] on button "Planogram" at bounding box center [651, 134] width 48 height 15
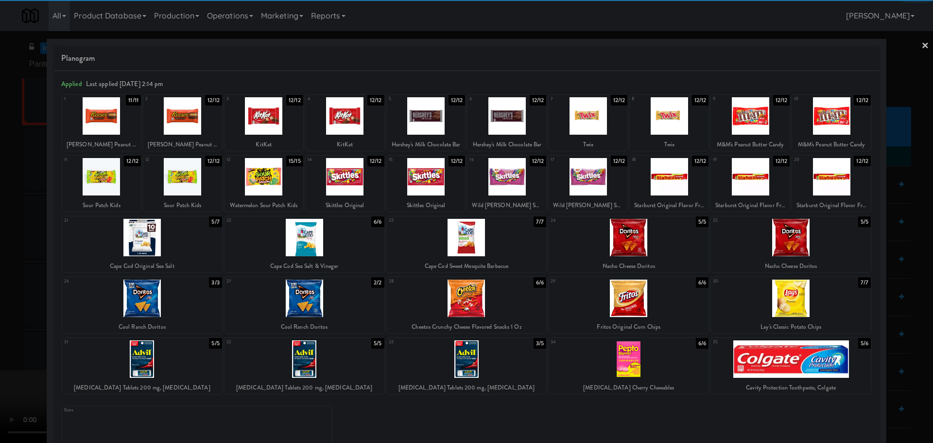
click at [766, 353] on div at bounding box center [791, 358] width 160 height 37
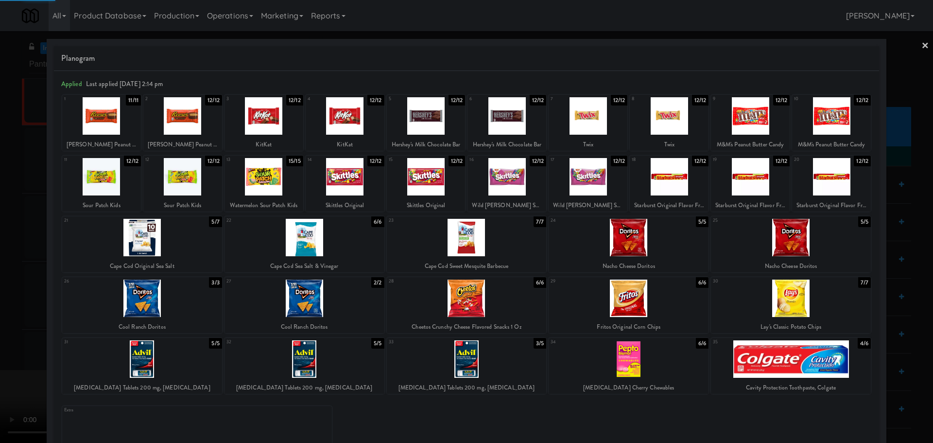
click at [1, 254] on div at bounding box center [466, 221] width 933 height 443
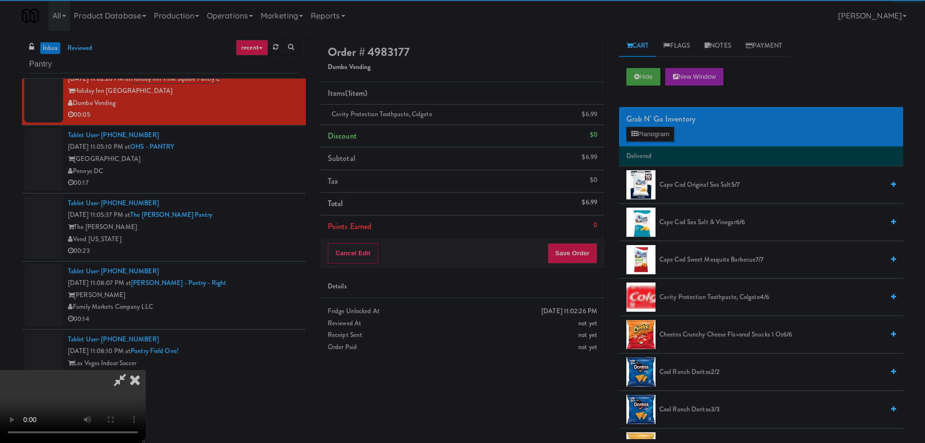
click at [146, 370] on video at bounding box center [73, 406] width 146 height 73
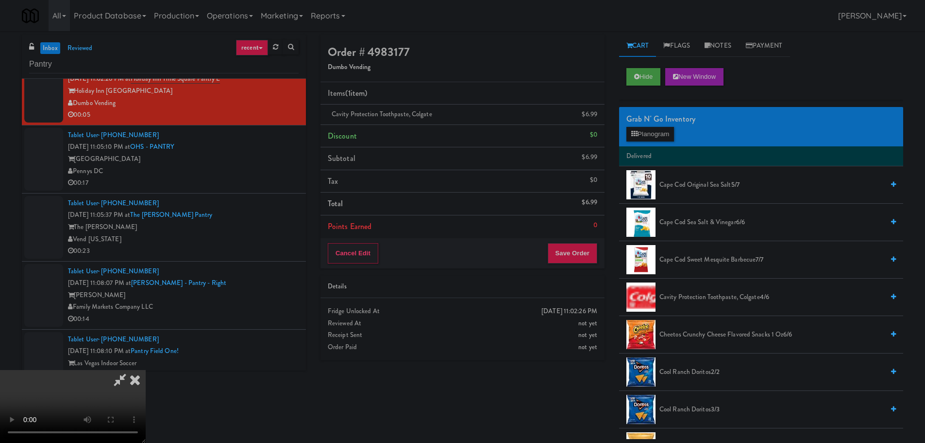
scroll to position [119, 0]
click at [146, 370] on video at bounding box center [73, 406] width 146 height 73
click at [573, 246] on button "Save Order" at bounding box center [573, 253] width 50 height 20
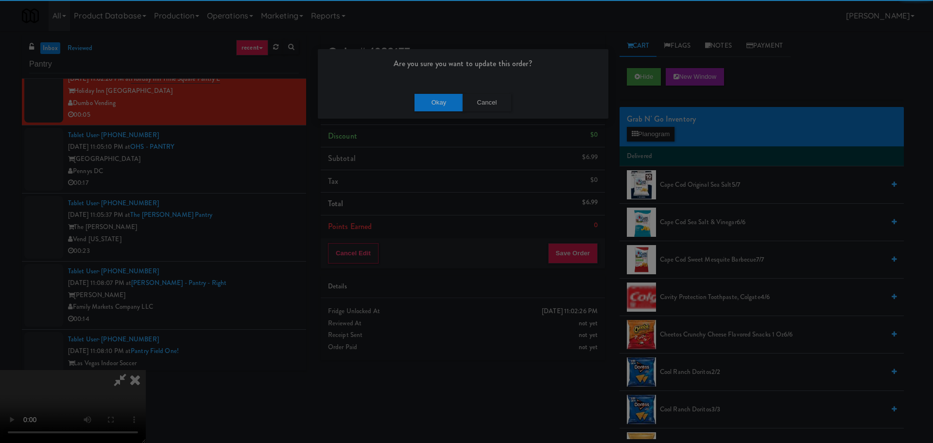
click at [424, 91] on div "Okay Cancel" at bounding box center [463, 102] width 290 height 33
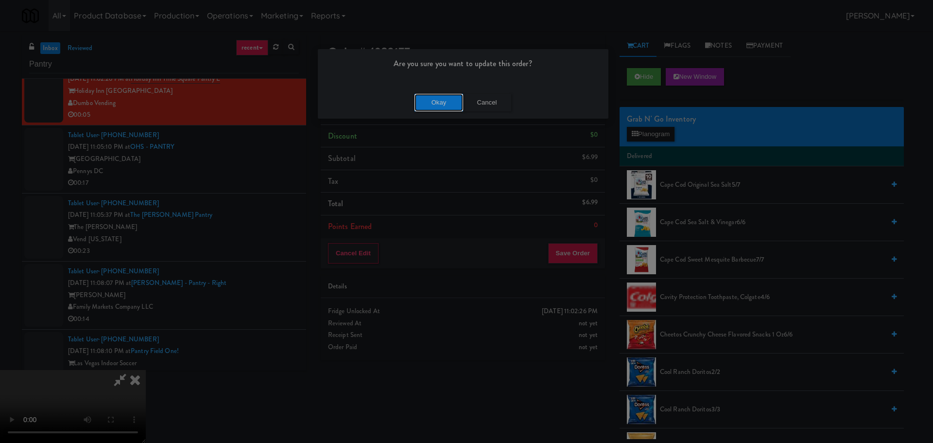
click at [433, 101] on button "Okay" at bounding box center [438, 102] width 49 height 17
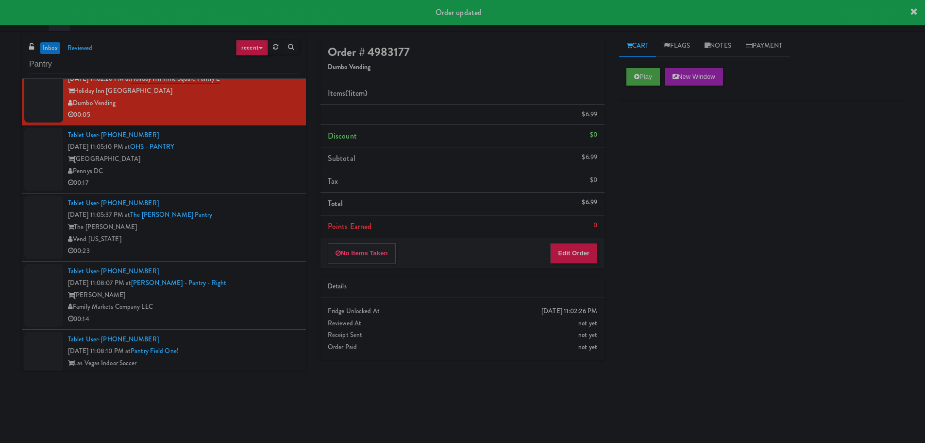
scroll to position [0, 0]
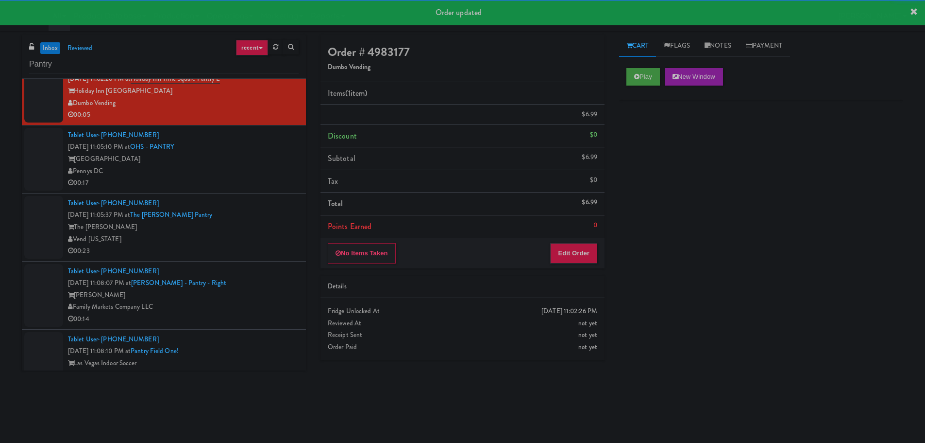
click at [262, 198] on div "Tablet User · (720) 673-2969 [DATE] 11:05:37 PM at The [PERSON_NAME] Pantry The…" at bounding box center [183, 227] width 231 height 60
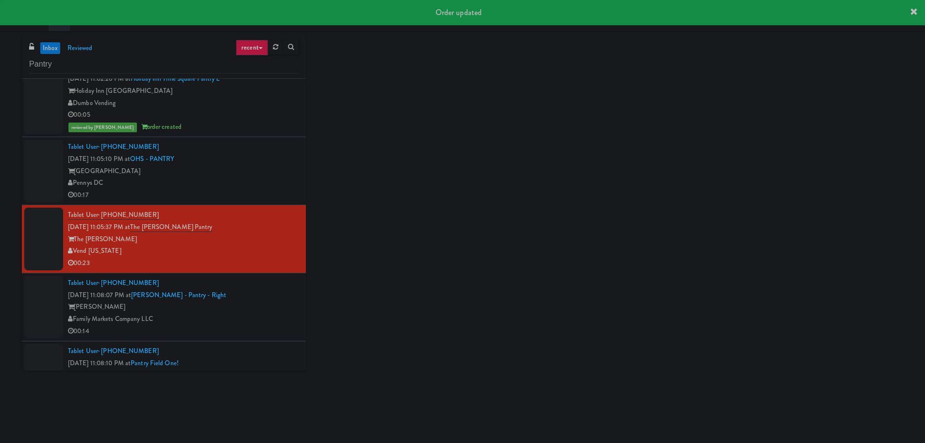
click at [273, 195] on div "00:17" at bounding box center [183, 195] width 231 height 12
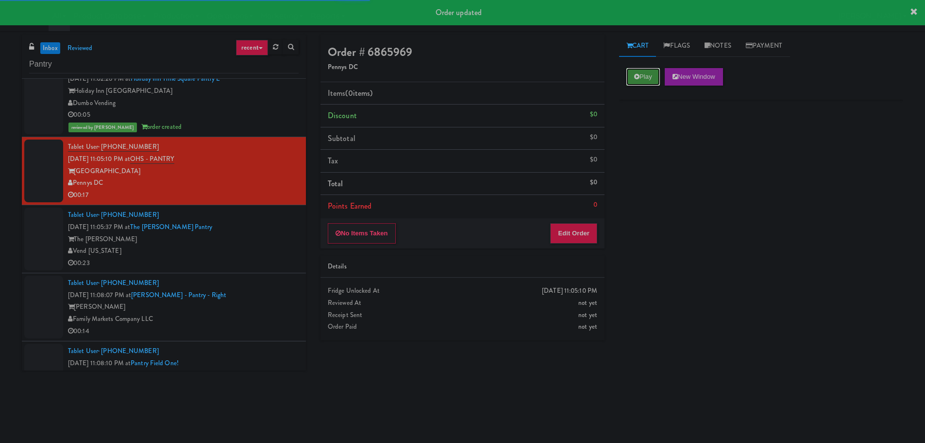
click at [640, 77] on button "Play" at bounding box center [644, 76] width 34 height 17
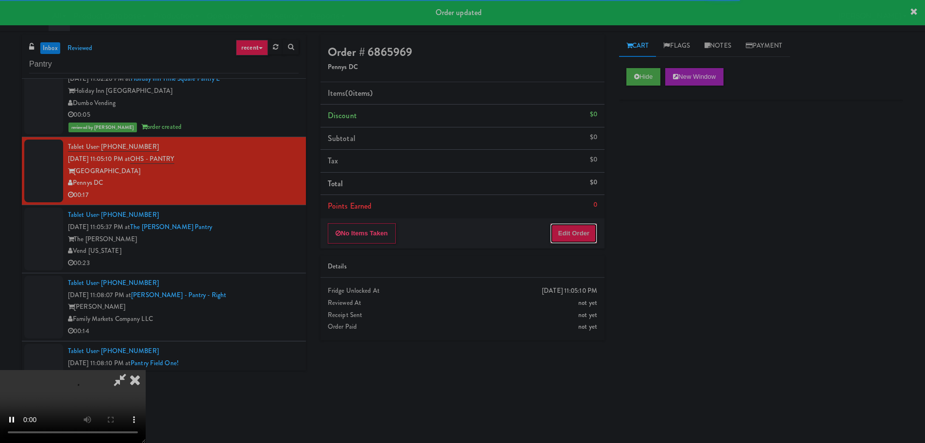
click at [596, 242] on button "Edit Order" at bounding box center [573, 233] width 47 height 20
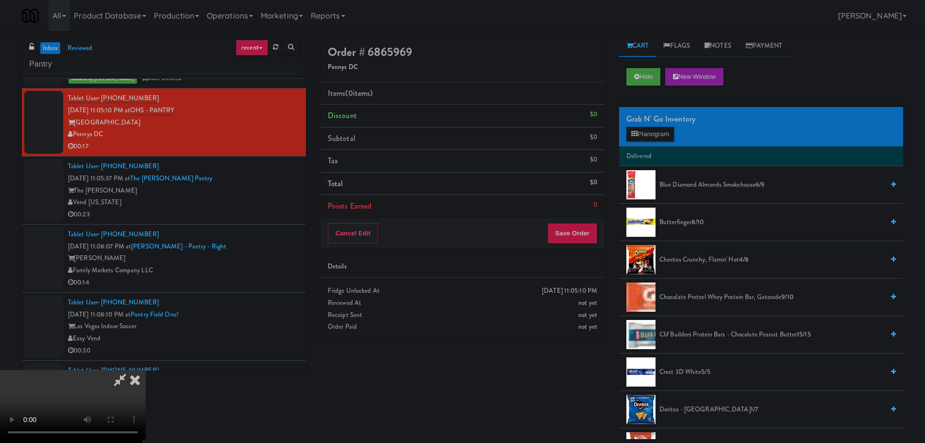
click at [146, 370] on video at bounding box center [73, 406] width 146 height 73
click at [640, 132] on button "Planogram" at bounding box center [651, 134] width 48 height 15
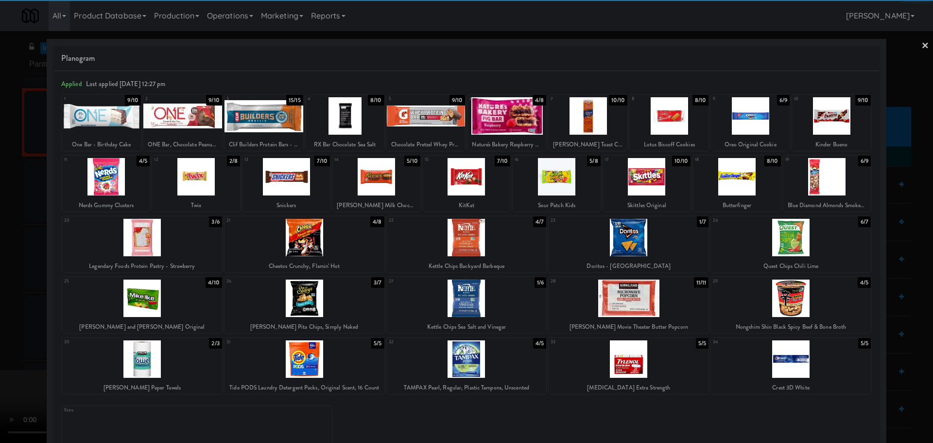
click at [816, 122] on div at bounding box center [831, 115] width 79 height 37
drag, startPoint x: 0, startPoint y: 194, endPoint x: 74, endPoint y: 219, distance: 77.9
click at [1, 194] on div at bounding box center [466, 221] width 933 height 443
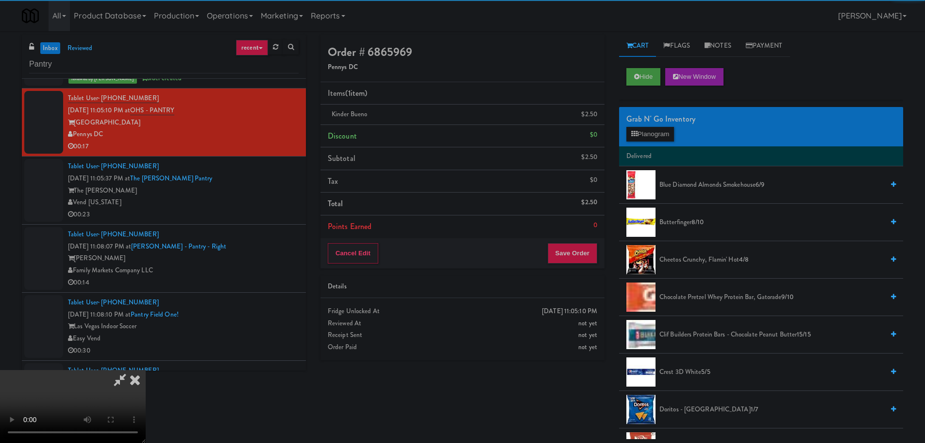
scroll to position [167, 0]
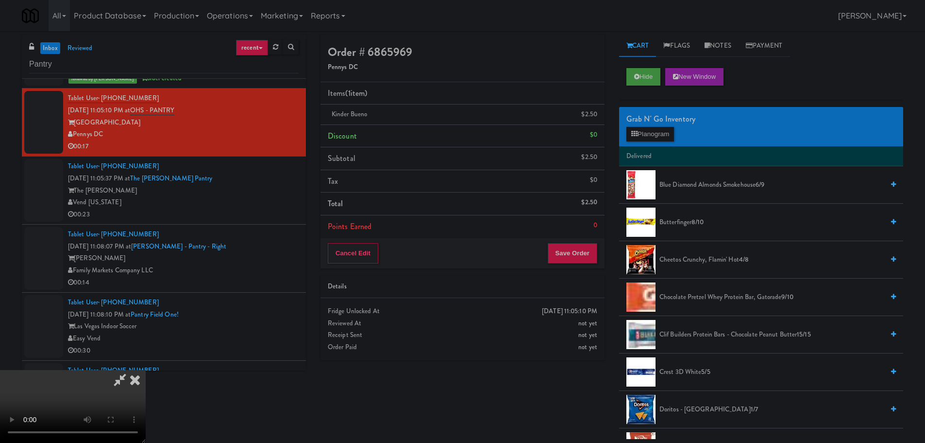
drag, startPoint x: 180, startPoint y: 312, endPoint x: 188, endPoint y: 308, distance: 9.4
click at [146, 370] on video at bounding box center [73, 406] width 146 height 73
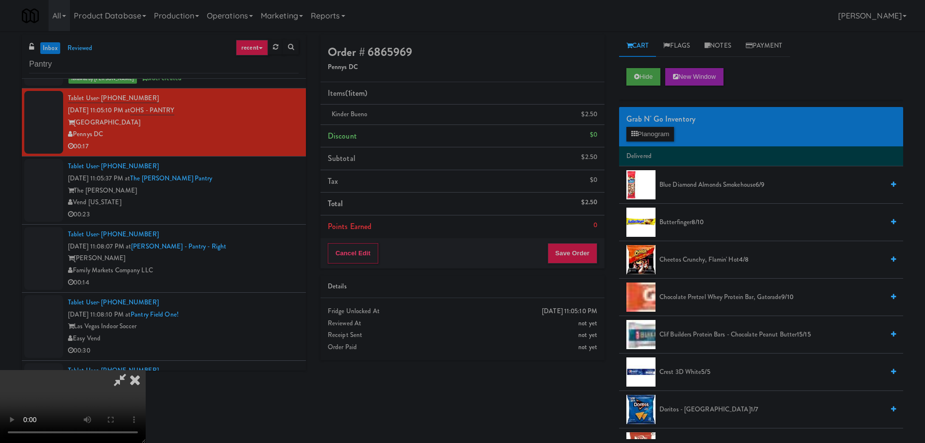
click at [146, 370] on video at bounding box center [73, 406] width 146 height 73
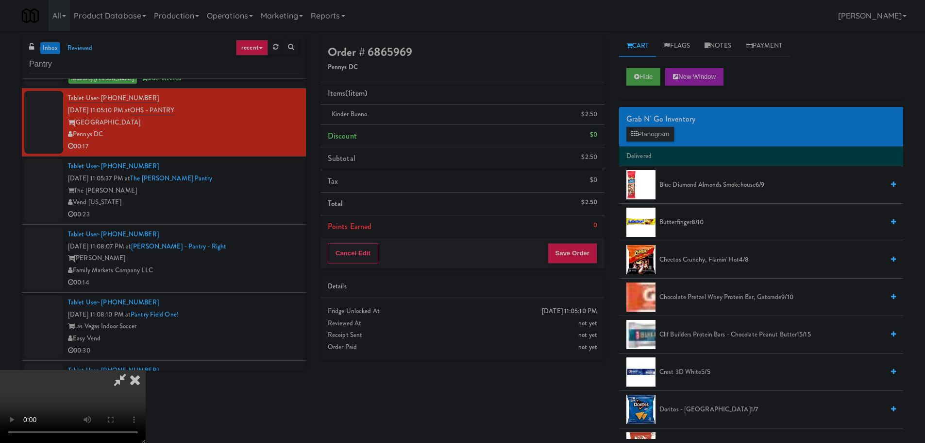
click at [656, 121] on div "Grab N' Go Inventory" at bounding box center [762, 119] width 270 height 15
click at [653, 128] on button "Planogram" at bounding box center [651, 134] width 48 height 15
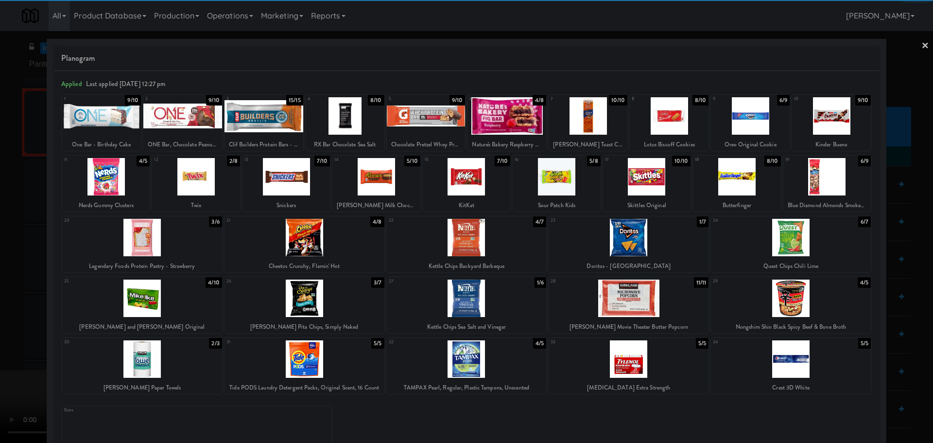
click at [736, 124] on div at bounding box center [750, 115] width 79 height 37
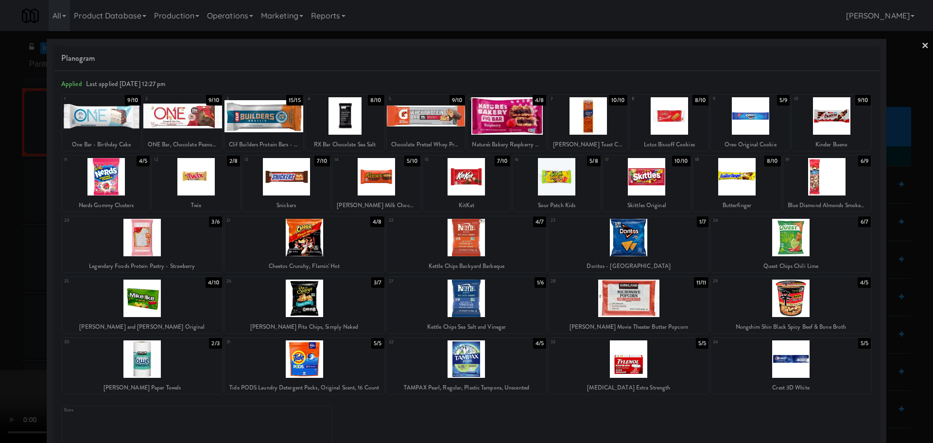
click at [0, 244] on div at bounding box center [466, 221] width 933 height 443
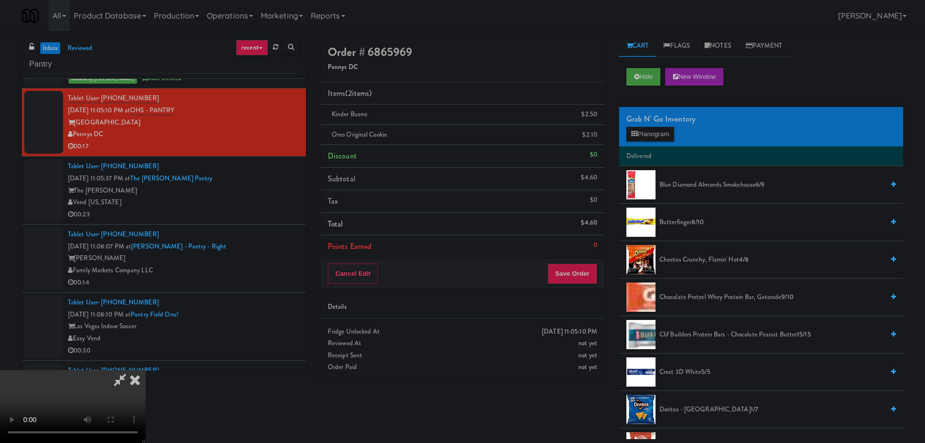
drag, startPoint x: 260, startPoint y: 192, endPoint x: 285, endPoint y: 191, distance: 24.8
click at [146, 370] on video at bounding box center [73, 406] width 146 height 73
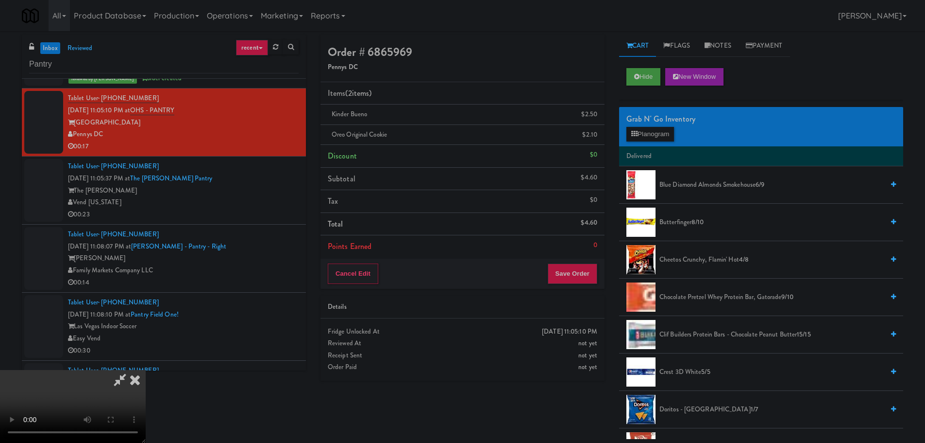
scroll to position [0, 0]
click at [146, 370] on video at bounding box center [73, 406] width 146 height 73
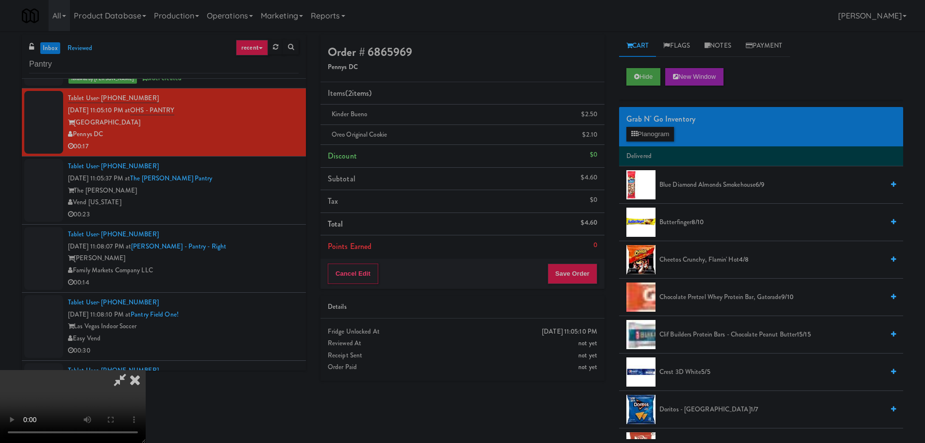
click at [146, 370] on video at bounding box center [73, 406] width 146 height 73
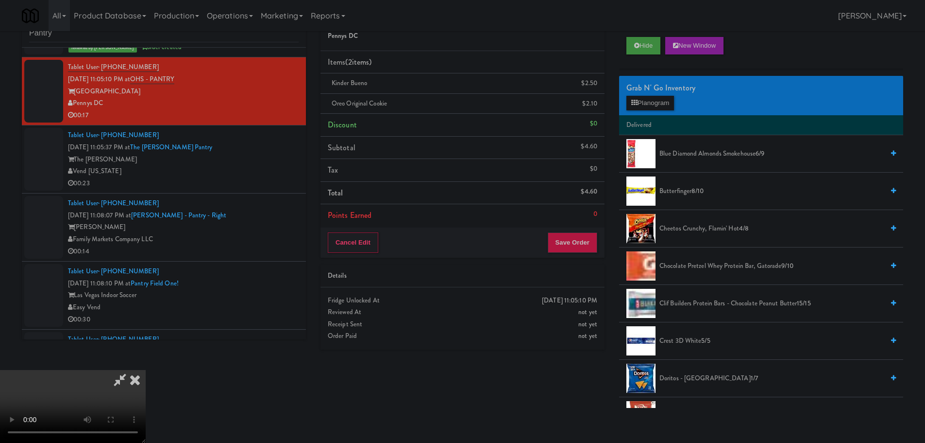
scroll to position [0, 0]
click at [576, 240] on button "Save Order" at bounding box center [573, 242] width 50 height 20
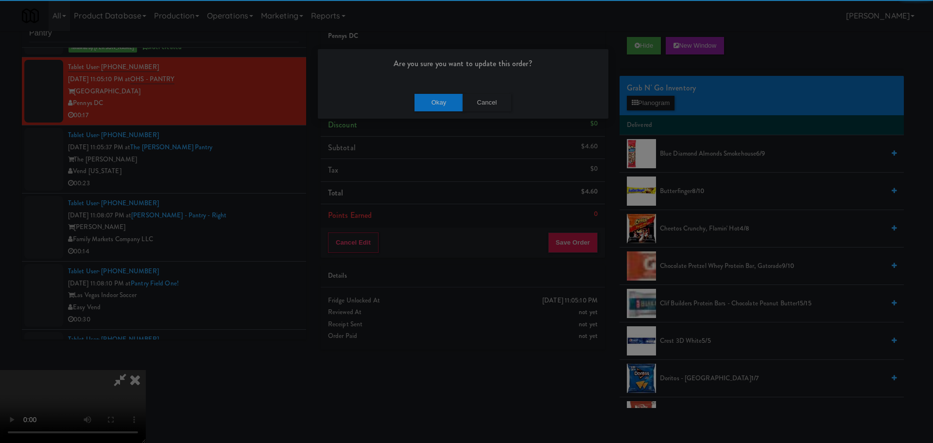
click at [454, 91] on div "Okay Cancel" at bounding box center [463, 102] width 290 height 33
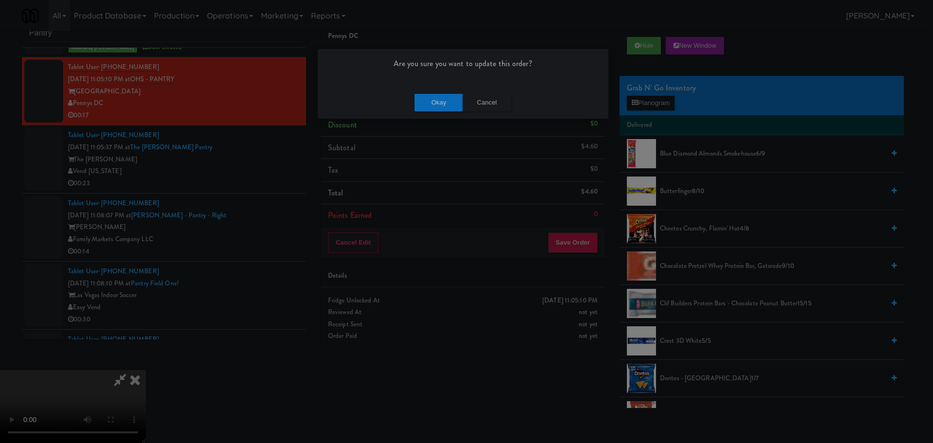
click at [454, 93] on div "Okay Cancel" at bounding box center [463, 102] width 290 height 33
click at [454, 94] on button "Okay" at bounding box center [438, 102] width 49 height 17
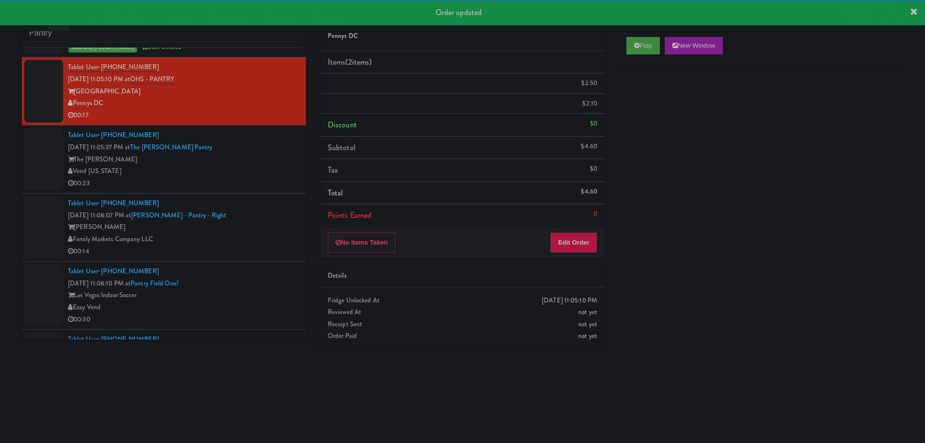
click at [256, 190] on li "Tablet User · (720) 673-2969 [DATE] 11:05:37 PM at The [PERSON_NAME] Pantry The…" at bounding box center [164, 159] width 284 height 68
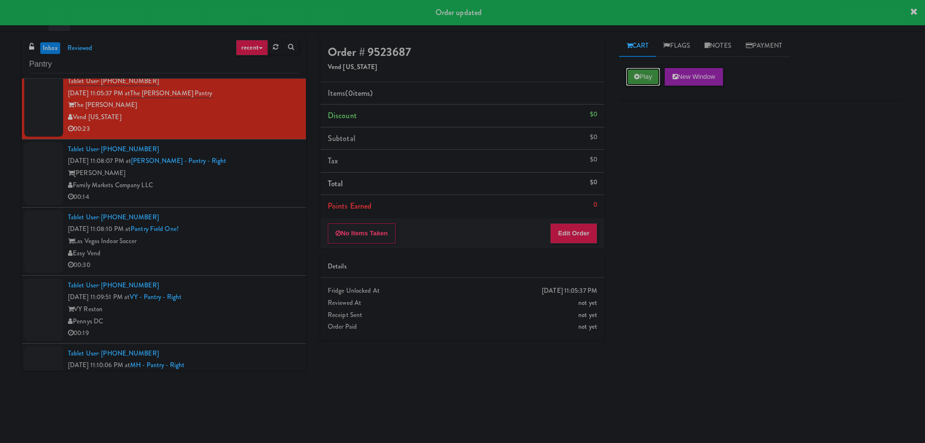
click at [646, 68] on button "Play" at bounding box center [644, 76] width 34 height 17
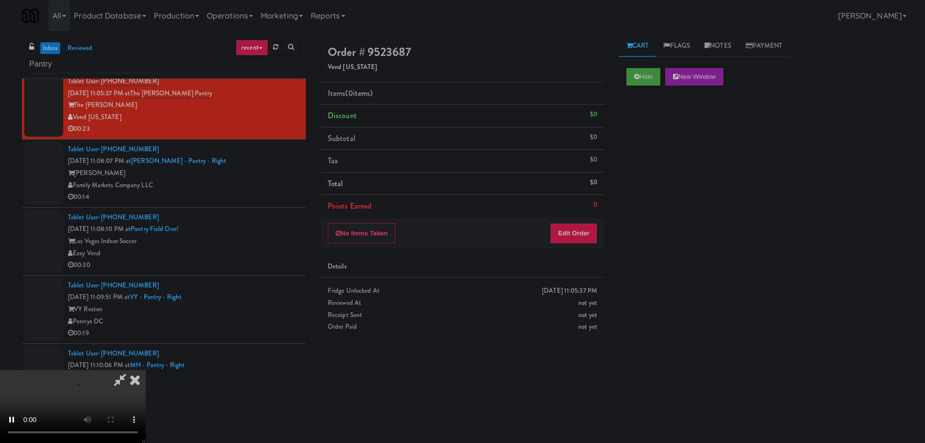
click at [585, 220] on div "No Items Taken Edit Order" at bounding box center [463, 233] width 284 height 30
click at [581, 236] on button "Edit Order" at bounding box center [573, 233] width 47 height 20
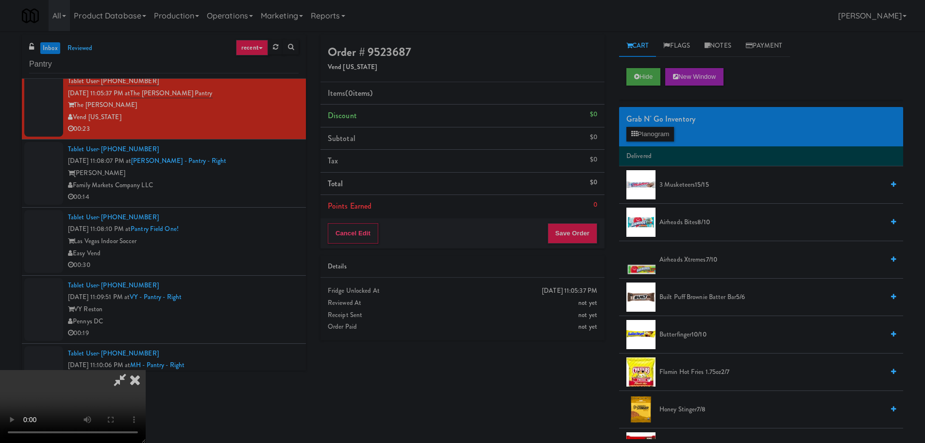
click at [146, 370] on video at bounding box center [73, 406] width 146 height 73
click at [663, 144] on div "Grab N' Go Inventory Planogram" at bounding box center [761, 126] width 284 height 39
click at [665, 137] on button "Planogram" at bounding box center [651, 134] width 48 height 15
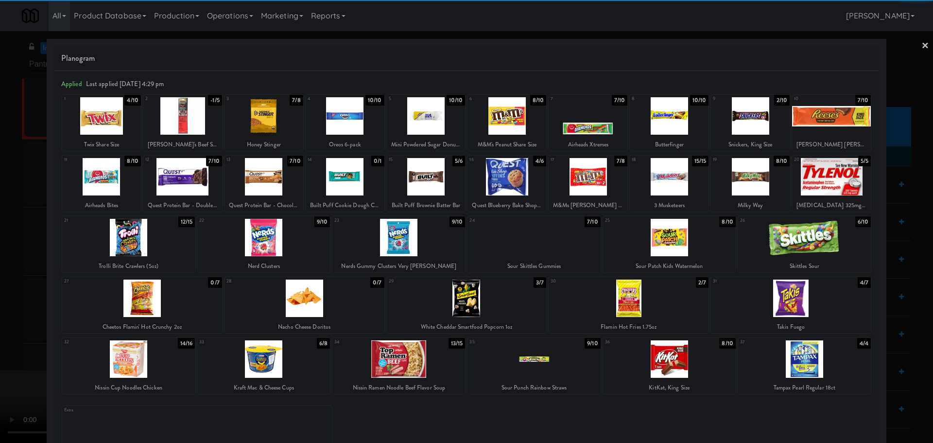
click at [733, 121] on div at bounding box center [750, 115] width 79 height 37
drag, startPoint x: 0, startPoint y: 269, endPoint x: 269, endPoint y: 212, distance: 275.1
click at [0, 269] on div at bounding box center [466, 221] width 933 height 443
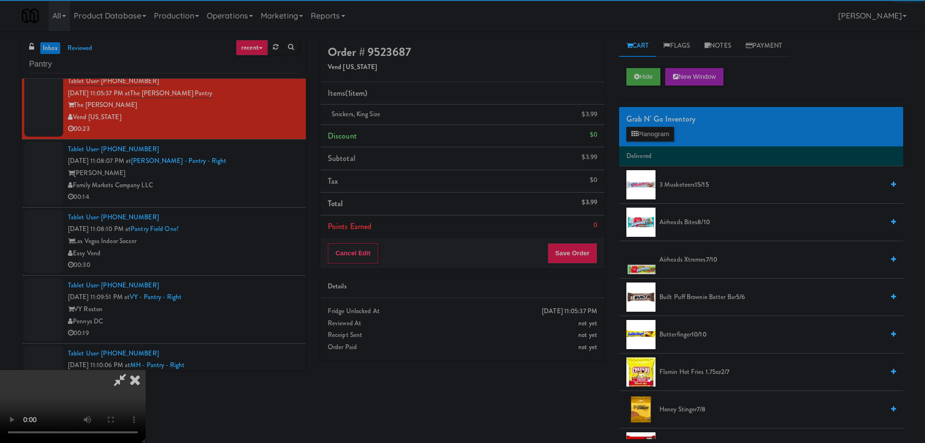
click at [146, 370] on video at bounding box center [73, 406] width 146 height 73
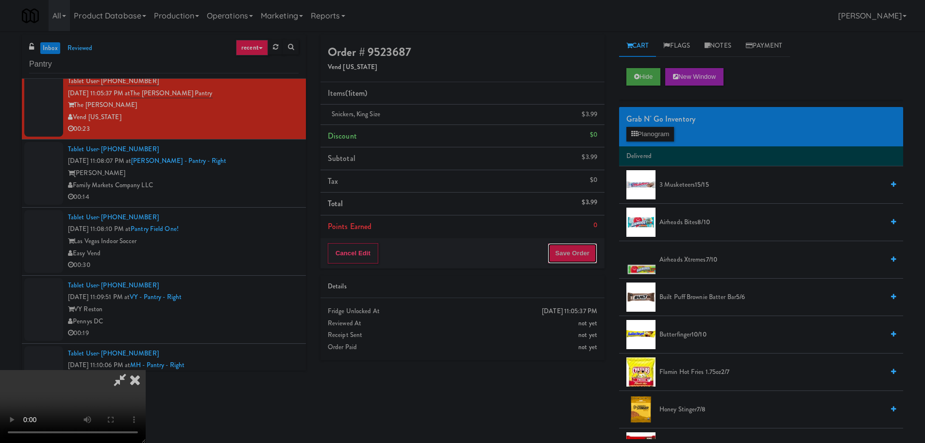
click at [596, 250] on button "Save Order" at bounding box center [573, 253] width 50 height 20
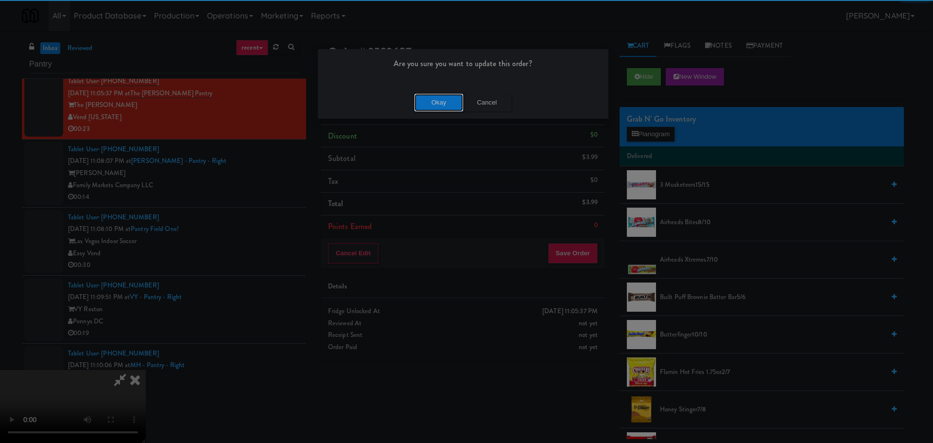
click at [440, 107] on button "Okay" at bounding box center [438, 102] width 49 height 17
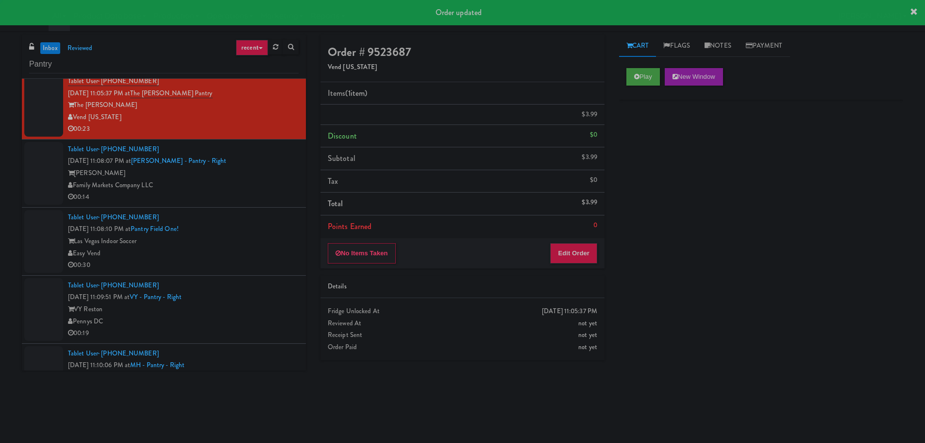
click at [272, 190] on div "Family Markets Company LLC" at bounding box center [183, 185] width 231 height 12
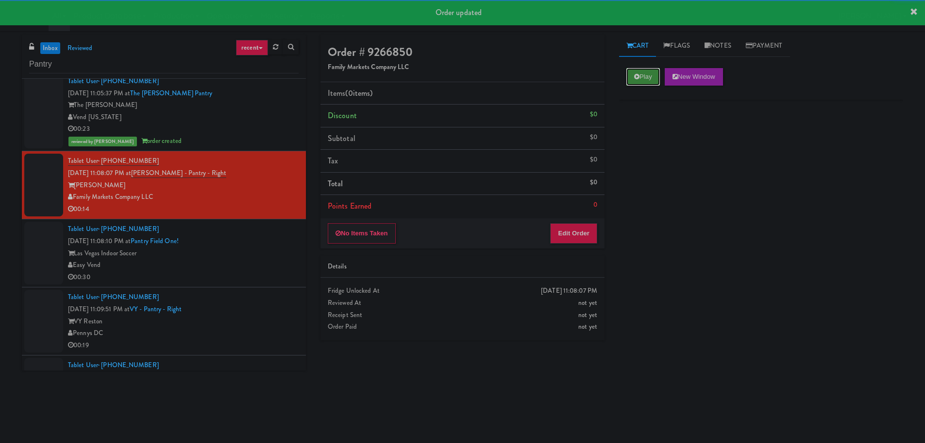
click at [656, 83] on button "Play" at bounding box center [644, 76] width 34 height 17
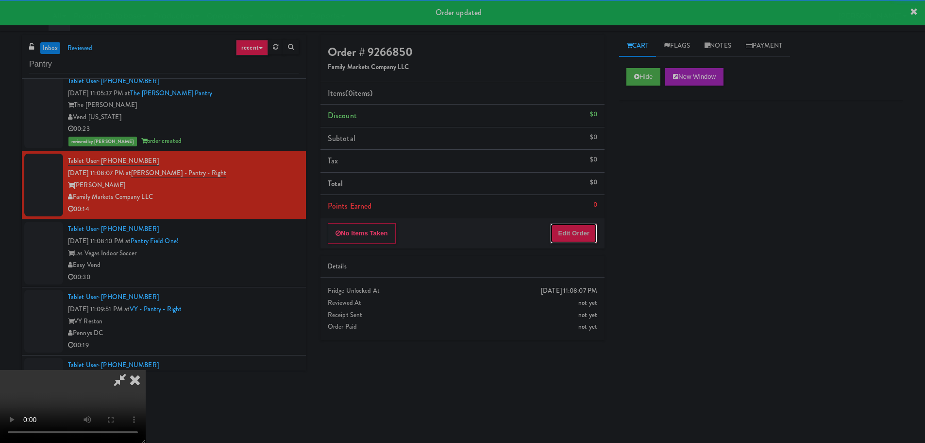
click at [575, 240] on button "Edit Order" at bounding box center [573, 233] width 47 height 20
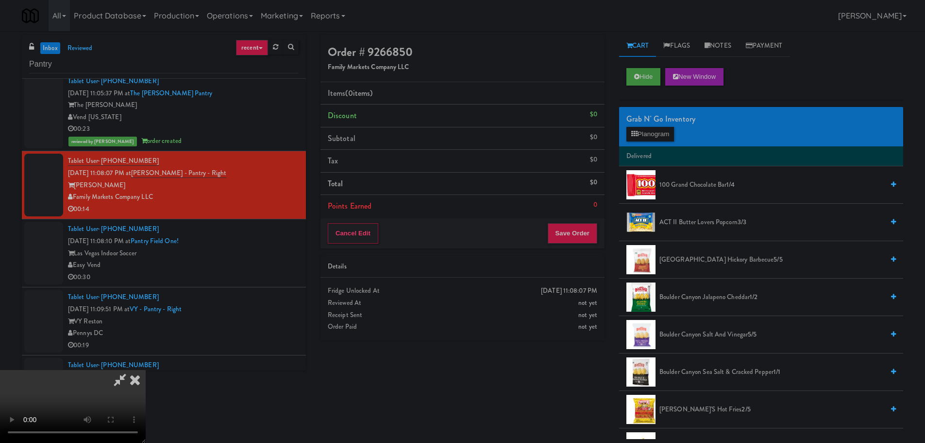
click at [146, 370] on video at bounding box center [73, 406] width 146 height 73
click at [647, 136] on button "Planogram" at bounding box center [651, 134] width 48 height 15
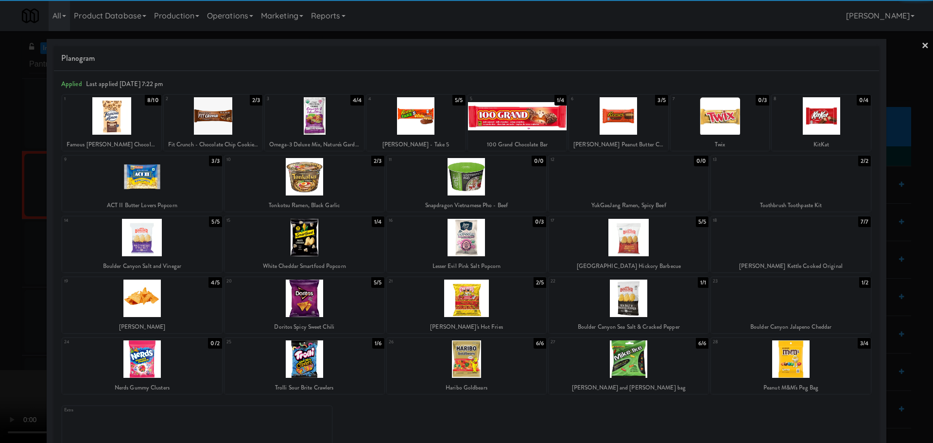
click at [335, 358] on div at bounding box center [304, 358] width 160 height 37
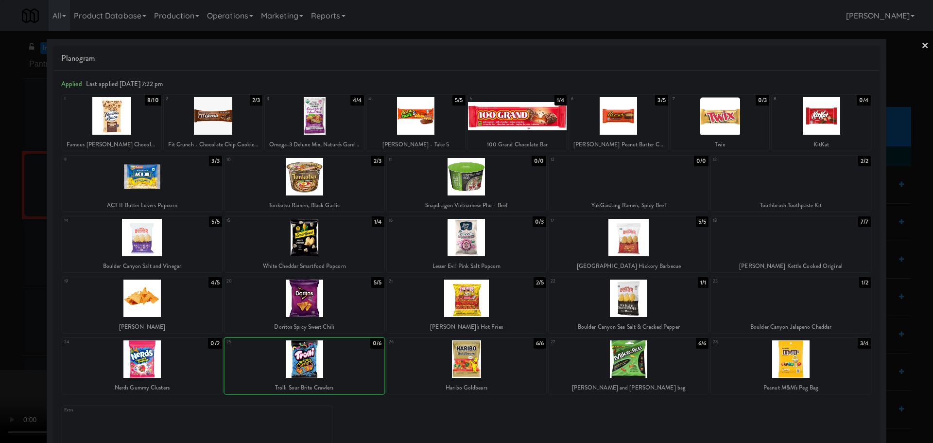
click at [1, 327] on div at bounding box center [466, 221] width 933 height 443
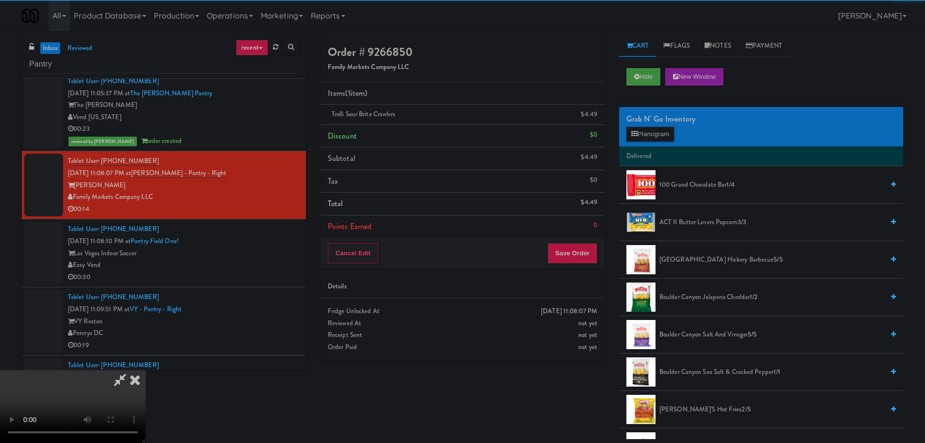
click at [146, 370] on video at bounding box center [73, 406] width 146 height 73
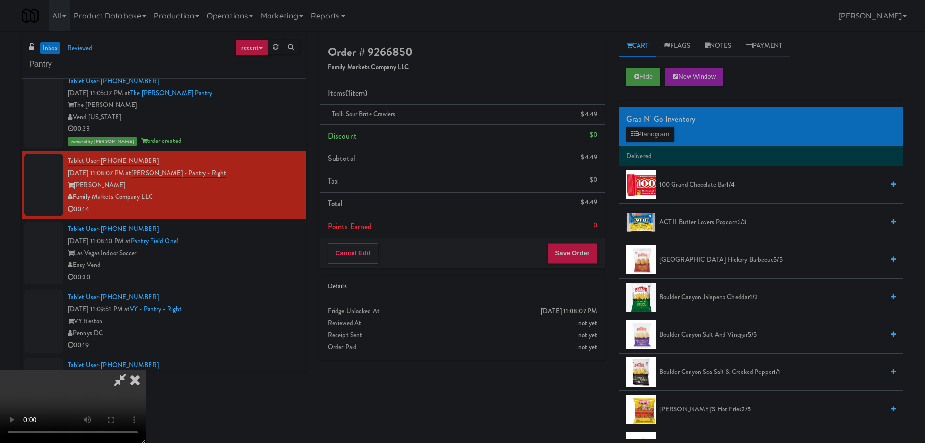
click at [146, 370] on video at bounding box center [73, 406] width 146 height 73
click at [658, 123] on div "Grab N' Go Inventory" at bounding box center [762, 119] width 270 height 15
click at [657, 132] on button "Planogram" at bounding box center [651, 134] width 48 height 15
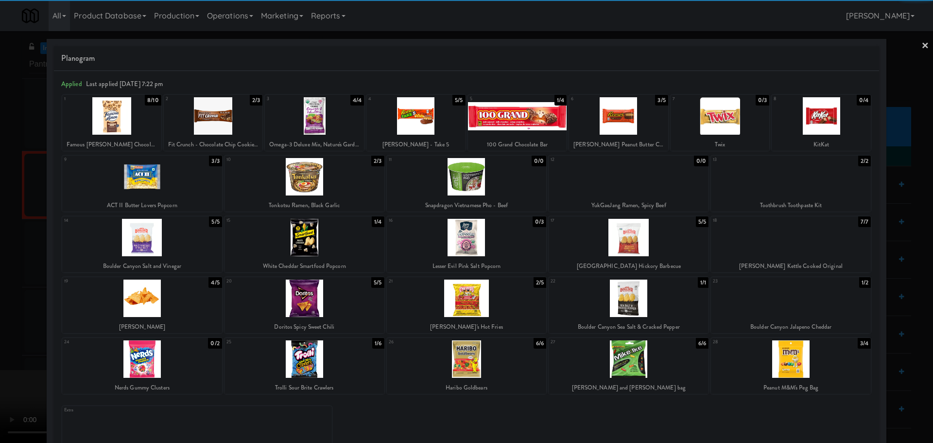
click at [456, 357] on div at bounding box center [467, 358] width 160 height 37
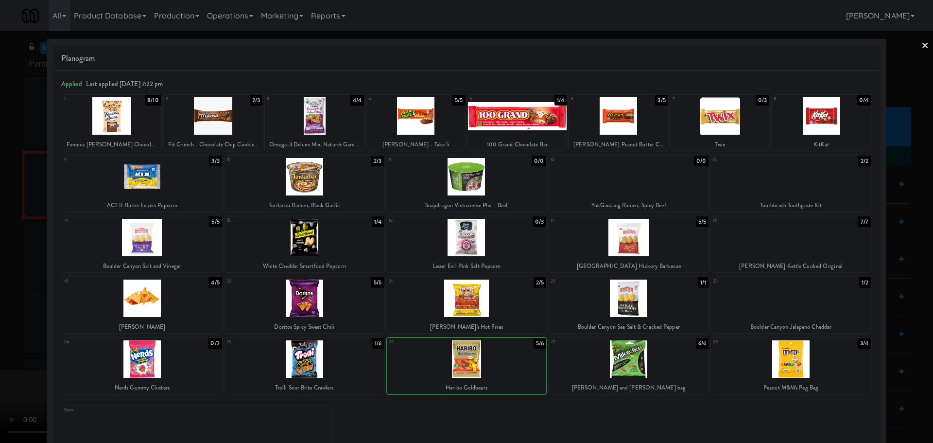
drag, startPoint x: 0, startPoint y: 333, endPoint x: 19, endPoint y: 324, distance: 21.3
click at [2, 333] on div at bounding box center [466, 221] width 933 height 443
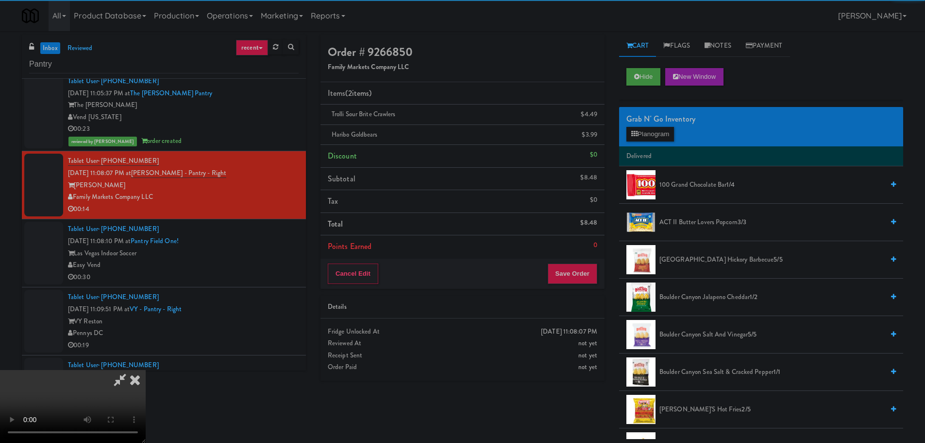
drag, startPoint x: 231, startPoint y: 267, endPoint x: 247, endPoint y: 269, distance: 15.7
click at [146, 370] on video at bounding box center [73, 406] width 146 height 73
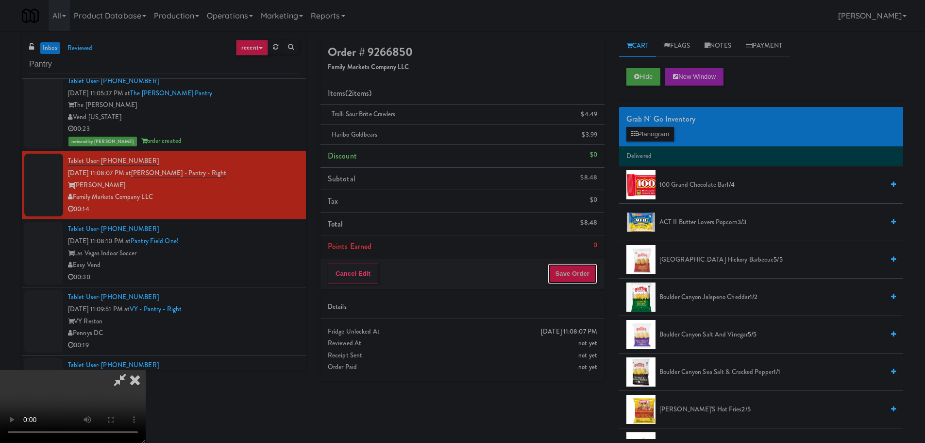
click at [579, 273] on button "Save Order" at bounding box center [573, 273] width 50 height 20
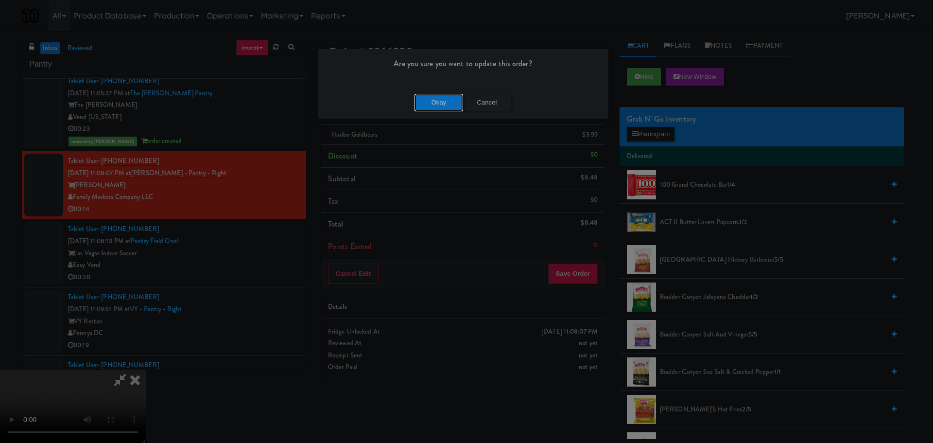
click at [439, 106] on button "Okay" at bounding box center [438, 102] width 49 height 17
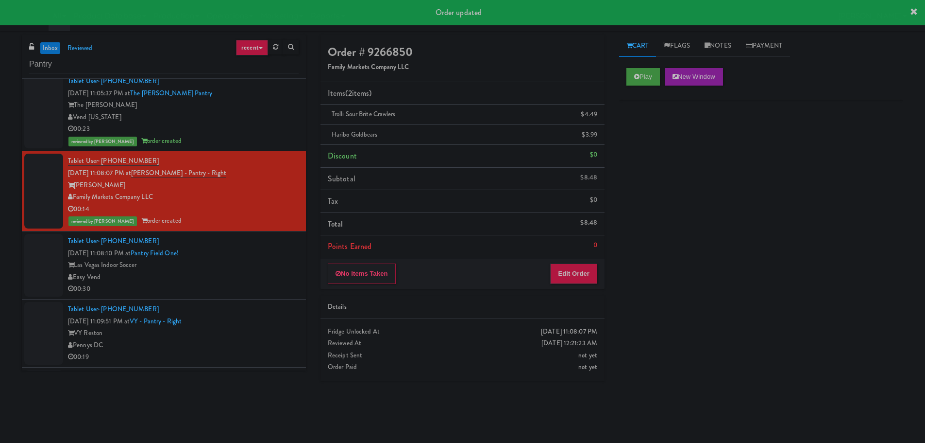
click at [287, 274] on div "Easy Vend" at bounding box center [183, 277] width 231 height 12
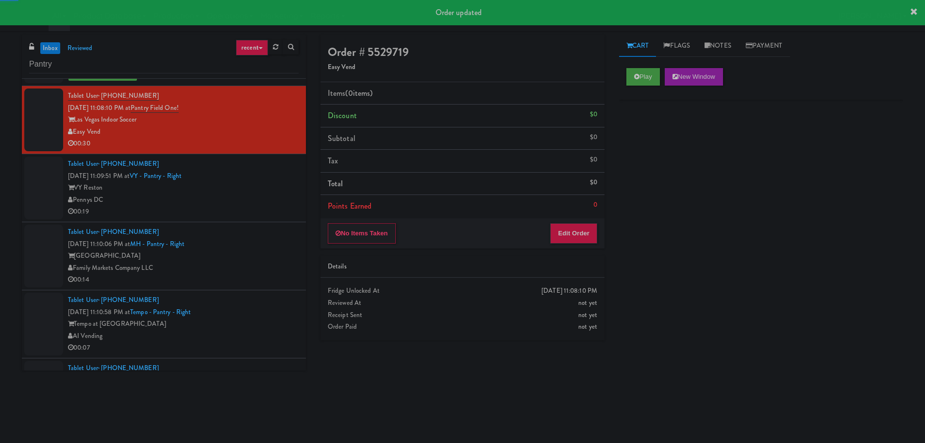
scroll to position [1992, 0]
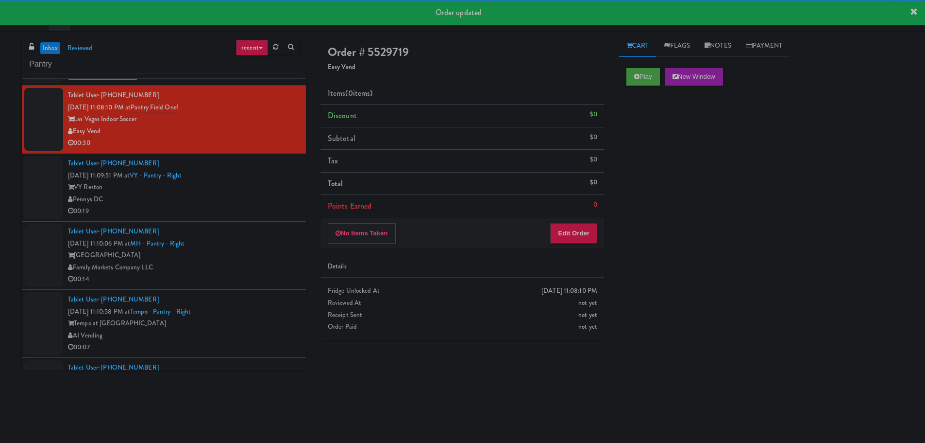
click at [625, 86] on div "Play New Window" at bounding box center [761, 80] width 284 height 39
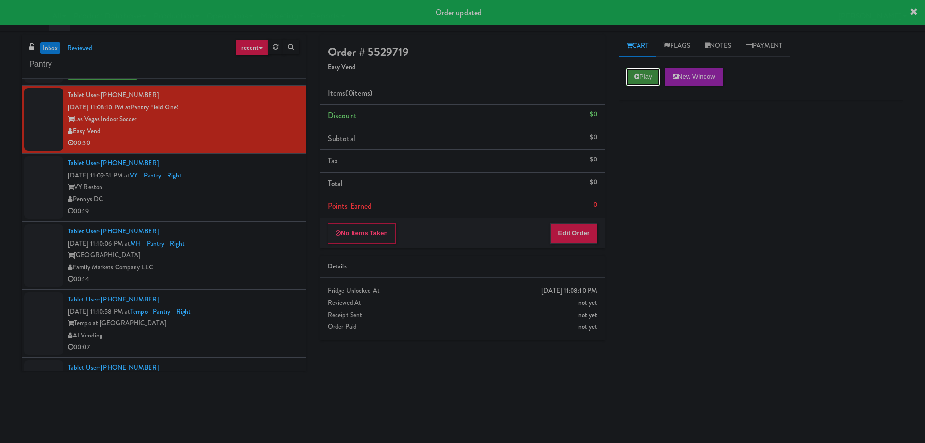
click at [642, 80] on button "Play" at bounding box center [644, 76] width 34 height 17
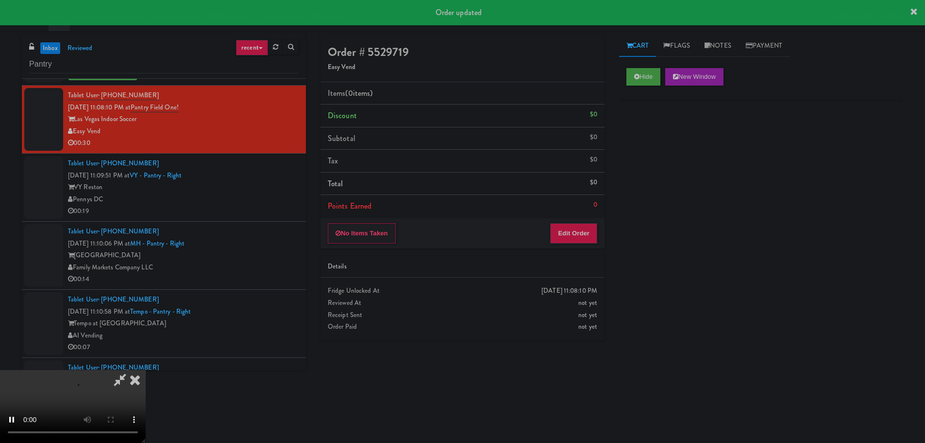
click at [585, 207] on li "Points Earned 0" at bounding box center [463, 206] width 284 height 22
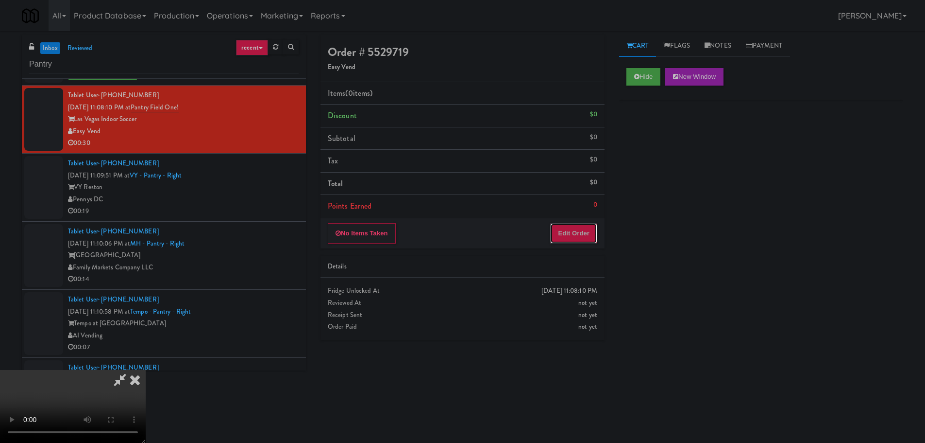
click at [581, 230] on button "Edit Order" at bounding box center [573, 233] width 47 height 20
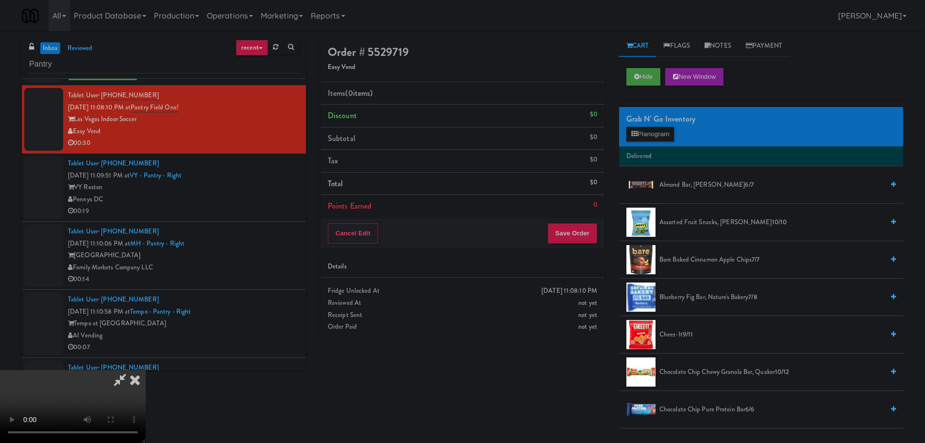
scroll to position [0, 0]
click at [146, 370] on video at bounding box center [73, 406] width 146 height 73
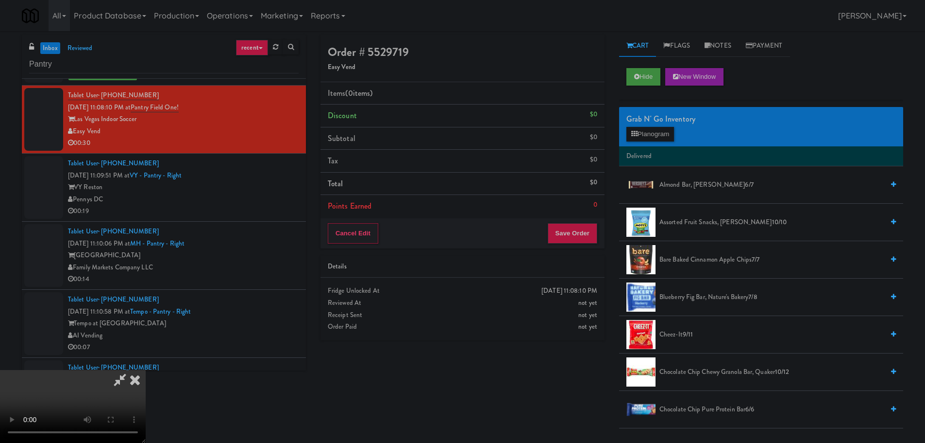
scroll to position [21, 0]
click at [146, 370] on video at bounding box center [73, 406] width 146 height 73
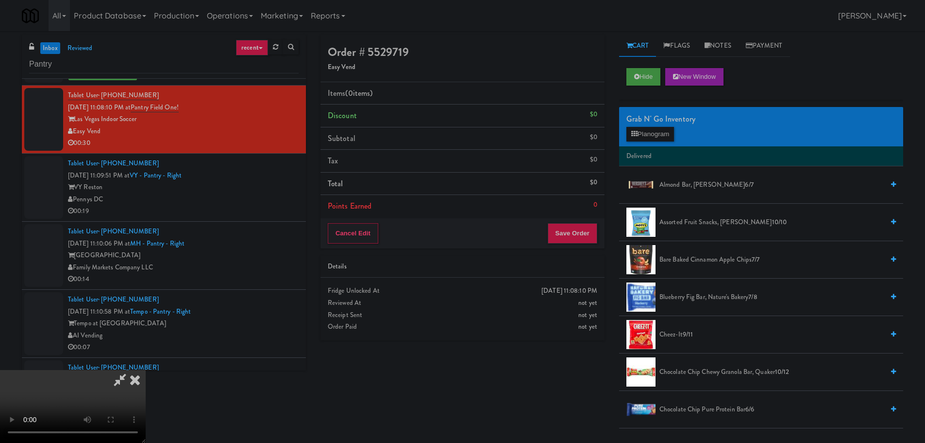
click at [146, 370] on video at bounding box center [73, 406] width 146 height 73
click at [663, 137] on button "Planogram" at bounding box center [651, 134] width 48 height 15
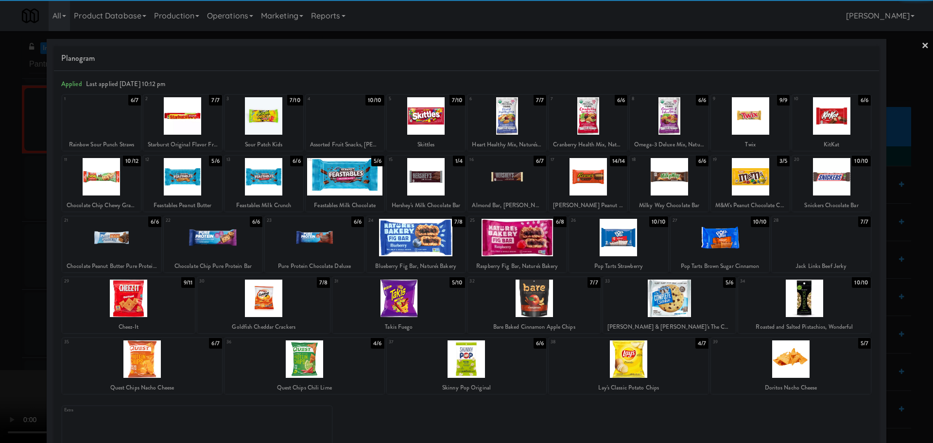
click at [286, 304] on div at bounding box center [263, 297] width 133 height 37
drag, startPoint x: 0, startPoint y: 328, endPoint x: 151, endPoint y: 293, distance: 155.0
click at [2, 327] on div at bounding box center [466, 221] width 933 height 443
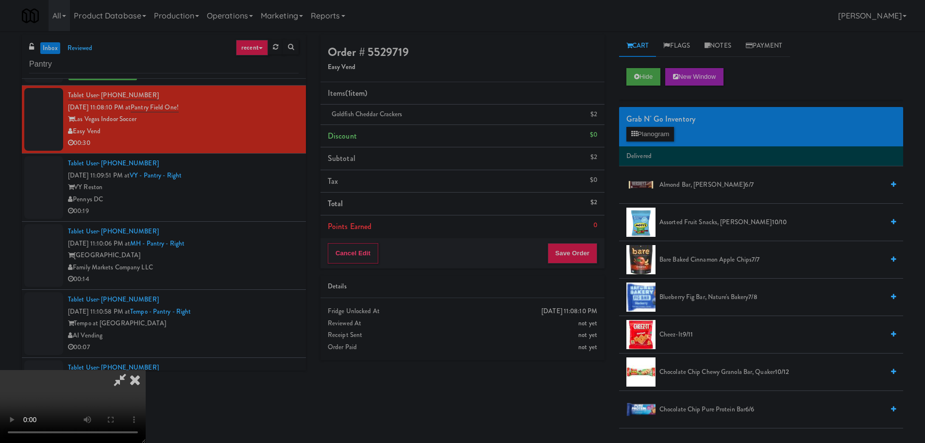
click at [146, 370] on video at bounding box center [73, 406] width 146 height 73
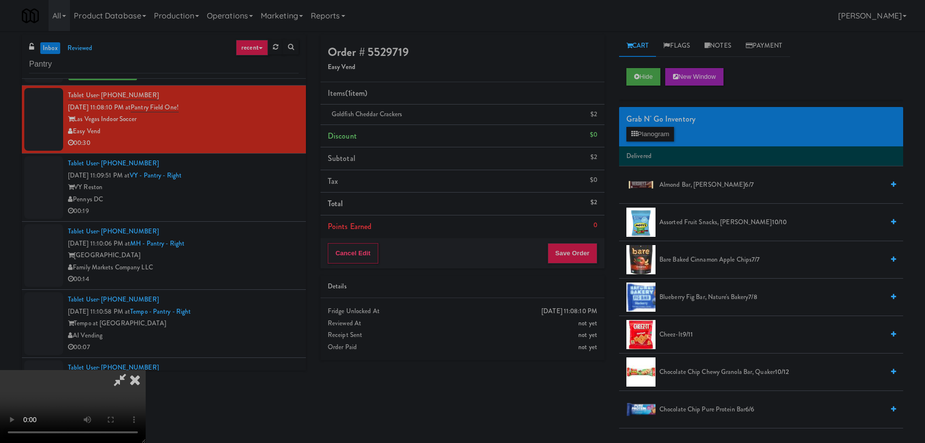
click at [146, 370] on video at bounding box center [73, 406] width 146 height 73
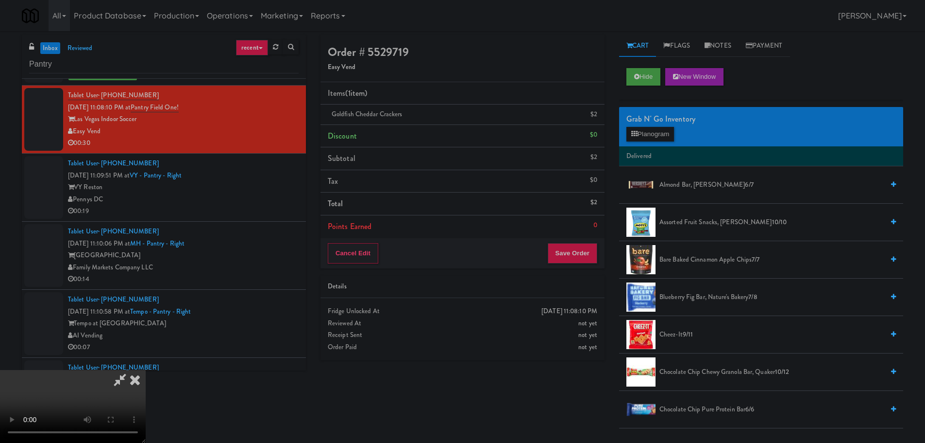
click at [146, 370] on video at bounding box center [73, 406] width 146 height 73
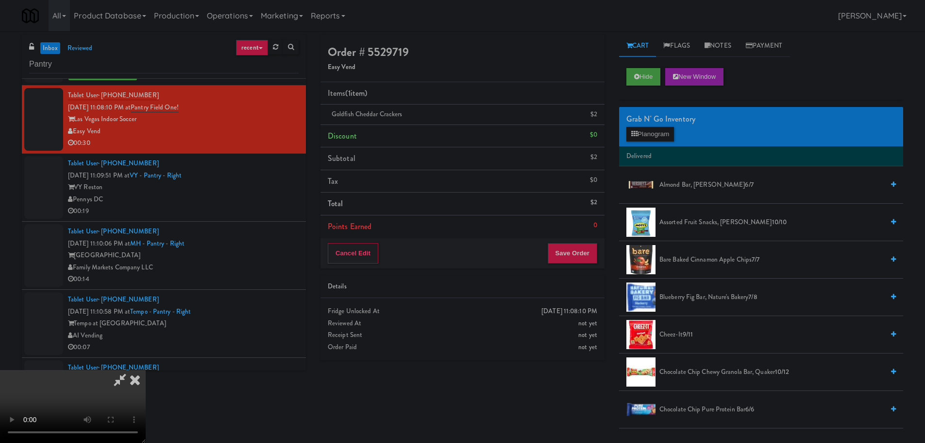
click at [146, 370] on video at bounding box center [73, 406] width 146 height 73
click at [569, 249] on button "Save Order" at bounding box center [573, 253] width 50 height 20
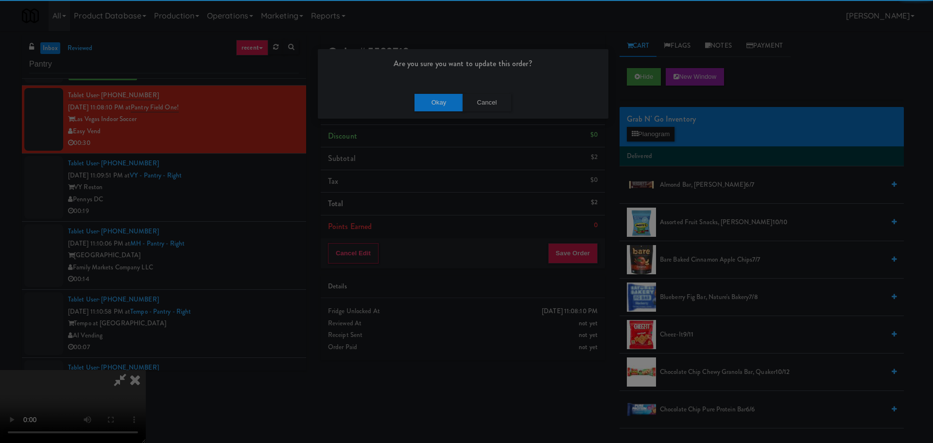
click at [437, 111] on div "Okay Cancel" at bounding box center [463, 102] width 290 height 33
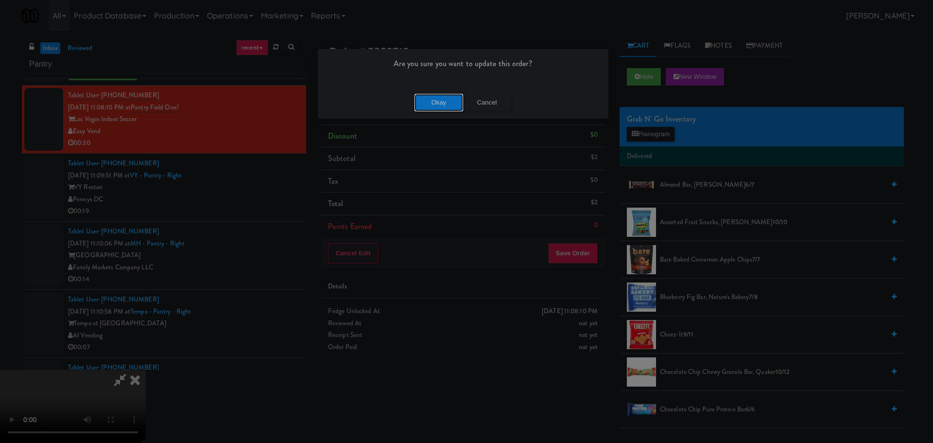
click at [439, 105] on button "Okay" at bounding box center [438, 102] width 49 height 17
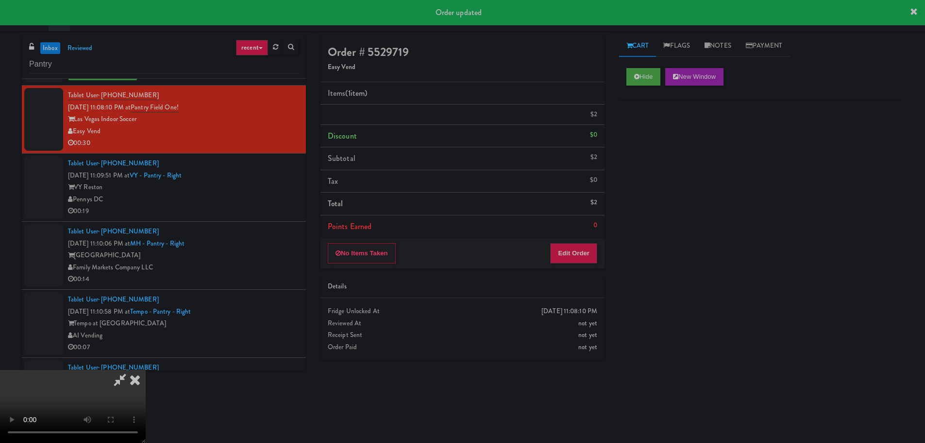
scroll to position [0, 0]
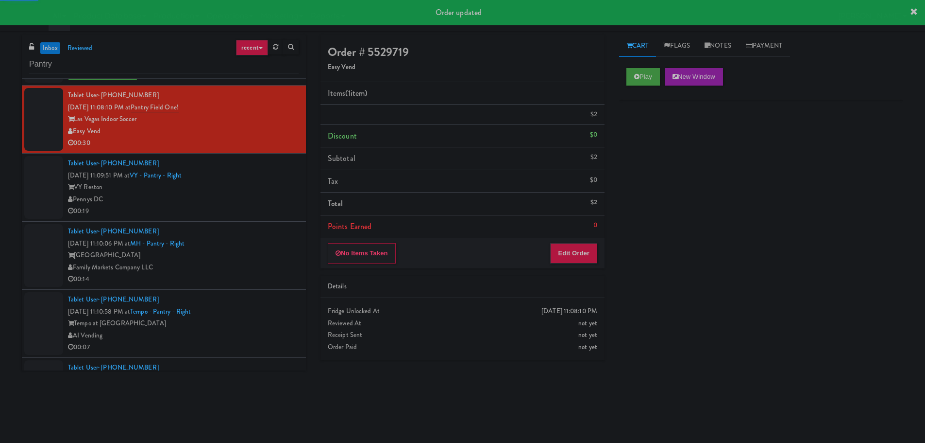
click at [278, 213] on div "00:19" at bounding box center [183, 211] width 231 height 12
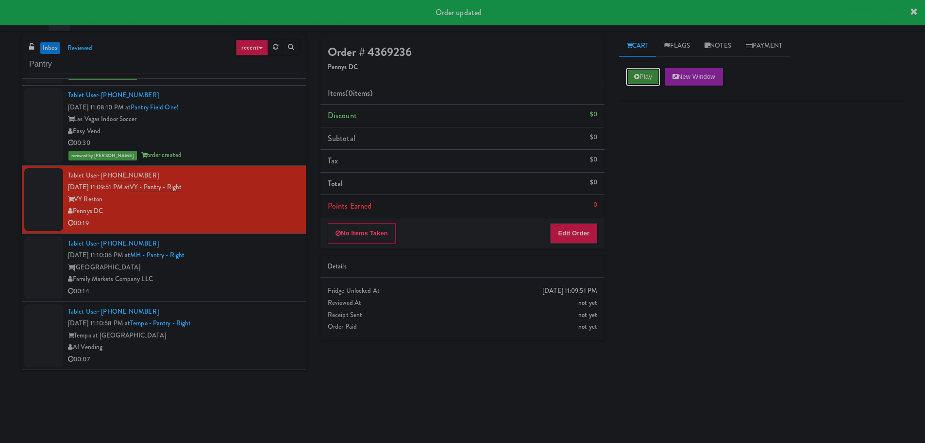
click at [640, 70] on button "Play" at bounding box center [644, 76] width 34 height 17
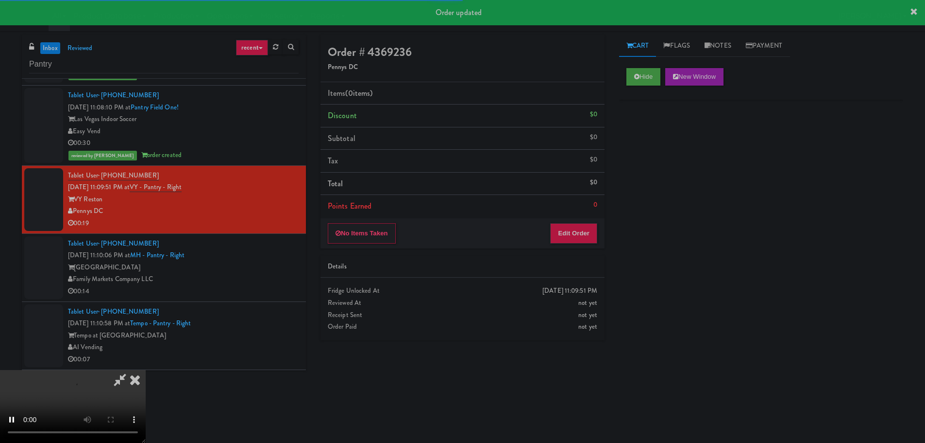
click at [574, 249] on div "Order # 4369236 Pennys DC Items (0 items ) Discount $0 Subtotal $0 Tax $0 Total…" at bounding box center [462, 191] width 299 height 312
click at [580, 233] on button "Edit Order" at bounding box center [573, 233] width 47 height 20
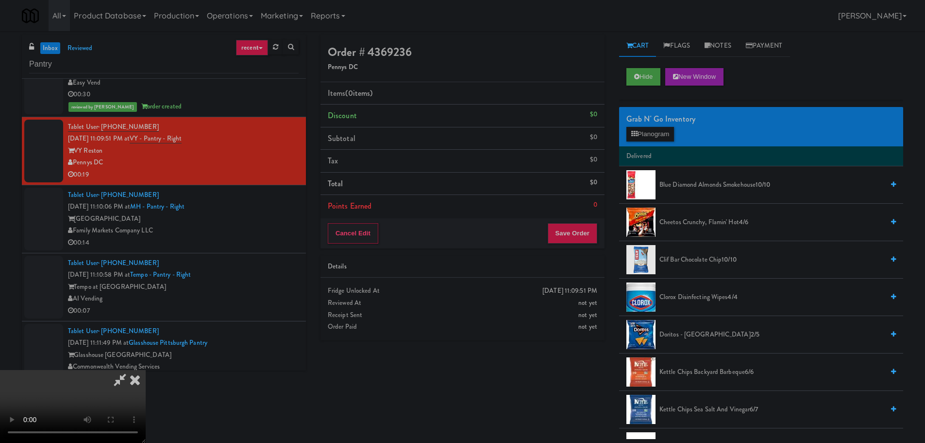
click at [146, 370] on video at bounding box center [73, 406] width 146 height 73
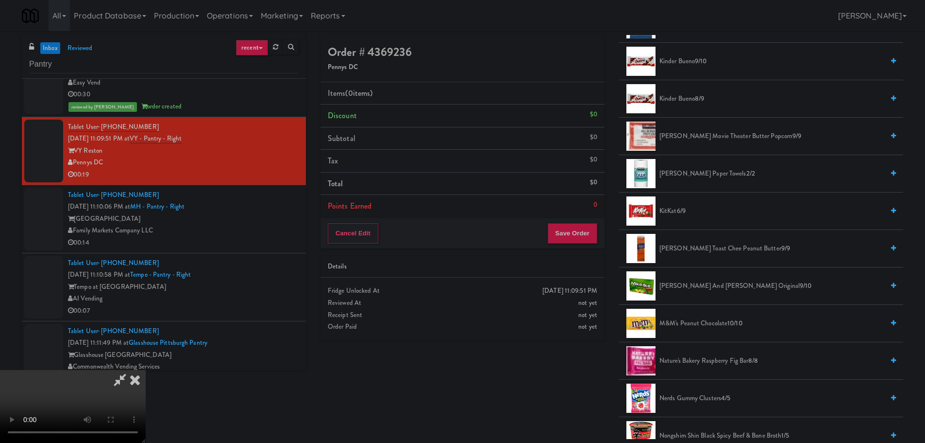
scroll to position [389, 0]
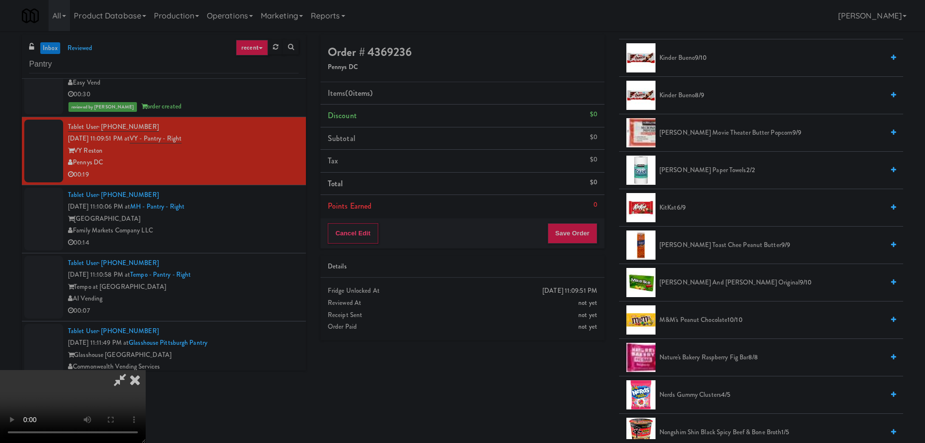
click at [700, 246] on span "[PERSON_NAME] Toast Chee Peanut Butter 9/9" at bounding box center [772, 245] width 224 height 12
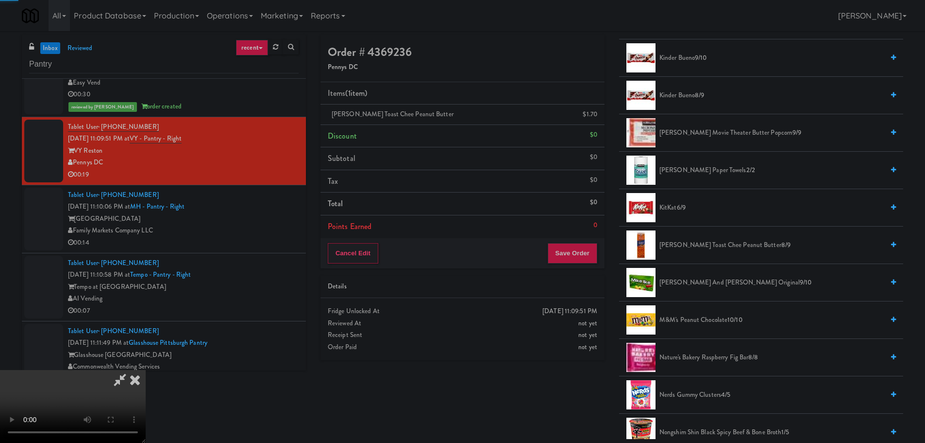
click at [146, 370] on video at bounding box center [73, 406] width 146 height 73
click at [577, 257] on button "Save Order" at bounding box center [573, 253] width 50 height 20
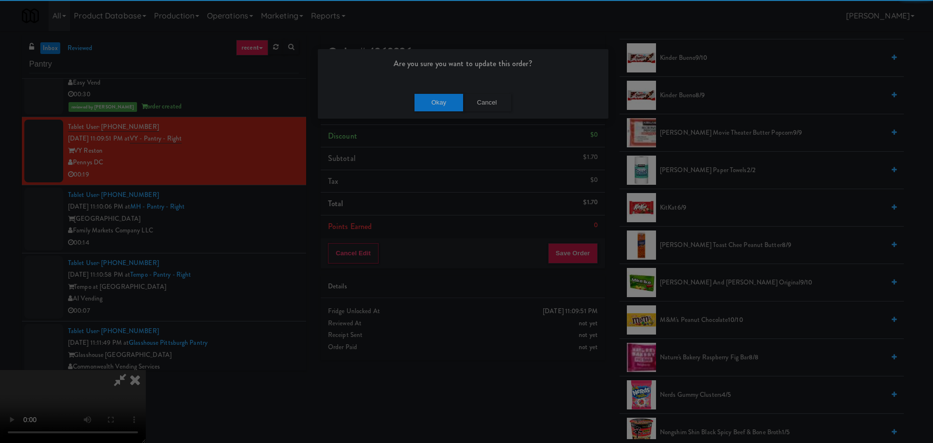
click at [444, 91] on div "Okay Cancel" at bounding box center [463, 102] width 290 height 33
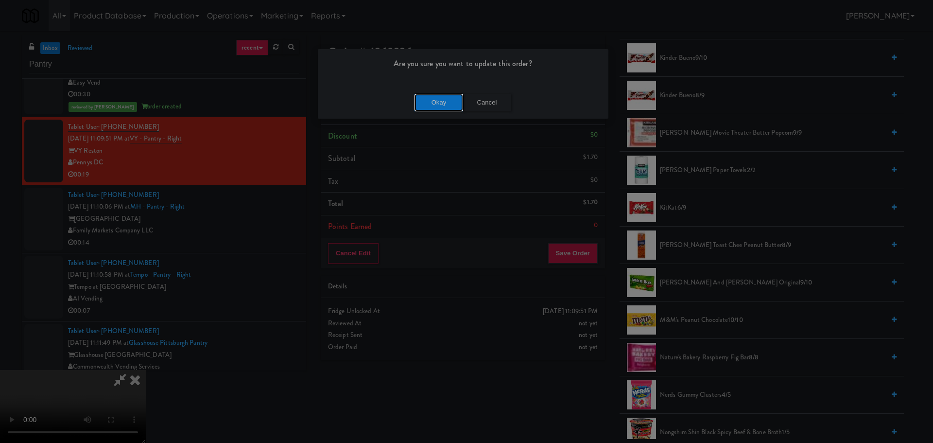
click at [444, 101] on button "Okay" at bounding box center [438, 102] width 49 height 17
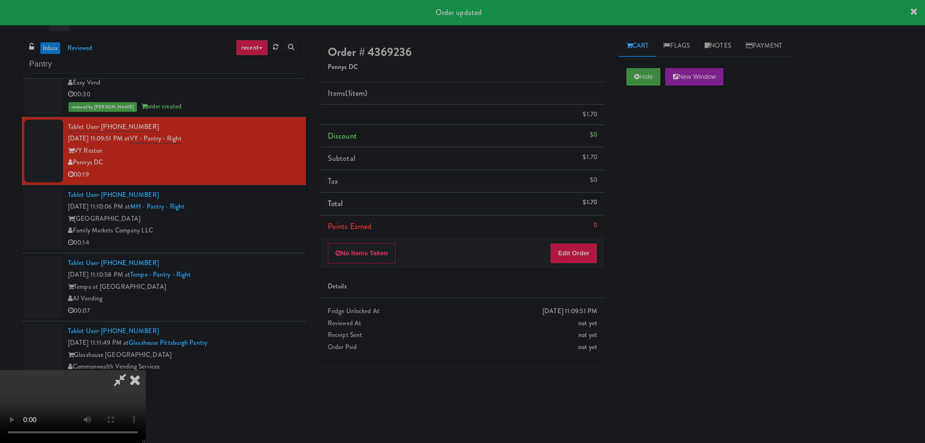
scroll to position [0, 0]
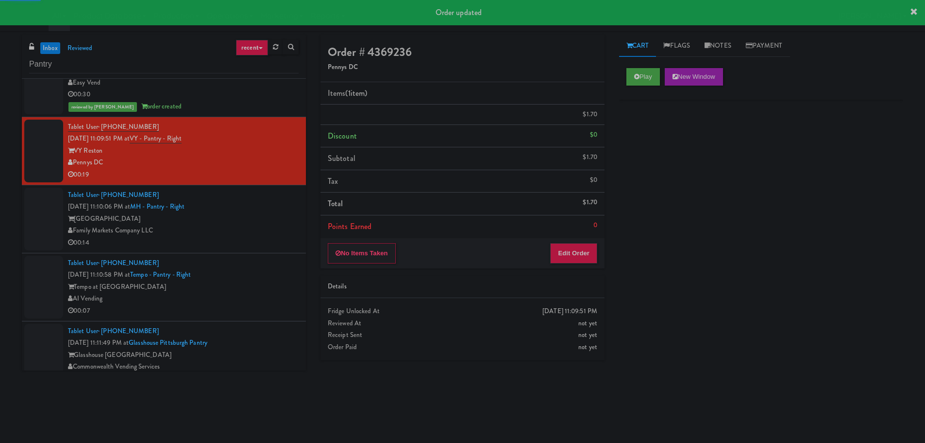
click at [263, 207] on div "Tablet User · (202) 650-9744 [DATE] 11:10:06 PM at MH - Pantry - Right Market H…" at bounding box center [183, 219] width 231 height 60
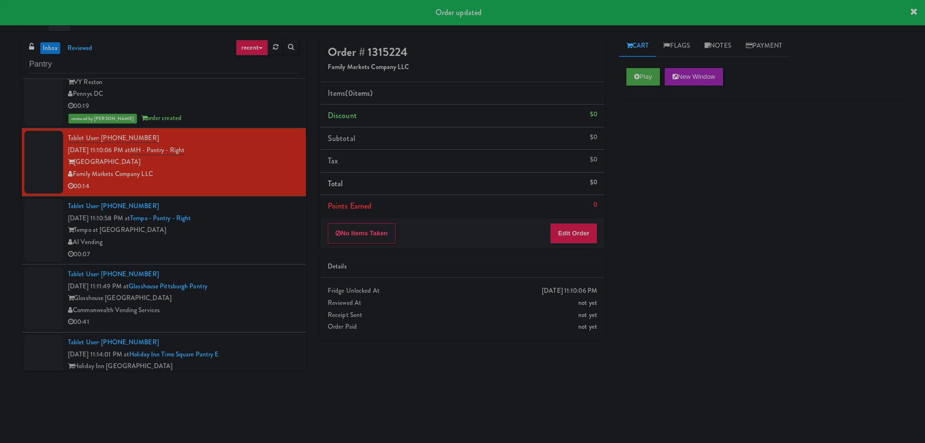
scroll to position [2137, 0]
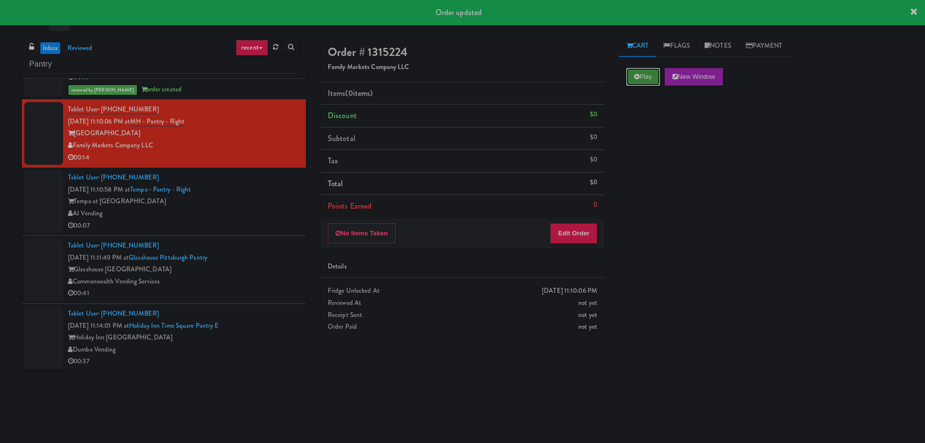
click at [651, 72] on button "Play" at bounding box center [644, 76] width 34 height 17
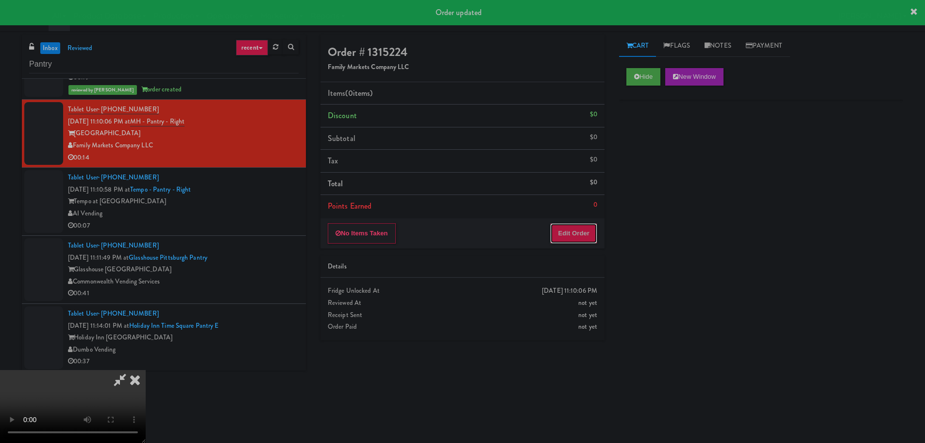
click at [571, 230] on button "Edit Order" at bounding box center [573, 233] width 47 height 20
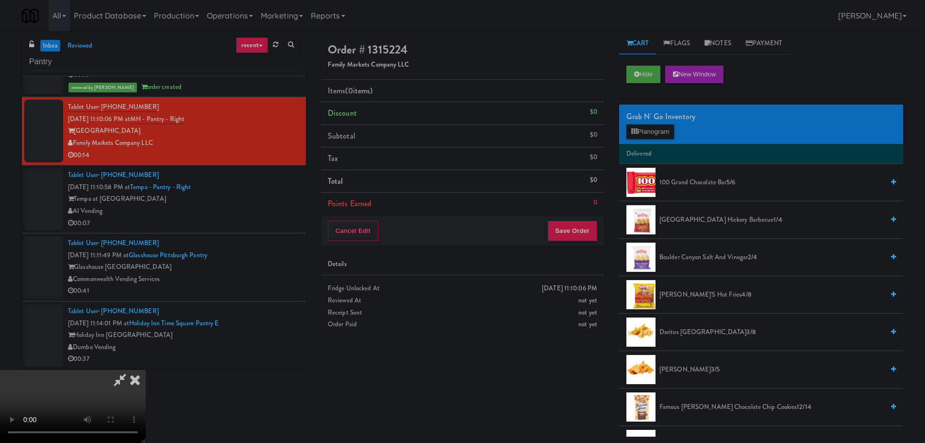
scroll to position [0, 0]
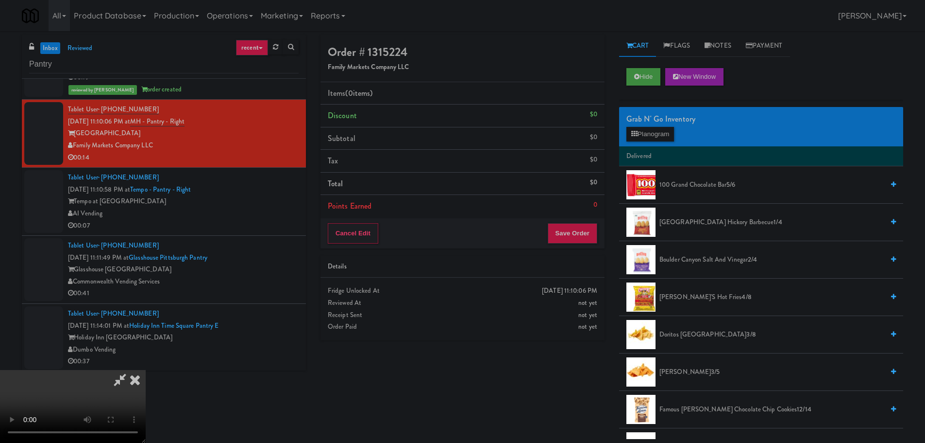
click at [146, 370] on video at bounding box center [73, 406] width 146 height 73
click at [639, 138] on button "Planogram" at bounding box center [651, 134] width 48 height 15
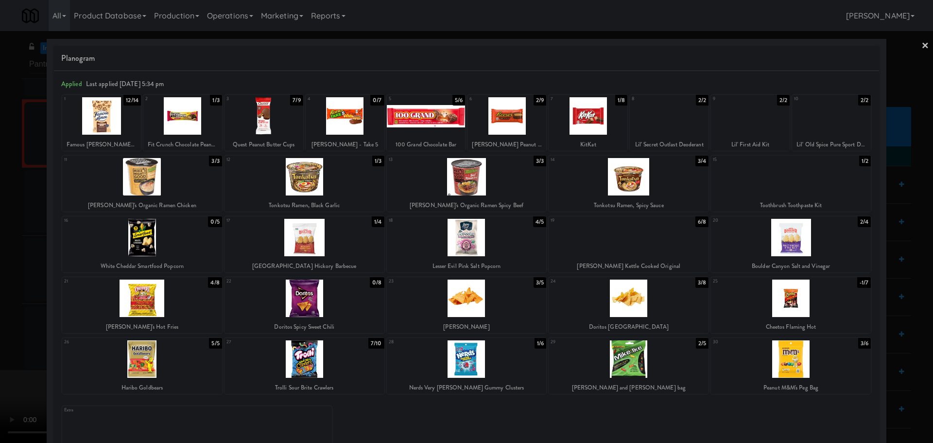
click at [316, 186] on div at bounding box center [304, 176] width 160 height 37
click at [0, 282] on div at bounding box center [466, 221] width 933 height 443
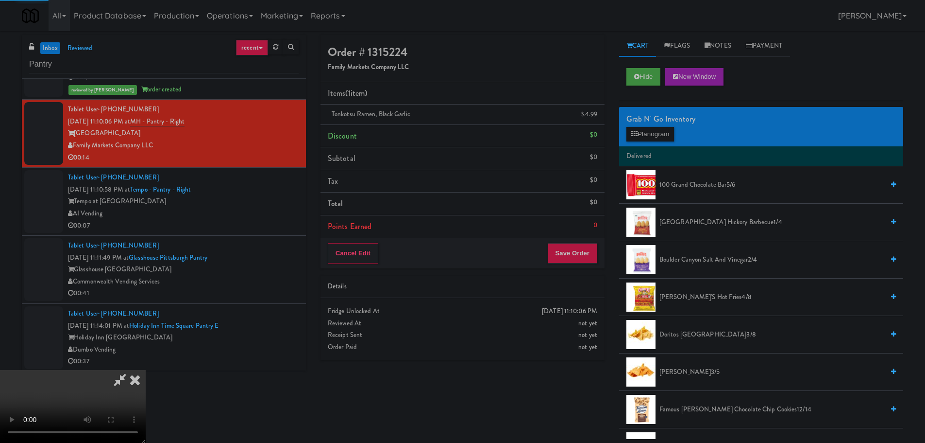
drag, startPoint x: 239, startPoint y: 279, endPoint x: 256, endPoint y: 279, distance: 17.0
click at [146, 370] on video at bounding box center [73, 406] width 146 height 73
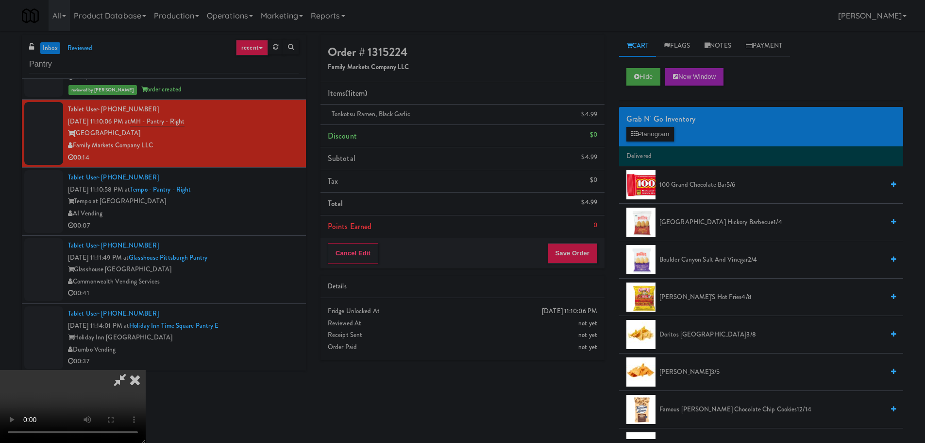
click at [146, 370] on video at bounding box center [73, 406] width 146 height 73
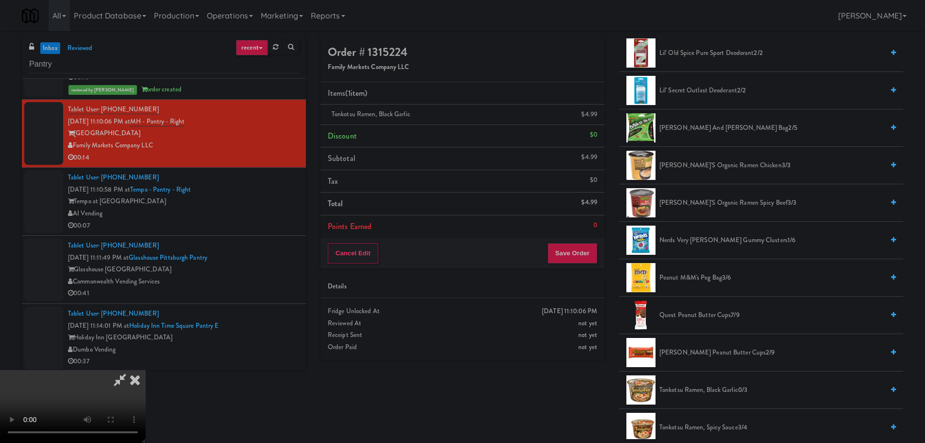
scroll to position [680, 0]
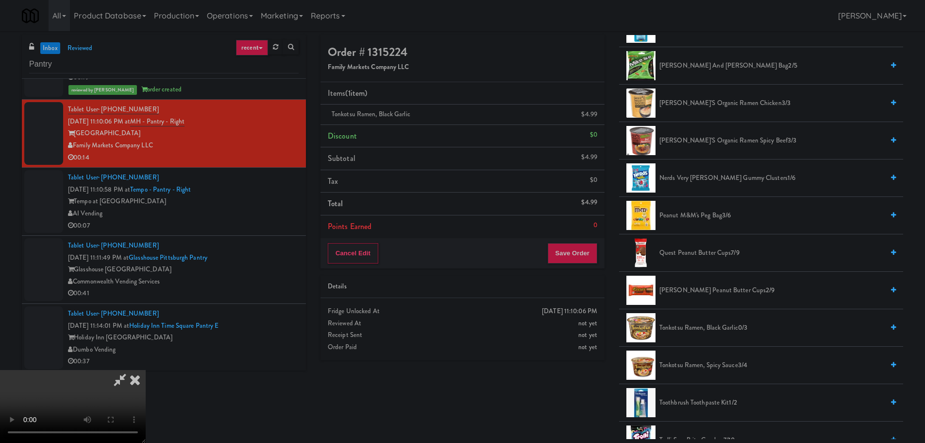
click at [703, 293] on span "[PERSON_NAME] Peanut Butter Cups 2/9" at bounding box center [772, 290] width 224 height 12
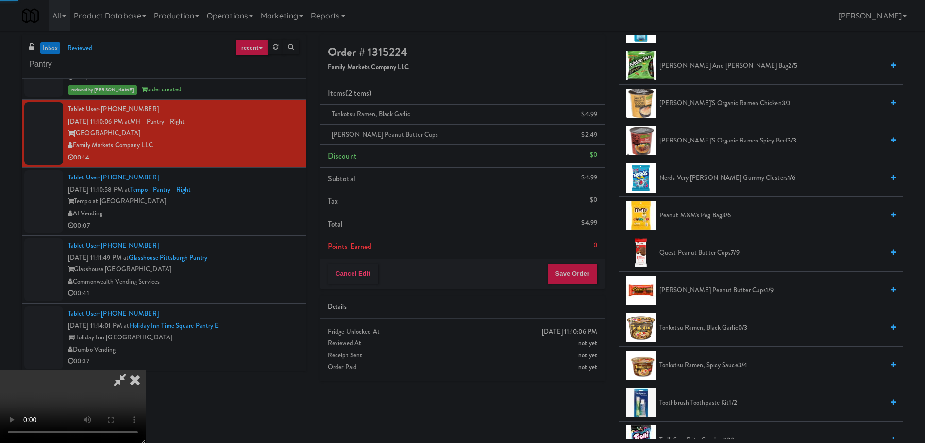
click at [146, 370] on video at bounding box center [73, 406] width 146 height 73
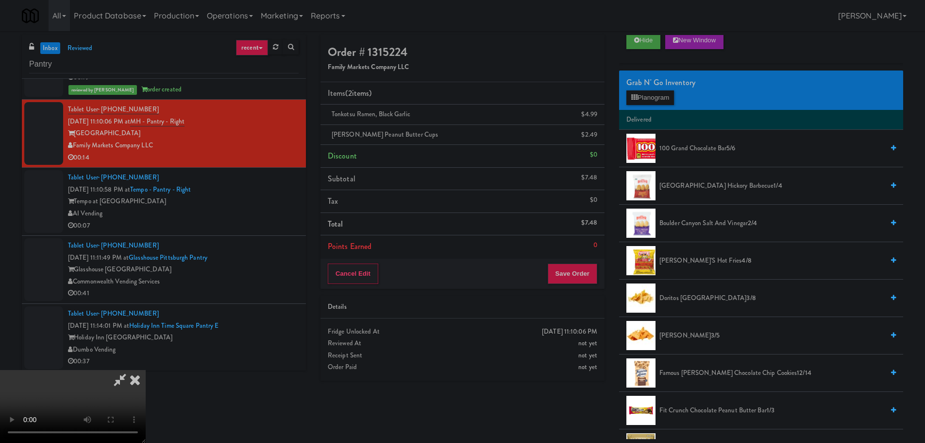
scroll to position [0, 0]
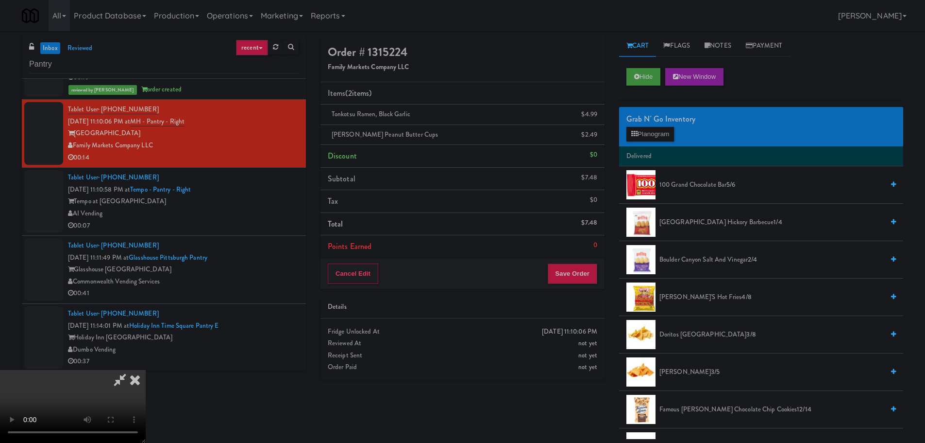
click at [687, 337] on span "Doritos Cool Ranch 3/8" at bounding box center [772, 334] width 224 height 12
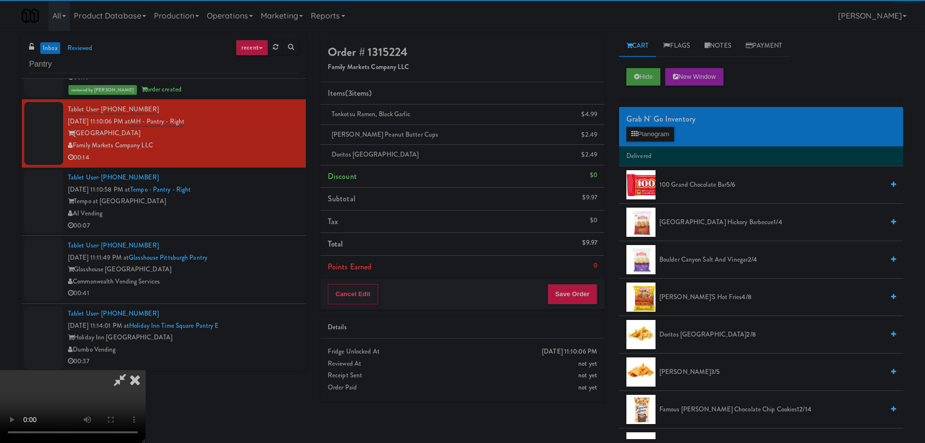
click at [146, 370] on video at bounding box center [73, 406] width 146 height 73
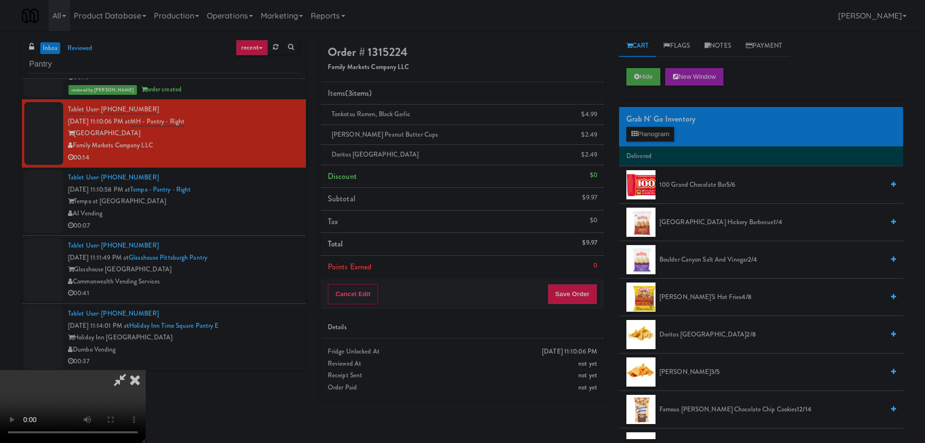
click at [146, 370] on video at bounding box center [73, 406] width 146 height 73
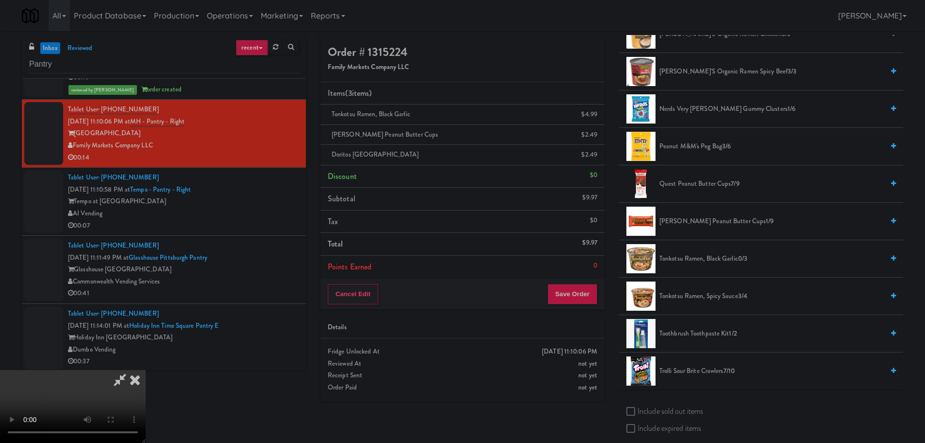
scroll to position [777, 0]
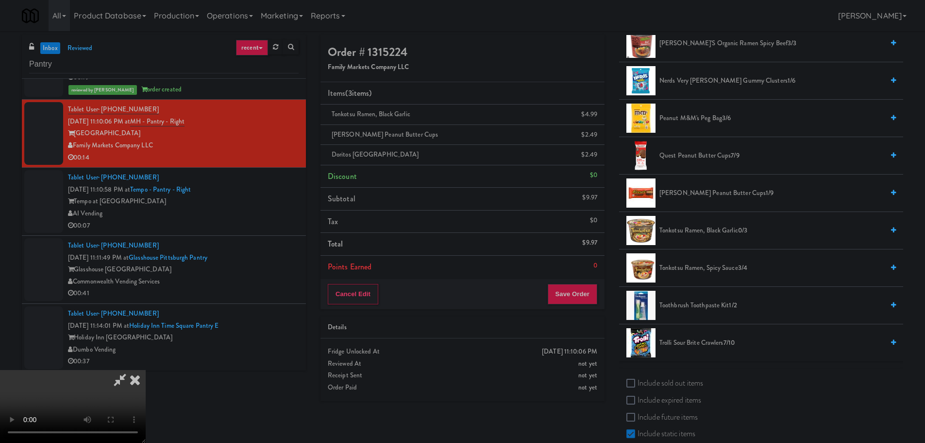
click at [713, 341] on span "Trolli Sour Brite Crawlers 7/10" at bounding box center [772, 343] width 224 height 12
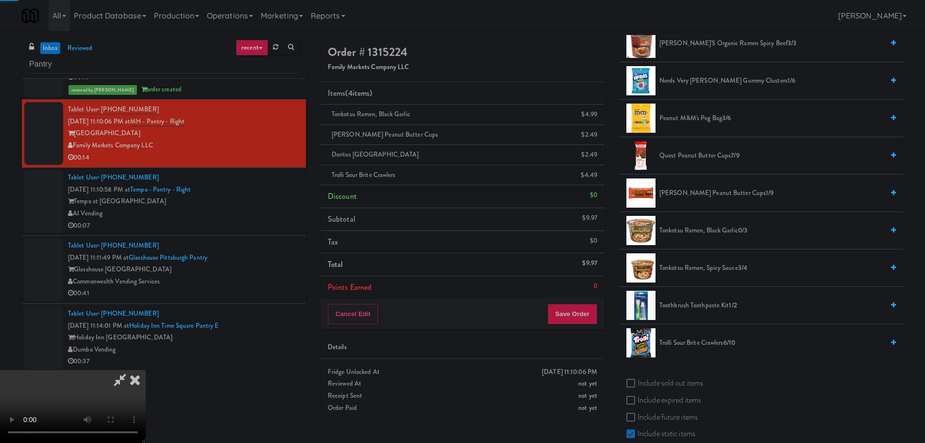
click at [146, 370] on video at bounding box center [73, 406] width 146 height 73
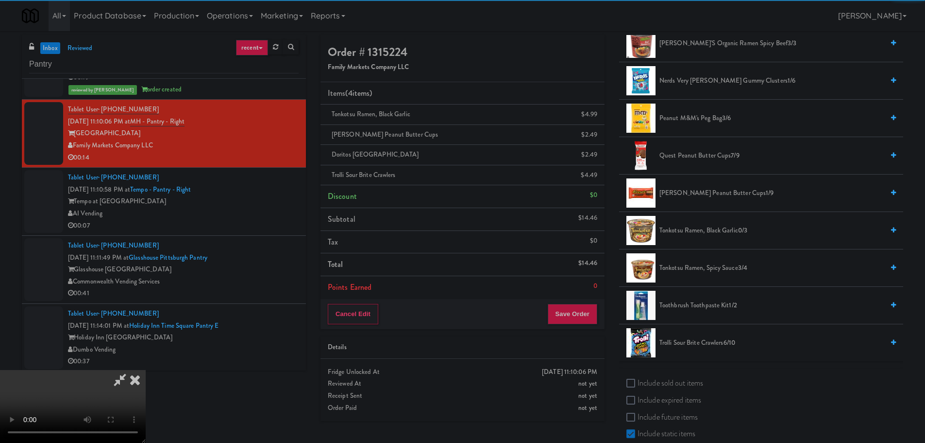
click at [146, 370] on video at bounding box center [73, 406] width 146 height 73
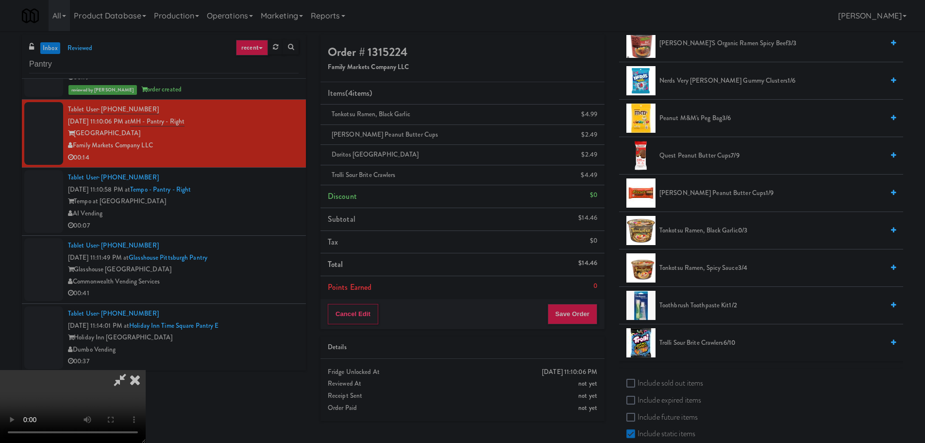
click at [146, 370] on video at bounding box center [73, 406] width 146 height 73
click at [575, 308] on button "Save Order" at bounding box center [573, 314] width 50 height 20
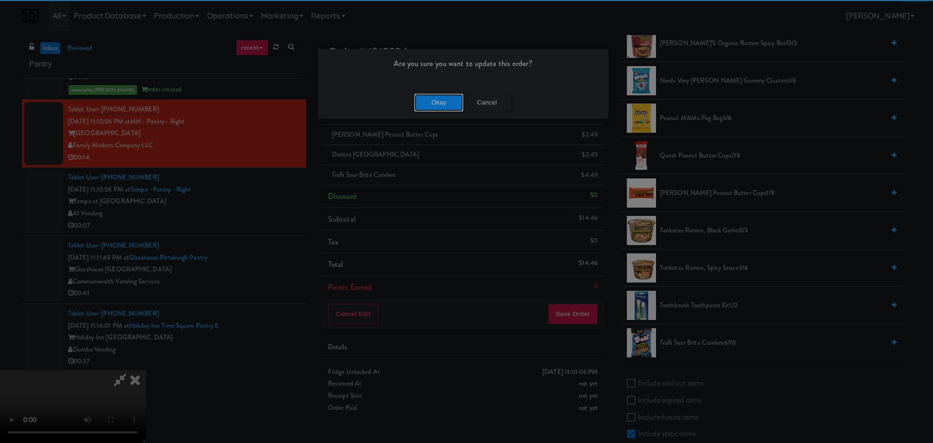
click at [434, 104] on button "Okay" at bounding box center [438, 102] width 49 height 17
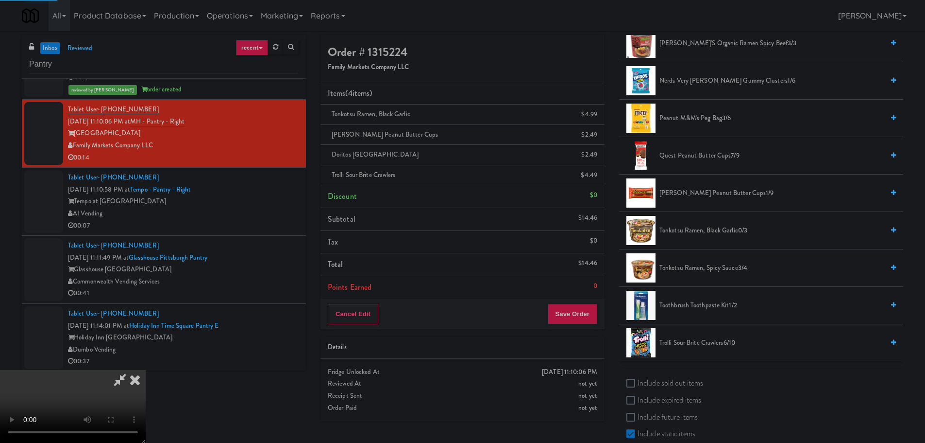
scroll to position [0, 0]
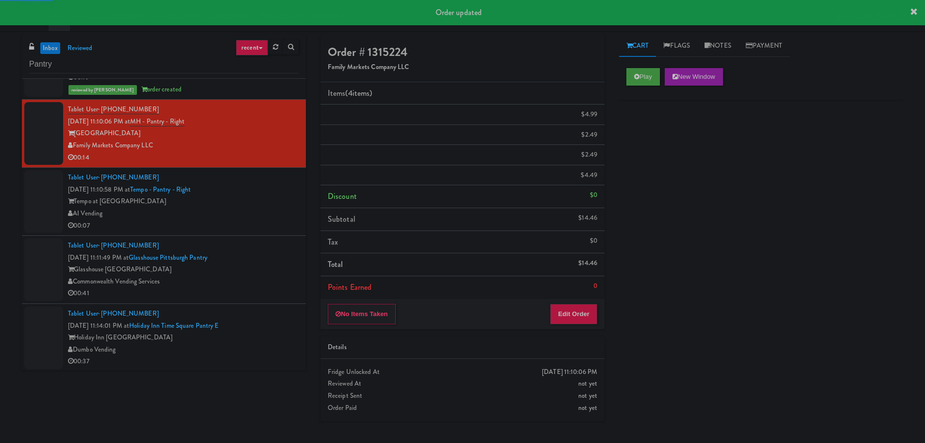
click at [256, 220] on div "00:07" at bounding box center [183, 226] width 231 height 12
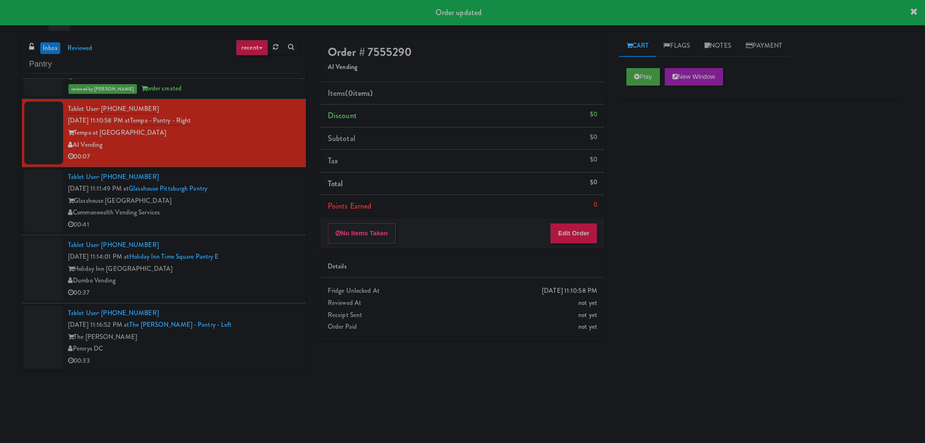
scroll to position [2235, 0]
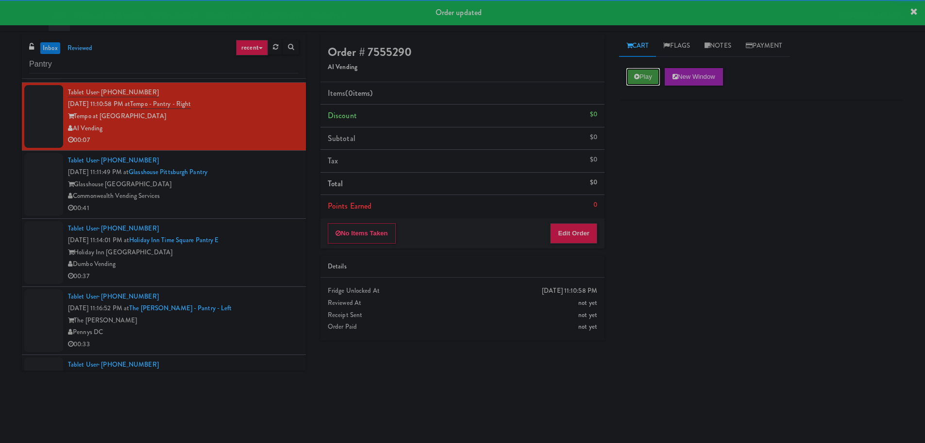
click at [631, 81] on button "Play" at bounding box center [644, 76] width 34 height 17
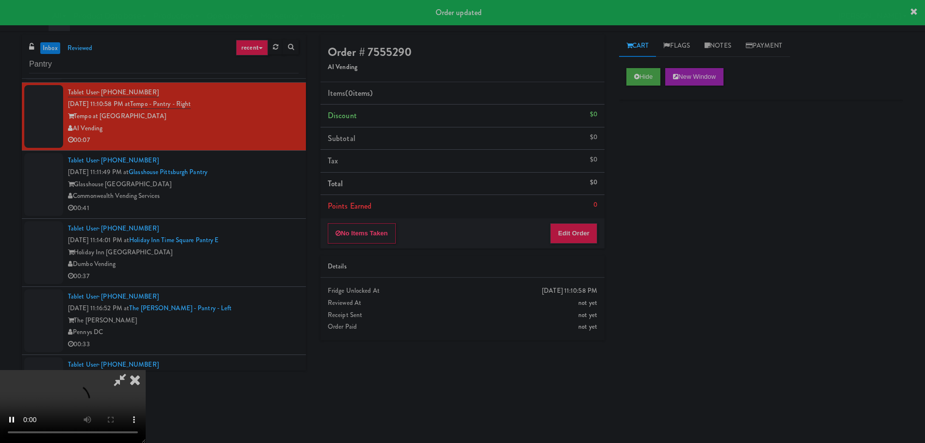
click at [582, 219] on div "No Items Taken Edit Order" at bounding box center [463, 233] width 284 height 30
click at [576, 233] on button "Edit Order" at bounding box center [573, 233] width 47 height 20
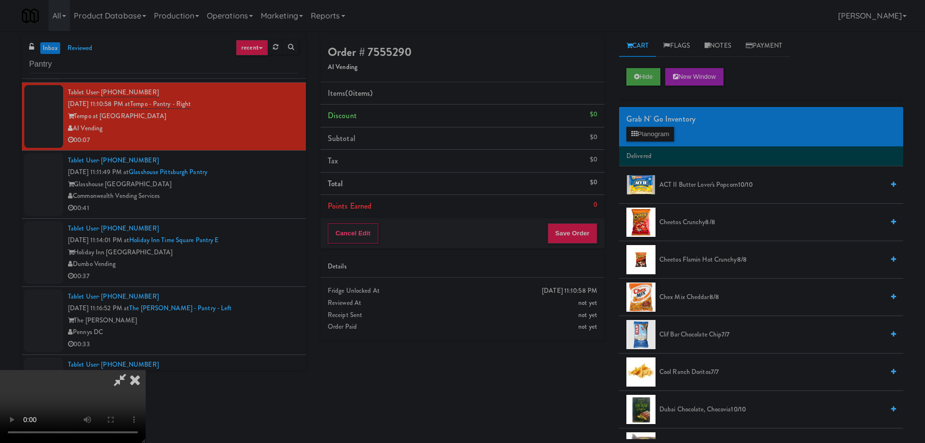
scroll to position [0, 0]
click at [146, 370] on video at bounding box center [73, 406] width 146 height 73
click at [656, 133] on button "Planogram" at bounding box center [651, 134] width 48 height 15
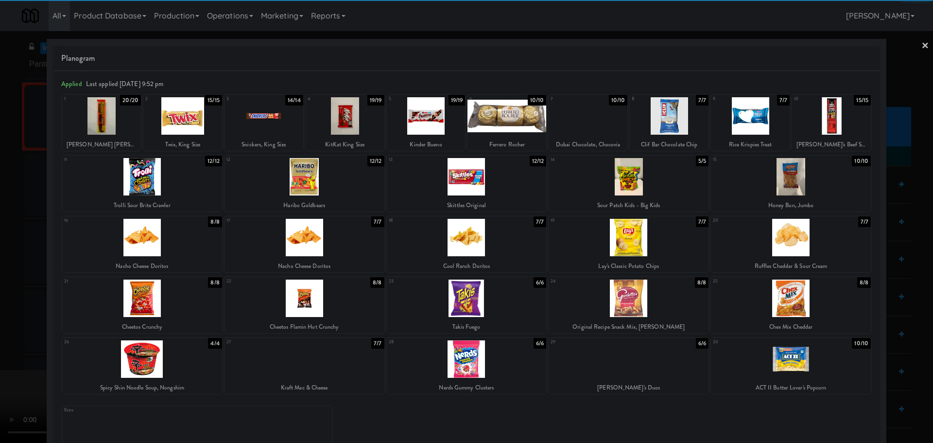
click at [628, 188] on div at bounding box center [628, 176] width 160 height 37
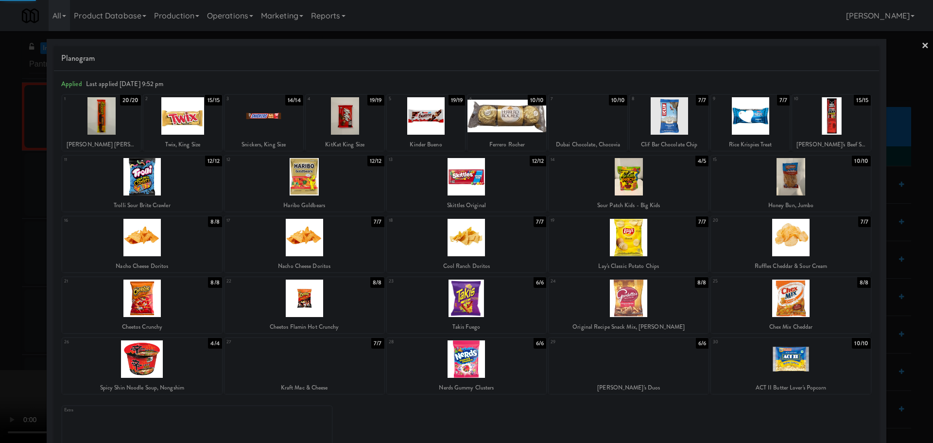
click at [0, 272] on div at bounding box center [466, 221] width 933 height 443
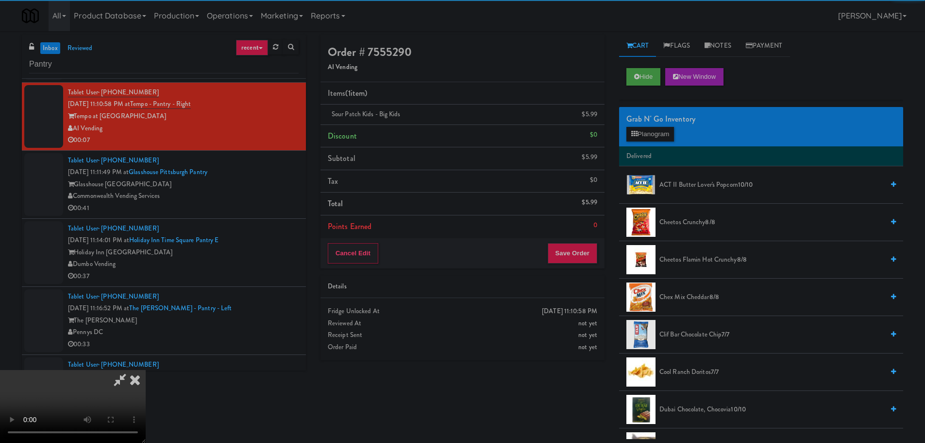
drag, startPoint x: 270, startPoint y: 230, endPoint x: 286, endPoint y: 230, distance: 16.5
click at [146, 370] on video at bounding box center [73, 406] width 146 height 73
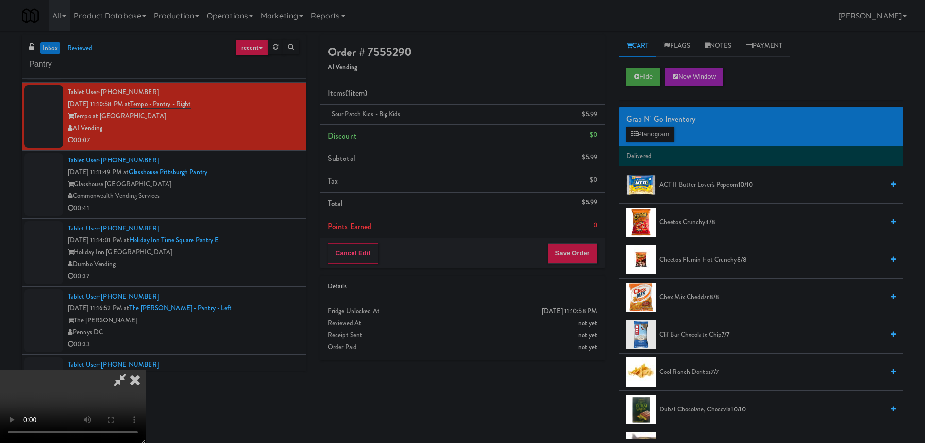
click at [146, 370] on video at bounding box center [73, 406] width 146 height 73
click at [568, 261] on button "Save Order" at bounding box center [573, 253] width 50 height 20
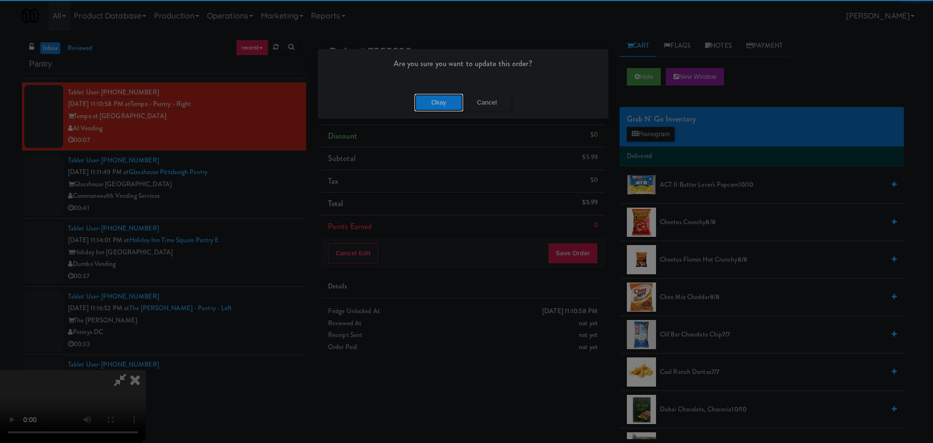
click at [431, 108] on button "Okay" at bounding box center [438, 102] width 49 height 17
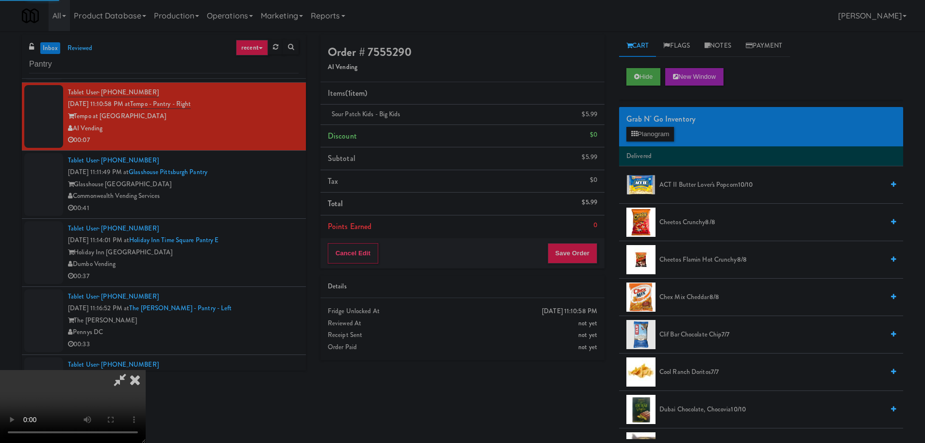
scroll to position [0, 0]
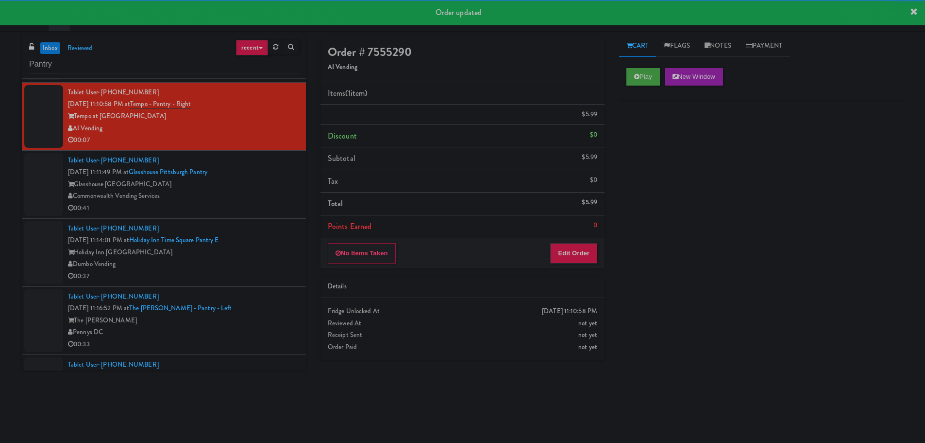
click at [240, 193] on div "Tablet User · (740) 630-1993 [DATE] 11:11:49 PM at [GEOGRAPHIC_DATA] Pantry Gla…" at bounding box center [183, 184] width 231 height 60
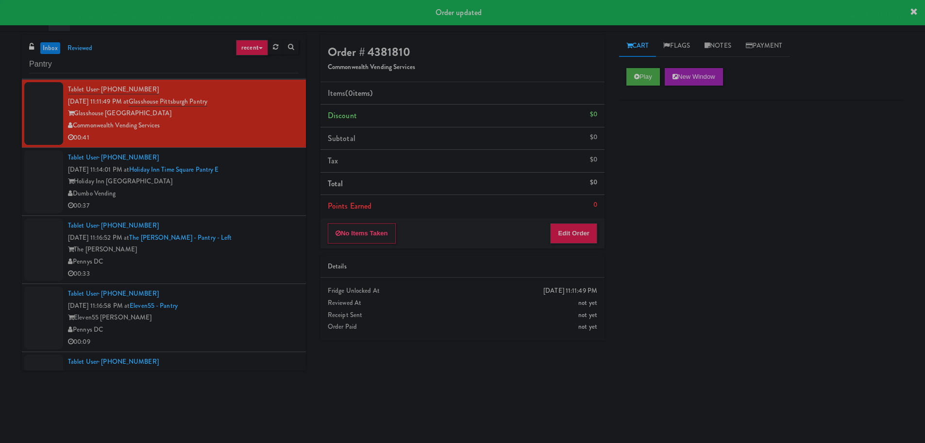
scroll to position [2332, 0]
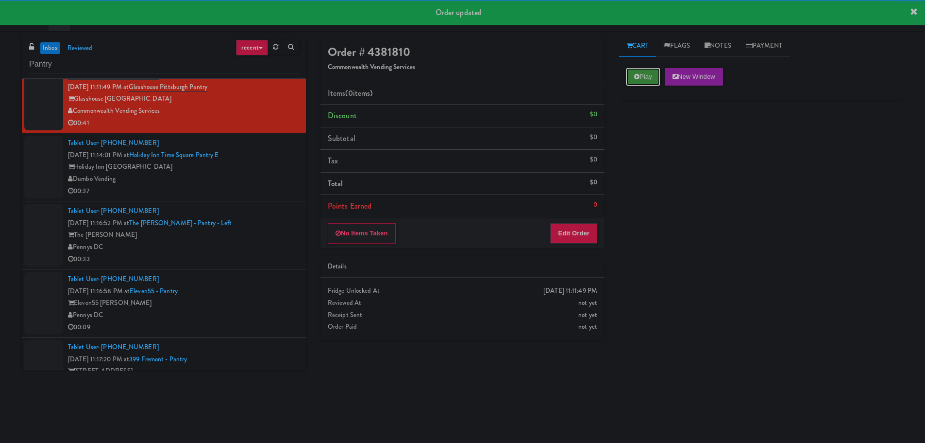
click at [653, 84] on button "Play" at bounding box center [644, 76] width 34 height 17
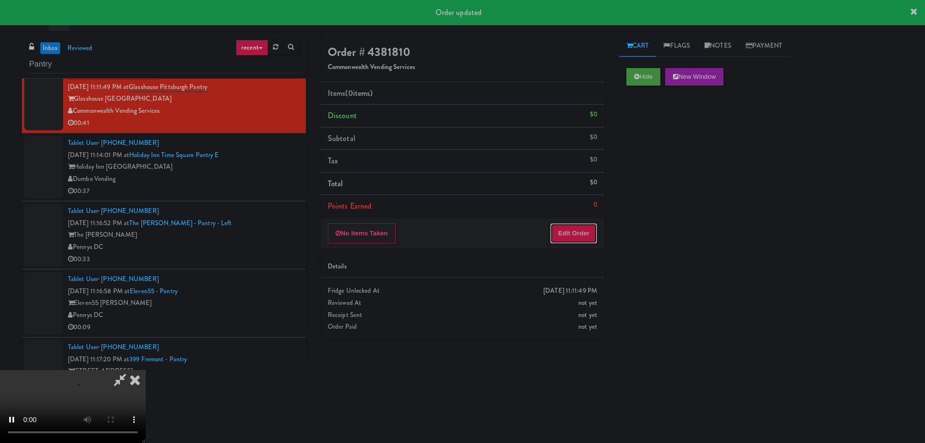
click at [580, 239] on button "Edit Order" at bounding box center [573, 233] width 47 height 20
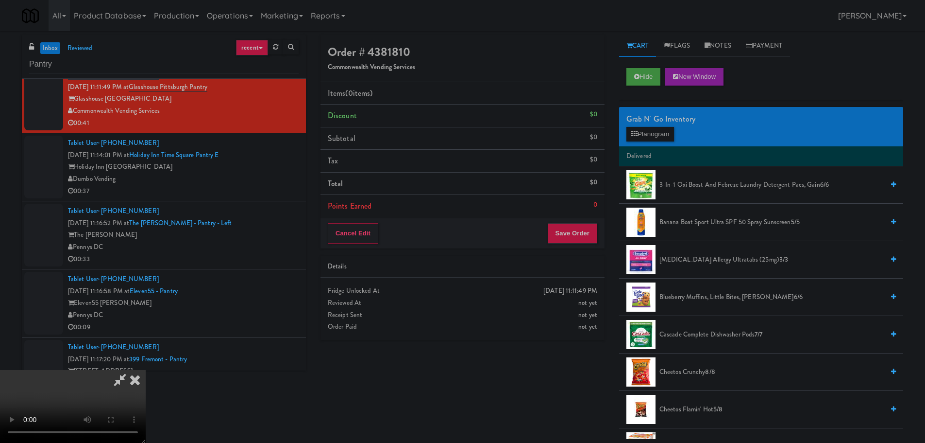
scroll to position [0, 0]
click at [146, 370] on video at bounding box center [73, 406] width 146 height 73
click at [636, 144] on div "Grab N' Go Inventory Planogram" at bounding box center [761, 126] width 284 height 39
click at [641, 141] on div "Grab N' Go Inventory Planogram" at bounding box center [761, 126] width 284 height 39
click at [643, 138] on button "Planogram" at bounding box center [651, 134] width 48 height 15
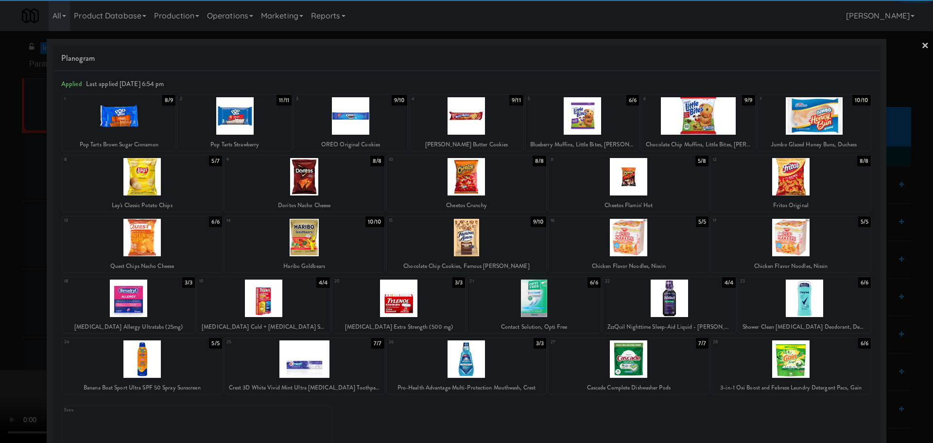
click at [169, 186] on div at bounding box center [142, 176] width 160 height 37
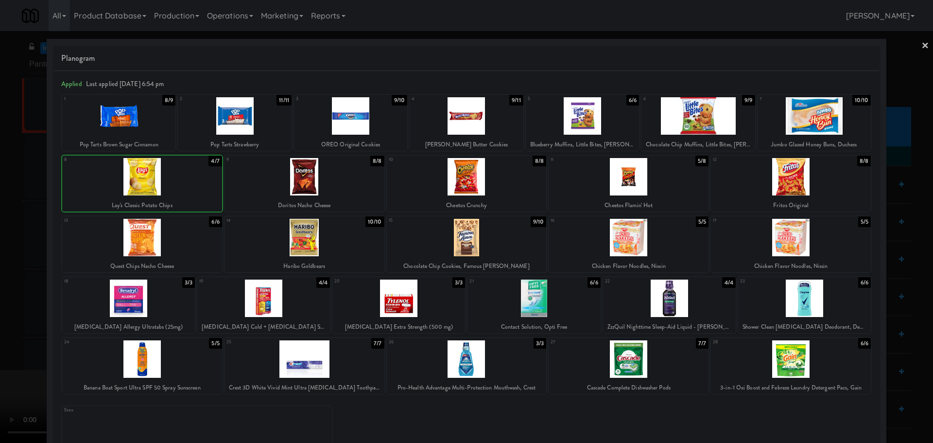
click at [148, 188] on div at bounding box center [142, 176] width 160 height 37
click at [0, 210] on div at bounding box center [466, 221] width 933 height 443
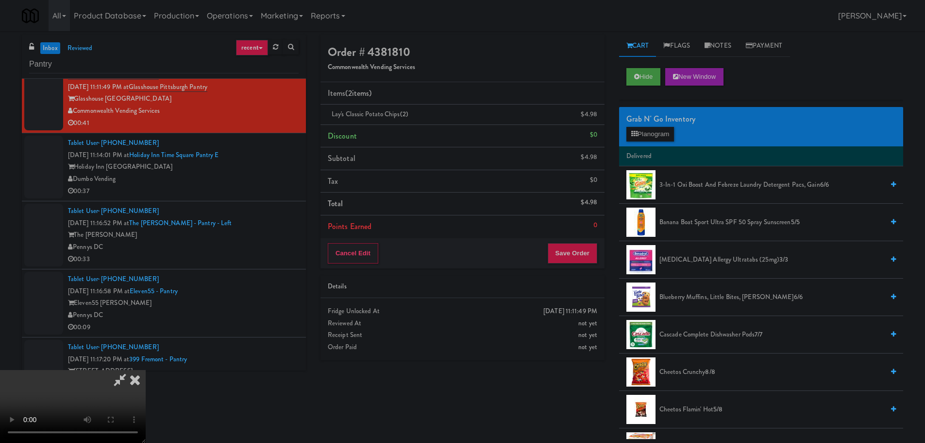
click at [146, 370] on video at bounding box center [73, 406] width 146 height 73
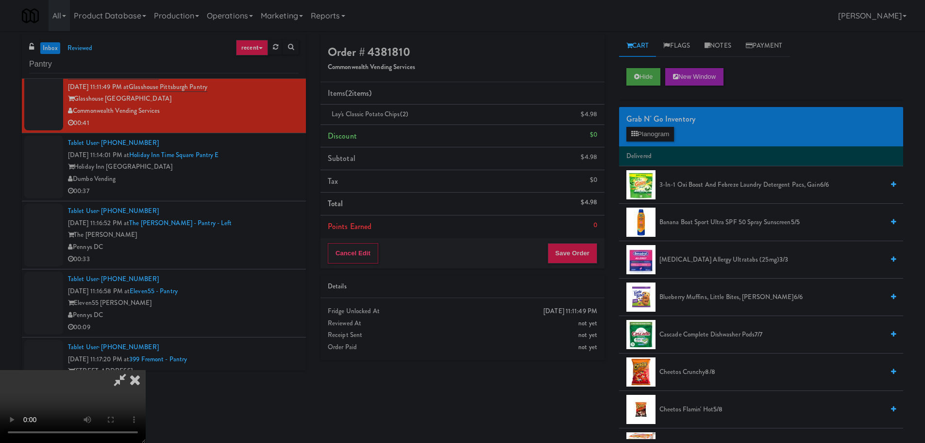
click at [146, 370] on video at bounding box center [73, 406] width 146 height 73
click at [653, 138] on button "Planogram" at bounding box center [651, 134] width 48 height 15
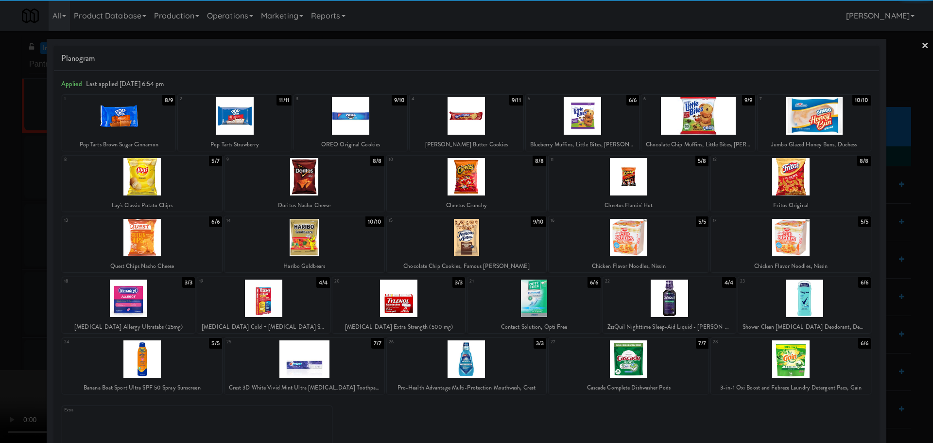
click at [475, 123] on div at bounding box center [465, 115] width 113 height 37
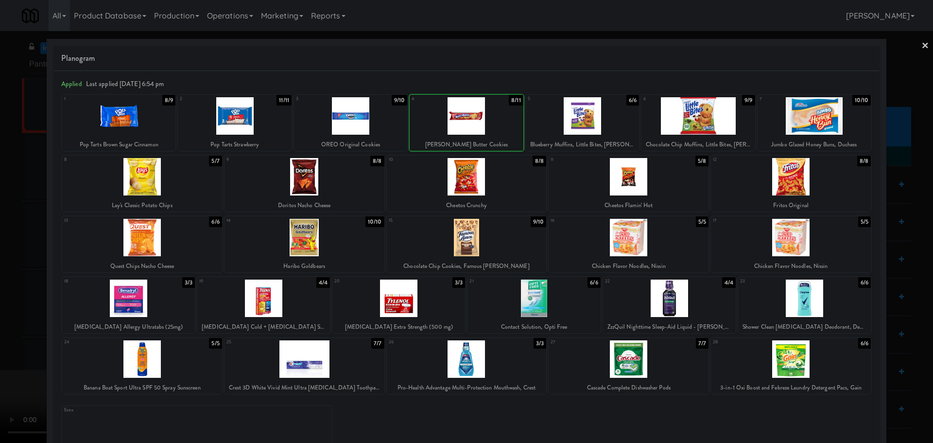
click at [441, 132] on div at bounding box center [465, 115] width 113 height 37
click at [0, 313] on div at bounding box center [466, 221] width 933 height 443
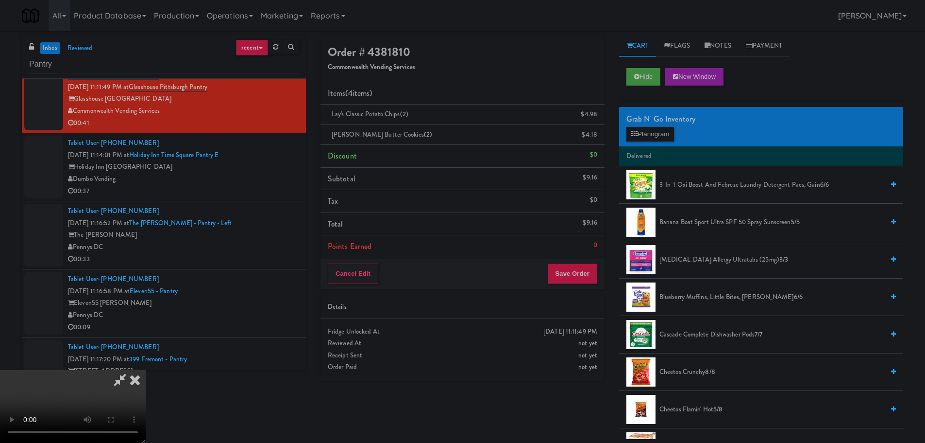
click at [146, 370] on video at bounding box center [73, 406] width 146 height 73
drag, startPoint x: 266, startPoint y: 320, endPoint x: 292, endPoint y: 313, distance: 27.0
click at [146, 370] on video at bounding box center [73, 406] width 146 height 73
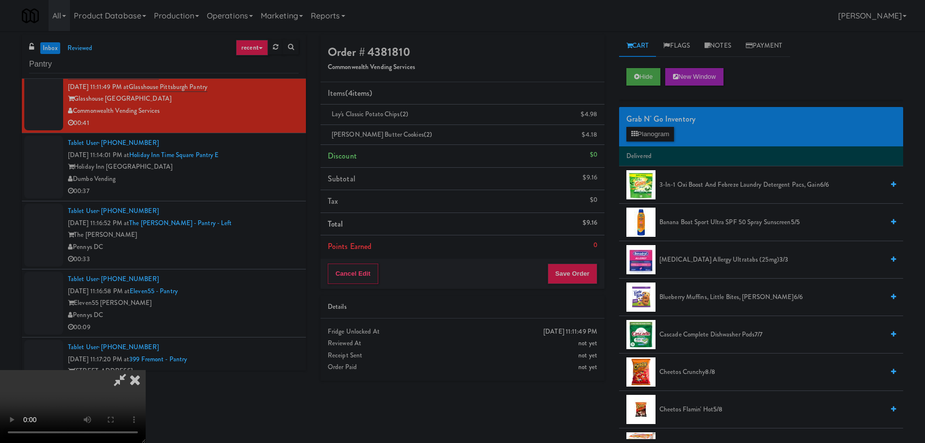
click at [146, 370] on video at bounding box center [73, 406] width 146 height 73
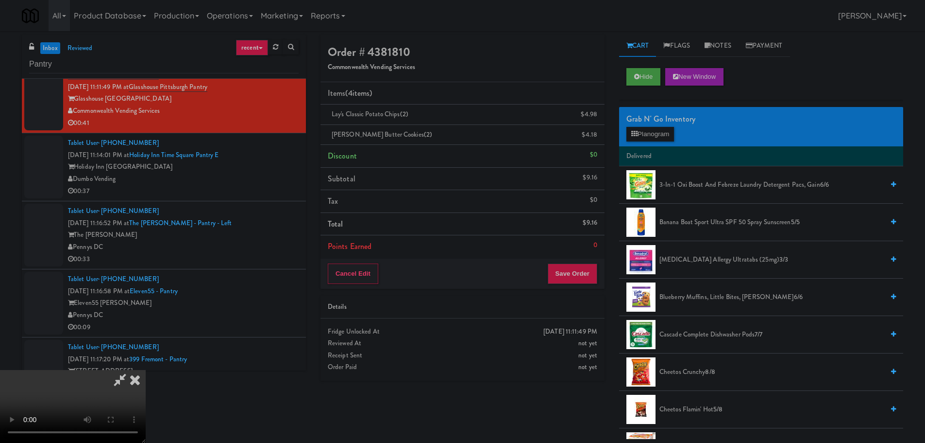
click at [146, 370] on video at bounding box center [73, 406] width 146 height 73
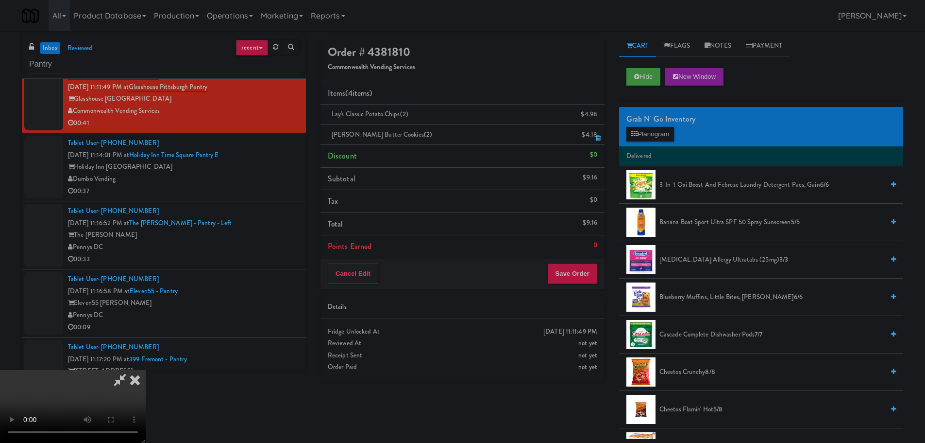
click at [597, 138] on icon at bounding box center [598, 138] width 5 height 6
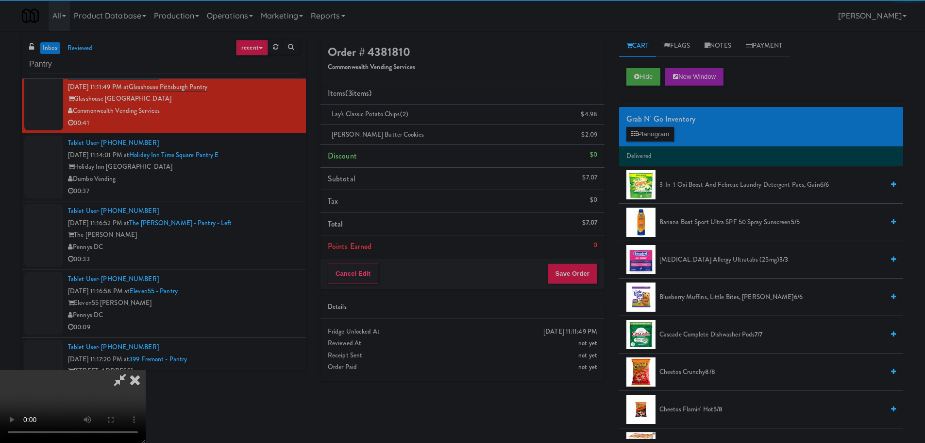
click at [131, 370] on icon at bounding box center [120, 379] width 22 height 19
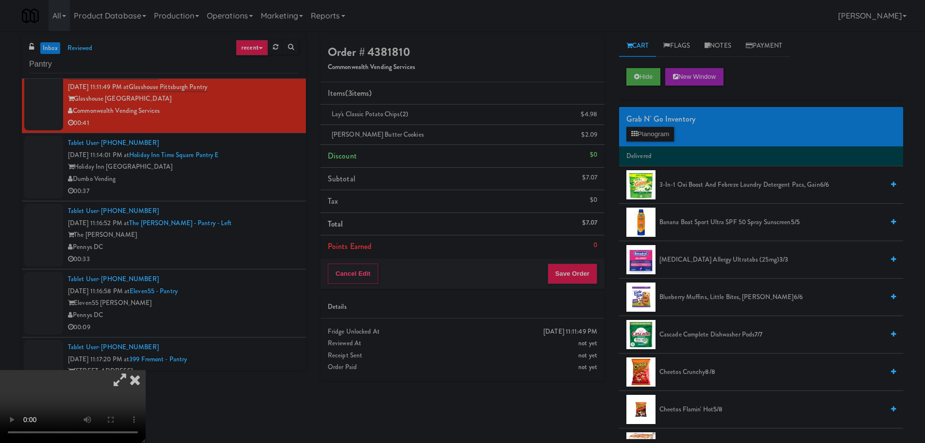
click at [131, 370] on icon at bounding box center [120, 379] width 22 height 19
click at [146, 372] on video at bounding box center [73, 406] width 146 height 73
click at [146, 370] on video at bounding box center [73, 406] width 146 height 73
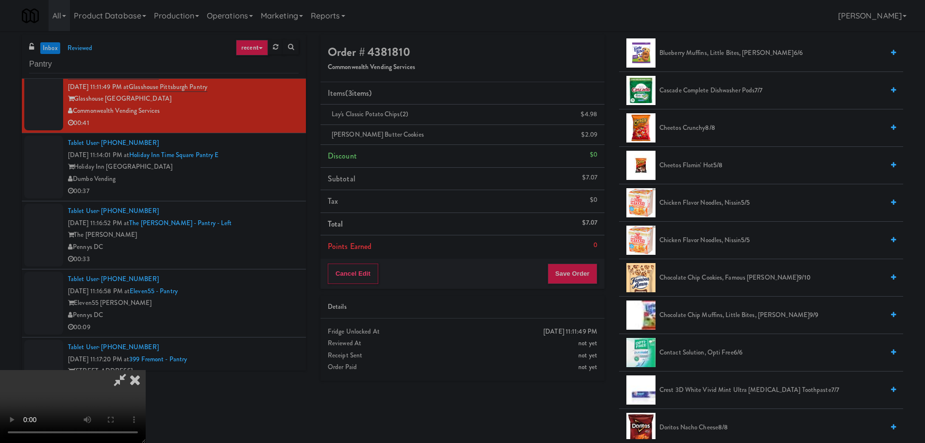
scroll to position [291, 0]
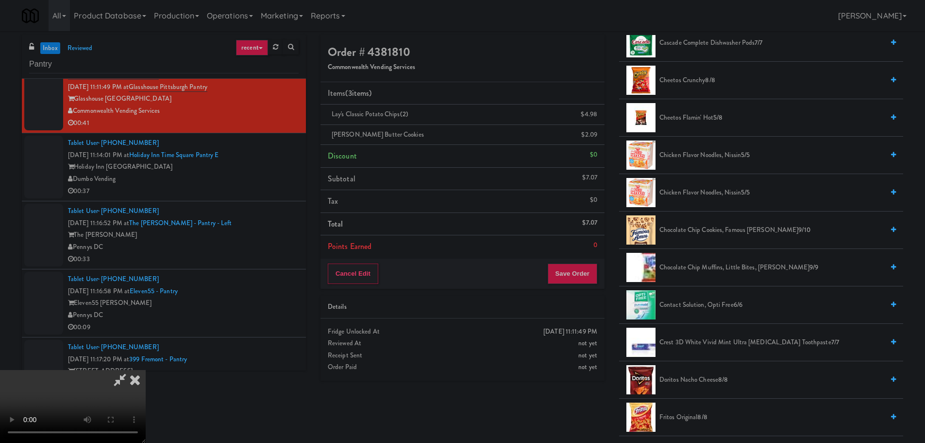
click at [716, 230] on span "Chocolate Chip Cookies, Famous [PERSON_NAME] 9/10" at bounding box center [772, 230] width 224 height 12
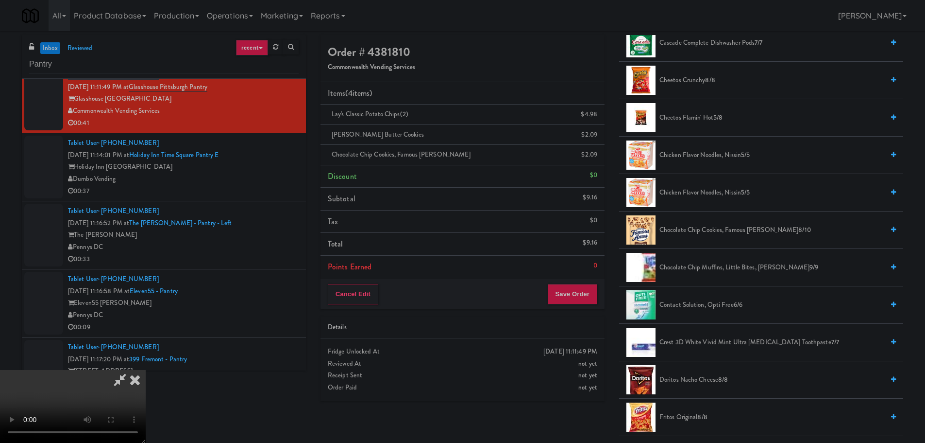
scroll to position [21, 0]
click at [146, 379] on video at bounding box center [73, 406] width 146 height 73
click at [146, 370] on video at bounding box center [73, 406] width 146 height 73
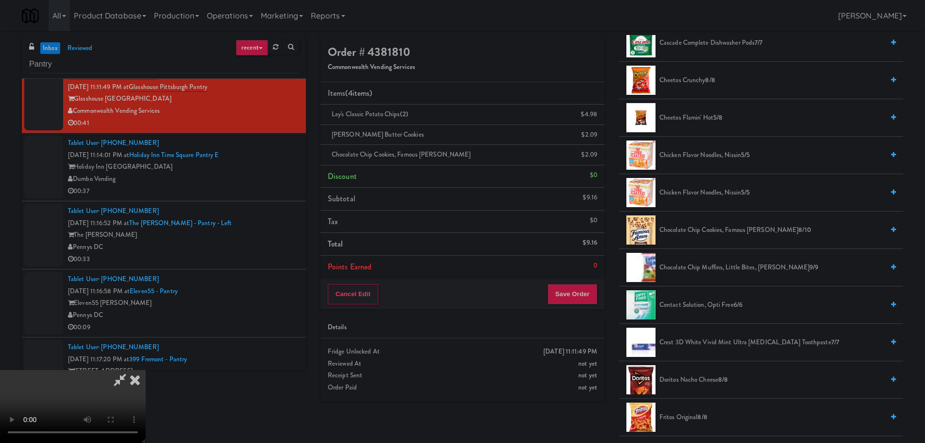
scroll to position [167, 0]
click at [146, 370] on video at bounding box center [73, 406] width 146 height 73
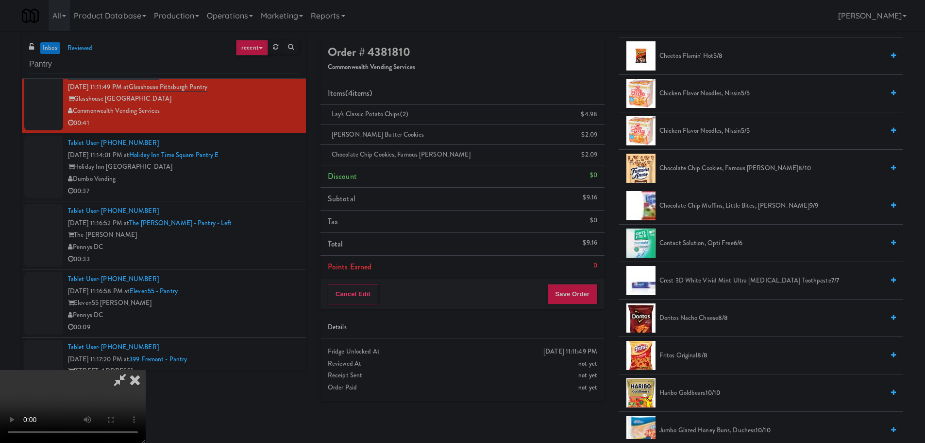
scroll to position [583, 0]
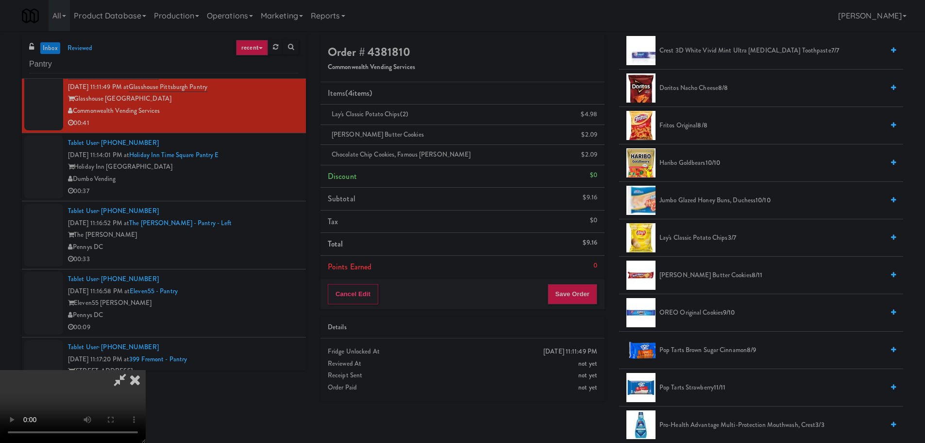
click at [704, 271] on span "[PERSON_NAME] Butter Cookies 8/11" at bounding box center [772, 275] width 224 height 12
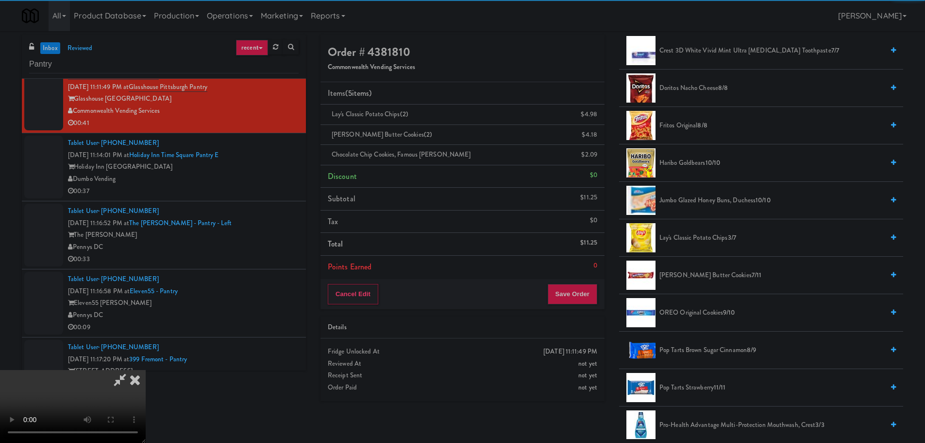
click at [146, 370] on video at bounding box center [73, 406] width 146 height 73
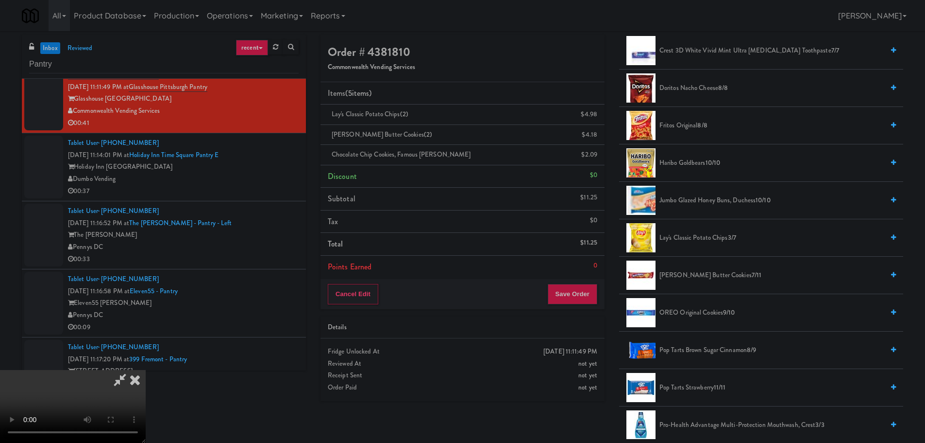
scroll to position [167, 0]
click at [581, 306] on div "Cancel Edit Save Order" at bounding box center [463, 294] width 284 height 30
click at [584, 300] on button "Save Order" at bounding box center [573, 294] width 50 height 20
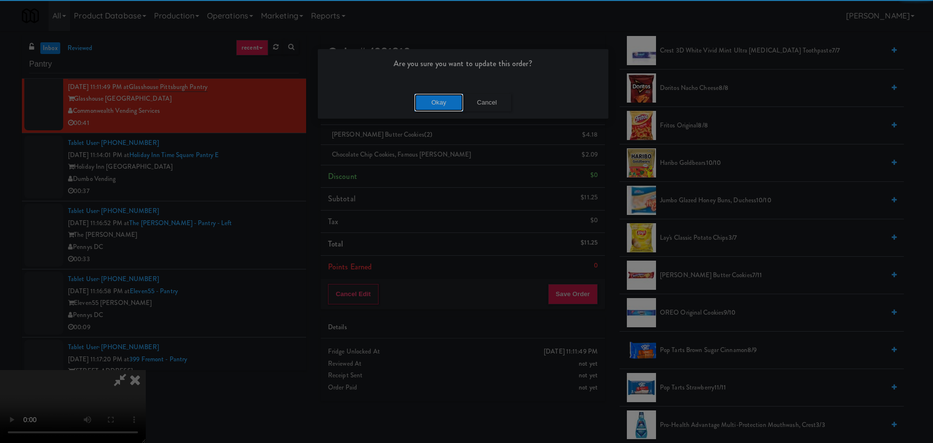
click at [437, 104] on button "Okay" at bounding box center [438, 102] width 49 height 17
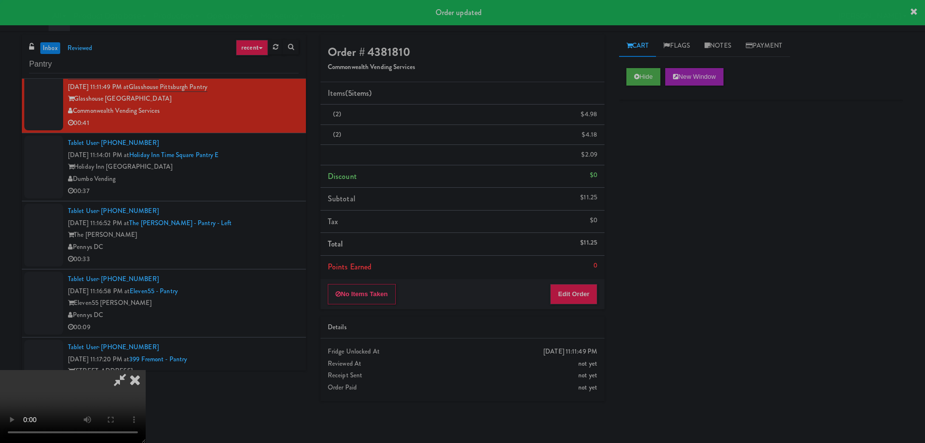
scroll to position [0, 0]
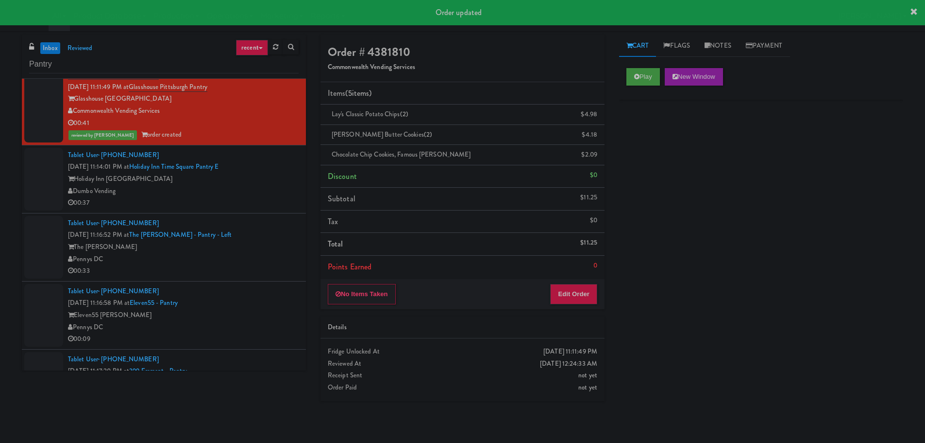
click at [259, 195] on div "Dumbo Vending" at bounding box center [183, 191] width 231 height 12
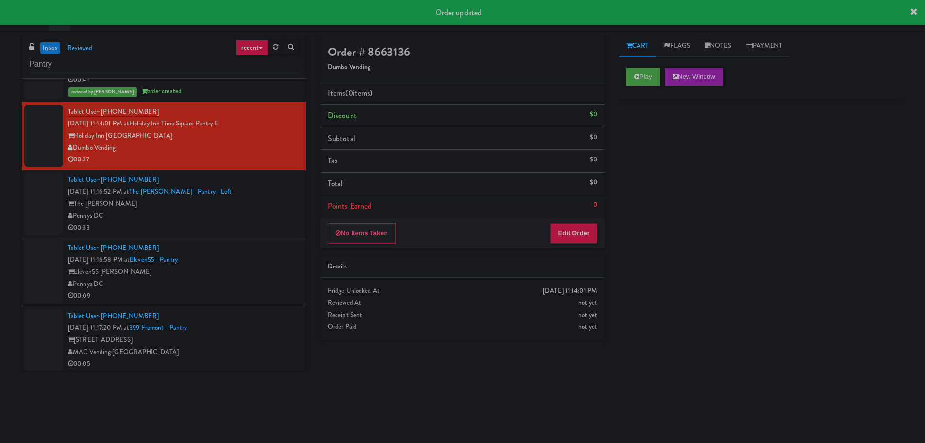
scroll to position [2380, 0]
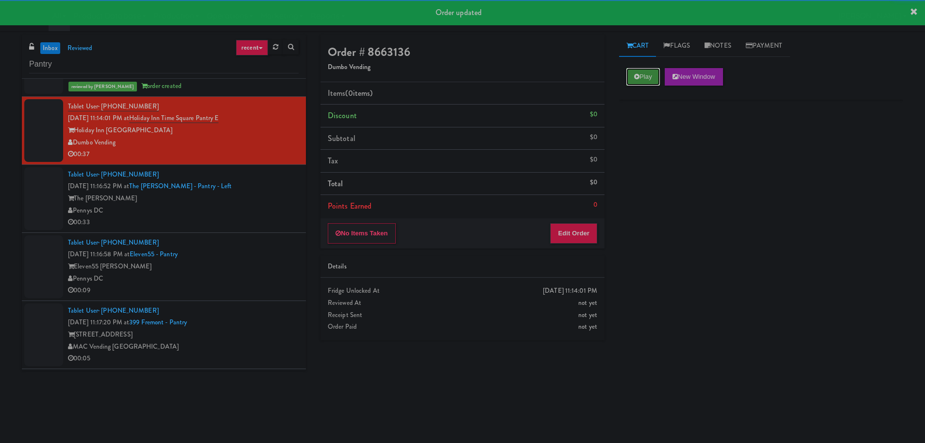
click at [641, 82] on button "Play" at bounding box center [644, 76] width 34 height 17
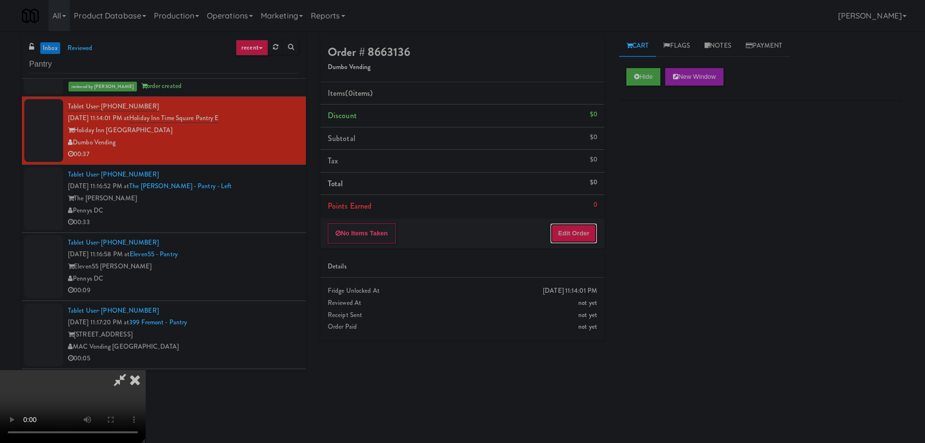
click at [584, 241] on button "Edit Order" at bounding box center [573, 233] width 47 height 20
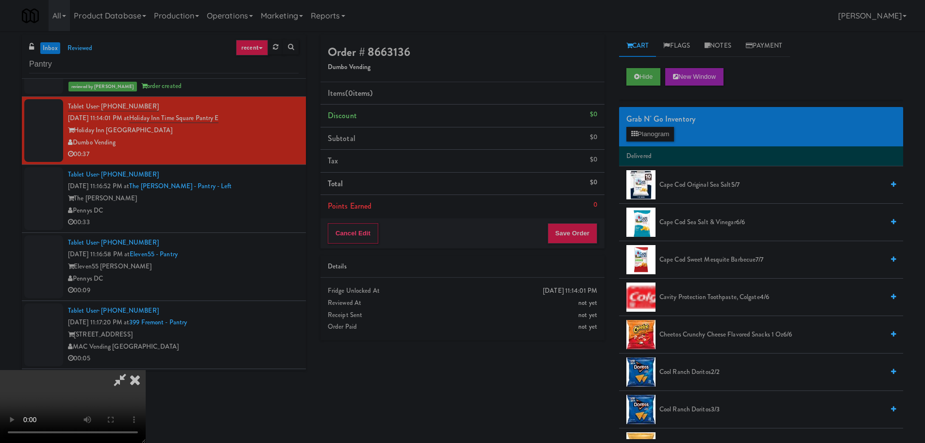
scroll to position [167, 0]
click at [146, 404] on video at bounding box center [73, 406] width 146 height 73
click at [146, 370] on video at bounding box center [73, 406] width 146 height 73
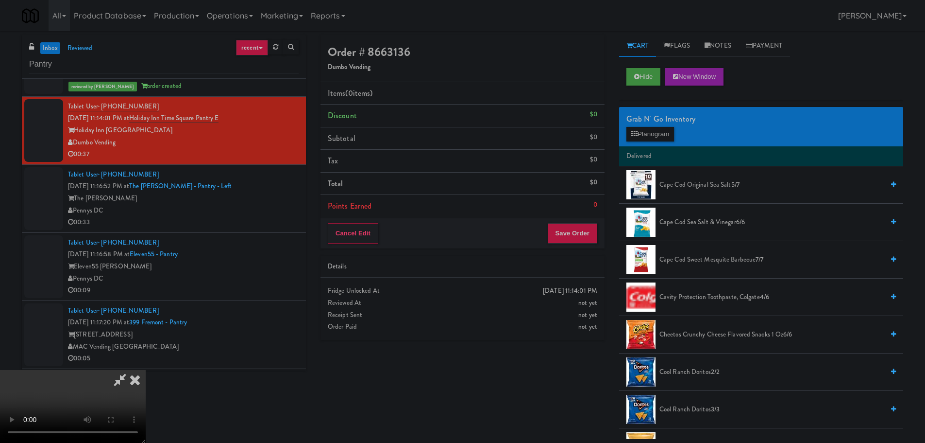
click at [146, 370] on video at bounding box center [73, 406] width 146 height 73
click at [648, 139] on button "Planogram" at bounding box center [651, 134] width 48 height 15
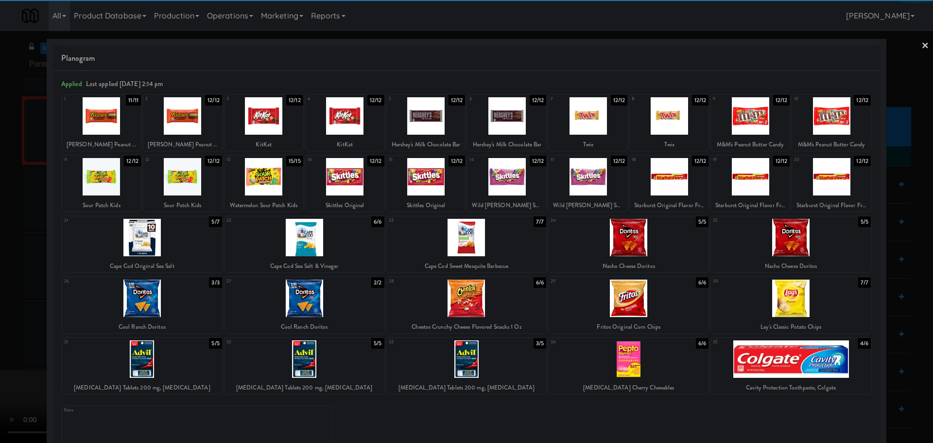
click at [739, 125] on div at bounding box center [750, 115] width 79 height 37
drag, startPoint x: 0, startPoint y: 227, endPoint x: 190, endPoint y: 168, distance: 199.0
click at [0, 228] on div at bounding box center [466, 221] width 933 height 443
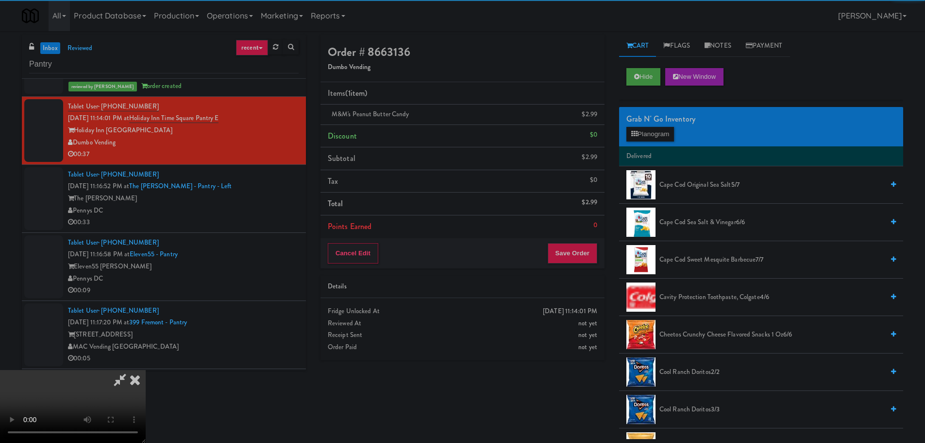
drag, startPoint x: 190, startPoint y: 168, endPoint x: 215, endPoint y: 168, distance: 24.8
click at [146, 370] on video at bounding box center [73, 406] width 146 height 73
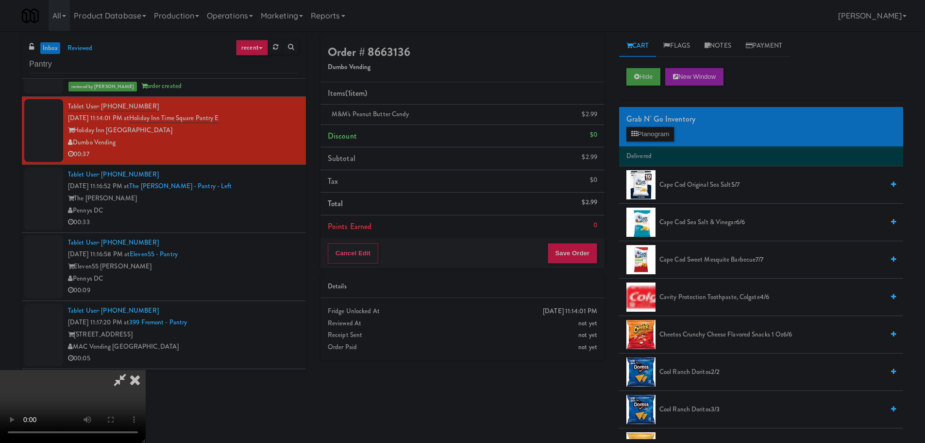
click at [146, 370] on video at bounding box center [73, 406] width 146 height 73
click at [645, 134] on button "Planogram" at bounding box center [651, 134] width 48 height 15
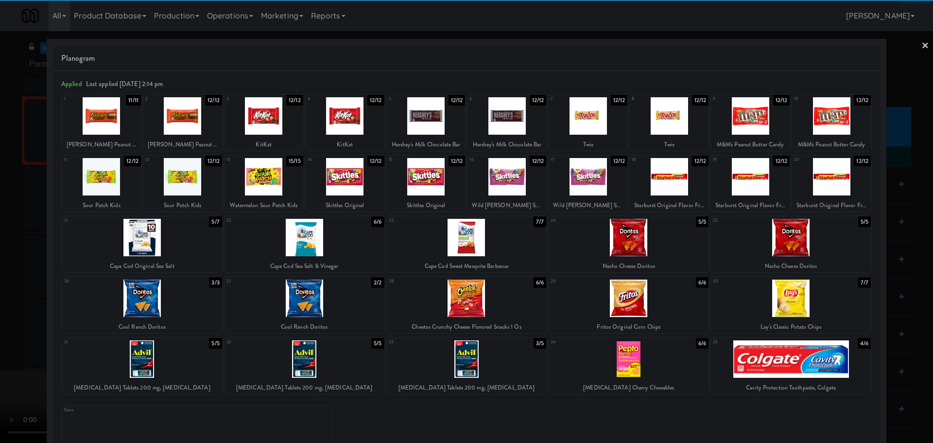
click at [350, 120] on div at bounding box center [345, 115] width 79 height 37
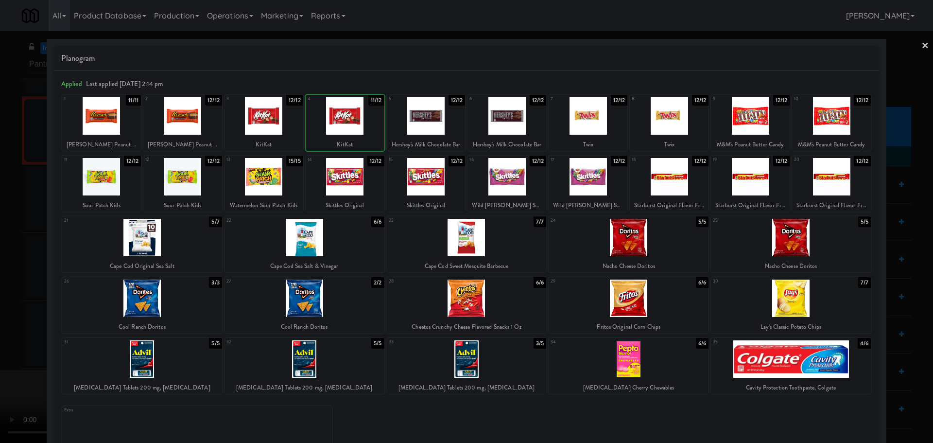
click at [0, 244] on div at bounding box center [466, 221] width 933 height 443
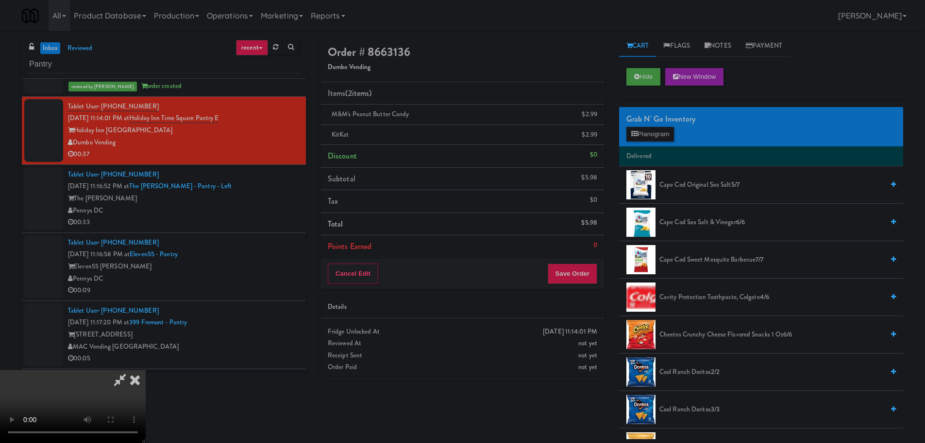
click at [146, 370] on video at bounding box center [73, 406] width 146 height 73
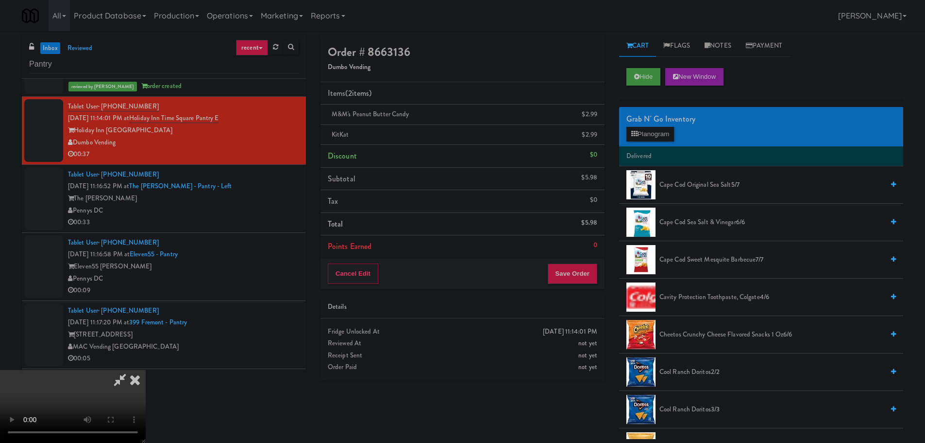
click at [146, 370] on video at bounding box center [73, 406] width 146 height 73
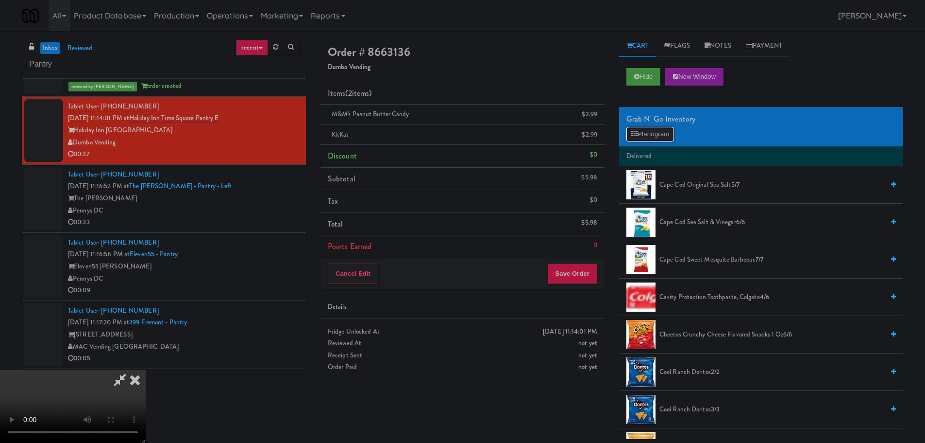
click at [649, 137] on button "Planogram" at bounding box center [651, 134] width 48 height 15
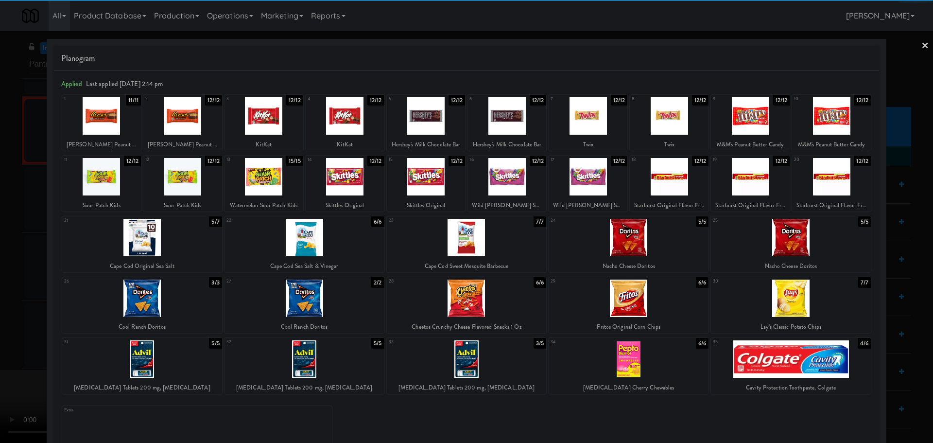
click at [587, 116] on div at bounding box center [587, 115] width 79 height 37
drag, startPoint x: 0, startPoint y: 169, endPoint x: 447, endPoint y: 115, distance: 450.1
click at [2, 169] on div at bounding box center [466, 221] width 933 height 443
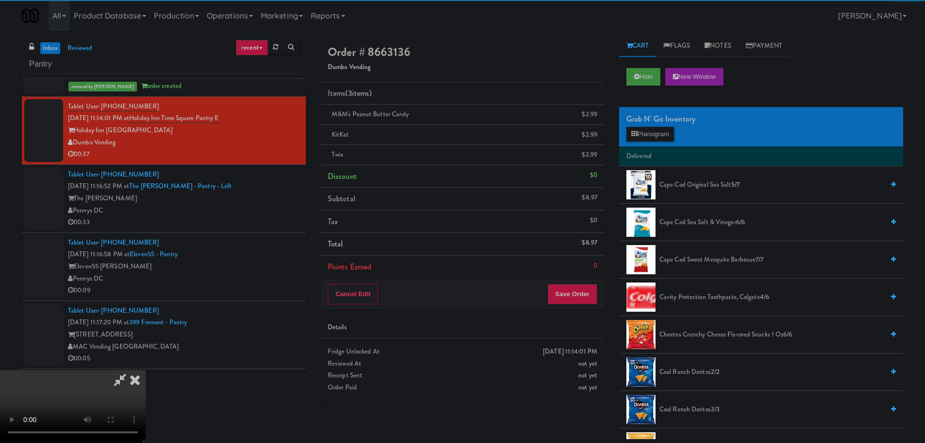
click at [146, 370] on video at bounding box center [73, 406] width 146 height 73
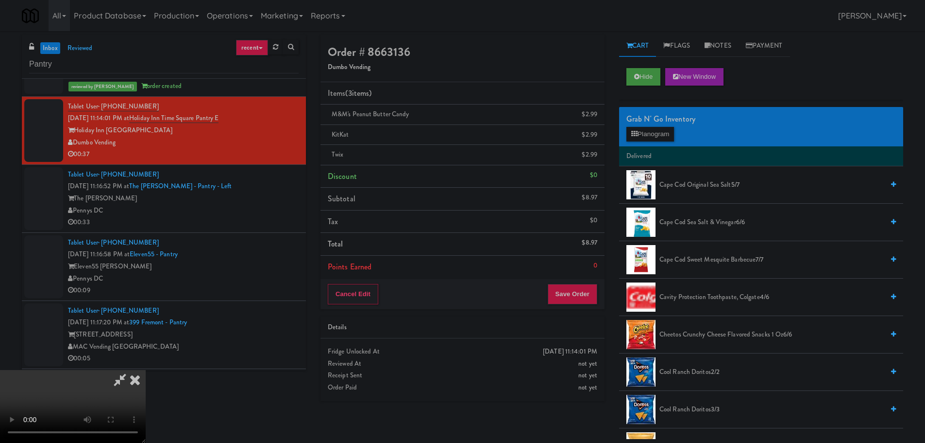
click at [146, 370] on video at bounding box center [73, 406] width 146 height 73
click at [131, 370] on icon at bounding box center [120, 379] width 22 height 19
click at [597, 156] on icon at bounding box center [598, 158] width 5 height 6
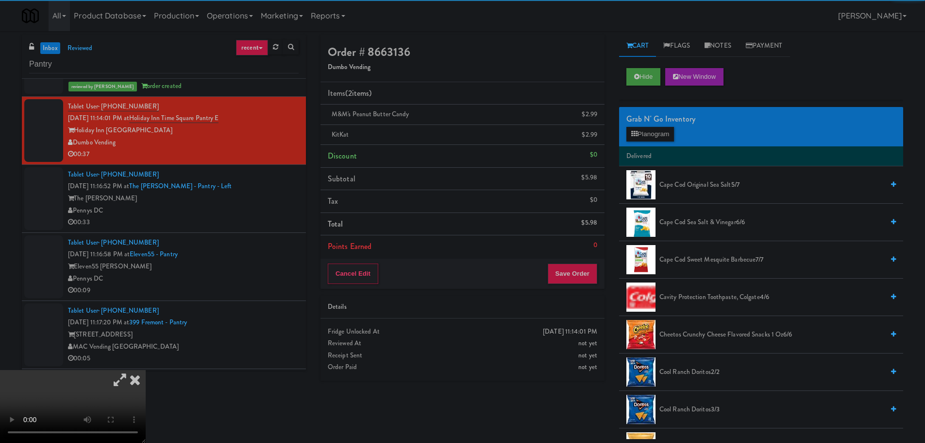
click at [131, 370] on icon at bounding box center [120, 379] width 22 height 19
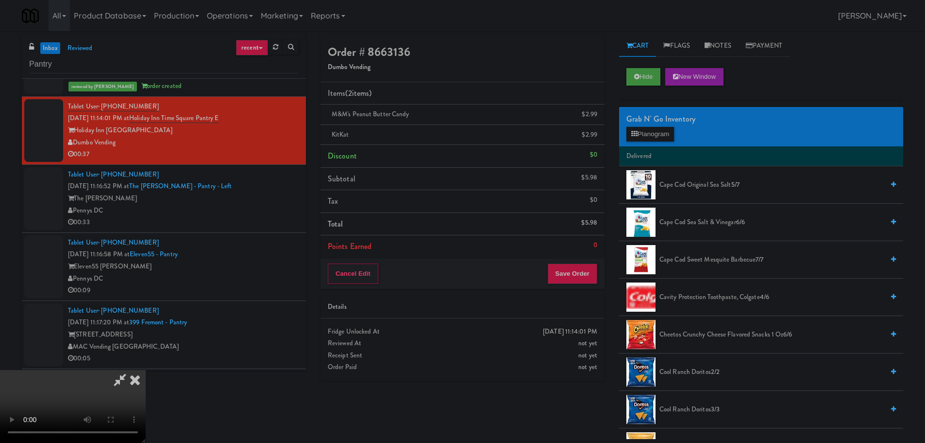
click at [146, 370] on video at bounding box center [73, 406] width 146 height 73
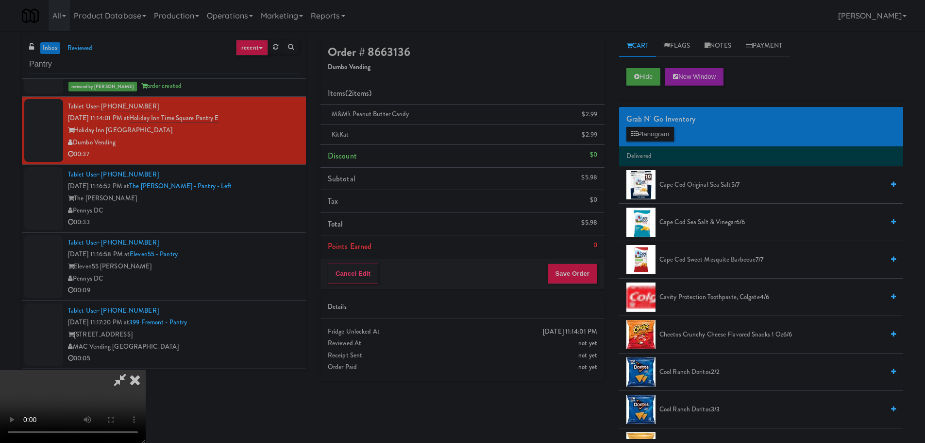
click at [146, 370] on video at bounding box center [73, 406] width 146 height 73
drag, startPoint x: 359, startPoint y: 348, endPoint x: 379, endPoint y: 343, distance: 20.9
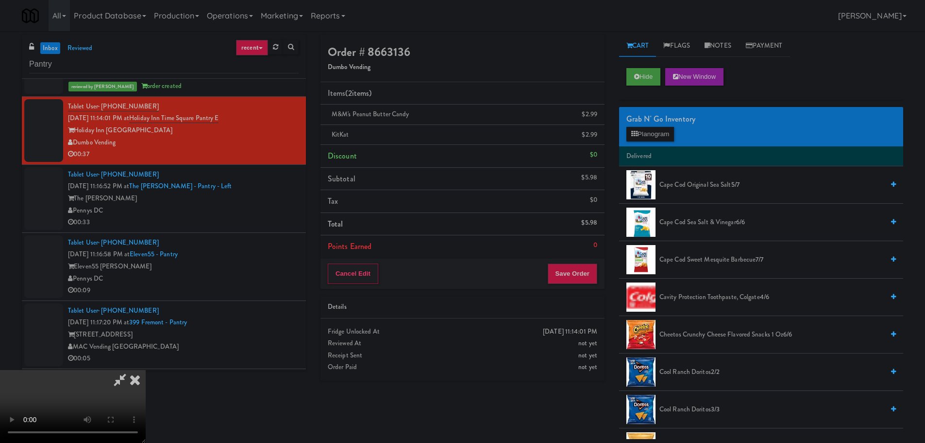
click at [146, 370] on video at bounding box center [73, 406] width 146 height 73
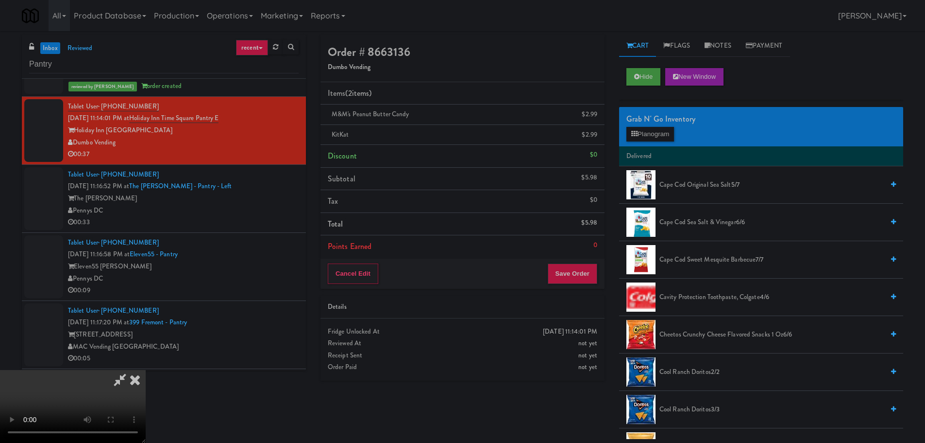
click at [146, 370] on video at bounding box center [73, 406] width 146 height 73
click
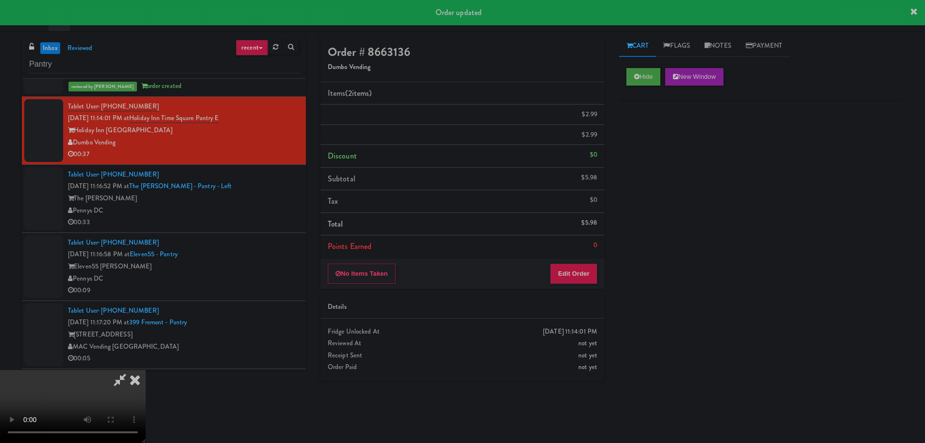
scroll to position [0, 0]
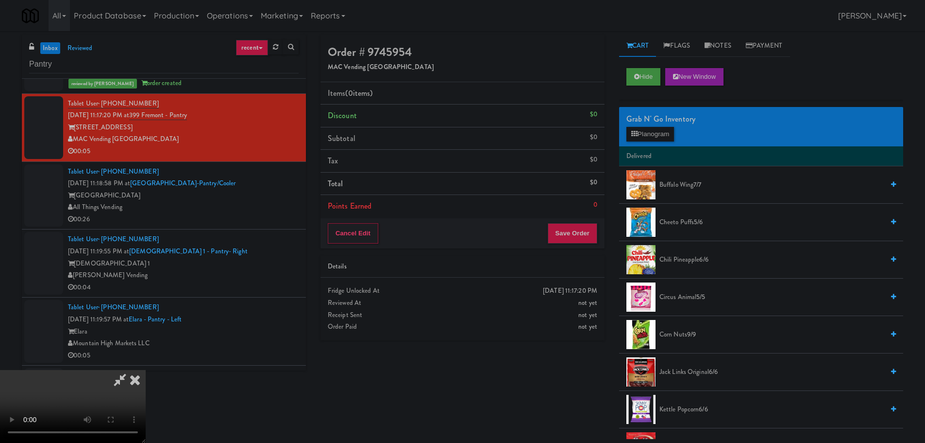
scroll to position [167, 0]
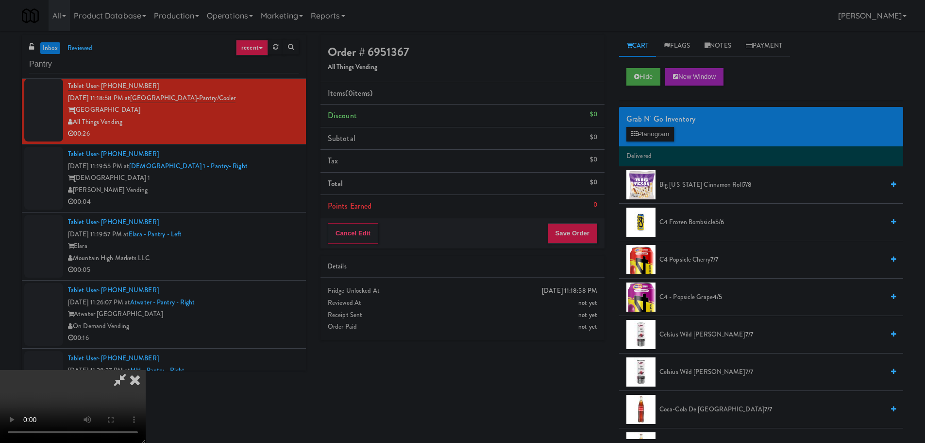
scroll to position [167, 0]
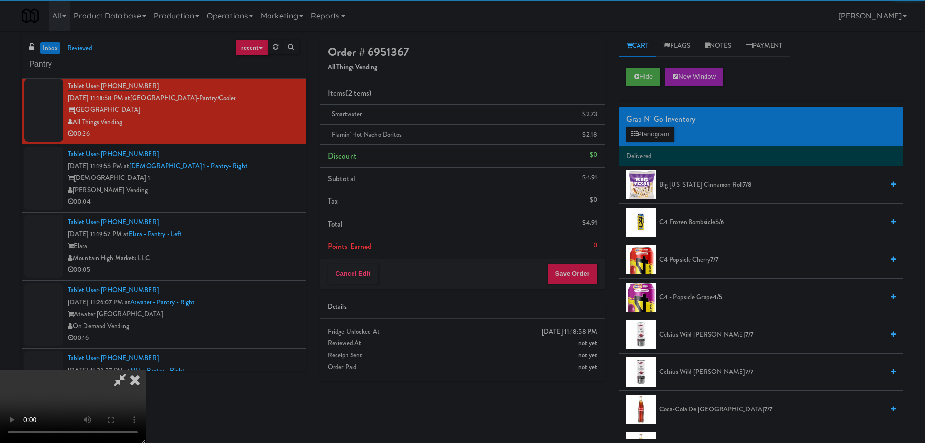
drag, startPoint x: 240, startPoint y: 309, endPoint x: 249, endPoint y: 309, distance: 8.8
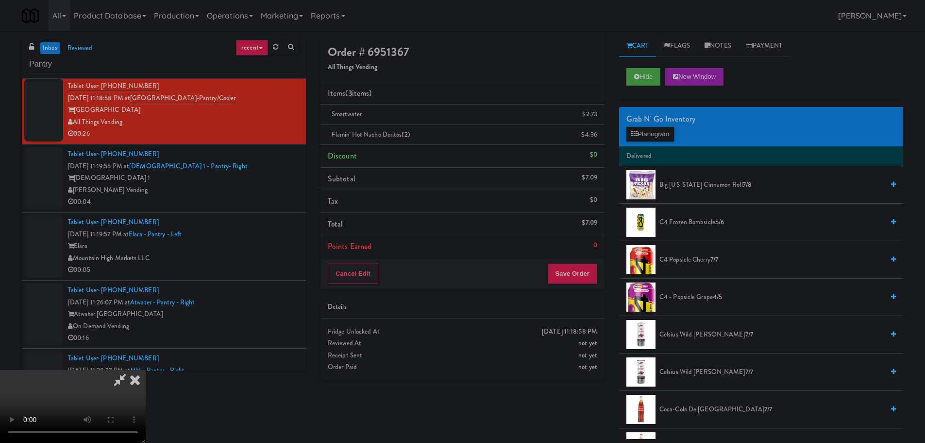
drag, startPoint x: 401, startPoint y: 231, endPoint x: 426, endPoint y: 227, distance: 25.5
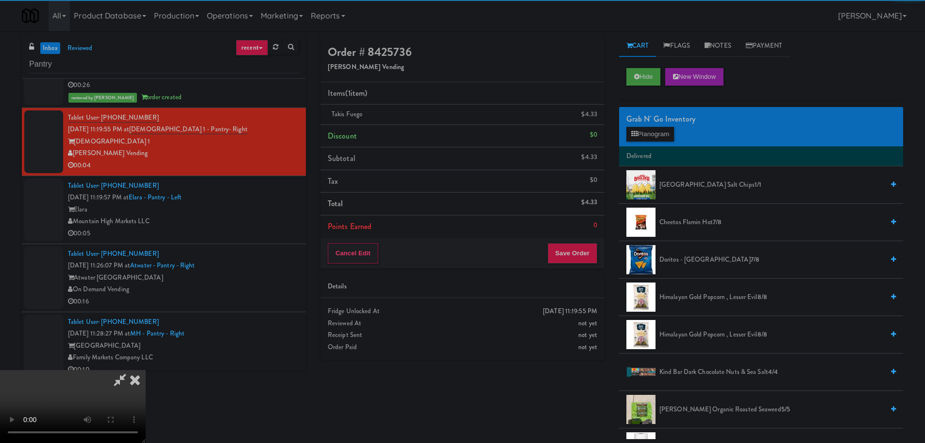
drag, startPoint x: 262, startPoint y: 253, endPoint x: 273, endPoint y: 252, distance: 11.7
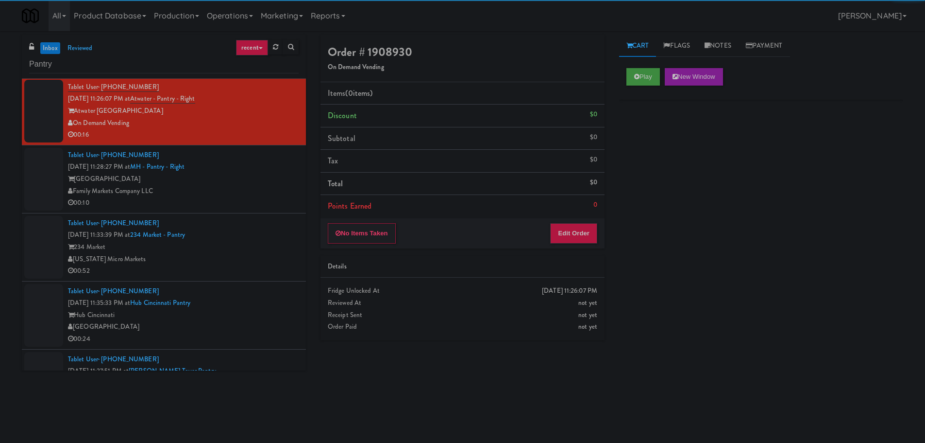
scroll to position [2963, 0]
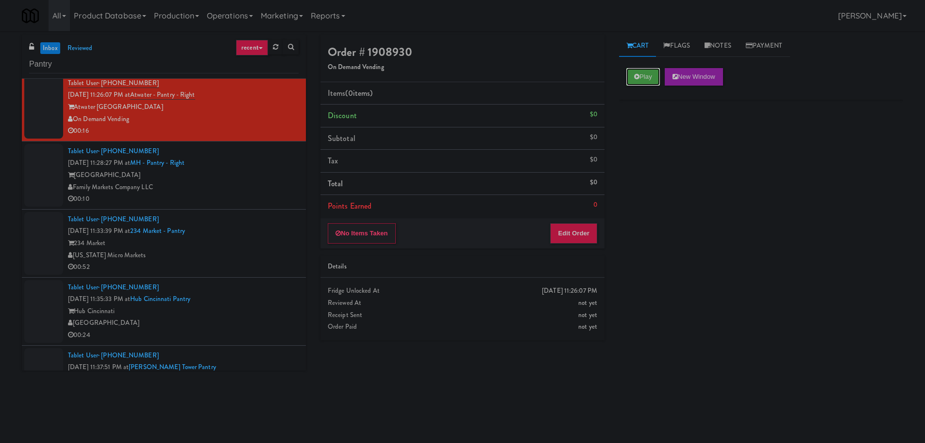
drag, startPoint x: 655, startPoint y: 71, endPoint x: 651, endPoint y: 113, distance: 42.4
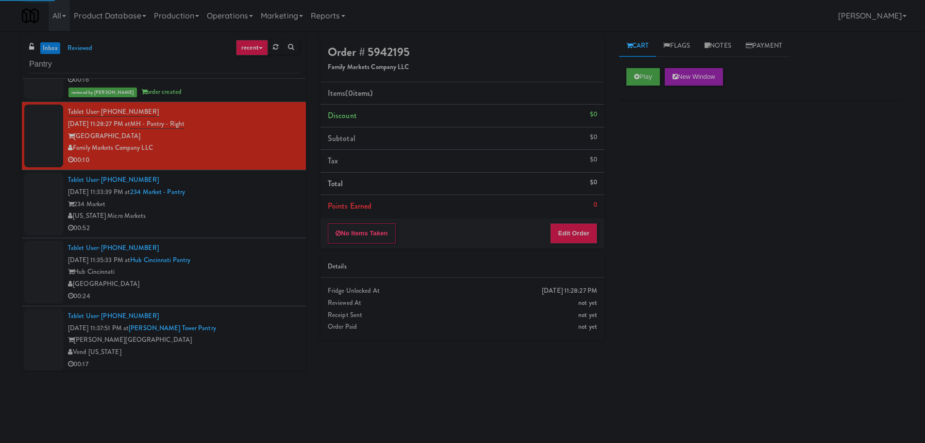
scroll to position [3012, 0]
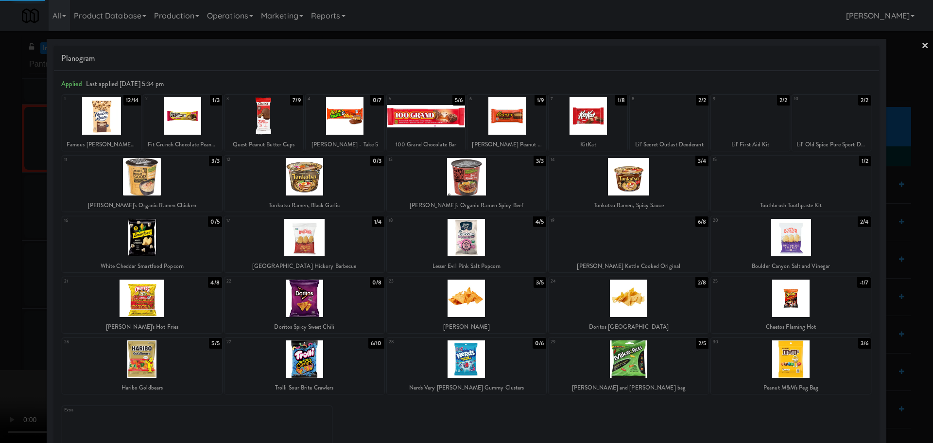
drag, startPoint x: 0, startPoint y: 330, endPoint x: 306, endPoint y: 205, distance: 330.7
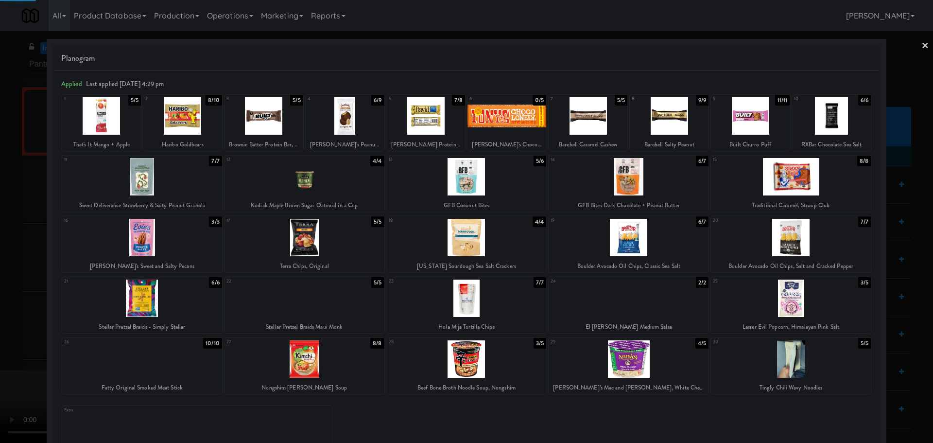
drag, startPoint x: 0, startPoint y: 303, endPoint x: 9, endPoint y: 297, distance: 10.7
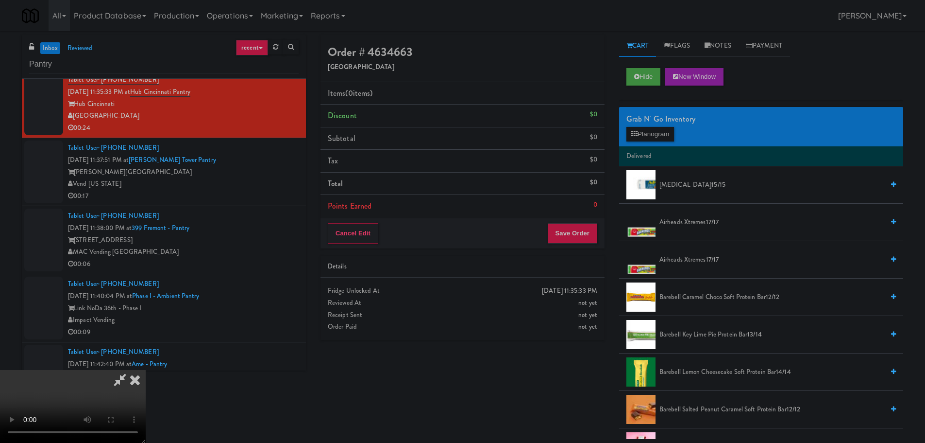
drag, startPoint x: 424, startPoint y: 252, endPoint x: 435, endPoint y: 258, distance: 12.4
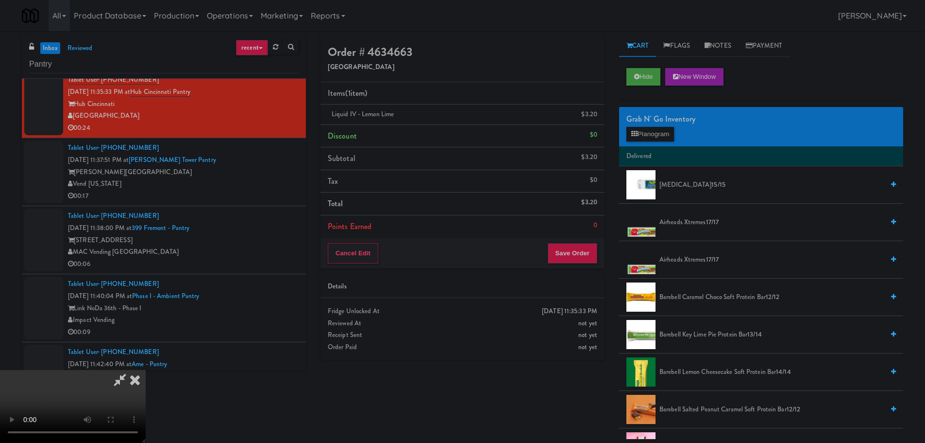
scroll to position [70, 0]
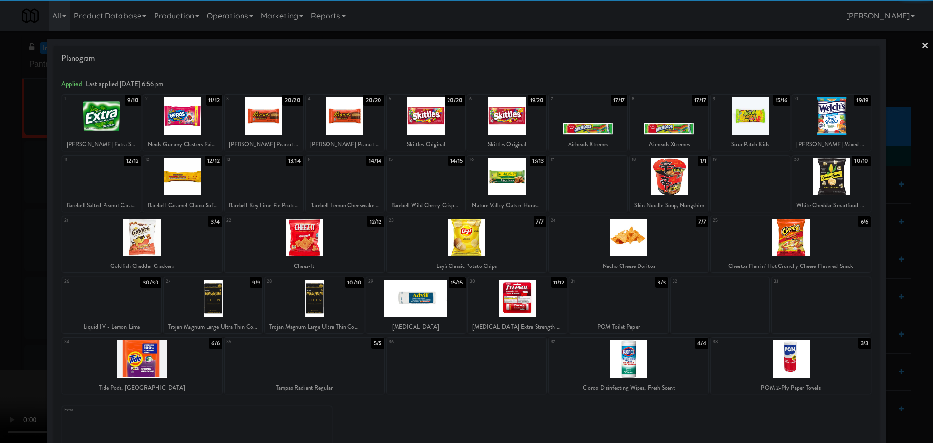
drag, startPoint x: 4, startPoint y: 273, endPoint x: 11, endPoint y: 273, distance: 6.8
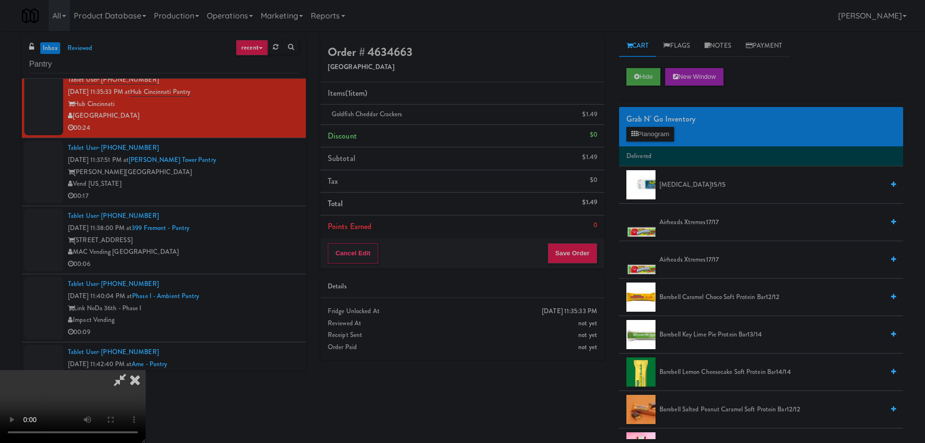
drag, startPoint x: 372, startPoint y: 256, endPoint x: 452, endPoint y: 248, distance: 81.1
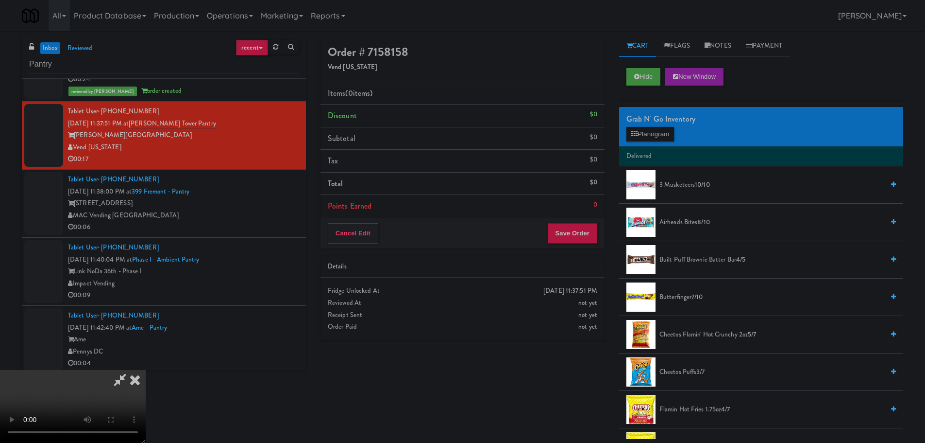
drag, startPoint x: 322, startPoint y: 260, endPoint x: 324, endPoint y: 277, distance: 17.7
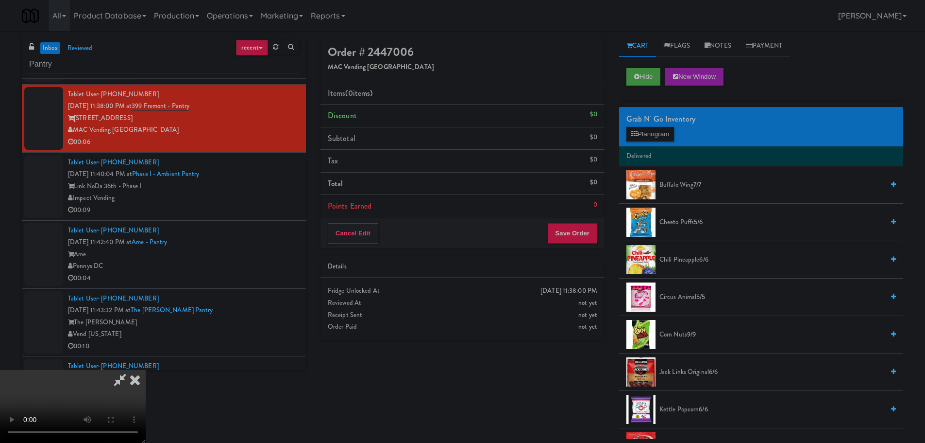
scroll to position [167, 0]
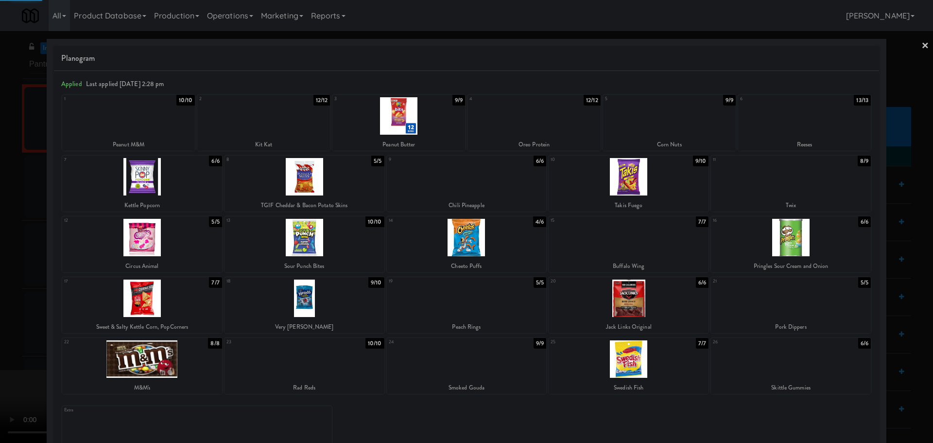
drag, startPoint x: 0, startPoint y: 296, endPoint x: 223, endPoint y: 201, distance: 243.1
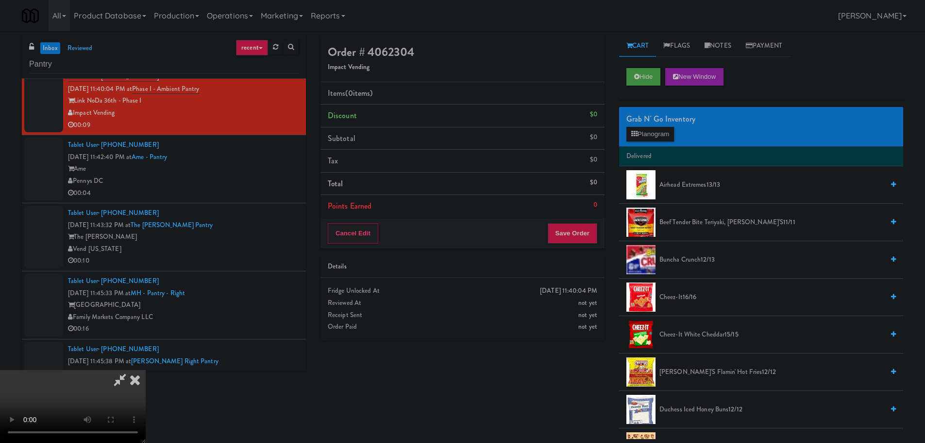
scroll to position [97, 0]
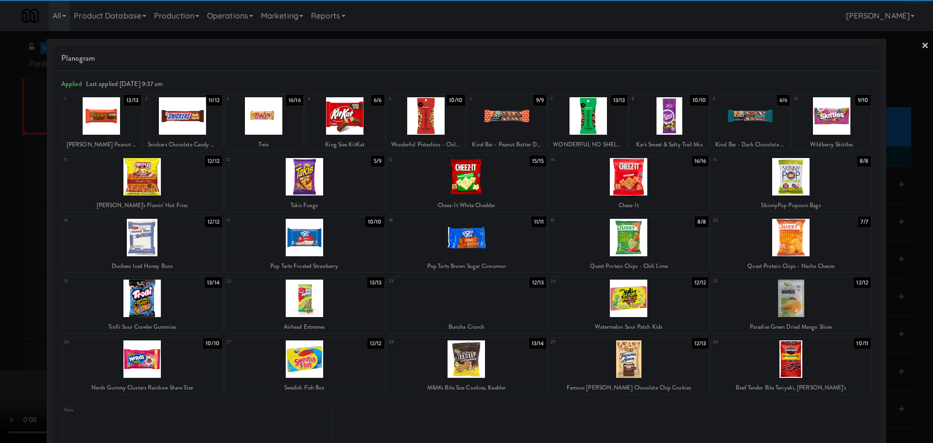
drag, startPoint x: 0, startPoint y: 293, endPoint x: 78, endPoint y: 254, distance: 87.8
drag, startPoint x: 0, startPoint y: 258, endPoint x: 217, endPoint y: 178, distance: 231.6
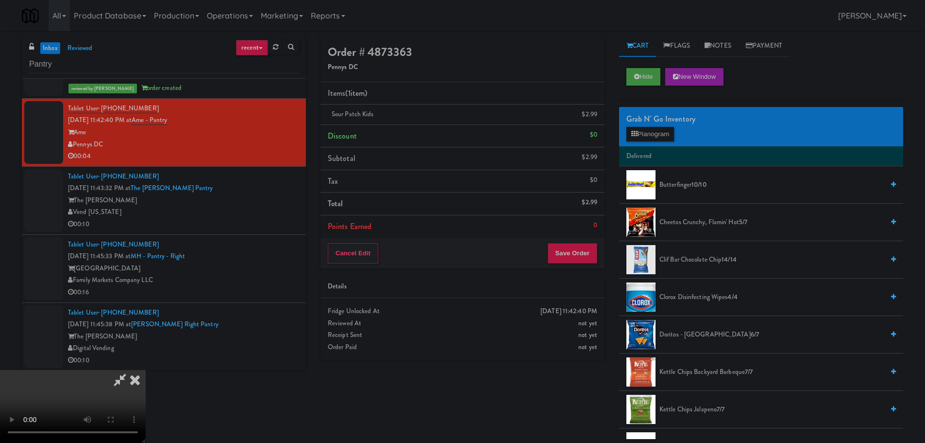
drag, startPoint x: 241, startPoint y: 223, endPoint x: 282, endPoint y: 224, distance: 41.3
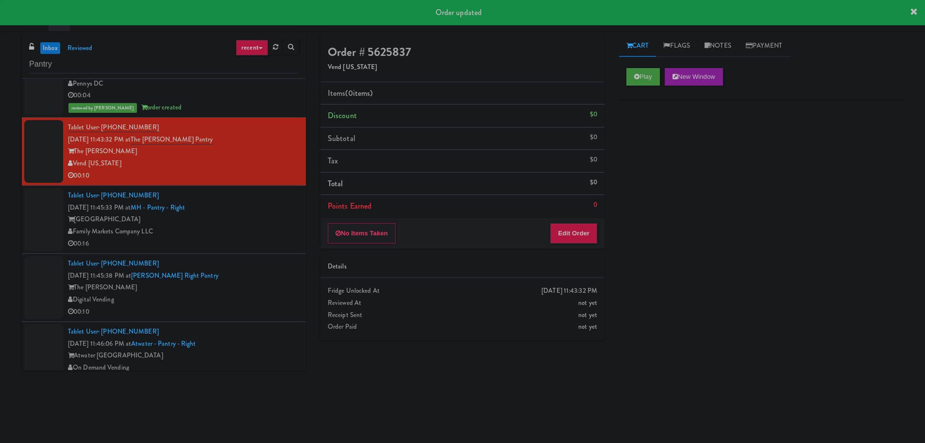
scroll to position [3595, 0]
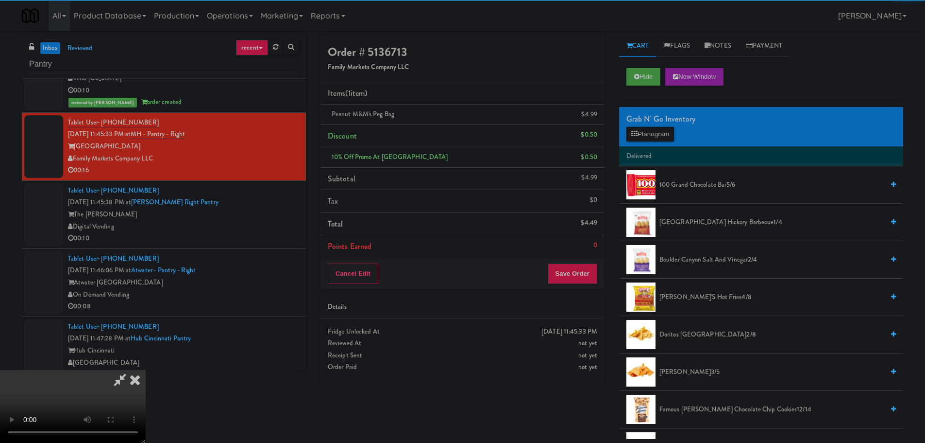
drag, startPoint x: 213, startPoint y: 305, endPoint x: 263, endPoint y: 307, distance: 50.1
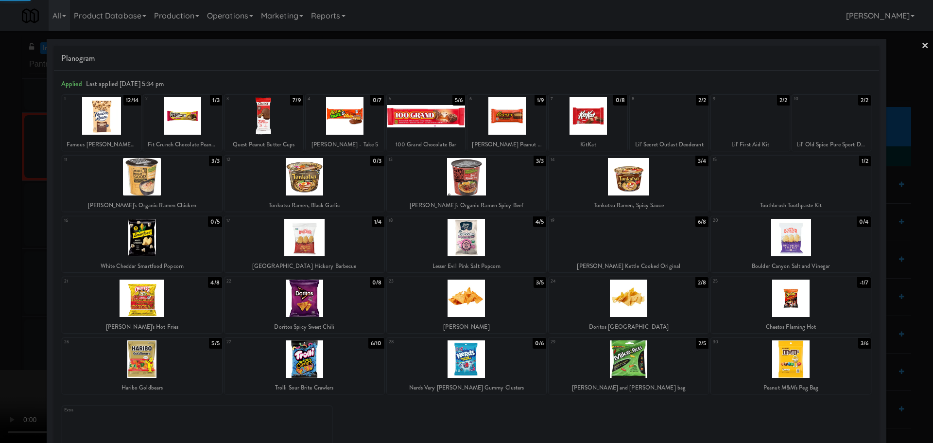
drag, startPoint x: 0, startPoint y: 285, endPoint x: 15, endPoint y: 276, distance: 17.4
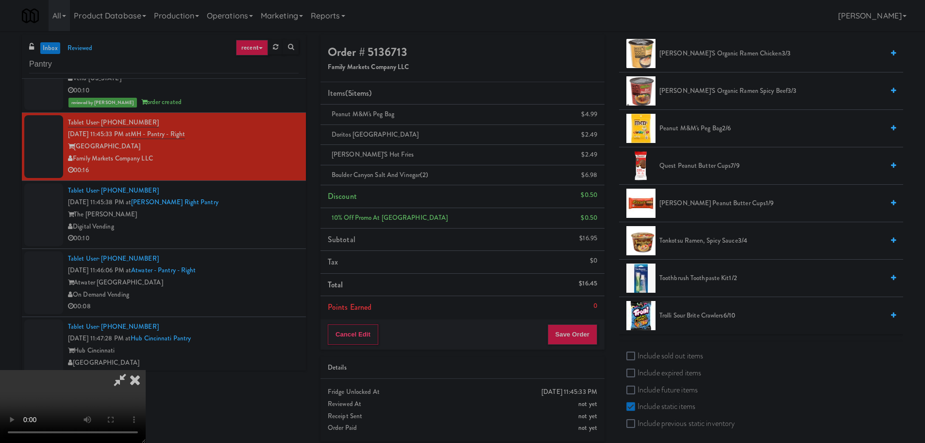
scroll to position [700, 0]
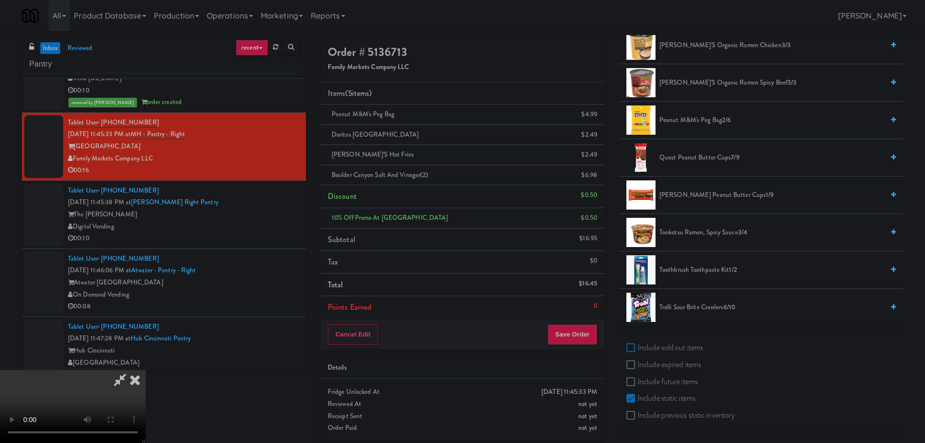
checkbox input "true"
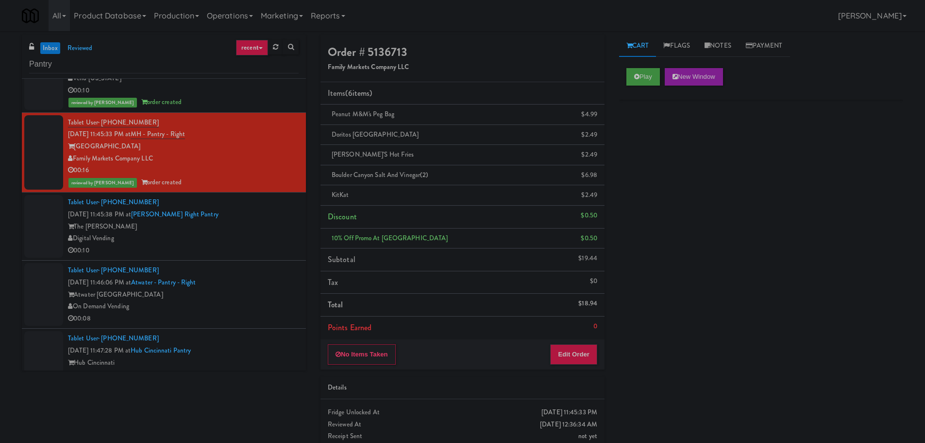
scroll to position [0, 0]
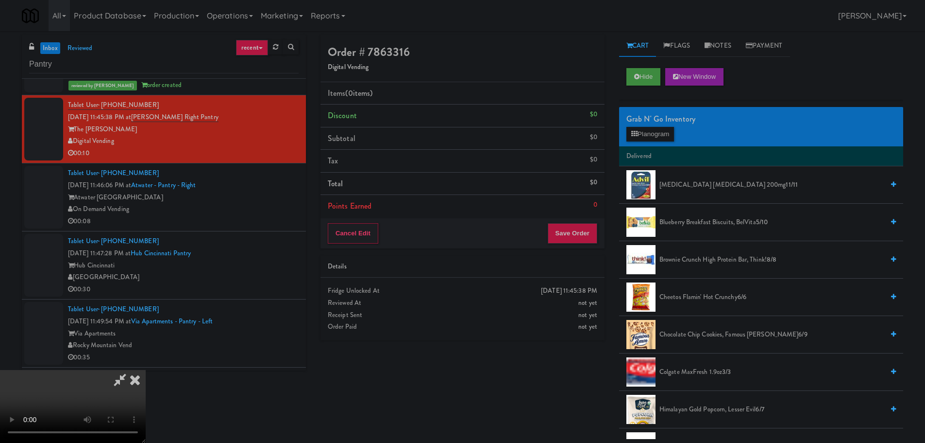
scroll to position [146, 0]
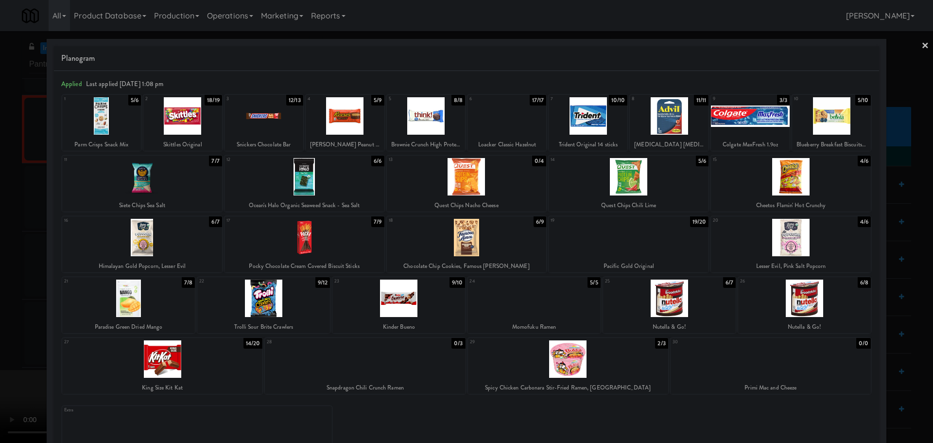
drag, startPoint x: 0, startPoint y: 248, endPoint x: 42, endPoint y: 260, distance: 43.5
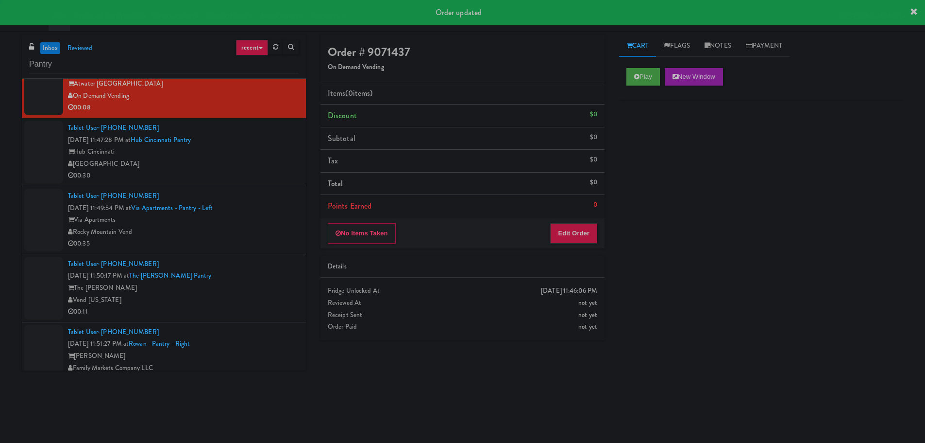
scroll to position [3838, 0]
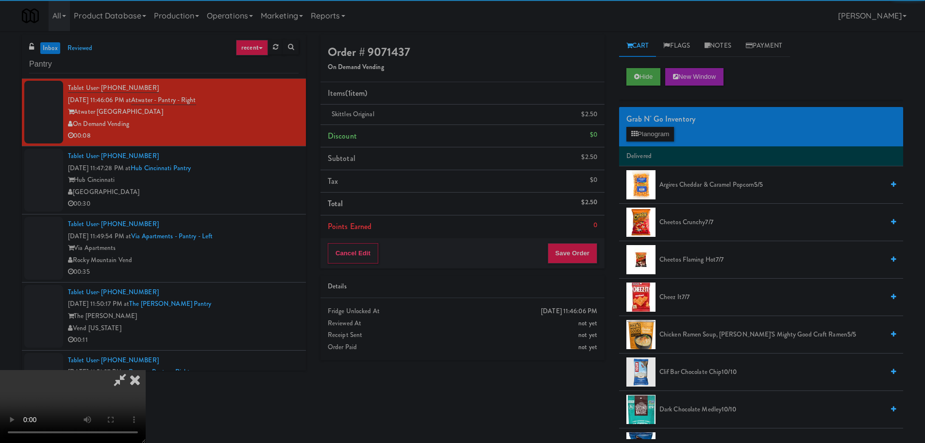
drag, startPoint x: 289, startPoint y: 312, endPoint x: 346, endPoint y: 311, distance: 57.3
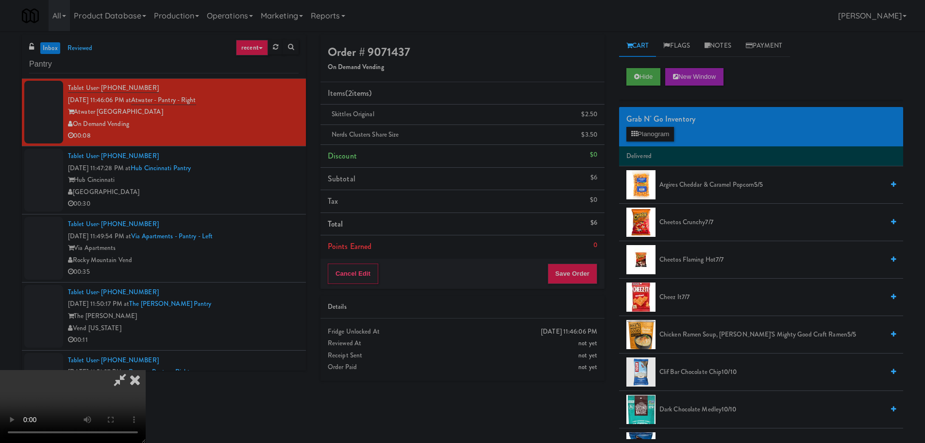
drag, startPoint x: 264, startPoint y: 271, endPoint x: 271, endPoint y: 272, distance: 6.4
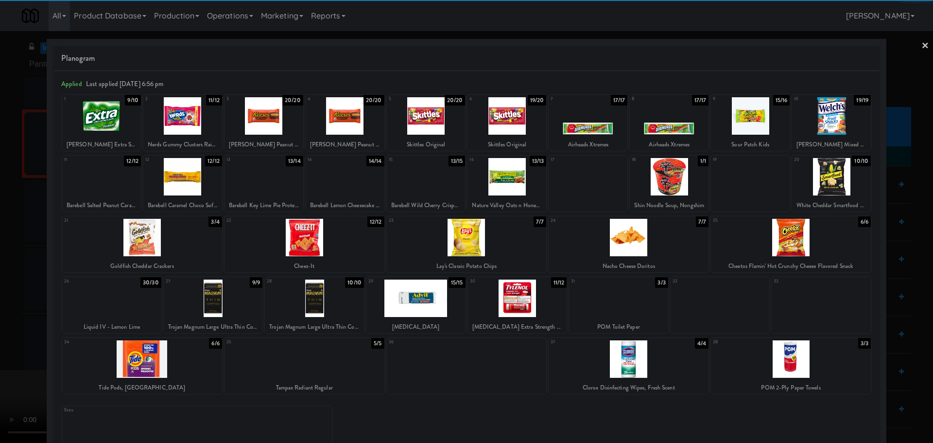
drag, startPoint x: 113, startPoint y: 129, endPoint x: 101, endPoint y: 136, distance: 14.0
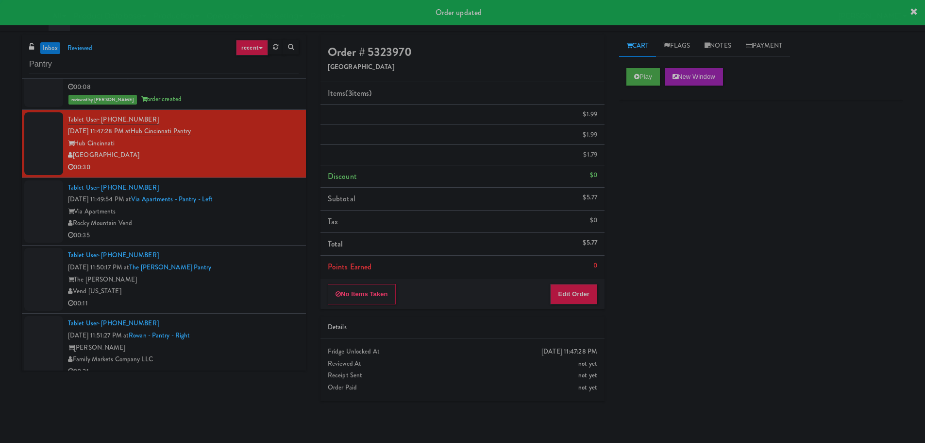
drag, startPoint x: 249, startPoint y: 199, endPoint x: 256, endPoint y: 207, distance: 10.3
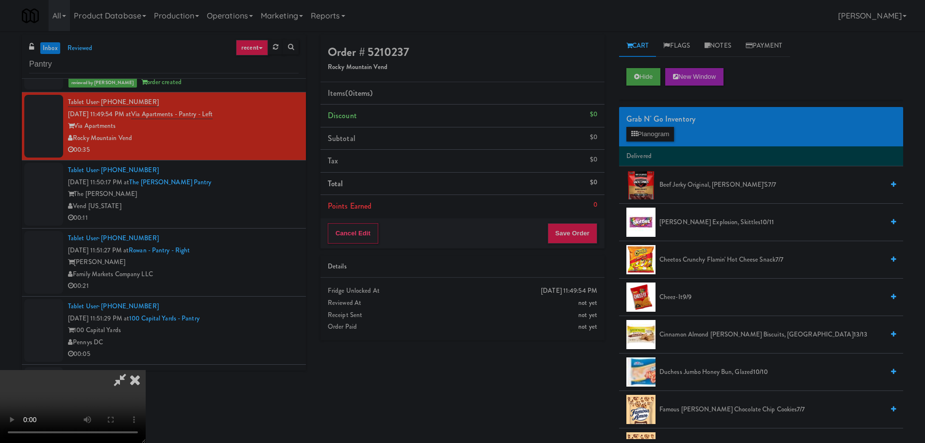
scroll to position [167, 0]
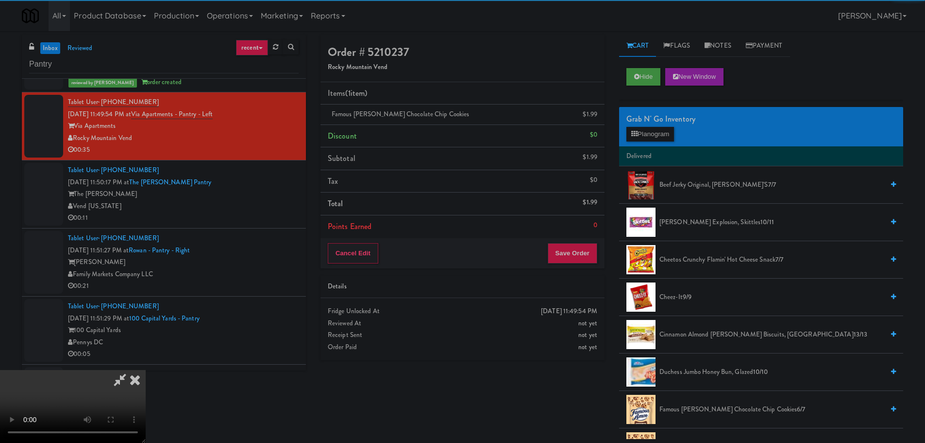
drag, startPoint x: 213, startPoint y: 288, endPoint x: 236, endPoint y: 298, distance: 25.2
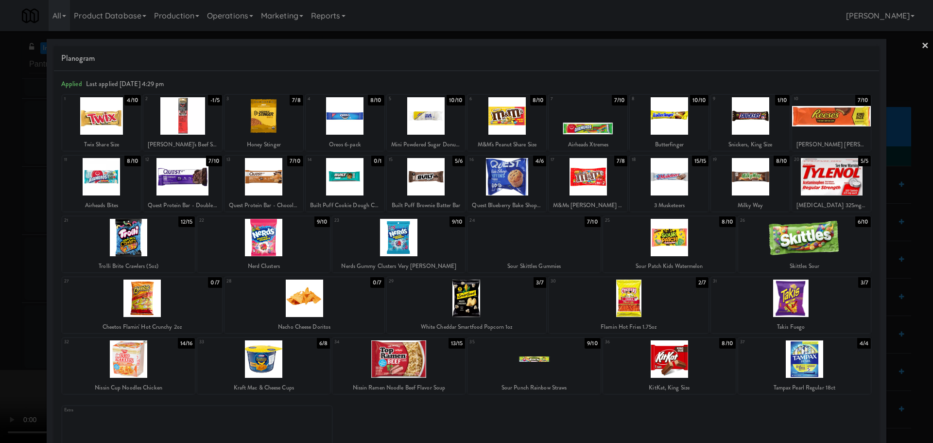
drag, startPoint x: 0, startPoint y: 284, endPoint x: 9, endPoint y: 279, distance: 9.8
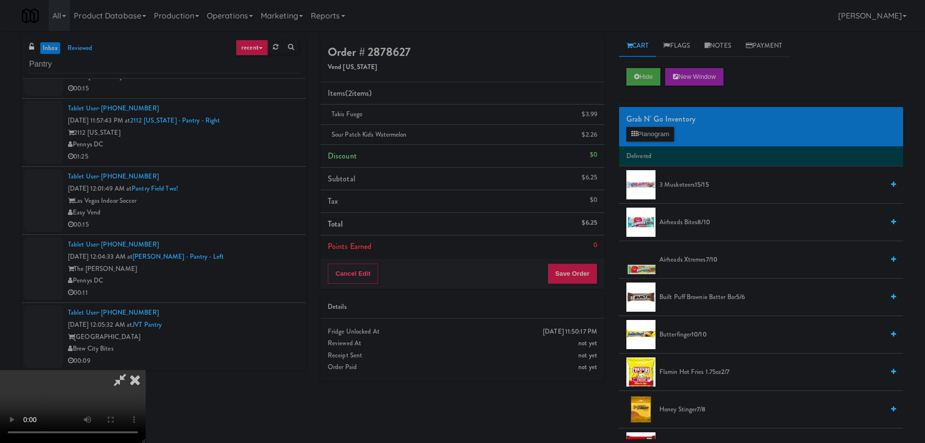
drag, startPoint x: 410, startPoint y: 224, endPoint x: 375, endPoint y: 253, distance: 45.2
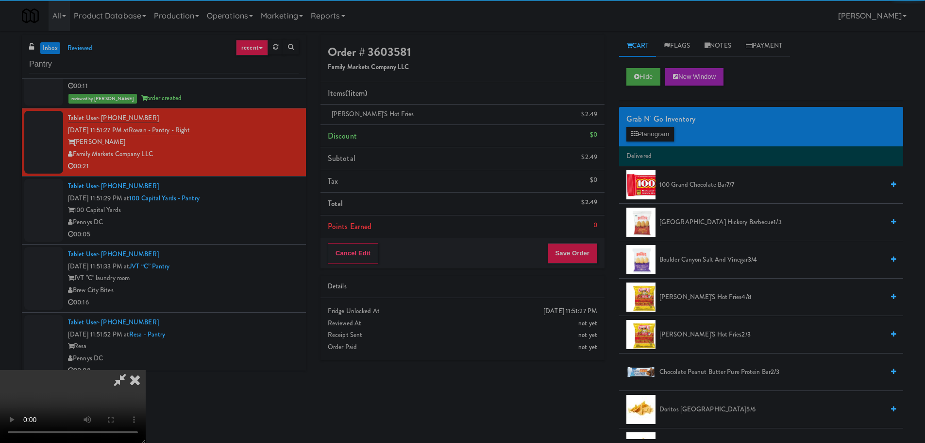
drag, startPoint x: 228, startPoint y: 246, endPoint x: 272, endPoint y: 245, distance: 43.2
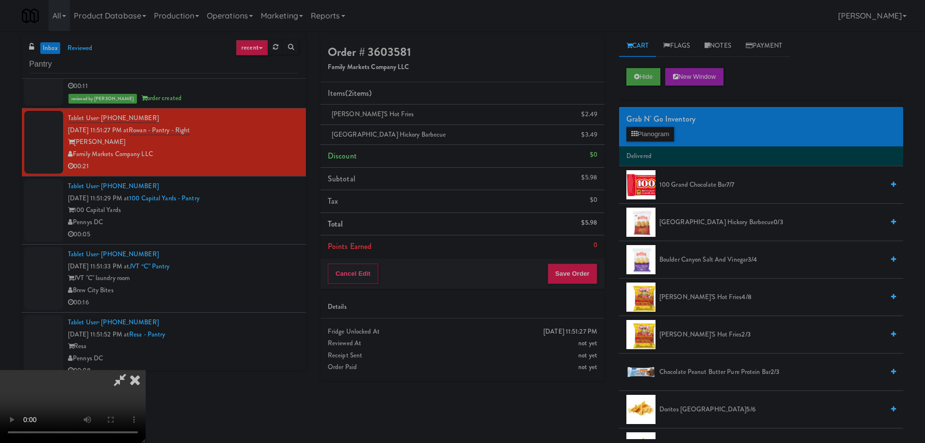
scroll to position [167, 0]
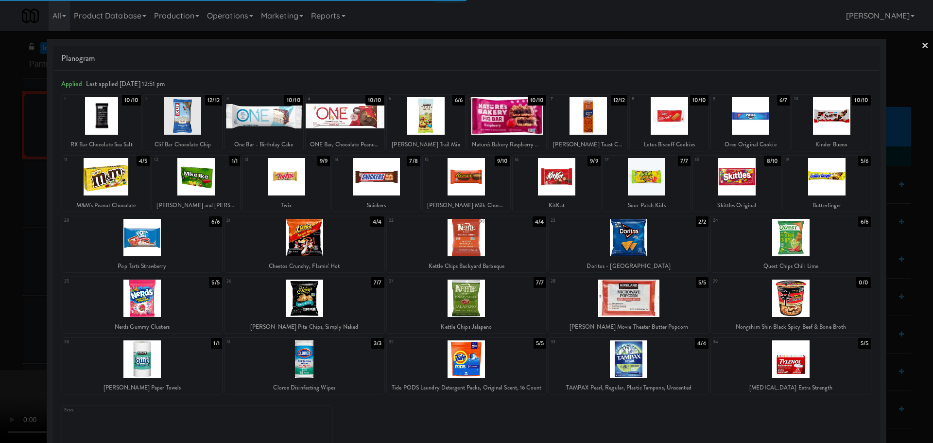
drag, startPoint x: 0, startPoint y: 267, endPoint x: 84, endPoint y: 255, distance: 85.0
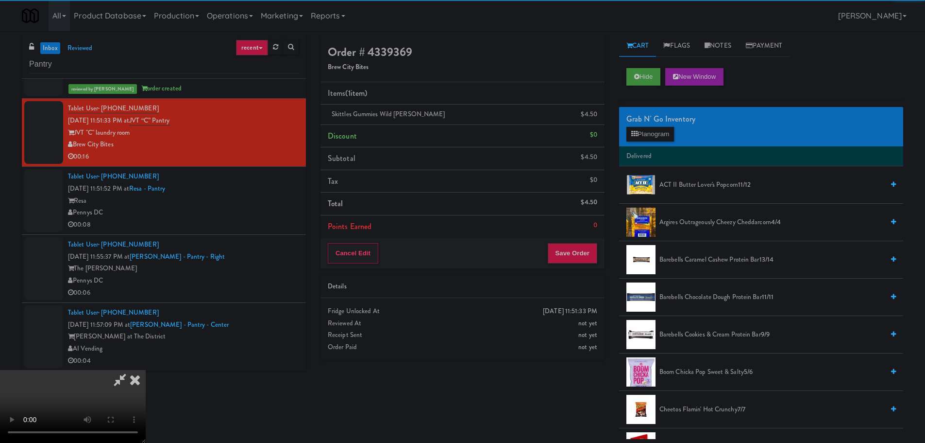
drag, startPoint x: 292, startPoint y: 245, endPoint x: 376, endPoint y: 229, distance: 85.0
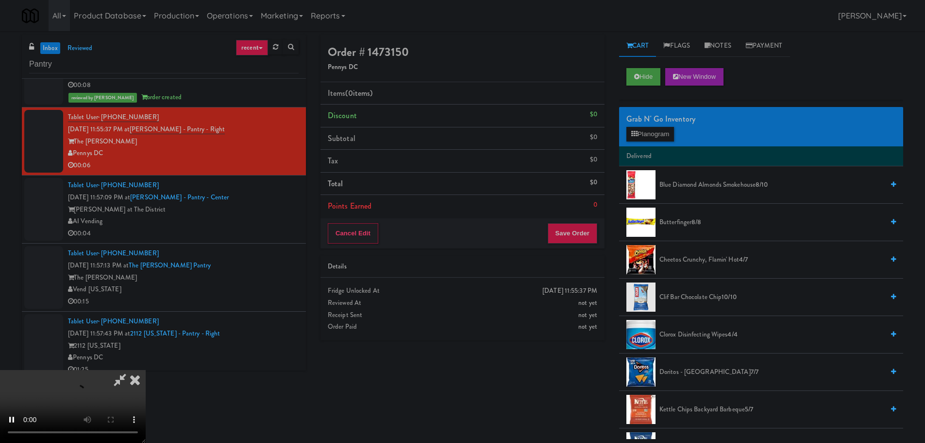
scroll to position [4442, 0]
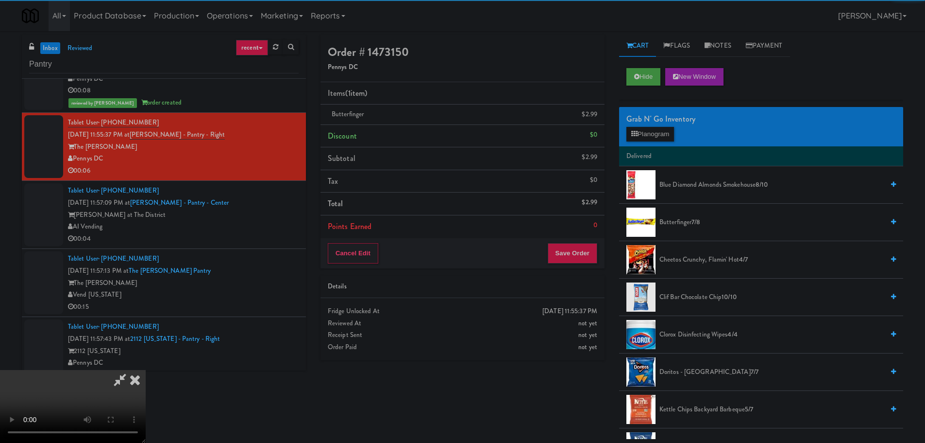
drag, startPoint x: 179, startPoint y: 226, endPoint x: 326, endPoint y: 233, distance: 147.3
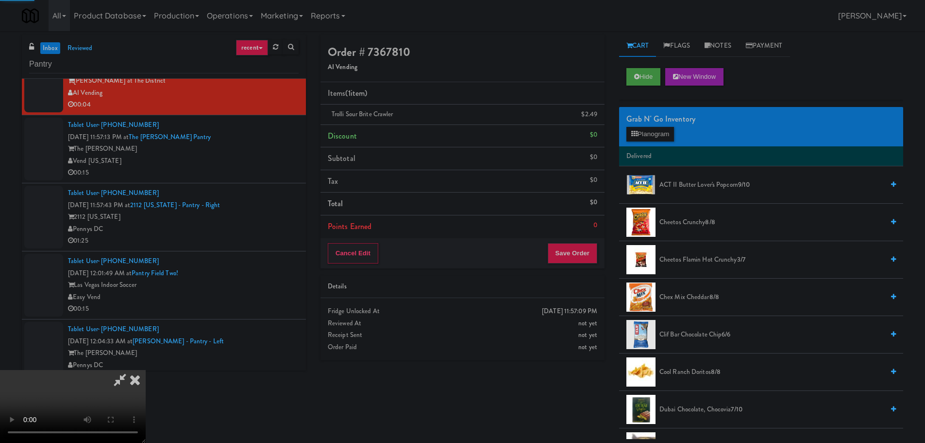
drag, startPoint x: 228, startPoint y: 223, endPoint x: 241, endPoint y: 223, distance: 13.1
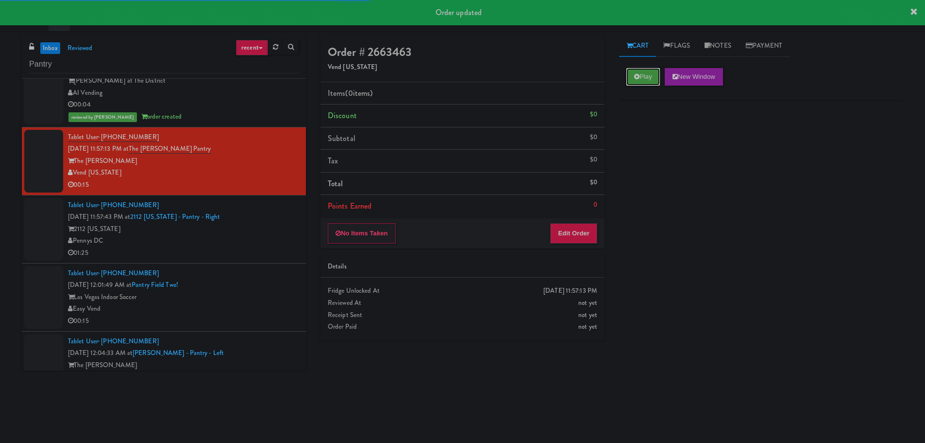
drag, startPoint x: 652, startPoint y: 72, endPoint x: 573, endPoint y: 202, distance: 151.7
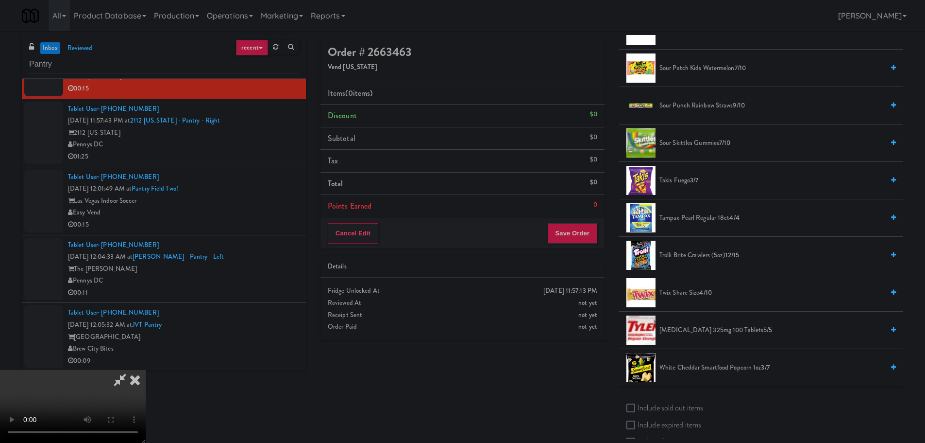
scroll to position [1020, 0]
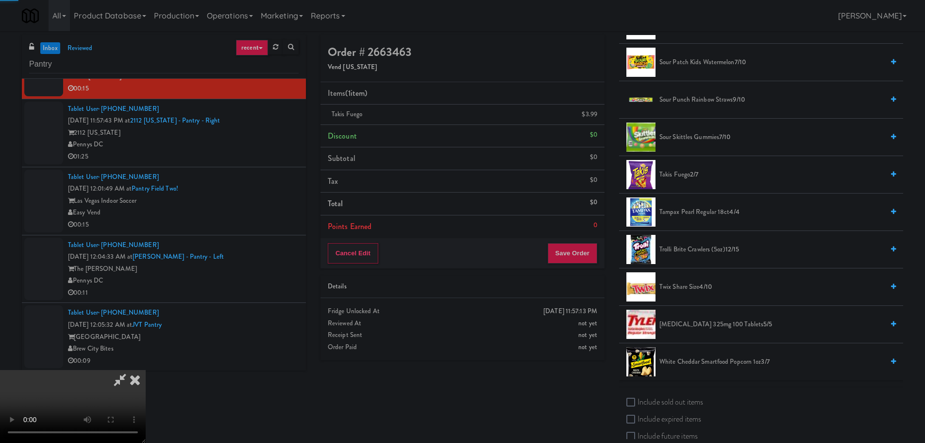
drag, startPoint x: 463, startPoint y: 236, endPoint x: 479, endPoint y: 251, distance: 22.0
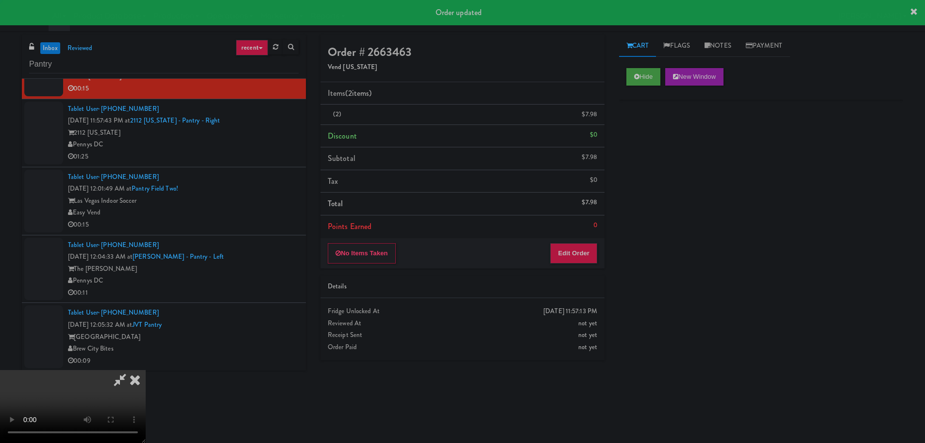
scroll to position [0, 0]
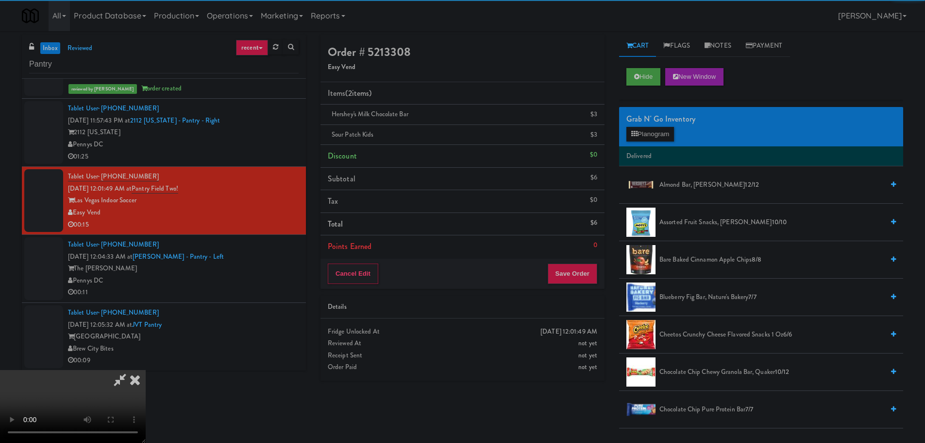
drag, startPoint x: 165, startPoint y: 230, endPoint x: 230, endPoint y: 230, distance: 64.6
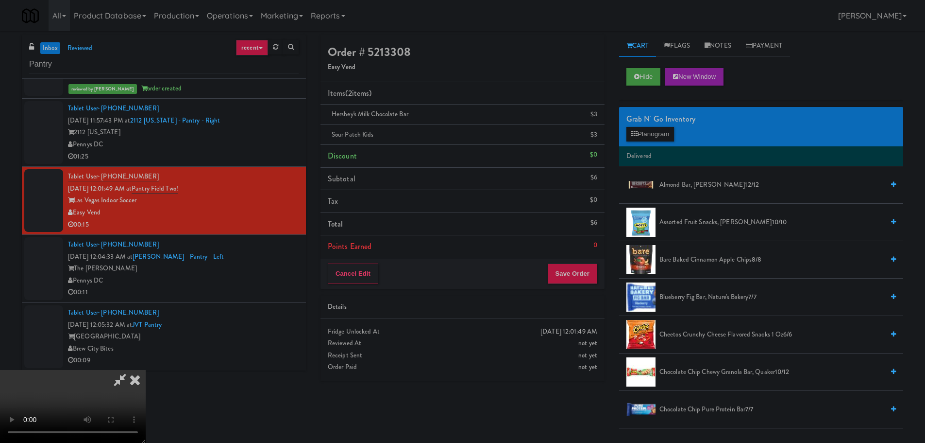
scroll to position [167, 0]
drag, startPoint x: 356, startPoint y: 229, endPoint x: 513, endPoint y: 160, distance: 171.4
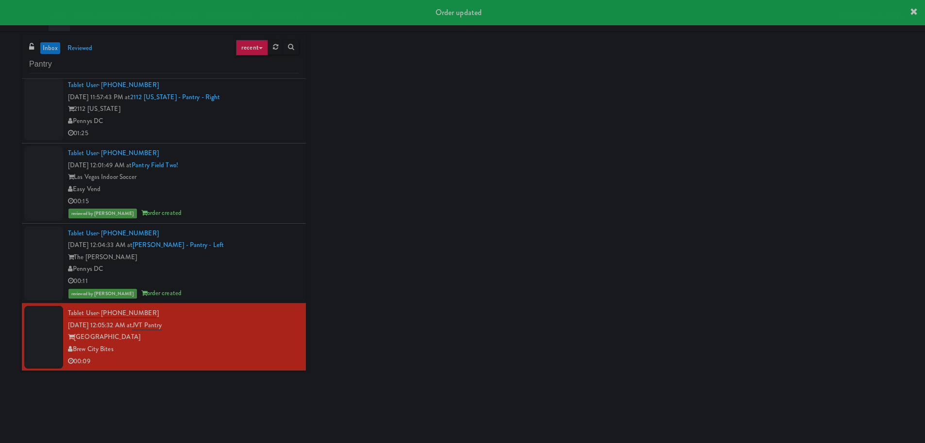
scroll to position [4720, 0]
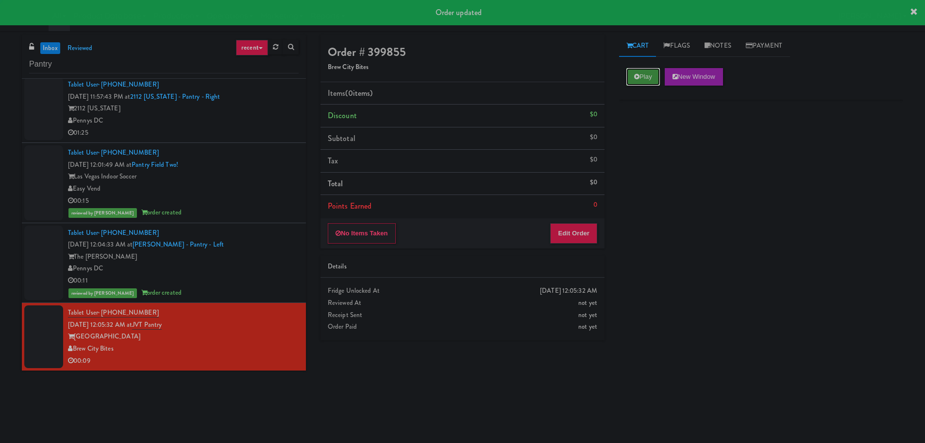
drag, startPoint x: 649, startPoint y: 68, endPoint x: 648, endPoint y: 78, distance: 9.8
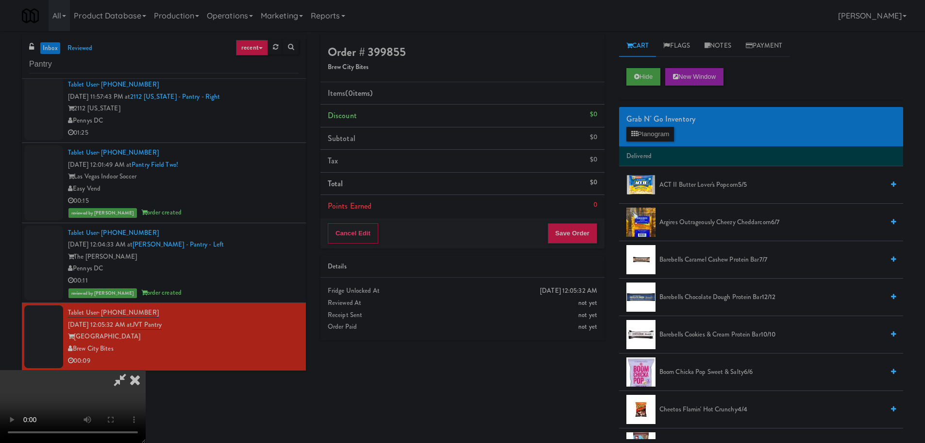
scroll to position [21, 0]
drag, startPoint x: 409, startPoint y: 285, endPoint x: 414, endPoint y: 285, distance: 5.8
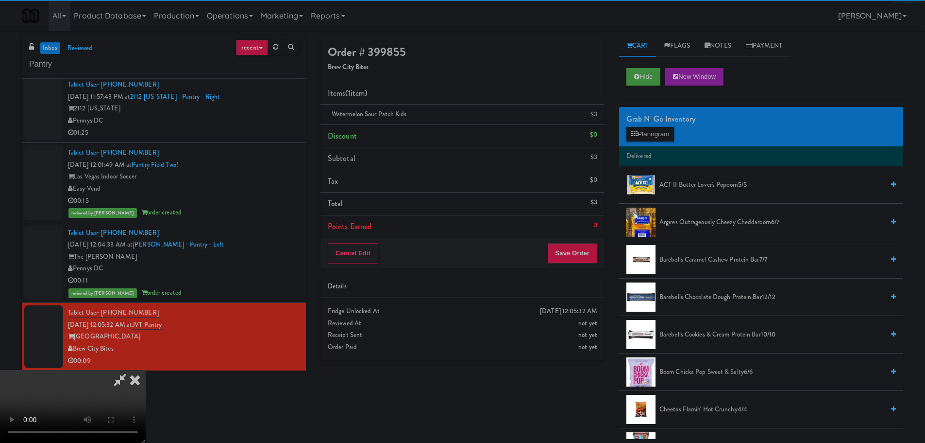
drag, startPoint x: 216, startPoint y: 216, endPoint x: 321, endPoint y: 220, distance: 104.5
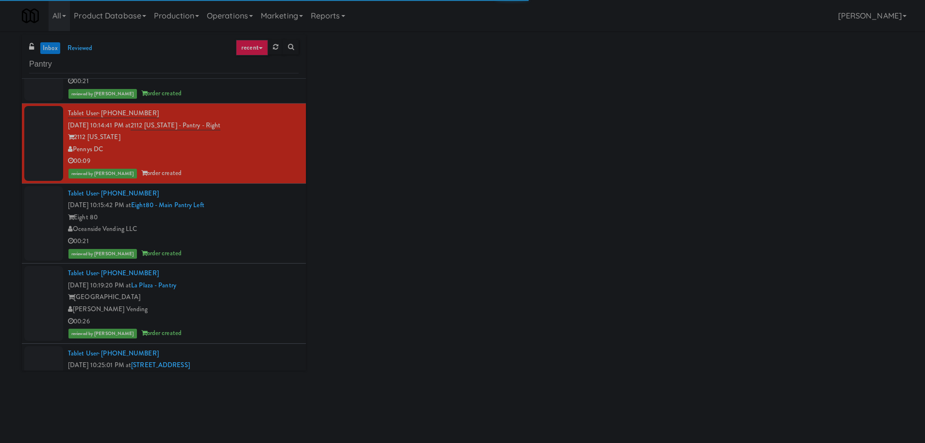
scroll to position [194, 0]
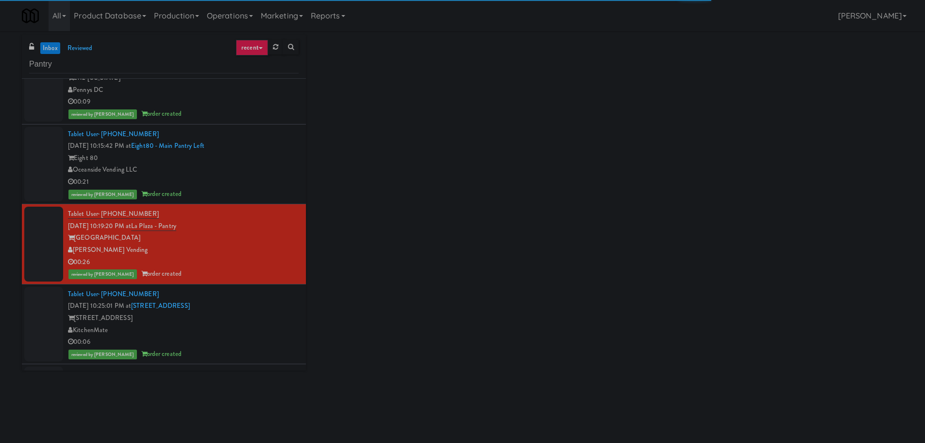
drag, startPoint x: 261, startPoint y: 308, endPoint x: 255, endPoint y: 268, distance: 40.4
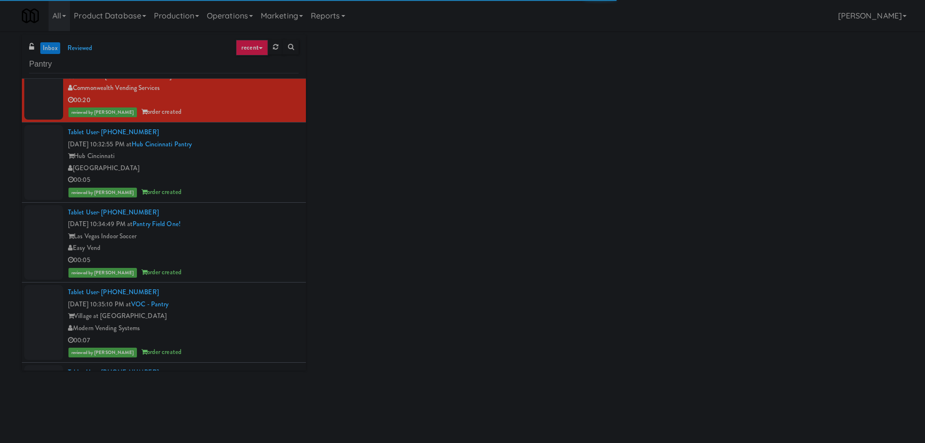
scroll to position [680, 0]
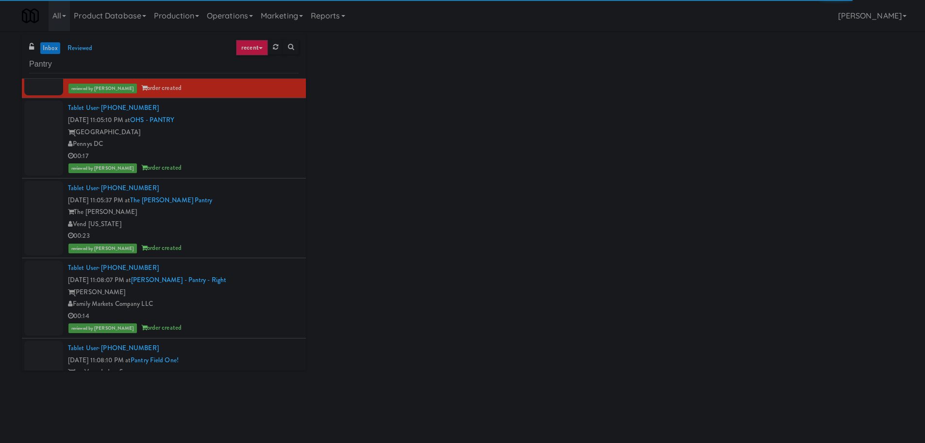
scroll to position [1749, 0]
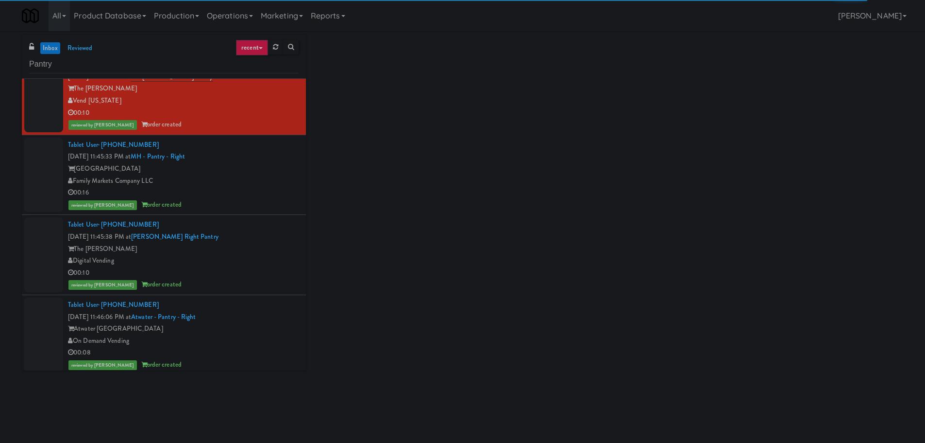
scroll to position [3643, 0]
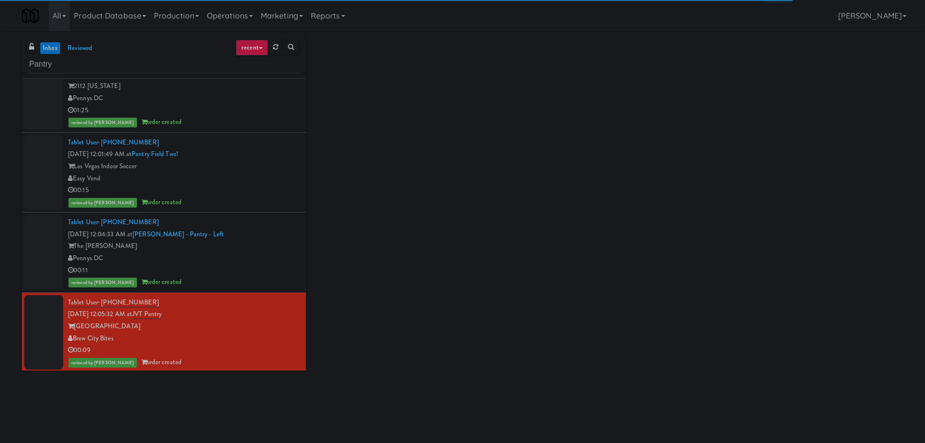
scroll to position [4744, 0]
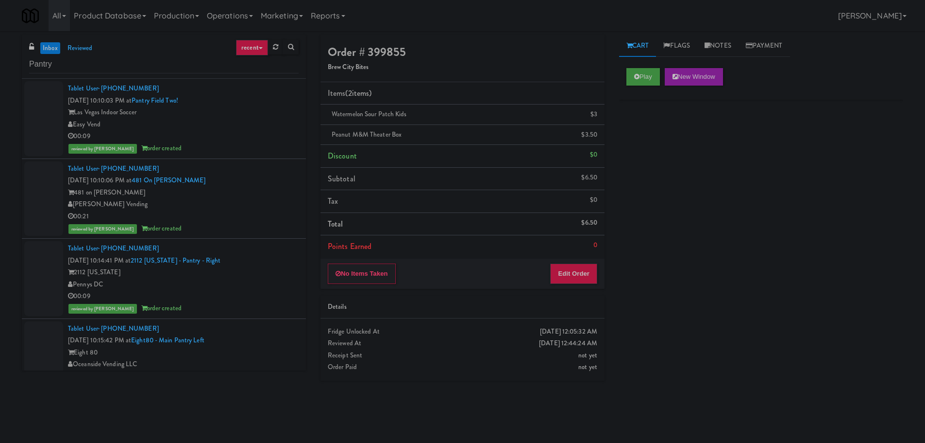
scroll to position [4744, 0]
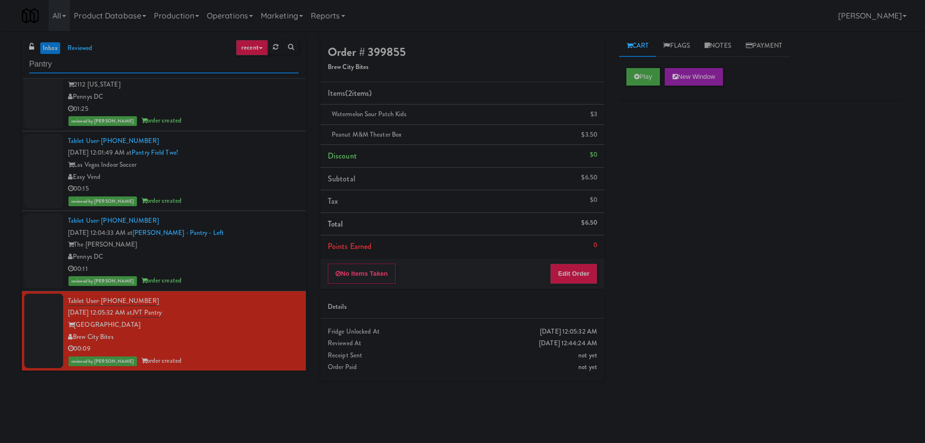
click at [69, 69] on input "Pantry" at bounding box center [164, 64] width 270 height 18
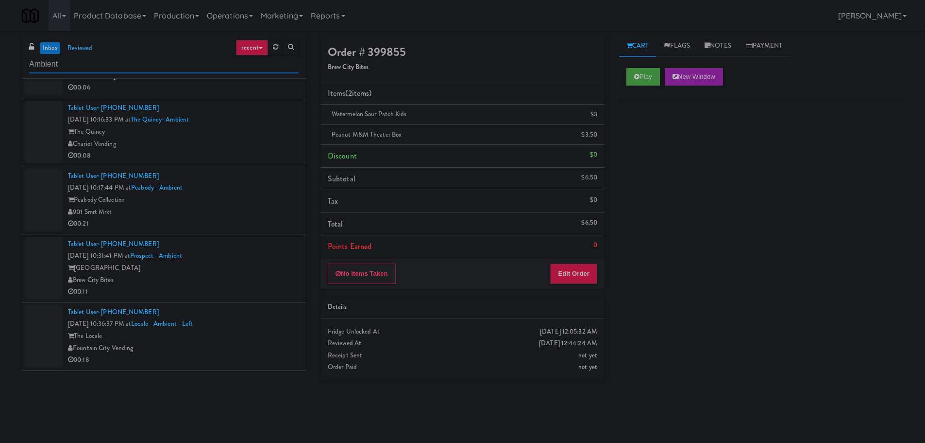
scroll to position [0, 0]
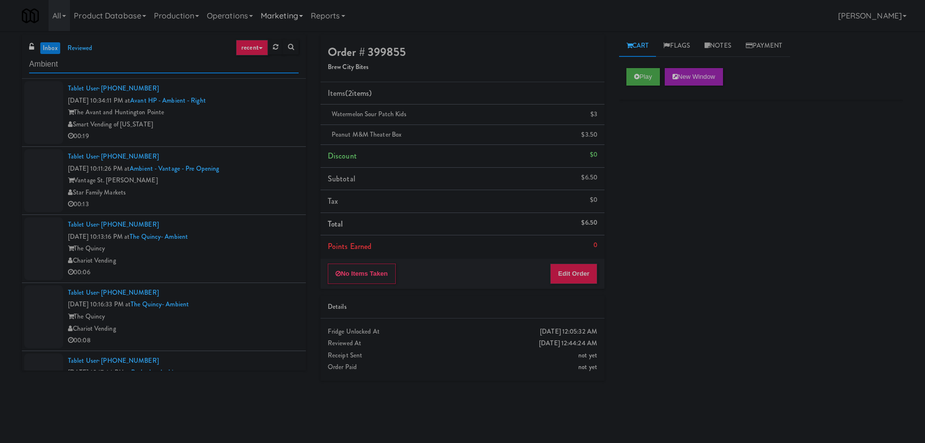
type input "Ambient"
